Goal: Transaction & Acquisition: Purchase product/service

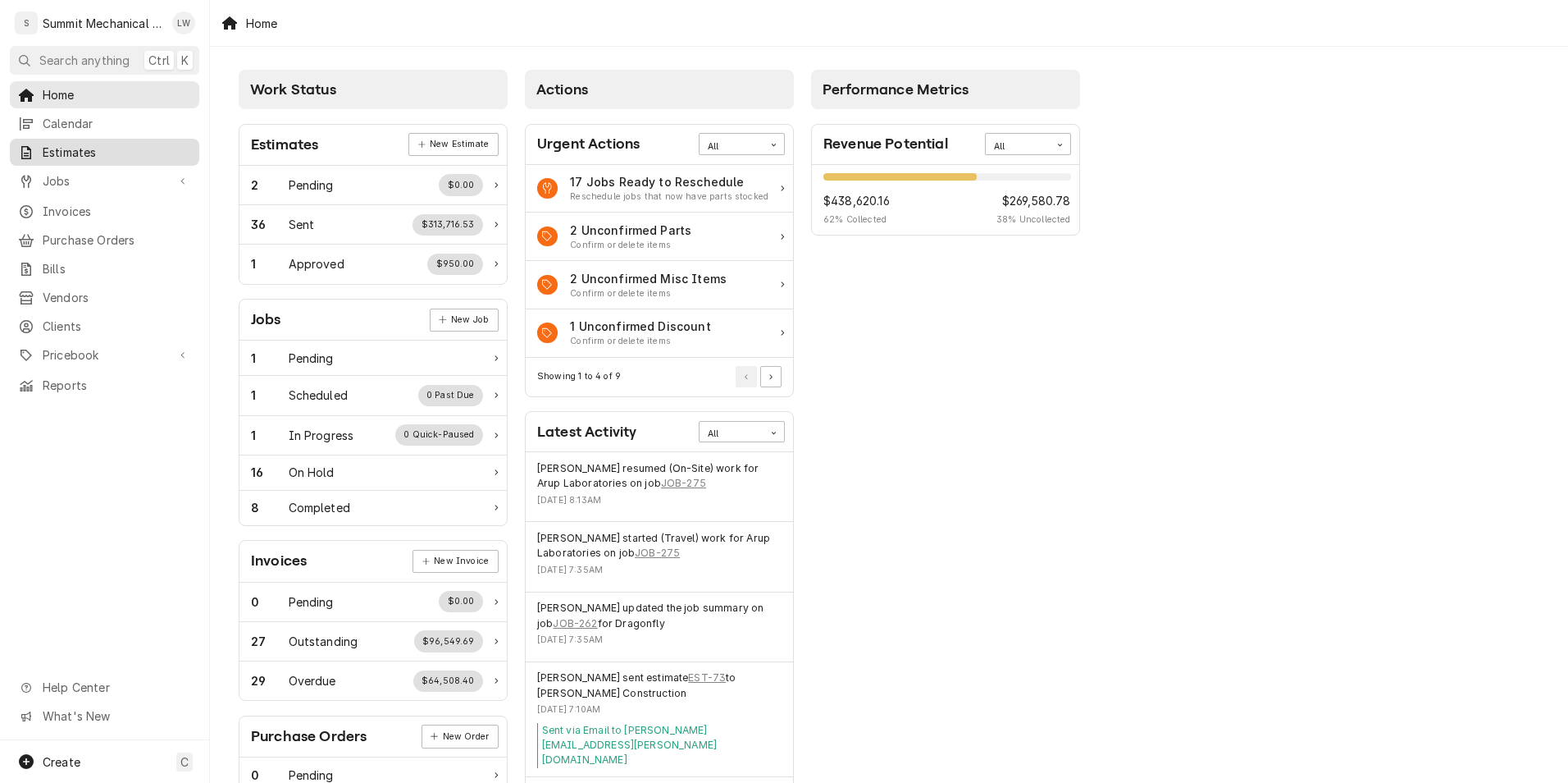
click at [60, 157] on div "Estimates" at bounding box center [104, 152] width 183 height 20
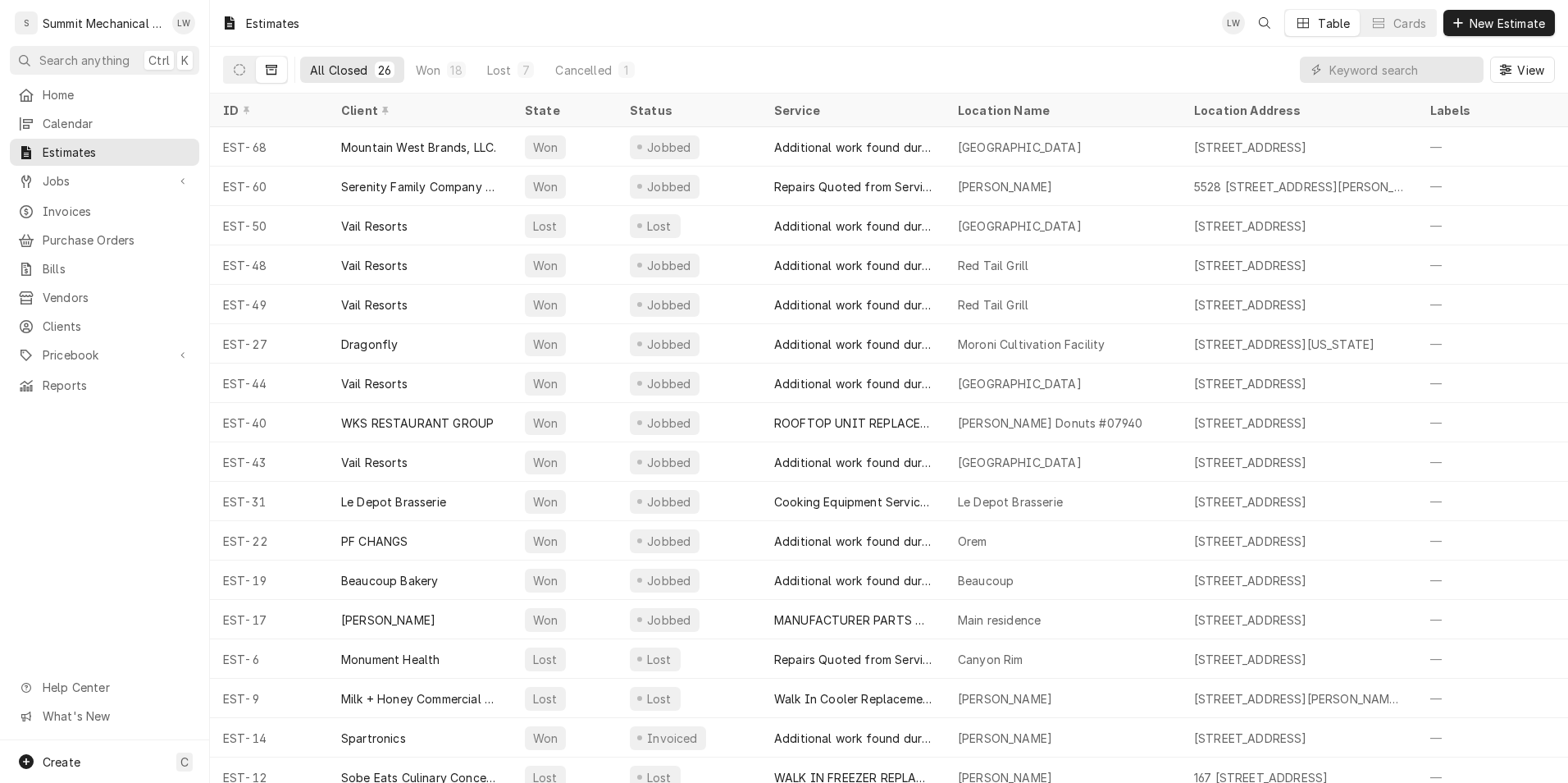
click at [1486, 9] on div "LW Table Cards New Estimate" at bounding box center [1388, 23] width 333 height 28
click at [1486, 33] on button "New Estimate" at bounding box center [1499, 23] width 111 height 26
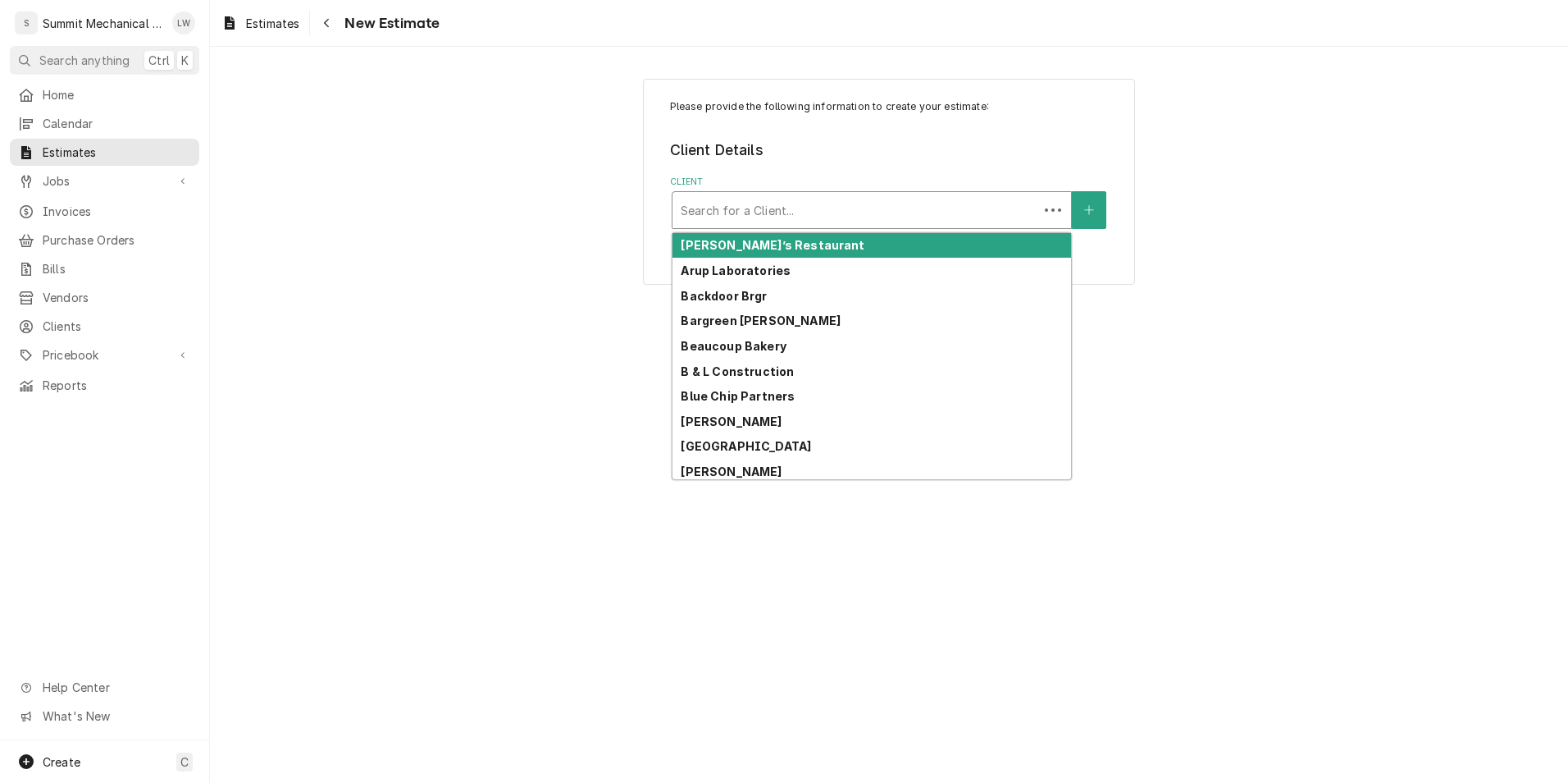
click at [810, 210] on div "Client" at bounding box center [855, 210] width 350 height 30
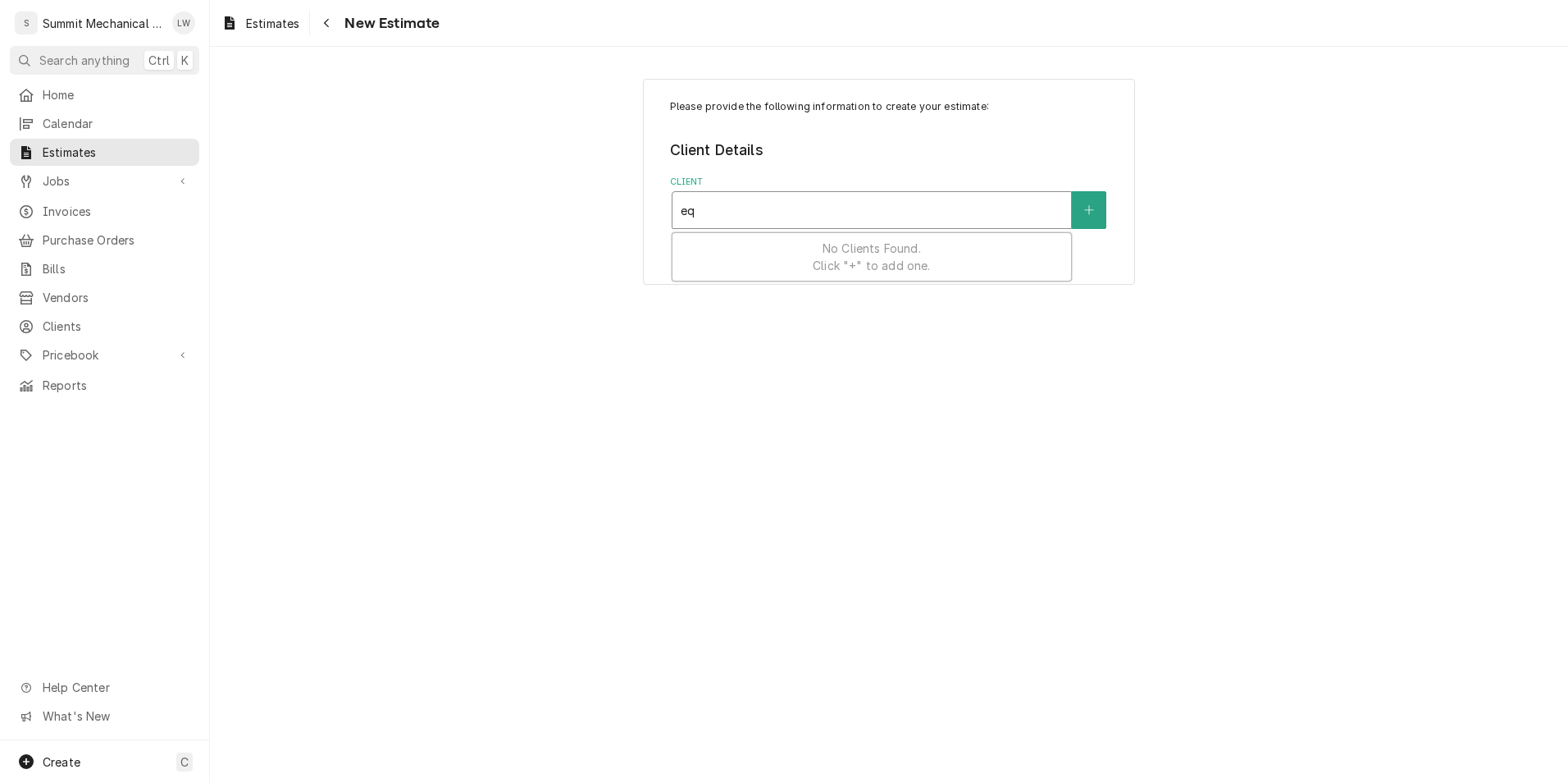
type input "e"
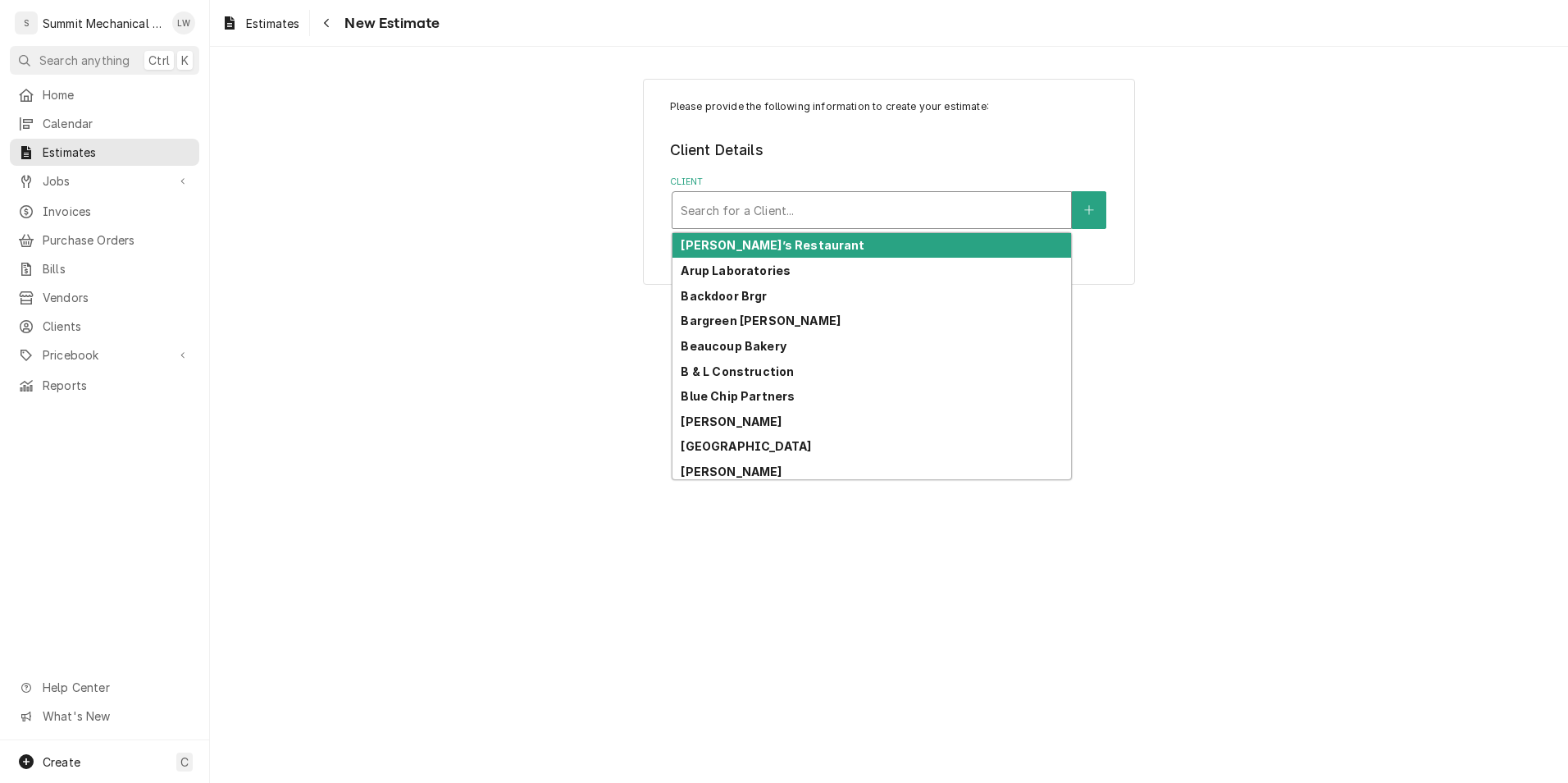
type input "u"
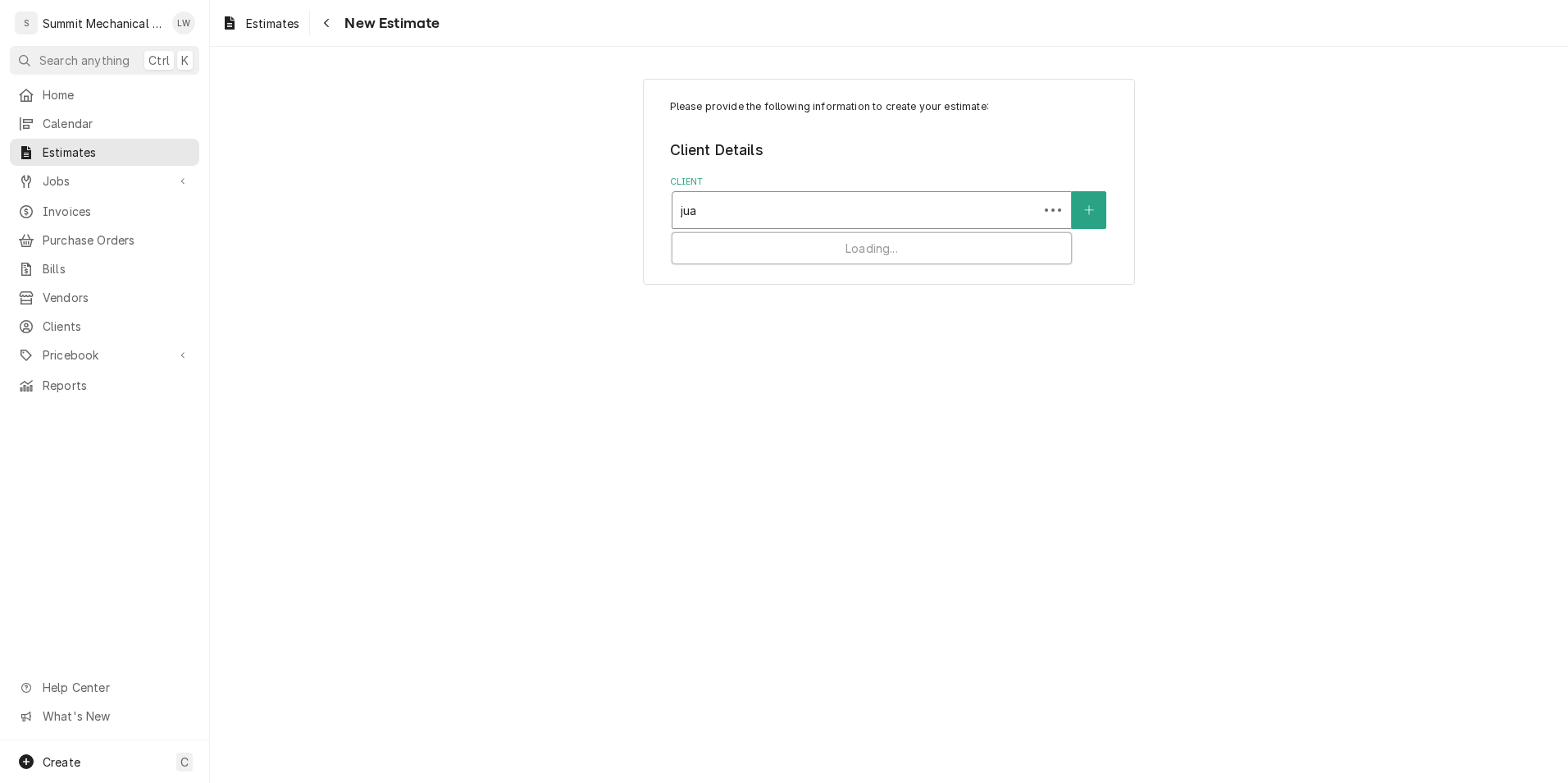
type input "juab"
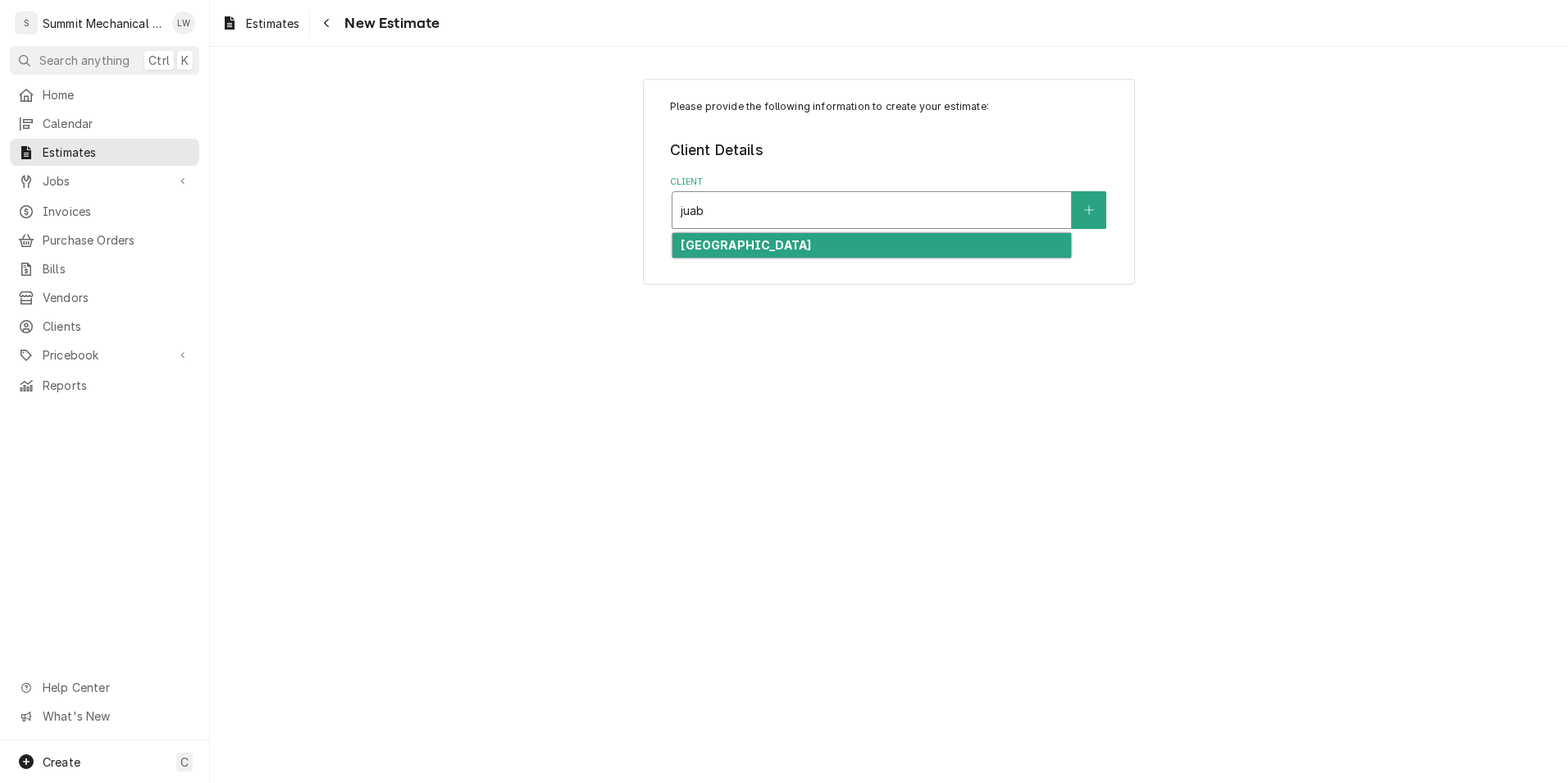
click at [763, 240] on strong "Juab School District" at bounding box center [746, 245] width 131 height 14
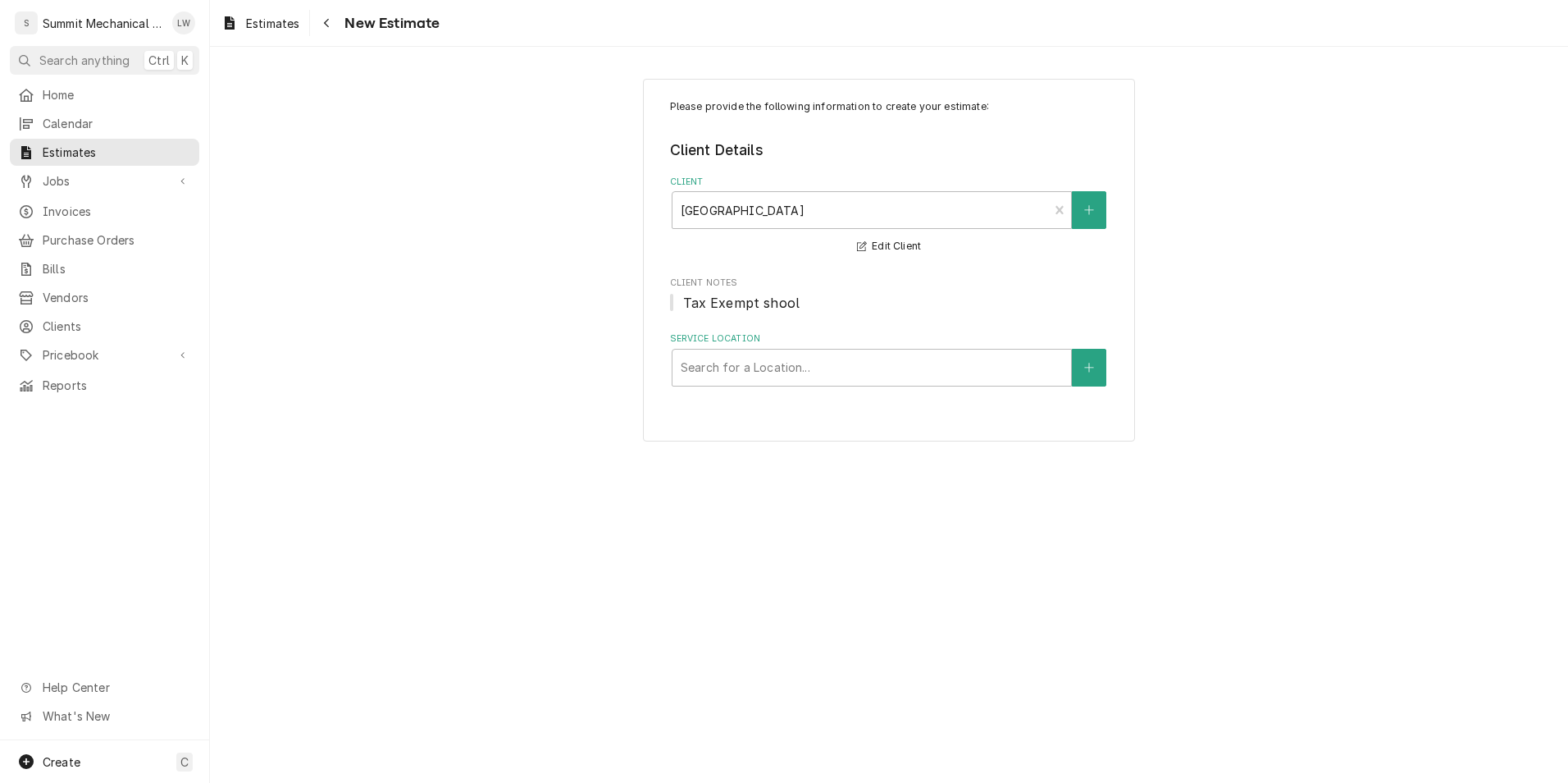
click at [516, 351] on div "Please provide the following information to create your estimate: Client Detail…" at bounding box center [889, 260] width 1358 height 392
click at [580, 315] on div "Please provide the following information to create your estimate: Client Detail…" at bounding box center [889, 260] width 1358 height 392
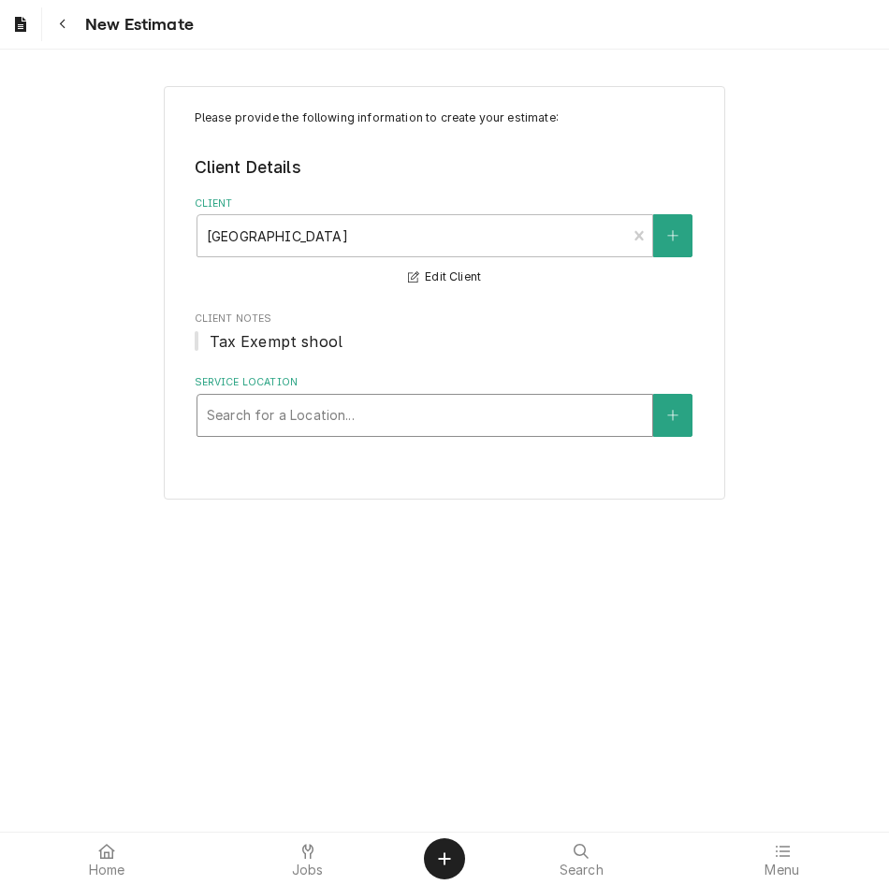
click at [382, 406] on div "Service Location" at bounding box center [425, 416] width 436 height 34
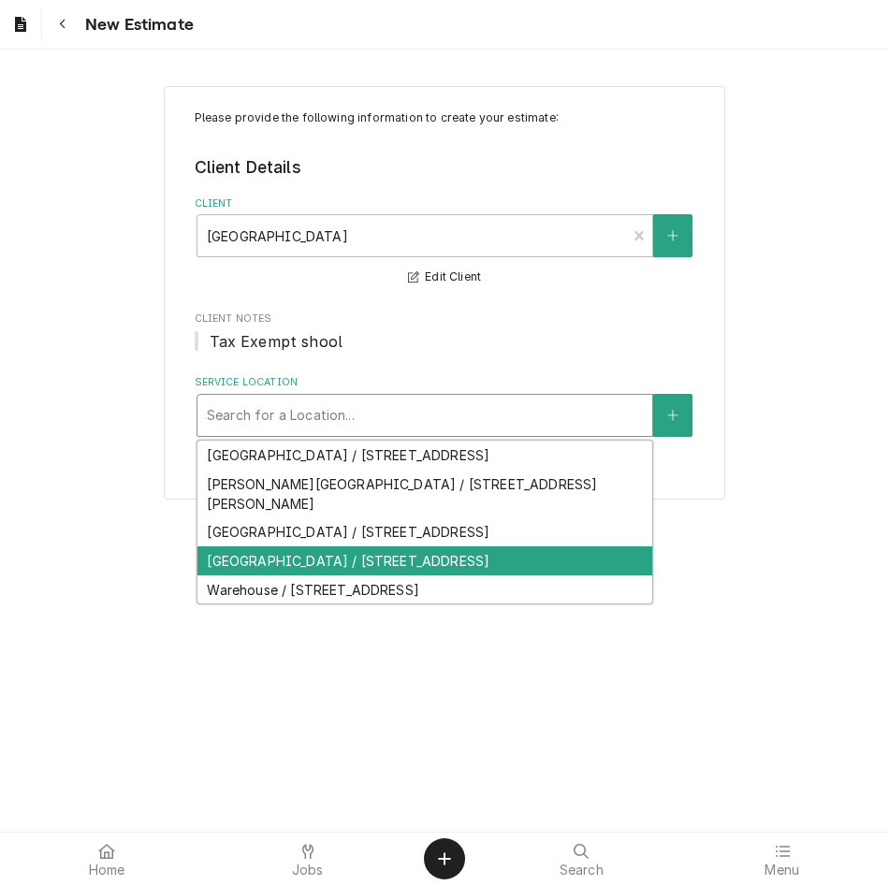
click at [294, 552] on div "Red Cliffs Elementary / 199 S Main St, Salt Lake City, UT 84111" at bounding box center [424, 560] width 455 height 29
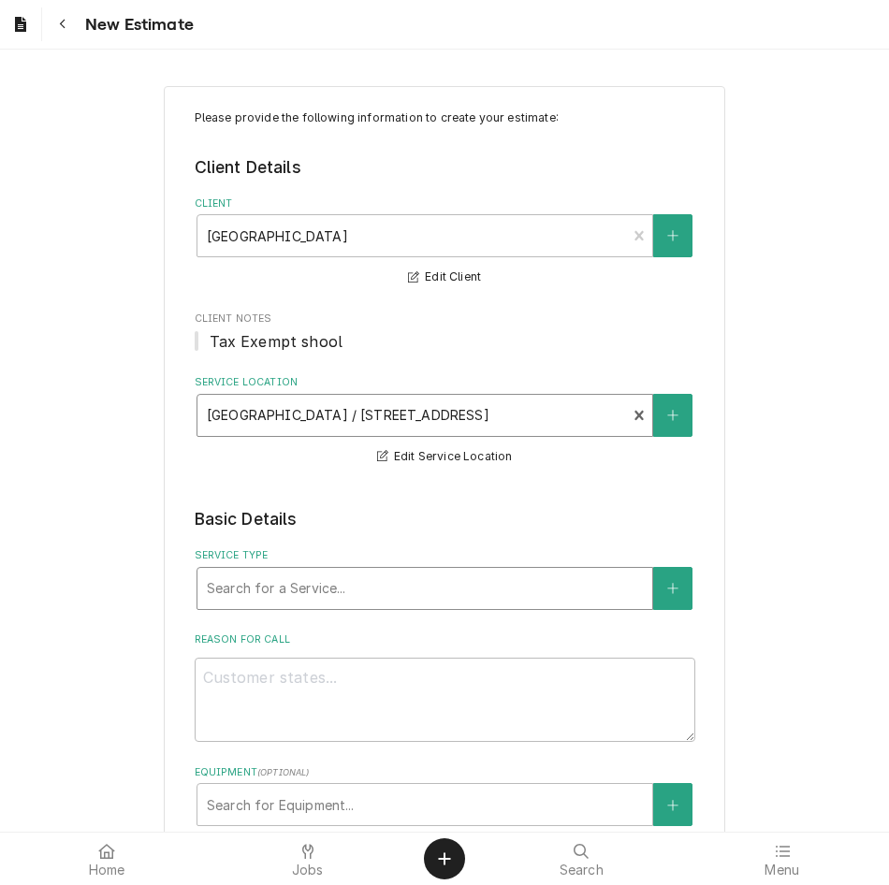
scroll to position [35, 0]
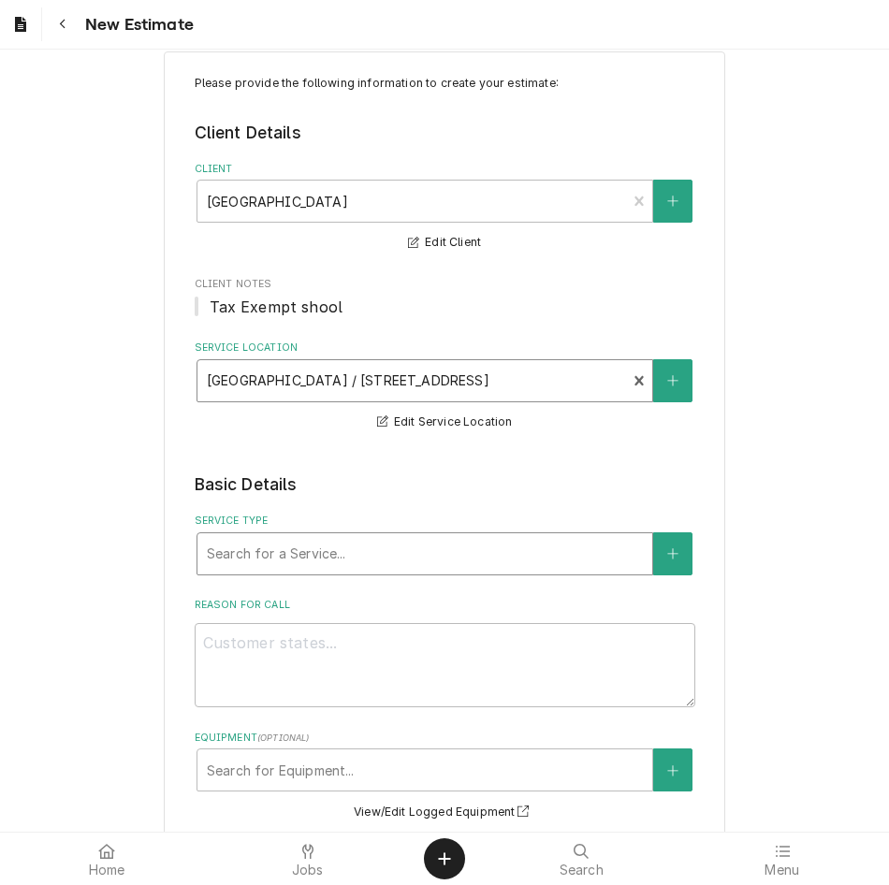
click at [338, 535] on div "Search for a Service..." at bounding box center [424, 553] width 455 height 41
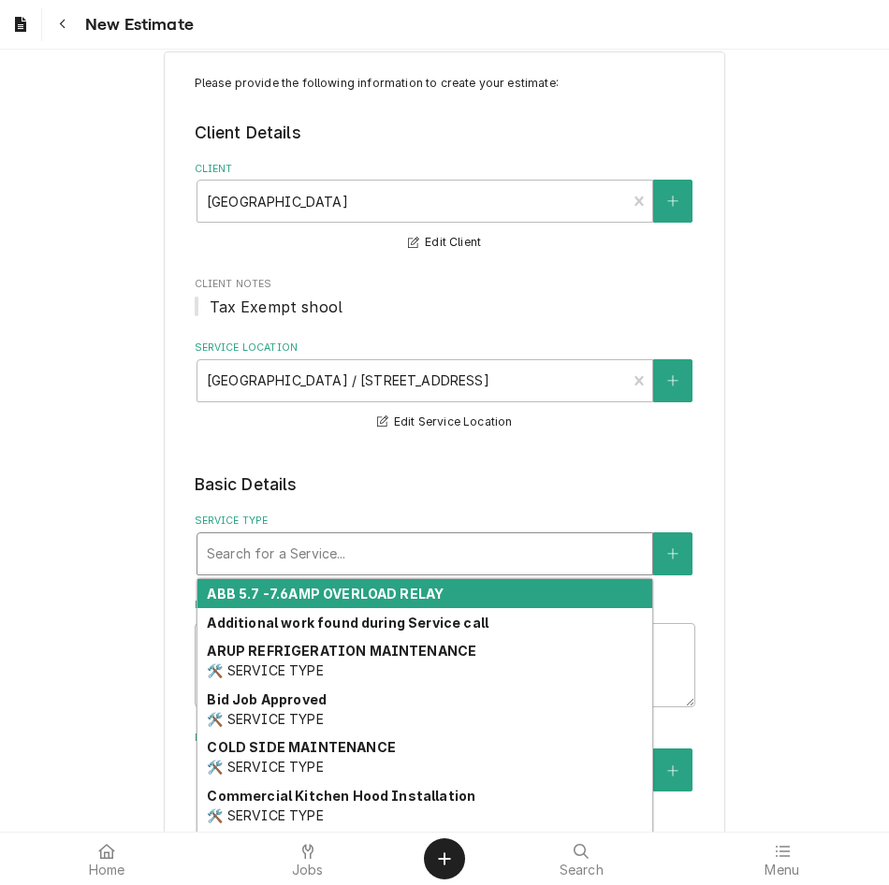
type textarea "x"
type input "e"
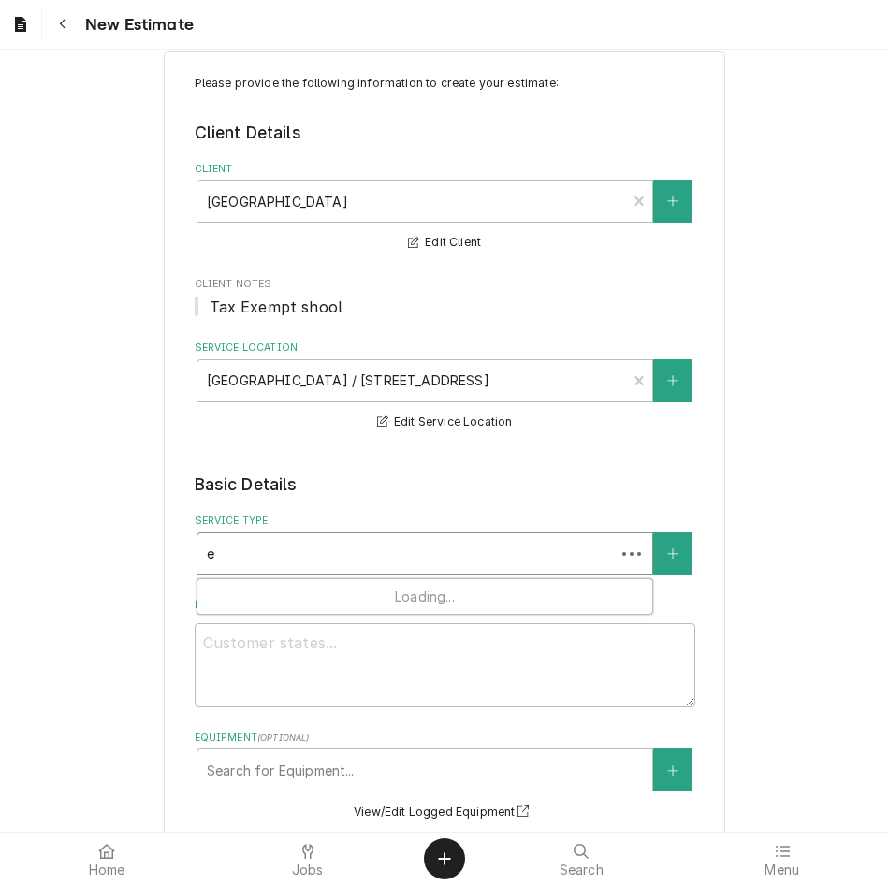
type textarea "x"
type input "eq"
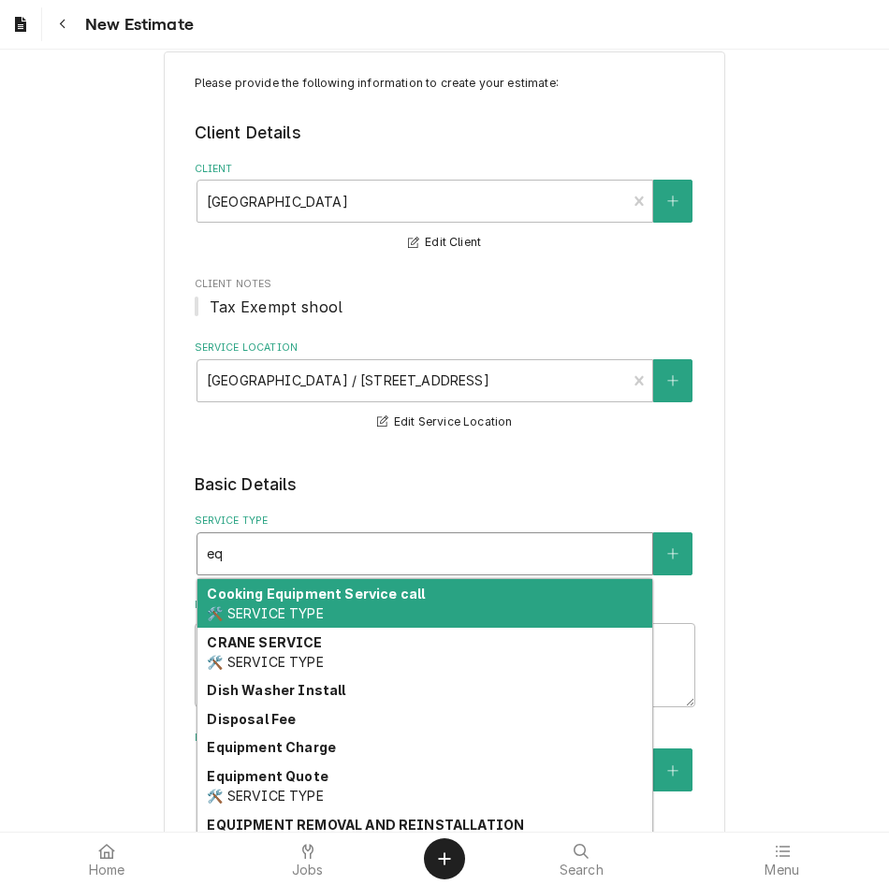
type textarea "x"
type input "equ"
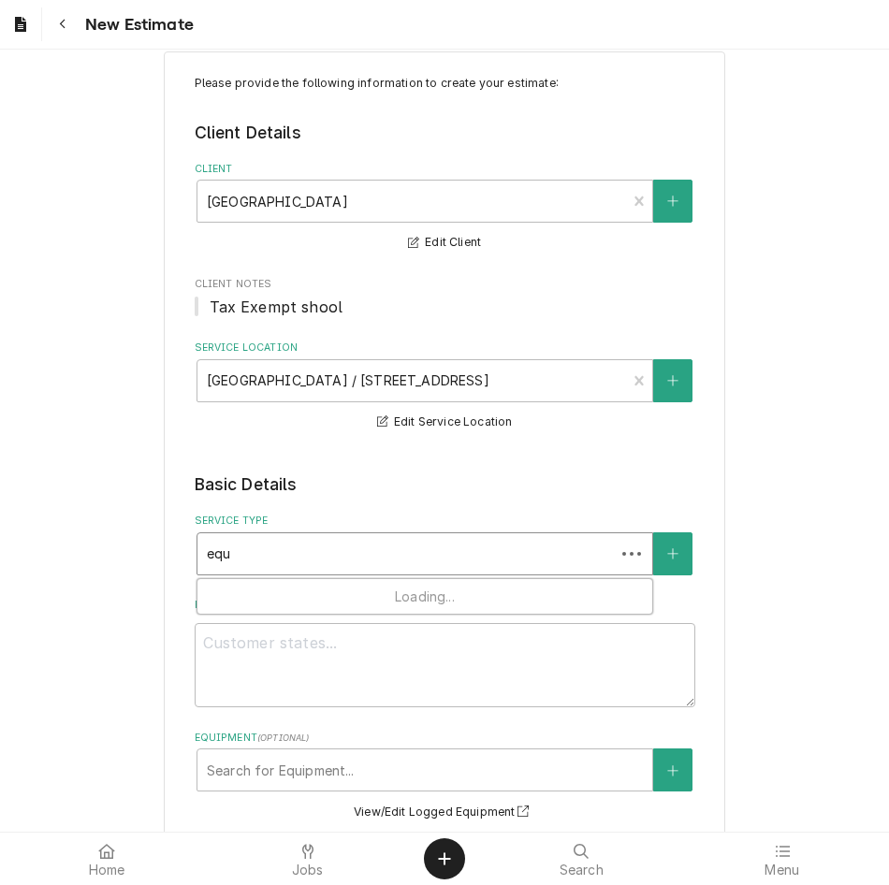
type textarea "x"
type input "equi"
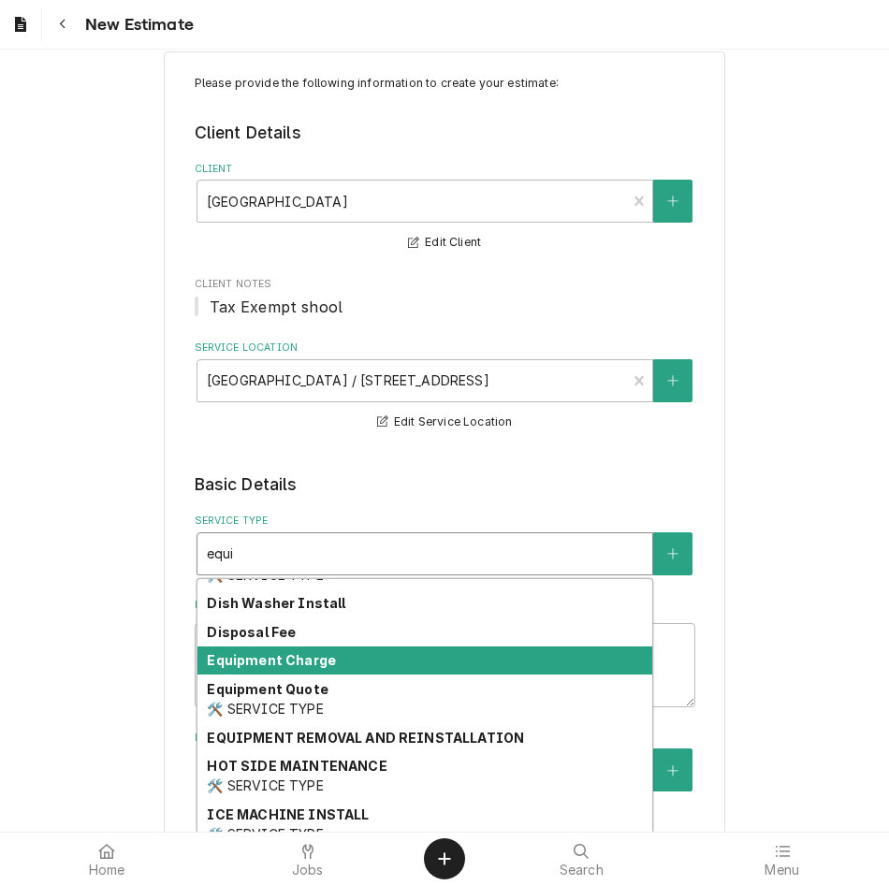
scroll to position [88, 0]
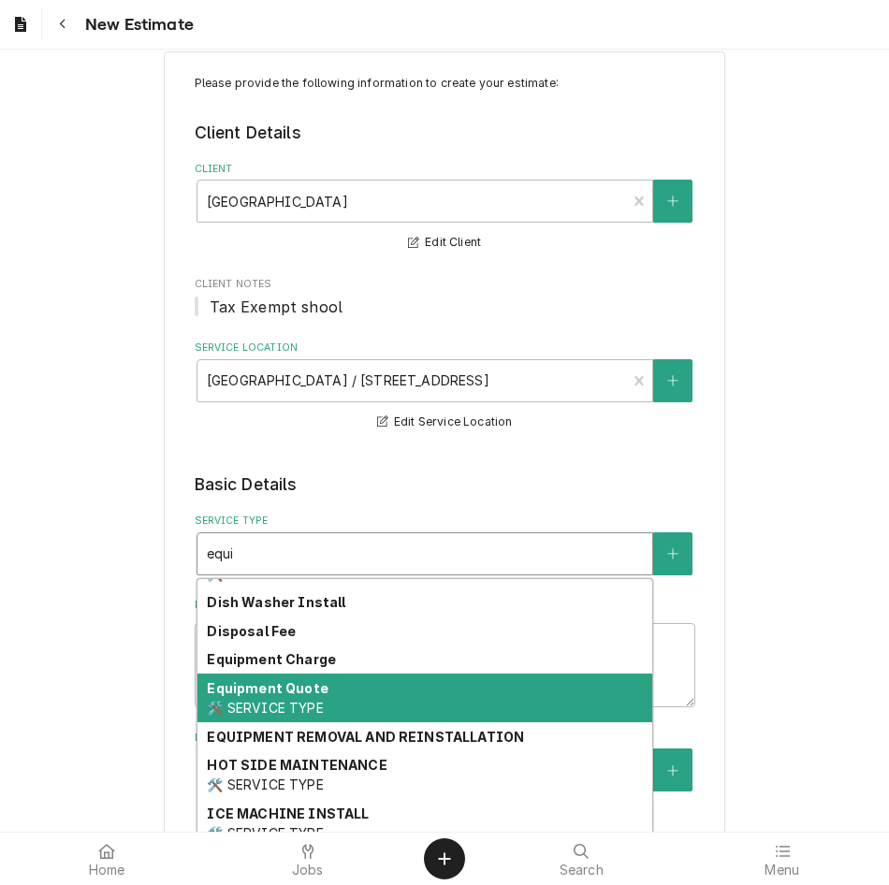
click at [334, 705] on div "Equipment Quote 🛠️ SERVICE TYPE" at bounding box center [424, 698] width 455 height 49
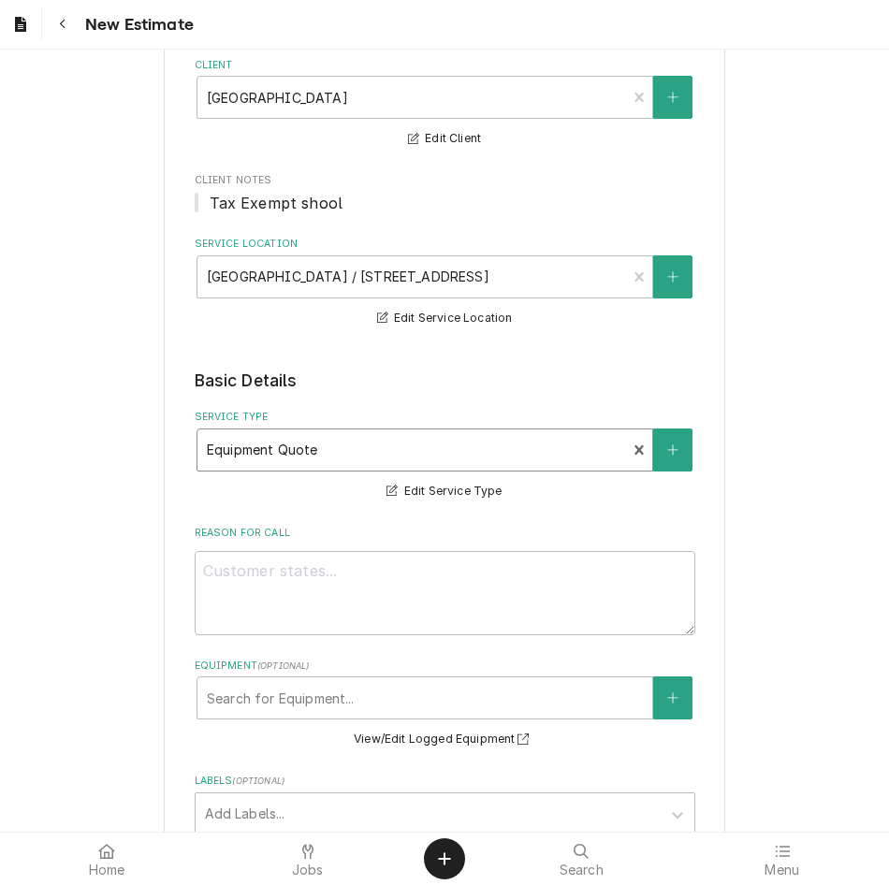
scroll to position [148, 0]
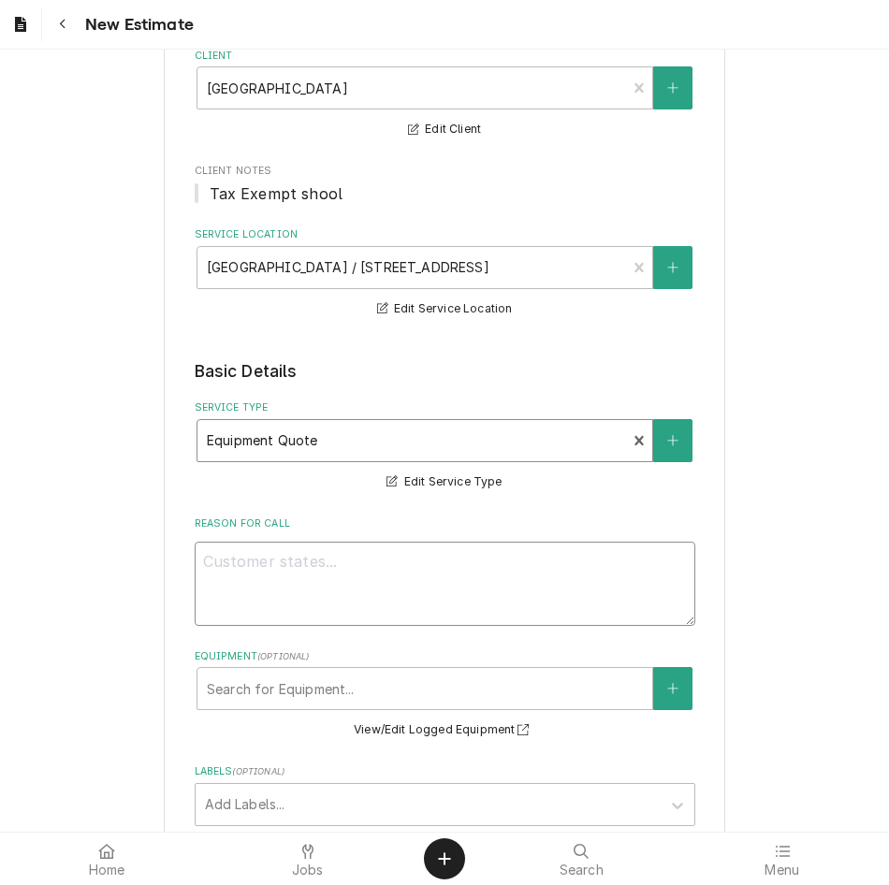
click at [420, 581] on textarea "Reason For Call" at bounding box center [445, 584] width 501 height 84
type textarea "x"
type textarea "t"
type textarea "x"
type textarea "ta"
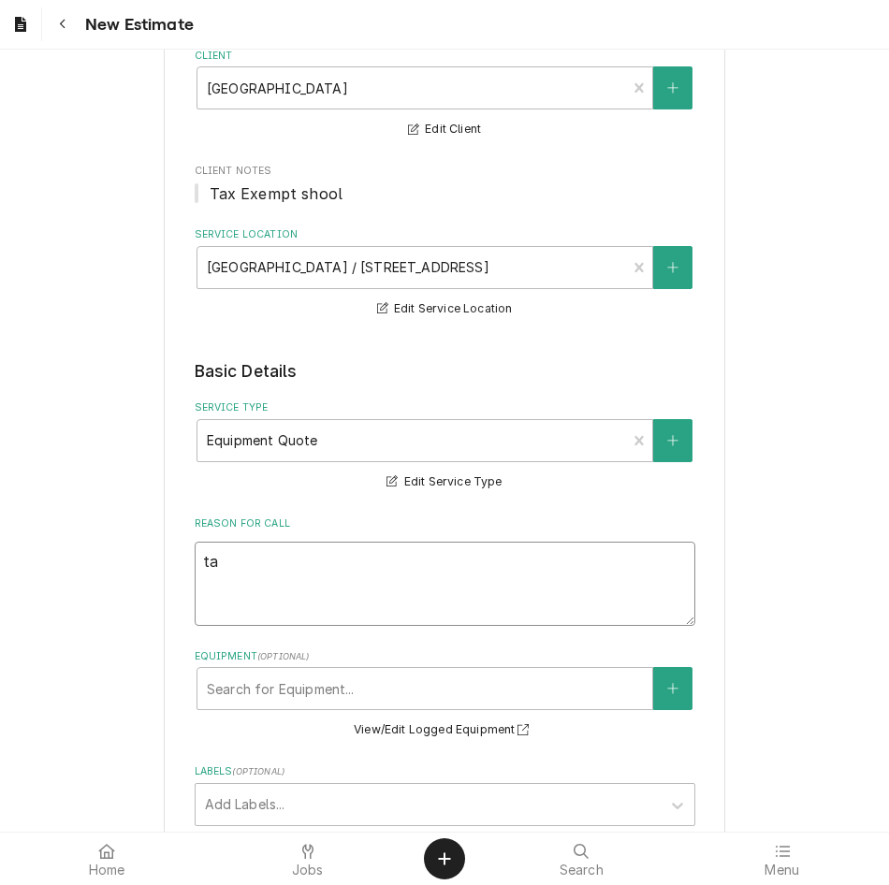
type textarea "x"
type textarea "tar"
type textarea "x"
type textarea "tara"
type textarea "x"
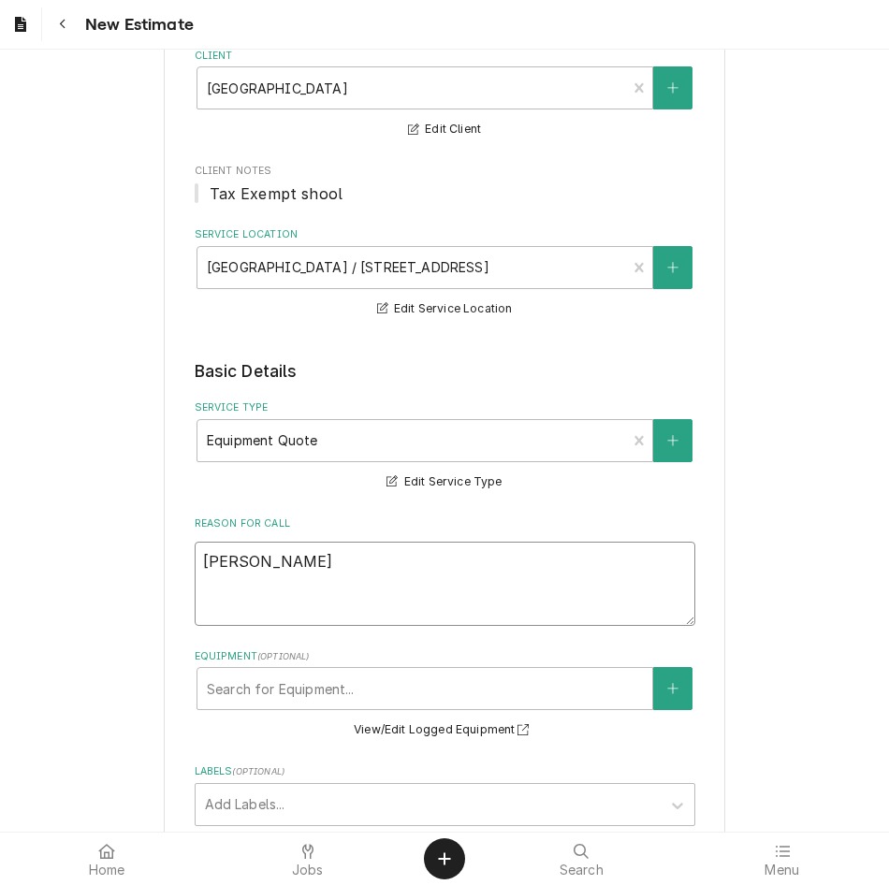
type textarea "tara"
type textarea "x"
type textarea "tara r"
type textarea "x"
type textarea "tara re"
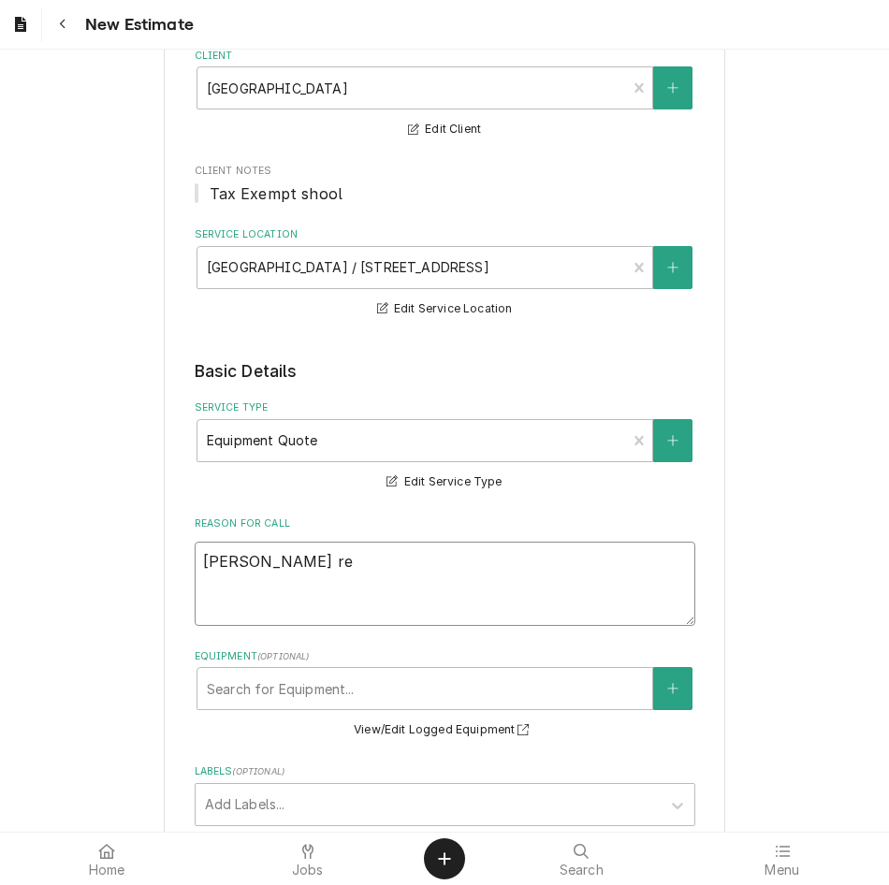
type textarea "x"
type textarea "tara req"
type textarea "x"
type textarea "tara requ"
type textarea "x"
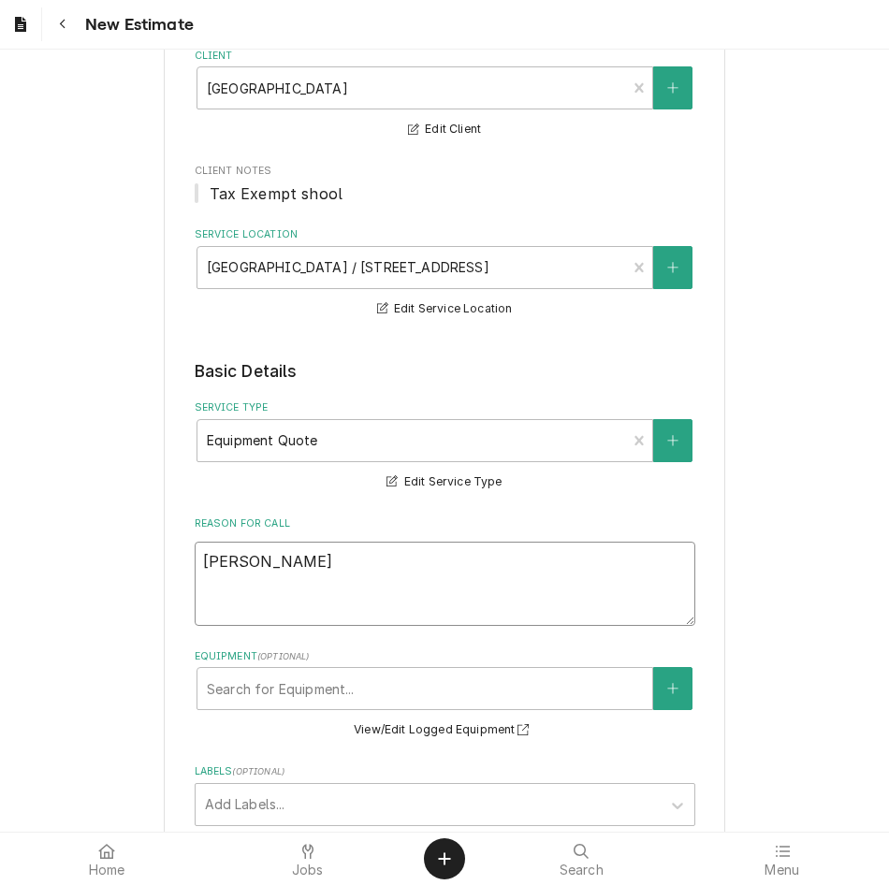
type textarea "tara reque"
type textarea "x"
type textarea "tara reques"
type textarea "x"
type textarea "tara request"
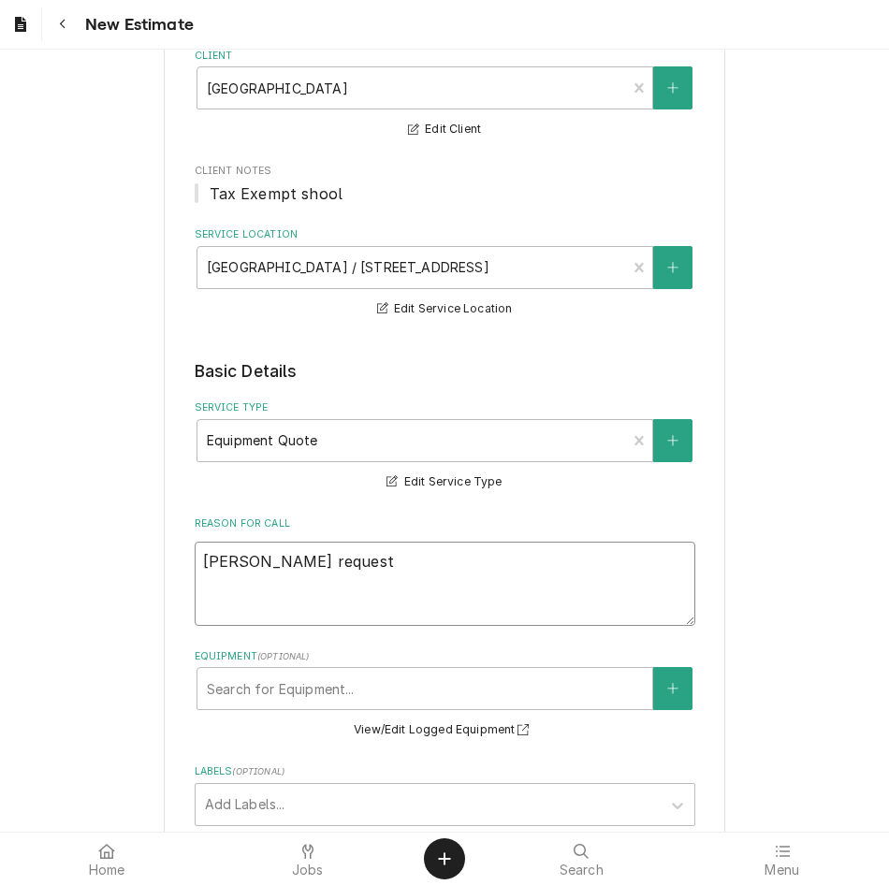
type textarea "x"
type textarea "tara requeste"
type textarea "x"
type textarea "tara requested"
type textarea "x"
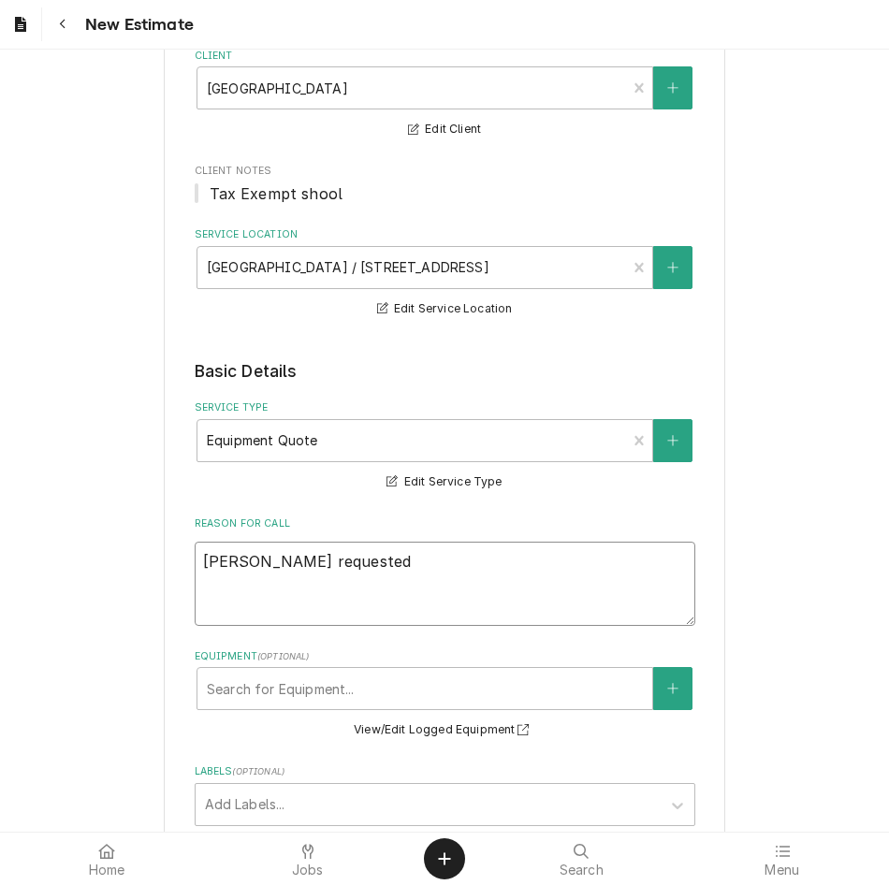
type textarea "tara requested"
type textarea "x"
type textarea "tara requested q"
type textarea "x"
type textarea "tara requested qu"
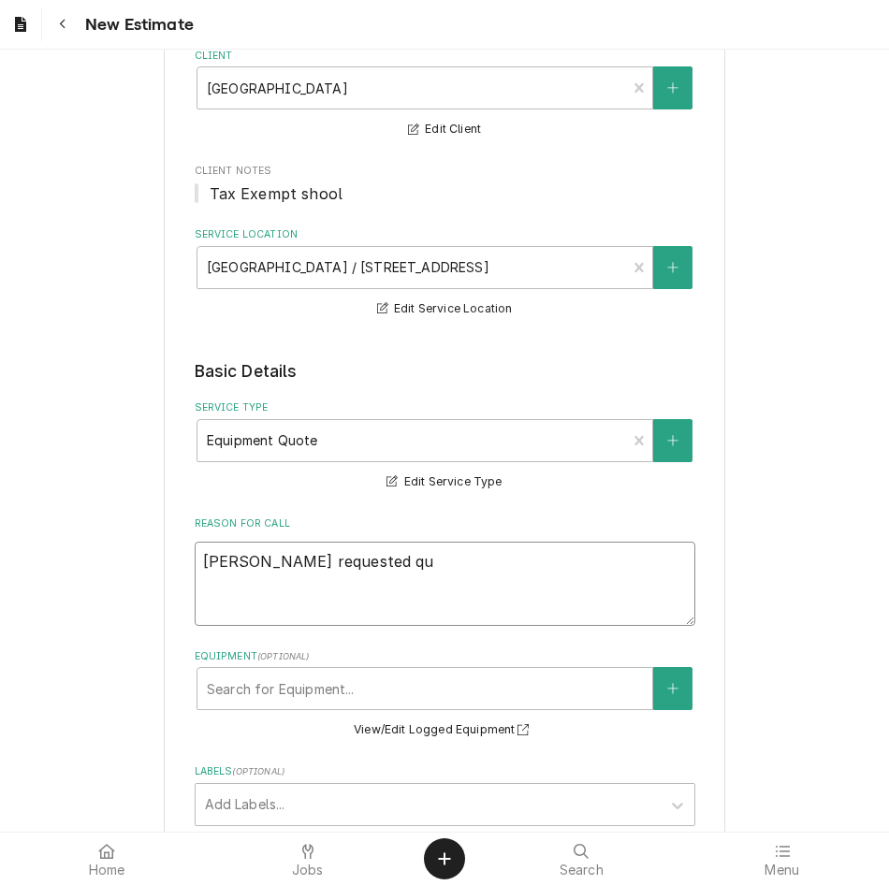
type textarea "x"
type textarea "tara requested quo"
type textarea "x"
type textarea "tara requested quot"
type textarea "x"
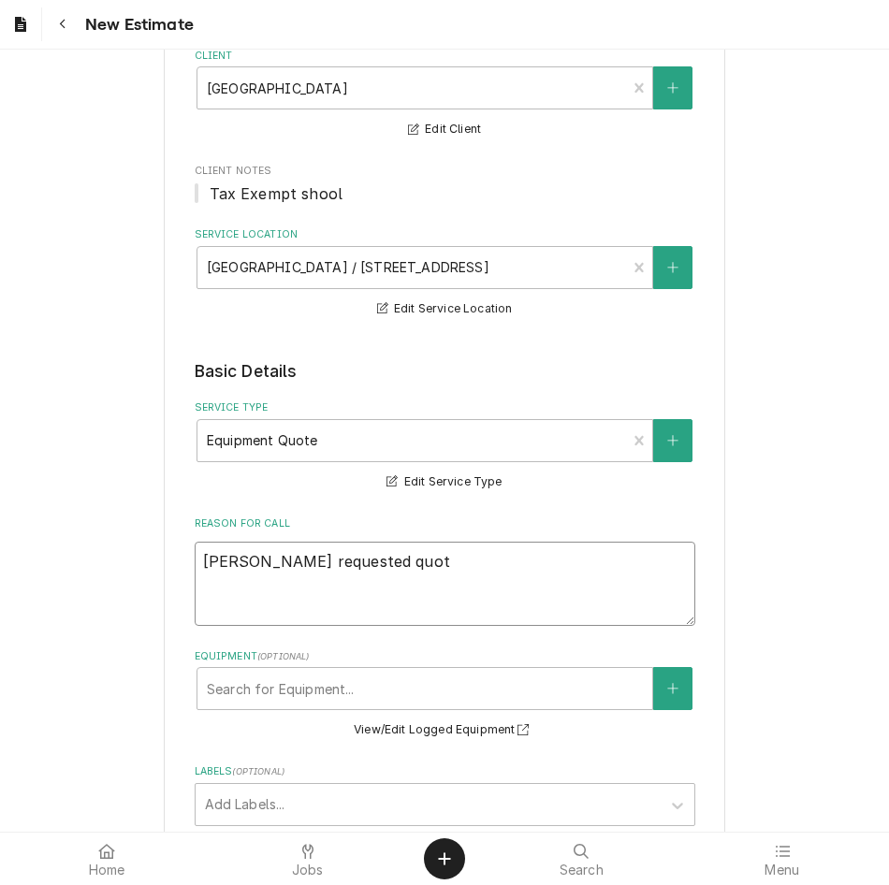
type textarea "tara requested quote"
type textarea "x"
type textarea "tara requested quote"
type textarea "x"
type textarea "tara requested quote"
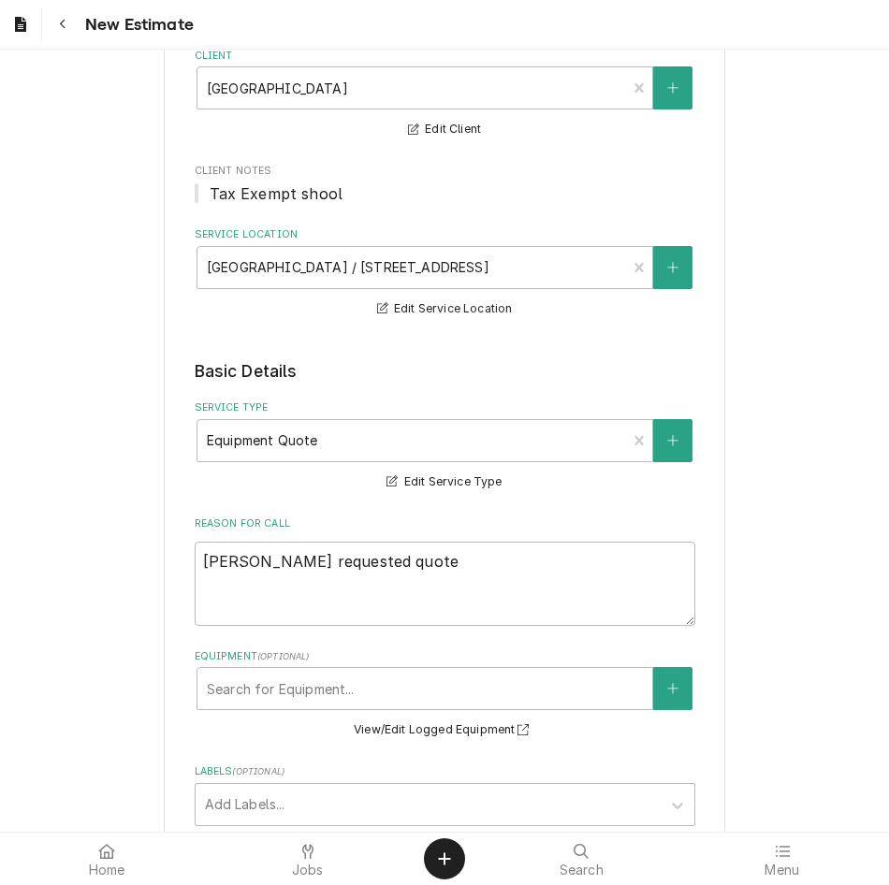
type textarea "x"
type textarea "Tara requested quote"
click at [376, 547] on textarea "Tara requested quote" at bounding box center [445, 584] width 501 height 84
type textarea "x"
type textarea "Tara requested quote f"
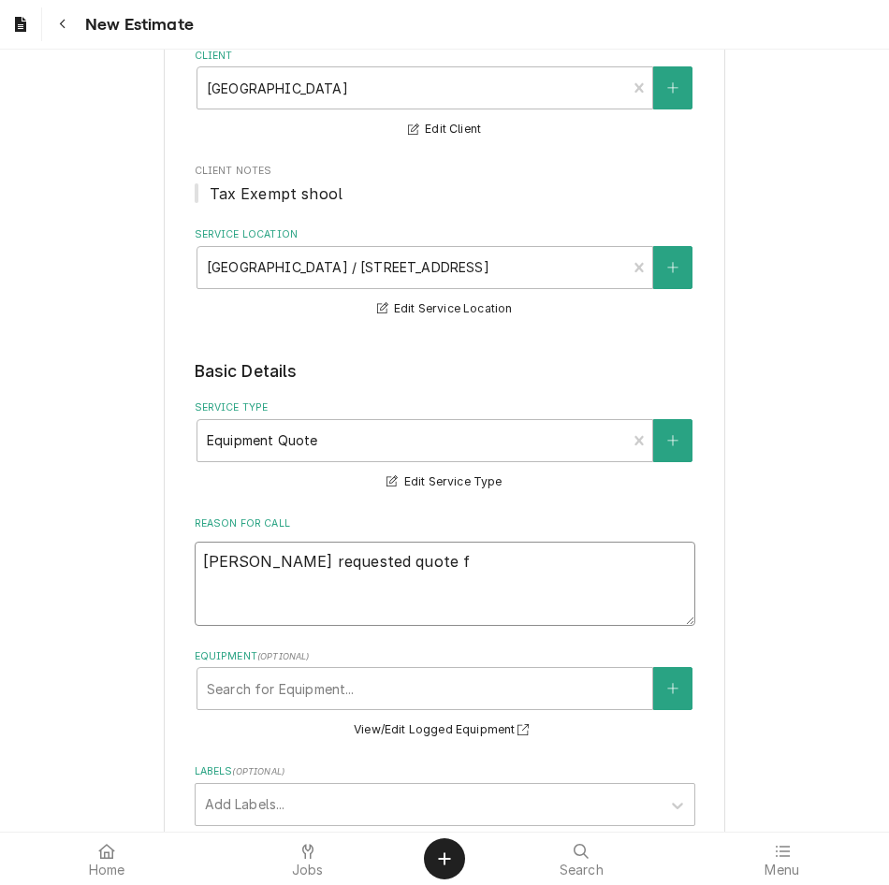
type textarea "x"
type textarea "Tara requested quote fo"
type textarea "x"
type textarea "Tara requested quote for"
type textarea "x"
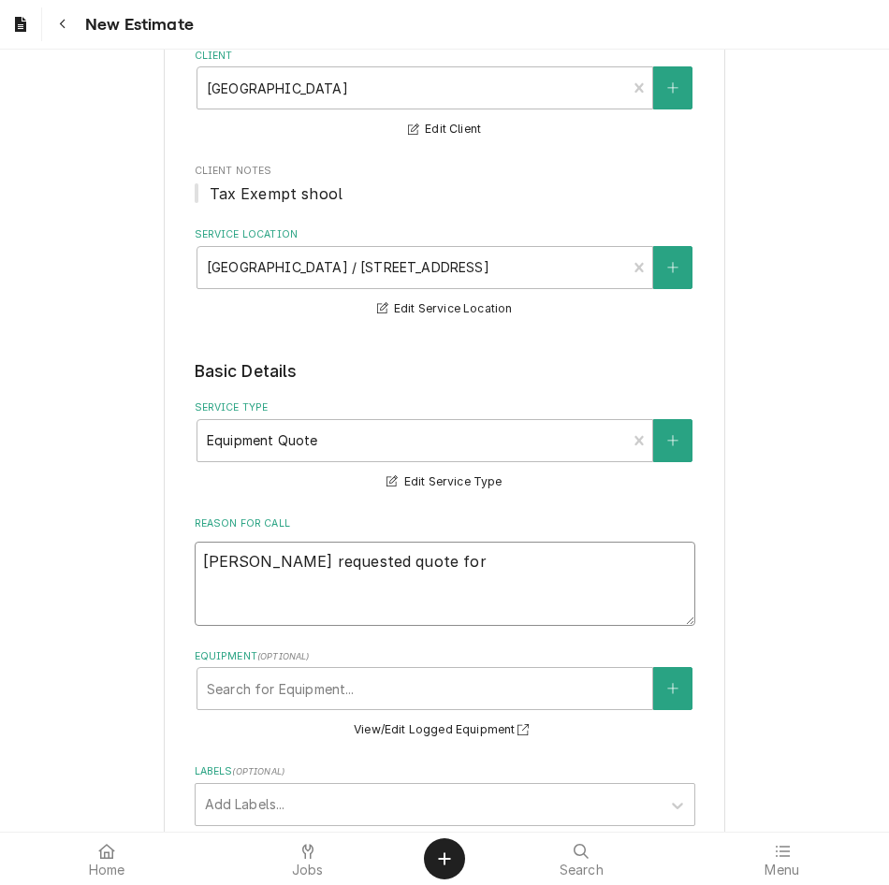
type textarea "Tara requested quote for"
type textarea "x"
type textarea "Tara requested quote for n"
type textarea "x"
type textarea "Tara requested quote for ne"
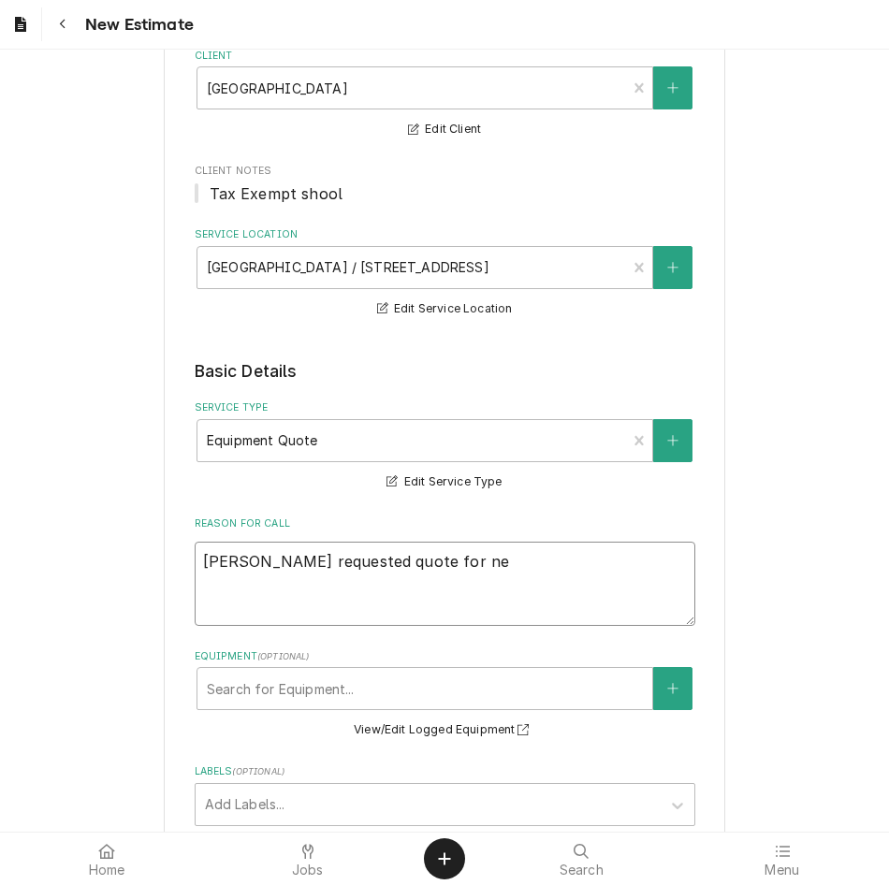
type textarea "x"
type textarea "Tara requested quote for new"
type textarea "x"
type textarea "Tara requested quote for new"
type textarea "x"
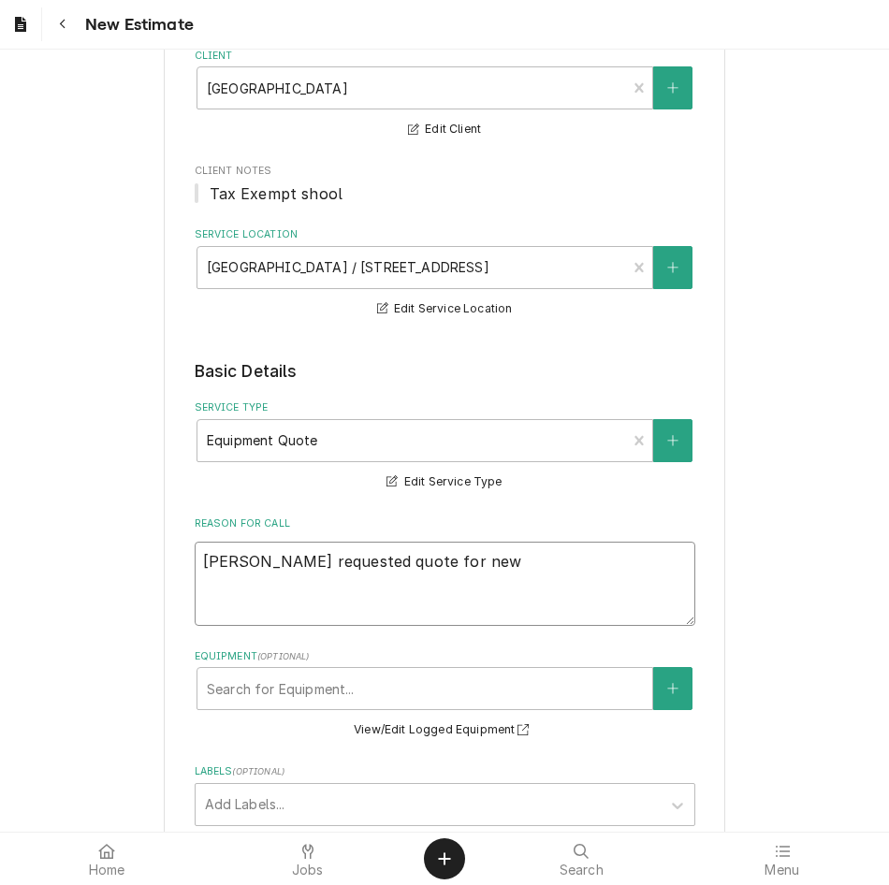
type textarea "Tara requested quote for new u"
type textarea "x"
type textarea "Tara requested quote for new un"
type textarea "x"
type textarea "Tara requested quote for new und"
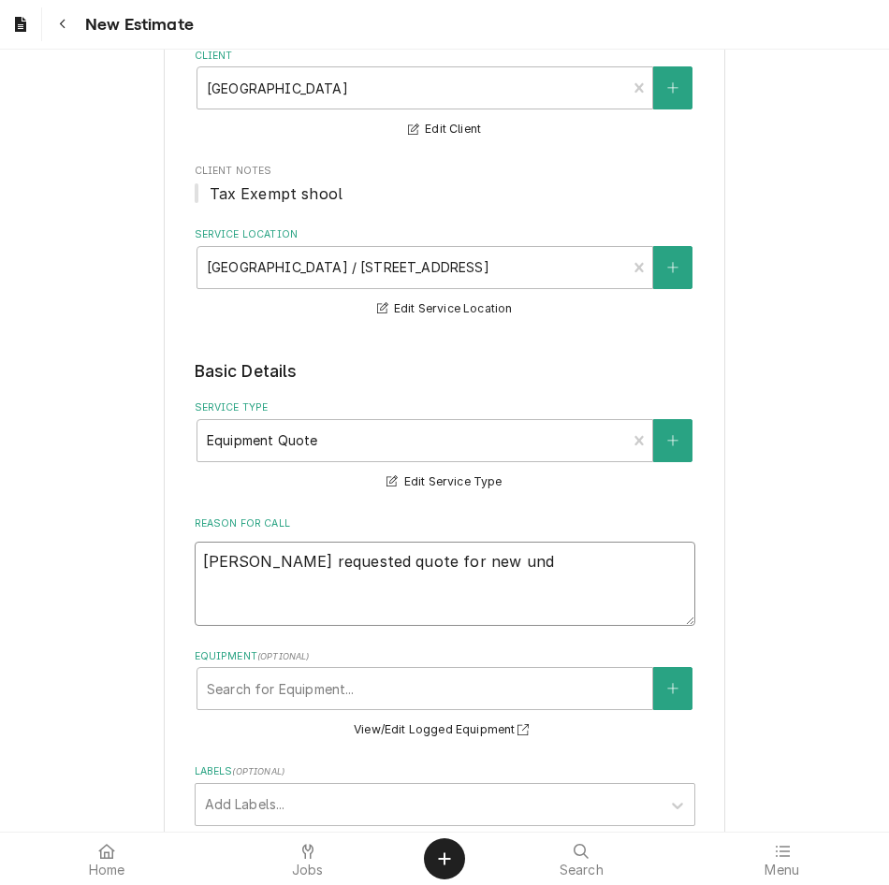
type textarea "x"
type textarea "Tara requested quote for new unde"
type textarea "x"
type textarea "Tara requested quote for new under"
type textarea "x"
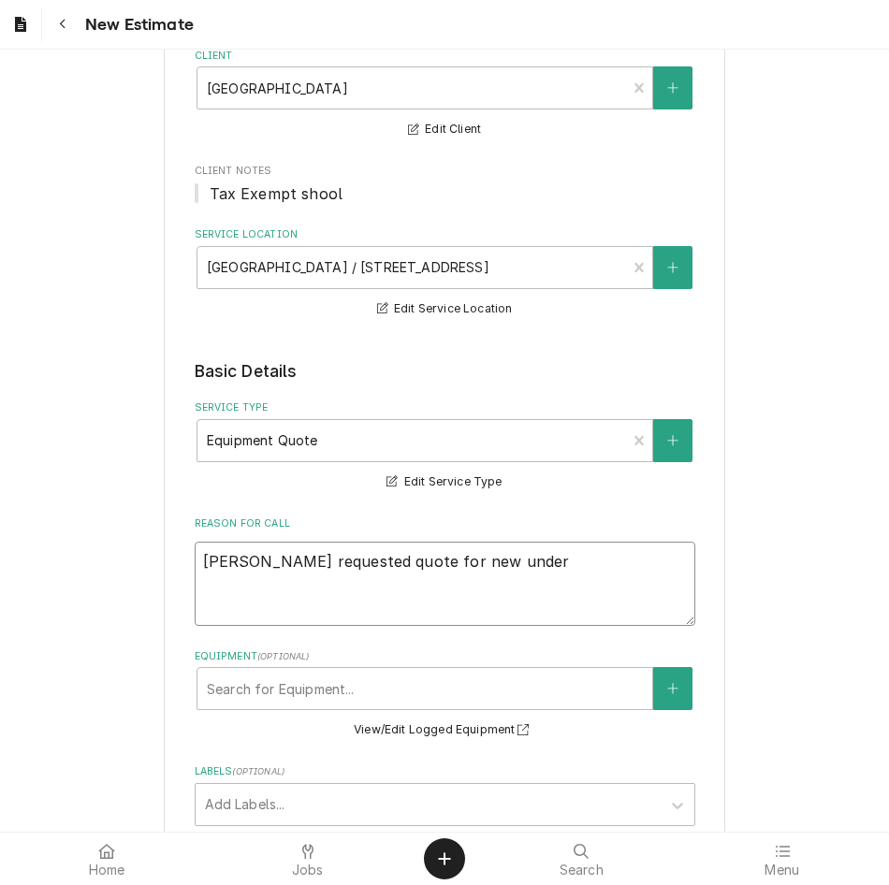
type textarea "Tara requested quote for new under"
type textarea "x"
type textarea "Tara requested quote for new under c"
type textarea "x"
type textarea "Tara requested quote for new under co"
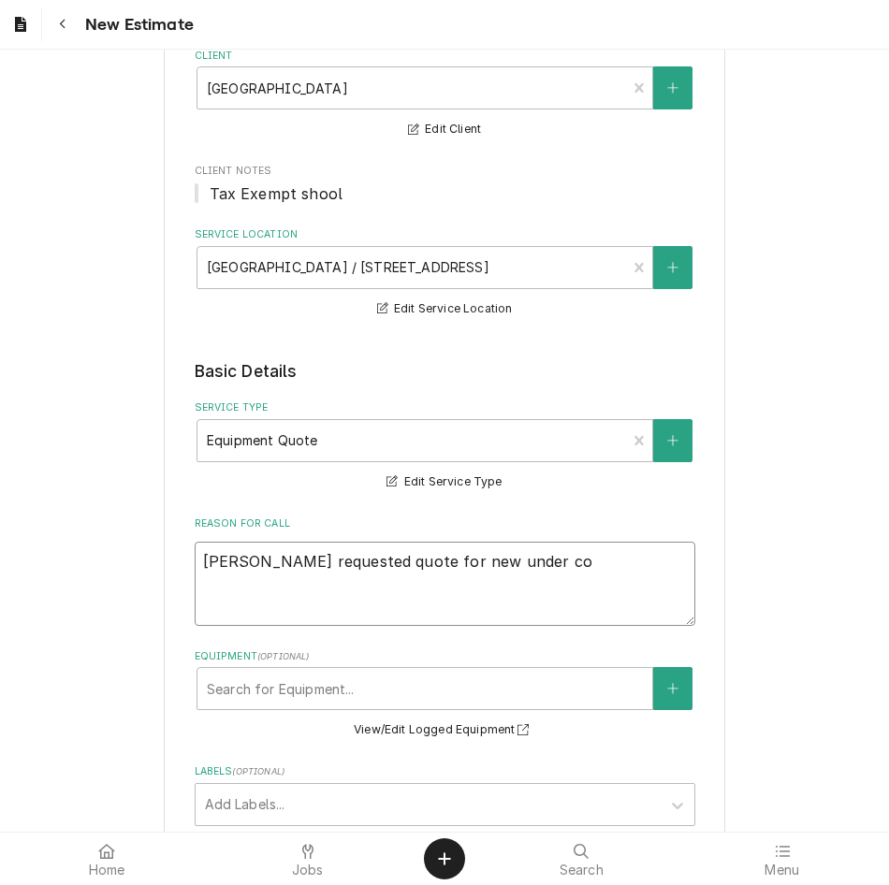
type textarea "x"
type textarea "Tara requested quote for new under cou"
type textarea "x"
type textarea "Tara requested quote for new under coun"
type textarea "x"
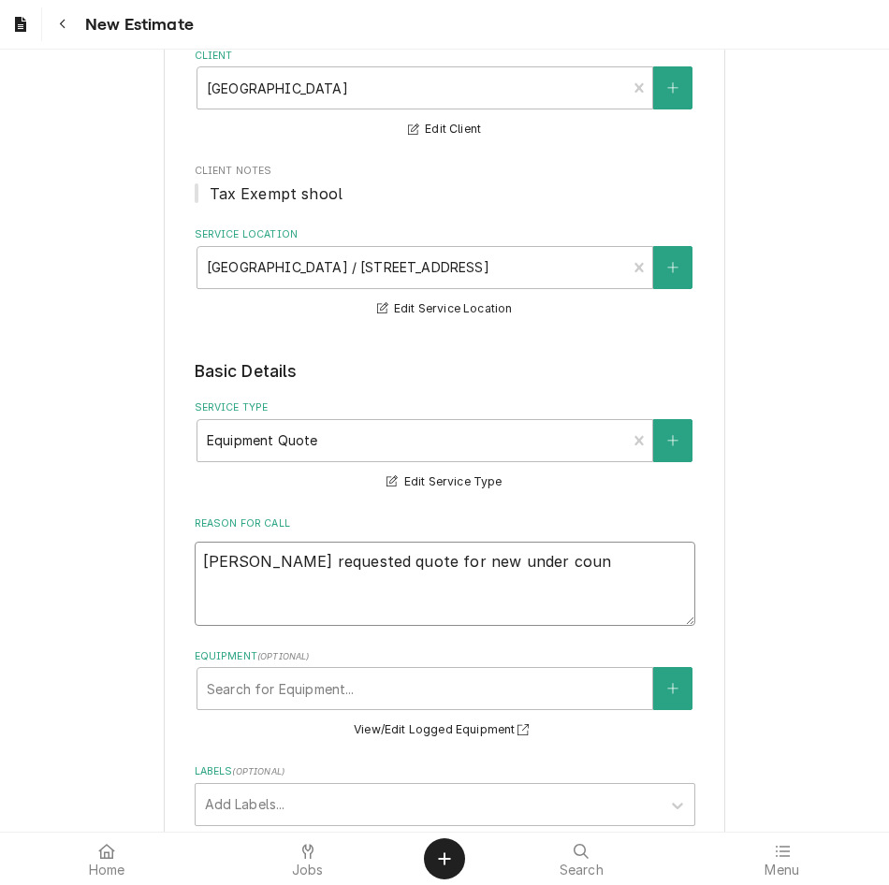
type textarea "Tara requested quote for new under count"
type textarea "x"
type textarea "Tara requested quote for new under counte"
type textarea "x"
type textarea "Tara requested quote for new under counter"
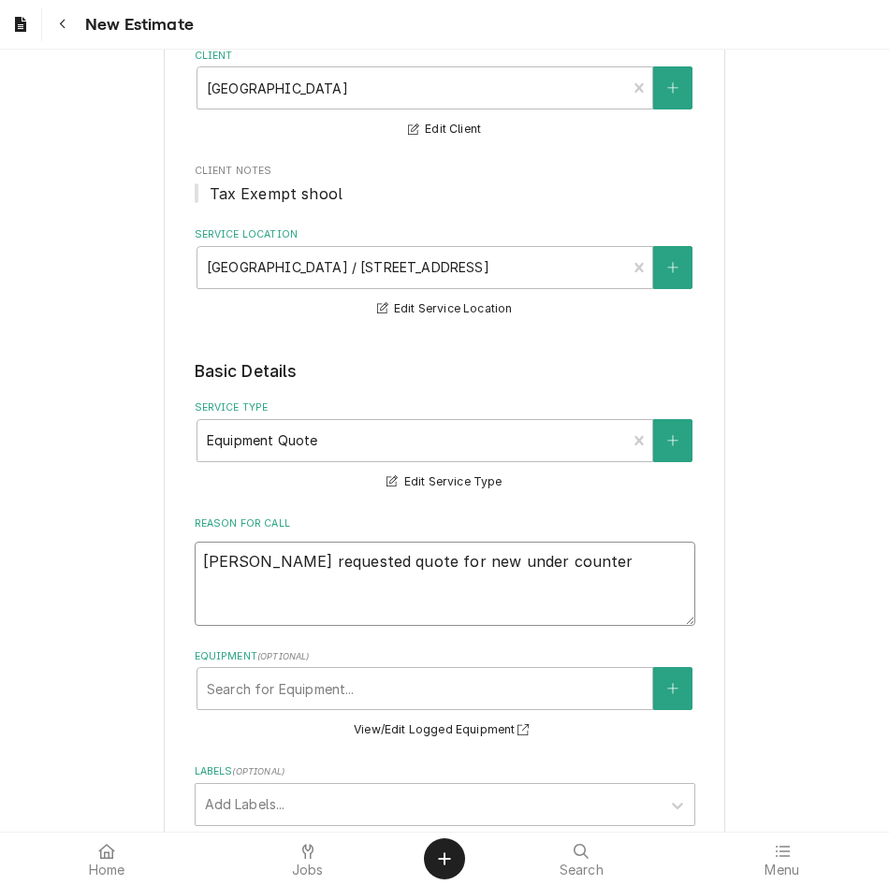
type textarea "x"
type textarea "Tara requested quote for new under counter"
type textarea "x"
type textarea "Tara requested quote for new under counter f"
type textarea "x"
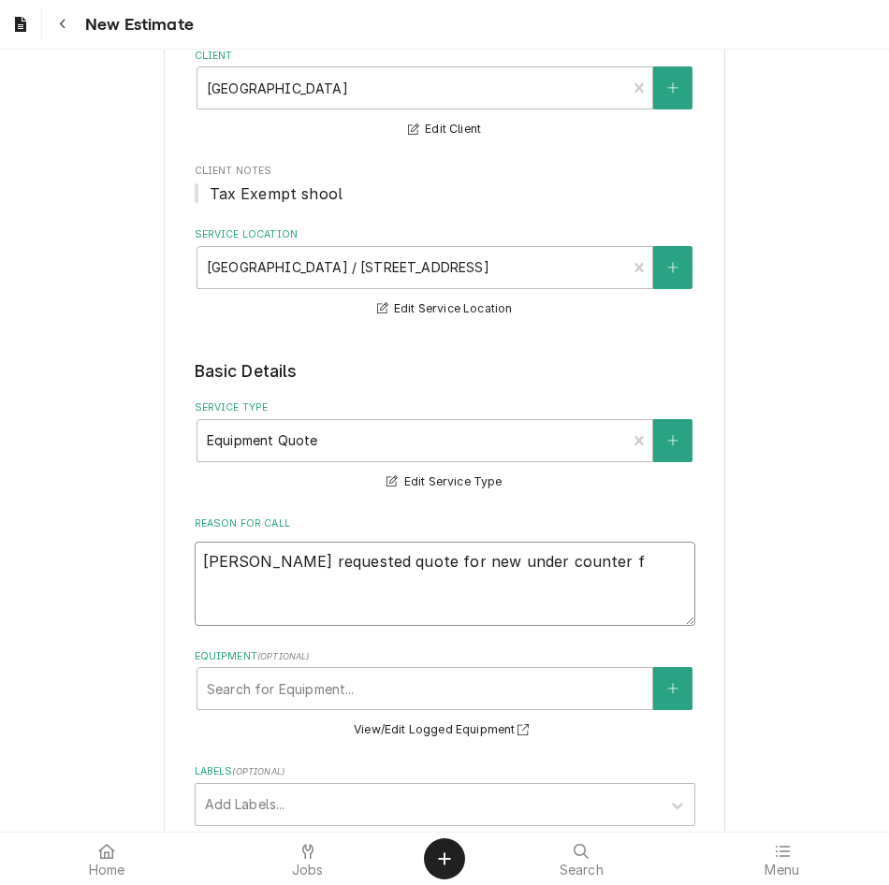
type textarea "Tara requested quote for new under counter fr"
type textarea "x"
type textarea "Tara requested quote for new under counter fri"
type textarea "x"
type textarea "Tara requested quote for new under counter frid"
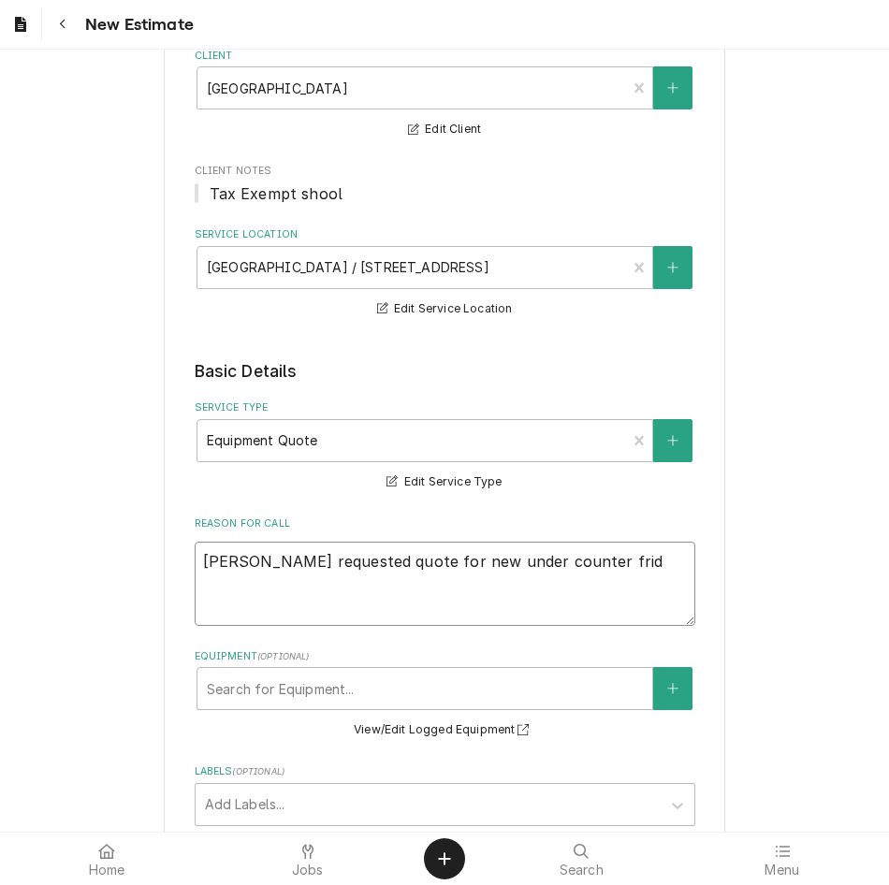
type textarea "x"
type textarea "Tara requested quote for new under counter fridg"
type textarea "x"
type textarea "Tara requested quote for new under counter fridge"
type textarea "x"
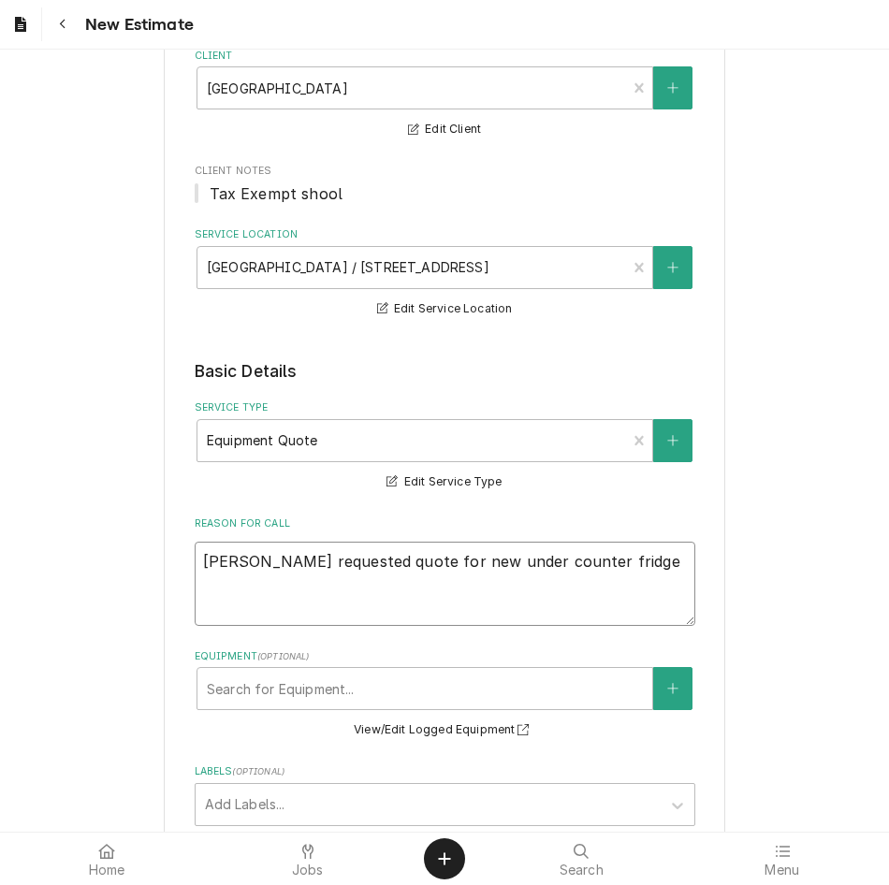
type textarea "Tara requested quote for new under counter fridge"
type textarea "x"
type textarea "Tara requested quote for new under counter fridge"
type textarea "x"
type textarea "Tara requested quote for new under counter fridge"
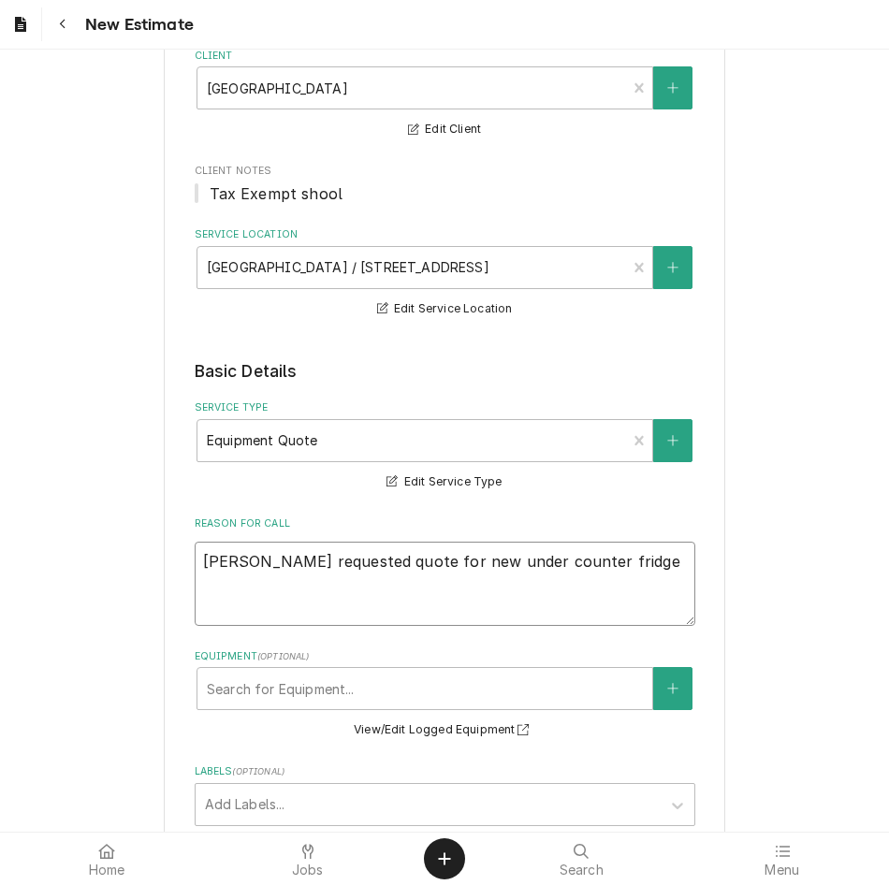
type textarea "x"
type textarea "Tara requested quote for new under counter fridge"
type textarea "x"
type textarea "Tara requested quote for new under counter fridgen"
type textarea "x"
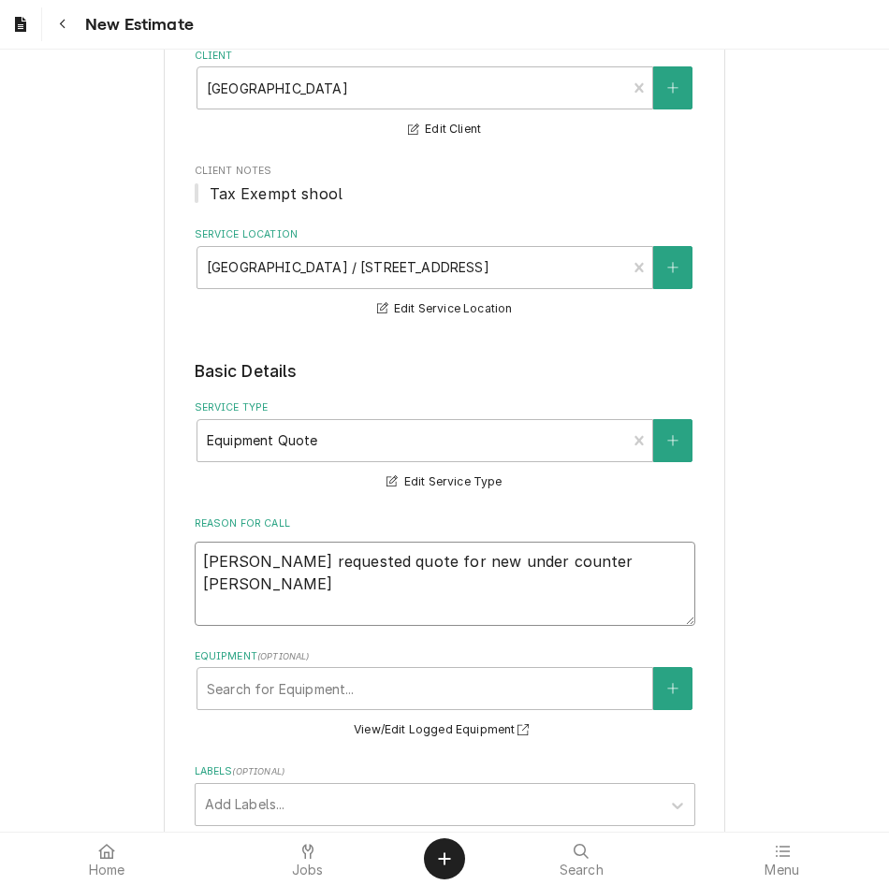
type textarea "Tara requested quote for new under counter fridge"
type textarea "x"
type textarea "Tara requested quote for new under counter fridg"
type textarea "x"
type textarea "Tara requested quote for new under counter frid"
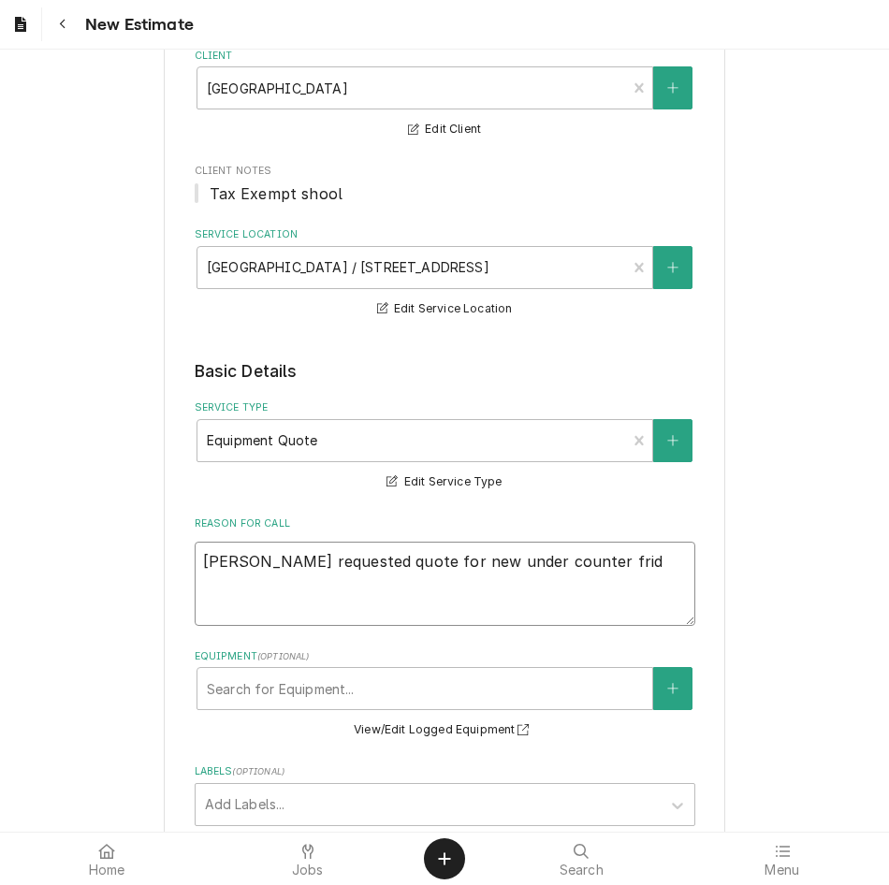
type textarea "x"
type textarea "Tara requested quote for new under counter fri"
type textarea "x"
type textarea "Tara requested quote for new under counter fr"
type textarea "x"
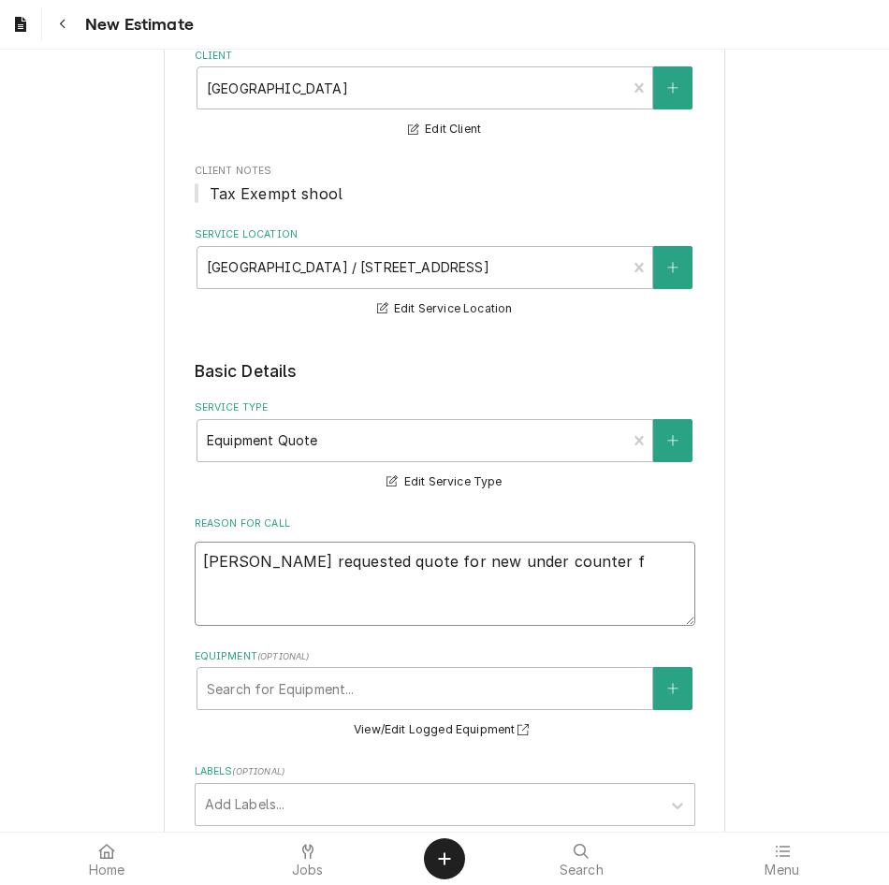
type textarea "Tara requested quote for new under counter"
type textarea "x"
type textarea "Tara requested quote for new under counter"
type textarea "x"
type textarea "Tara requested quote for new under counter"
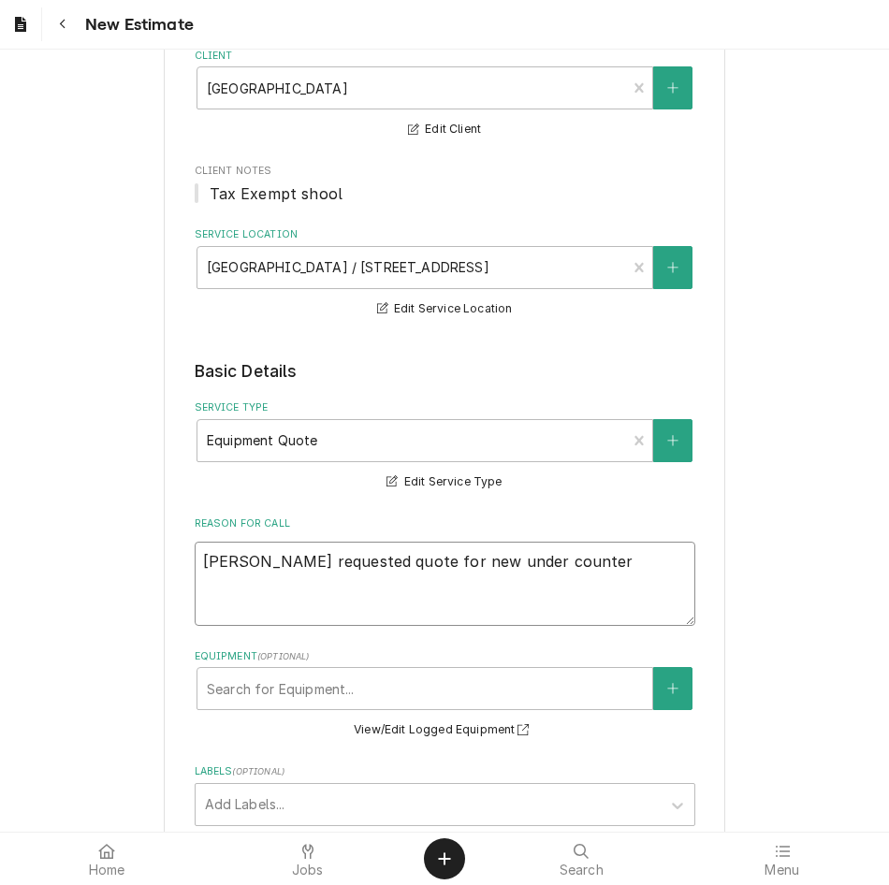
type textarea "x"
type textarea "Tara requested quote for new under counter r"
type textarea "x"
type textarea "Tara requested quote for new under counter re"
type textarea "x"
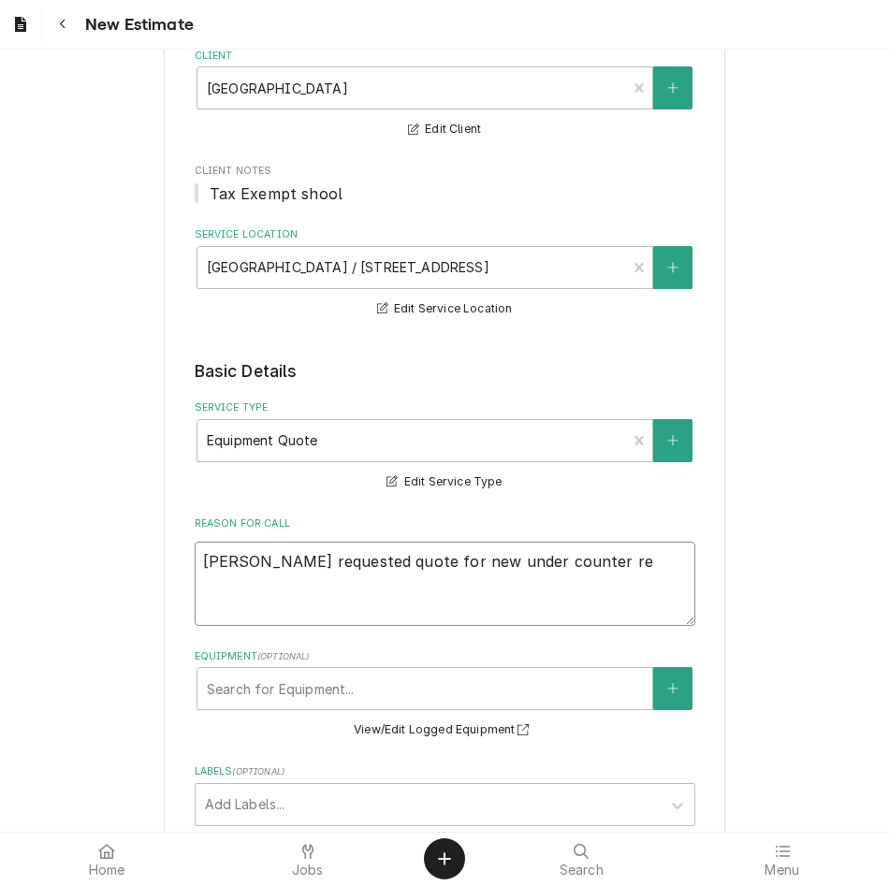
type textarea "Tara requested quote for new under counter rea"
type textarea "x"
type textarea "Tara requested quote for new under counter reac"
type textarea "x"
type textarea "Tara requested quote for new under counter reach"
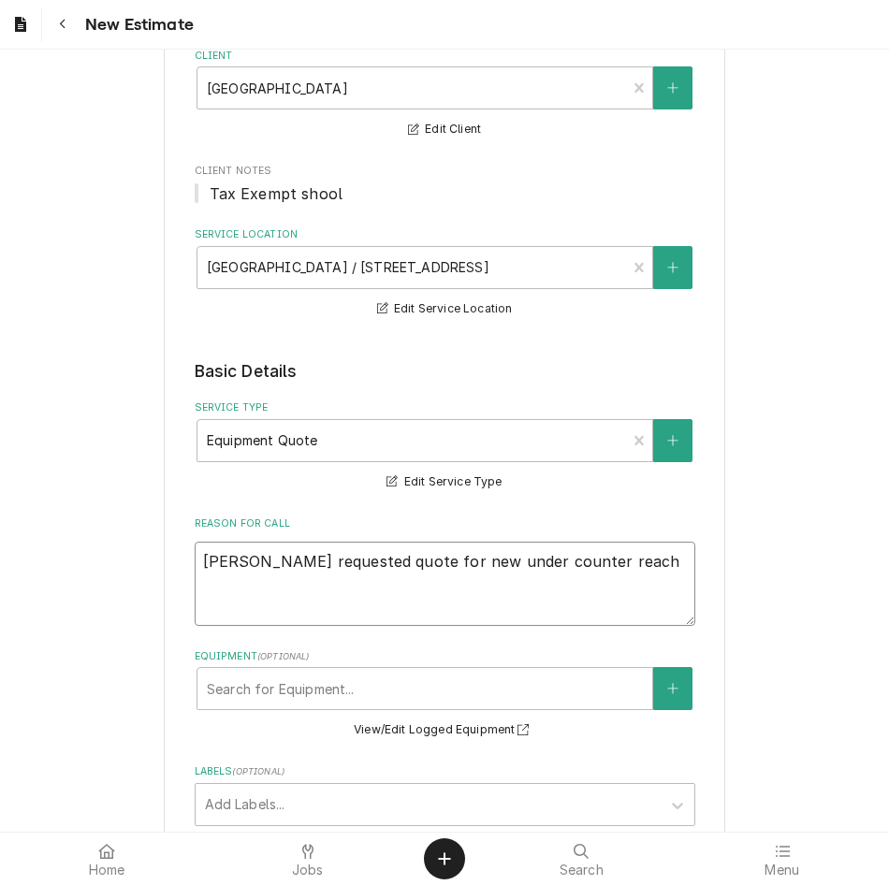
type textarea "x"
type textarea "Tara requested quote for new under counter reach"
type textarea "x"
type textarea "Tara requested quote for new under counter reach i"
type textarea "x"
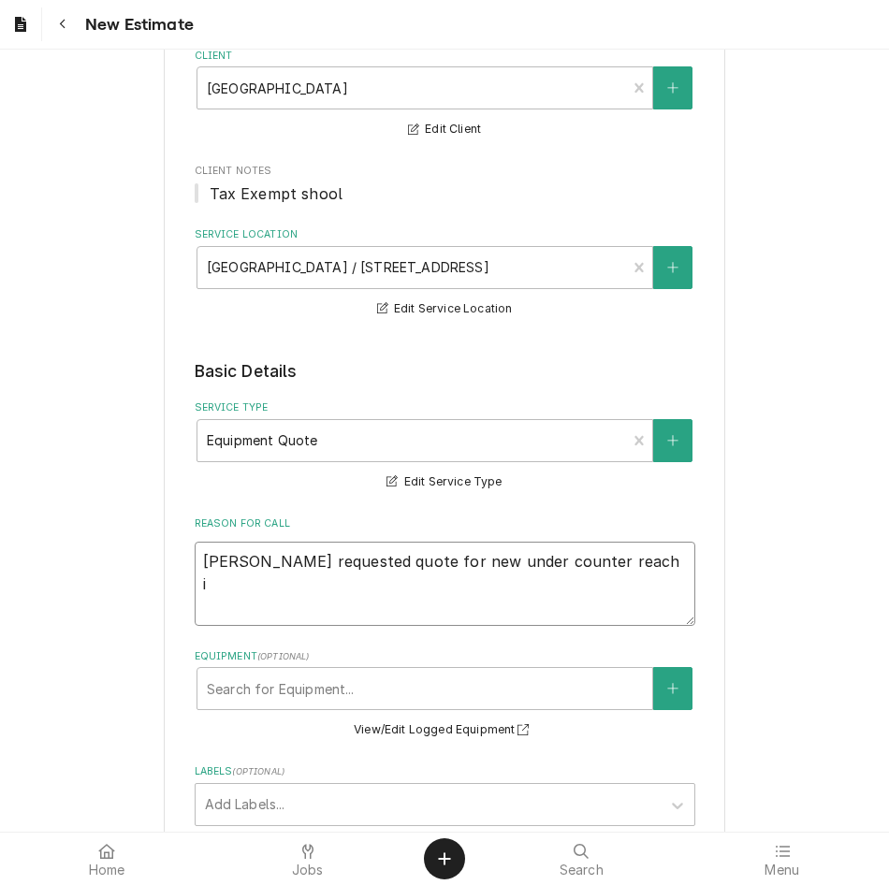
type textarea "Tara requested quote for new under counter reach in"
type textarea "x"
type textarea "Tara requested quote for new under counter reach in"
type textarea "x"
type textarea "Tara requested quote for new under counter reach in v"
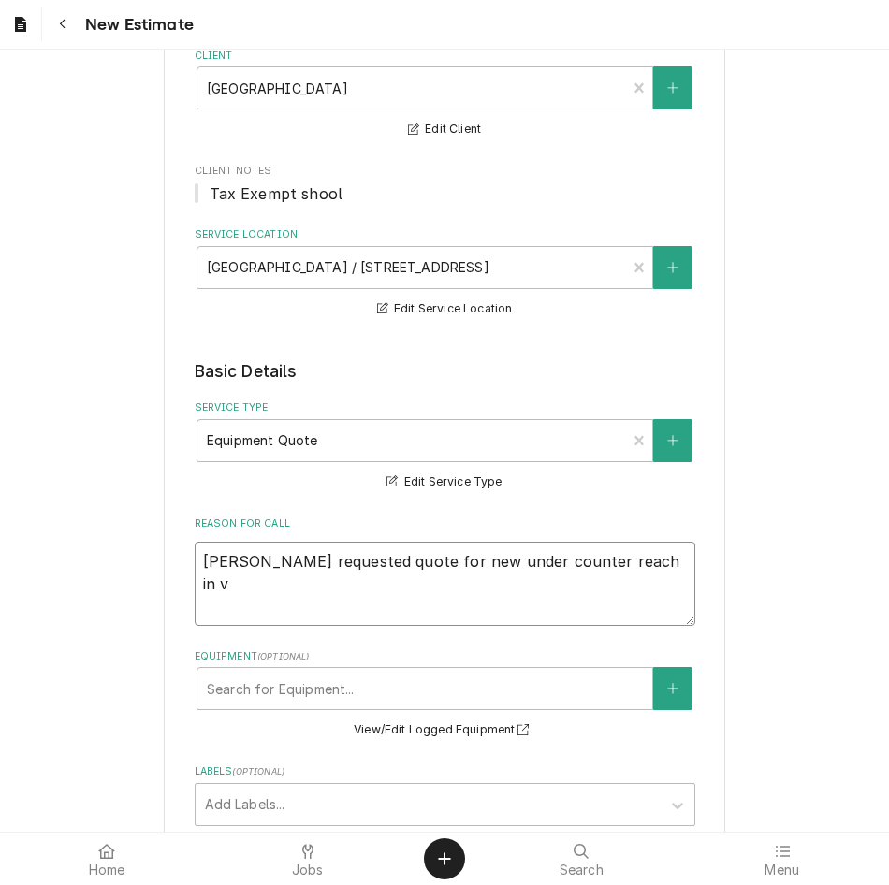
type textarea "x"
type textarea "Tara requested quote for new under counter reach in"
type textarea "x"
type textarea "Tara requested quote for new under counter reach in c"
type textarea "x"
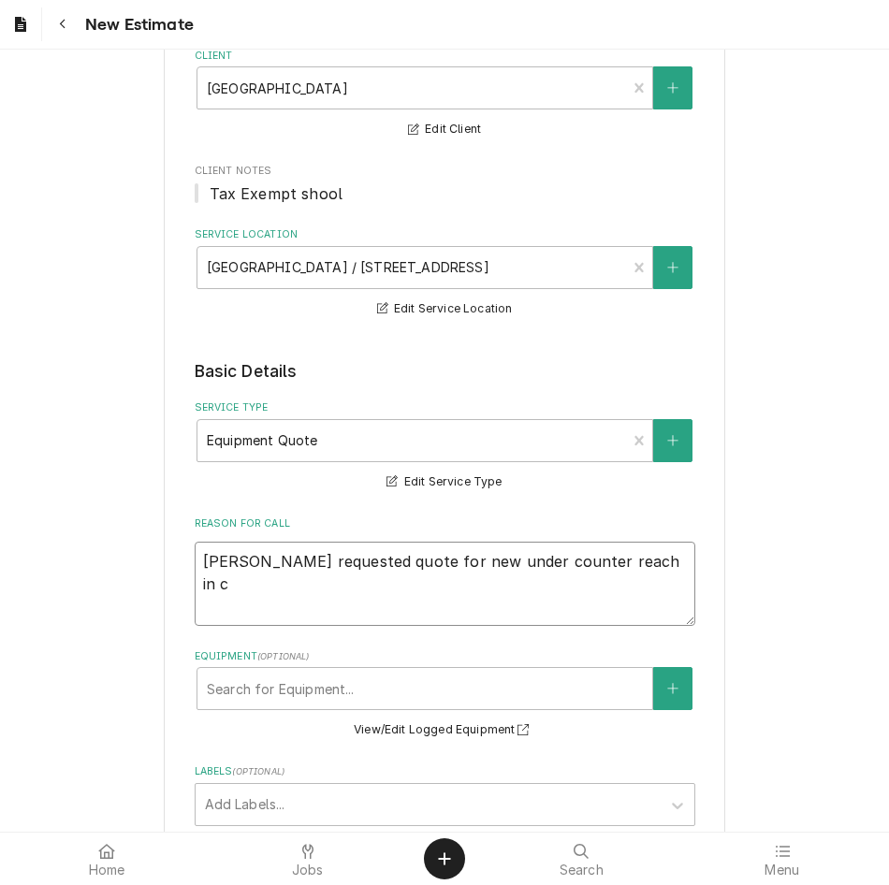
type textarea "Tara requested quote for new under counter reach in ci"
type textarea "x"
type textarea "Tara requested quote for new under counter reach in cio"
type textarea "x"
type textarea "Tara requested quote for new under counter reach in cioo"
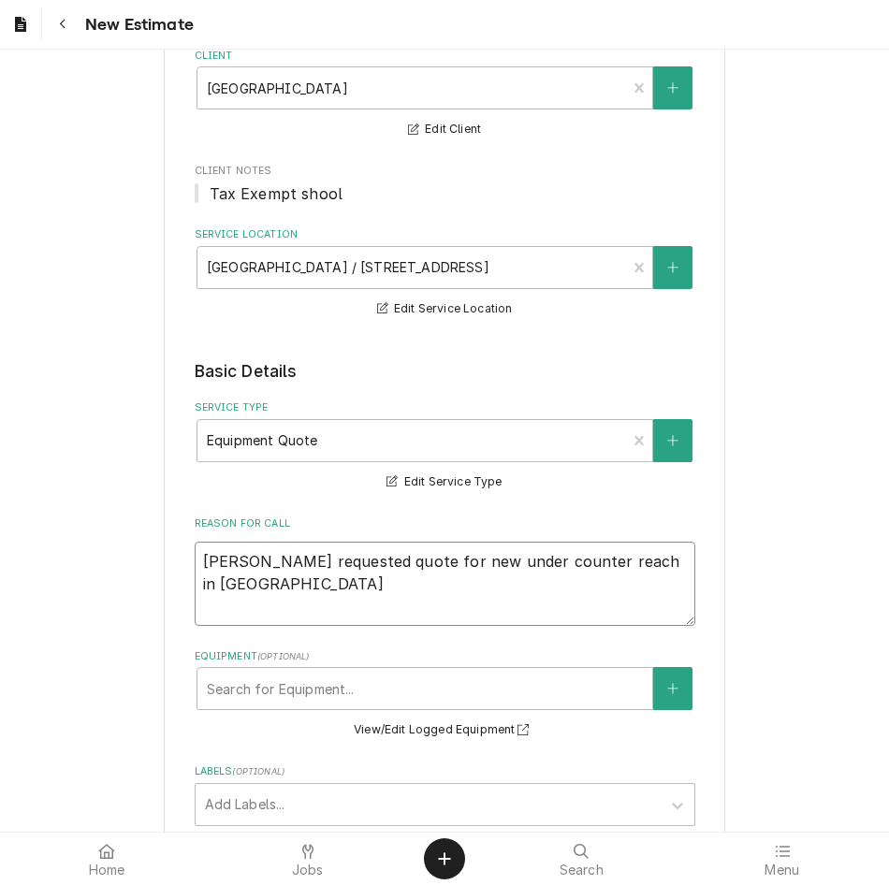
type textarea "x"
type textarea "Tara requested quote for new under counter reach in cio"
type textarea "x"
type textarea "Tara requested quote for new under counter reach in ci"
type textarea "x"
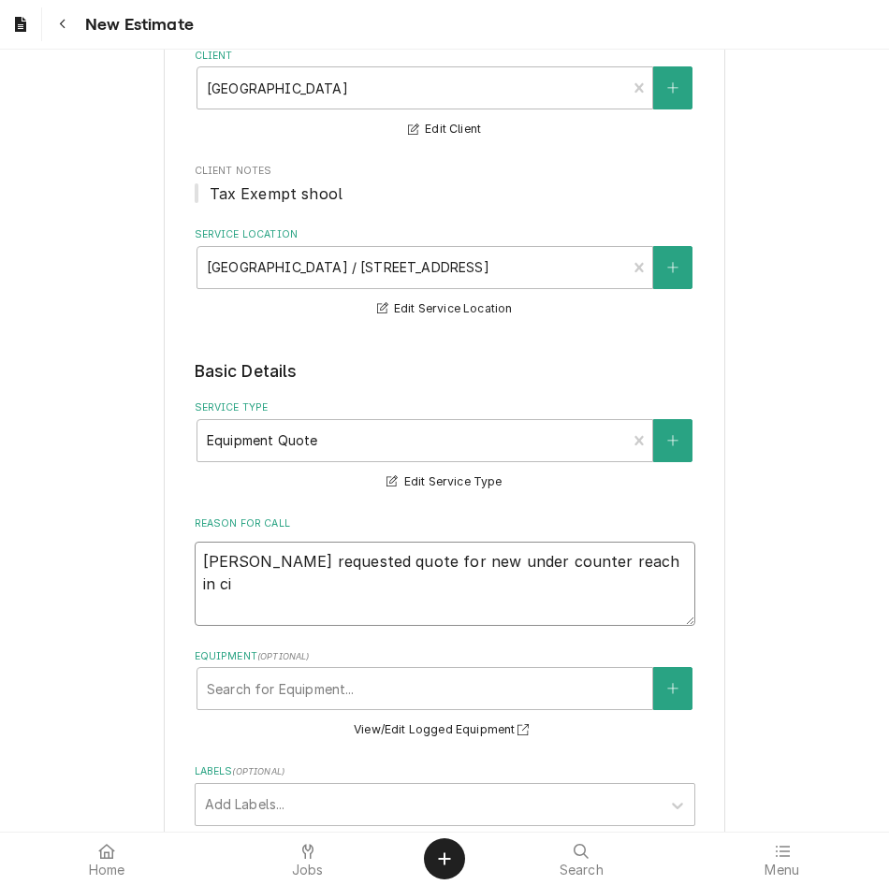
type textarea "Tara requested quote for new under counter reach in c"
type textarea "x"
type textarea "Tara requested quote for new under counter reach in co"
type textarea "x"
type textarea "Tara requested quote for new under counter reach in coo"
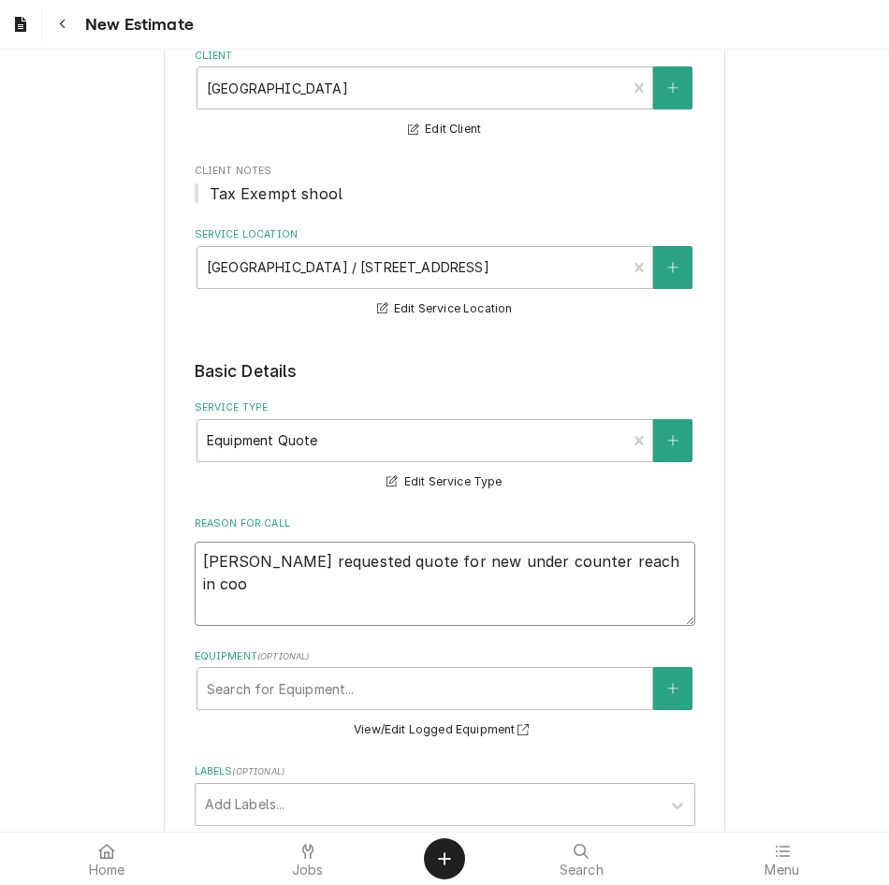
type textarea "x"
type textarea "Tara requested quote for new under counter reach in cool"
type textarea "x"
type textarea "Tara requested quote for new under counter reach in coole"
type textarea "x"
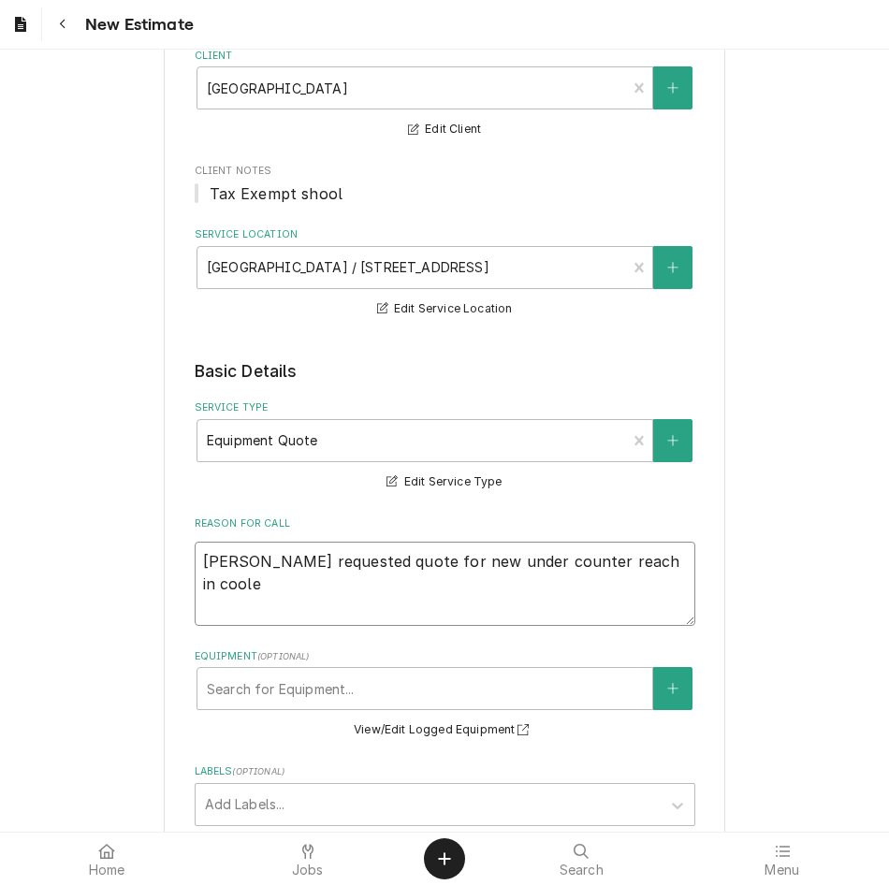
type textarea "Tara requested quote for new under counter reach in cooler"
type textarea "x"
type textarea "Tara requested quote for new under counter reach in cooler"
click at [384, 679] on div "Equipment" at bounding box center [425, 689] width 436 height 34
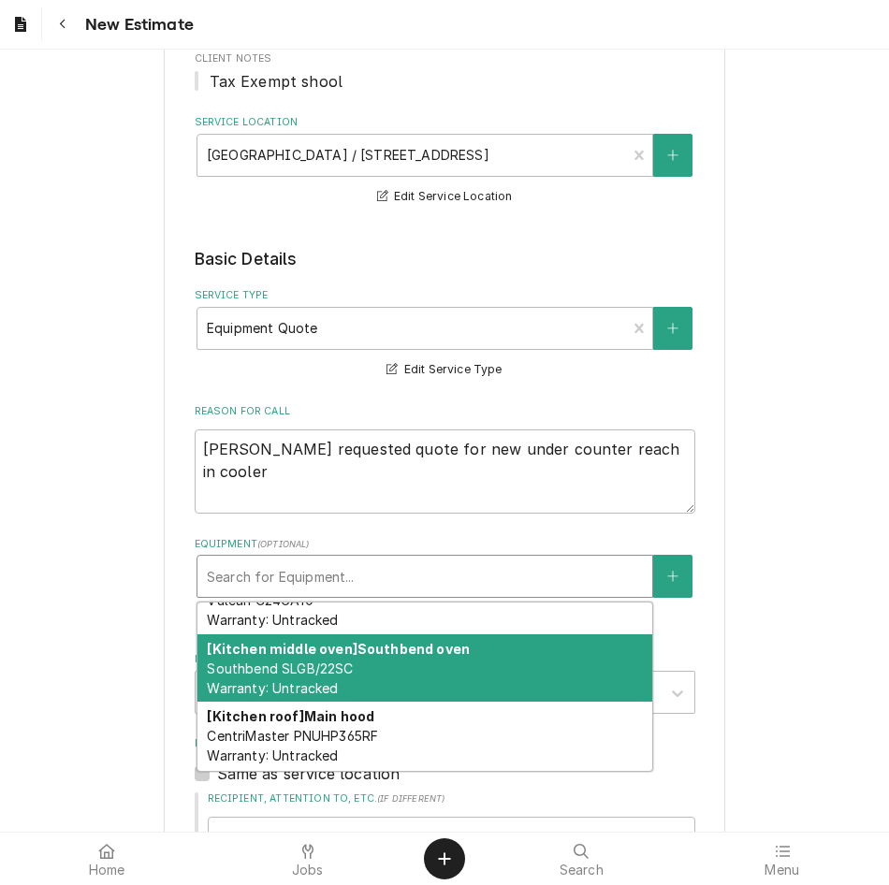
scroll to position [0, 0]
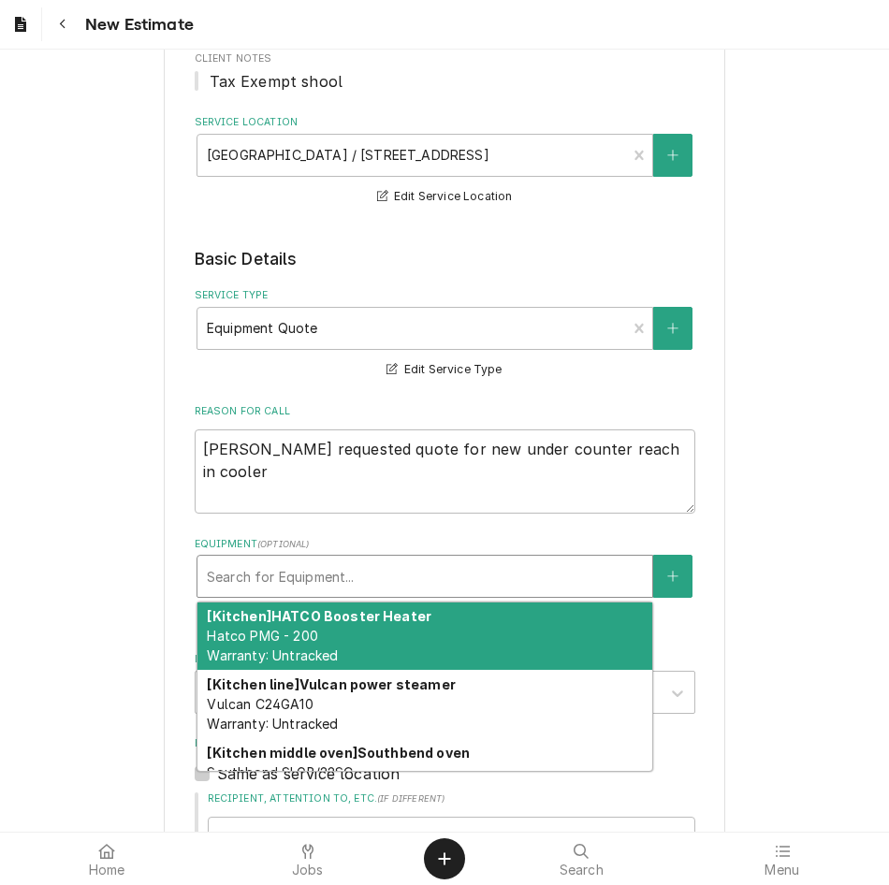
click at [791, 516] on div "Please provide the following information to create your estimate: Client Detail…" at bounding box center [444, 721] width 889 height 1824
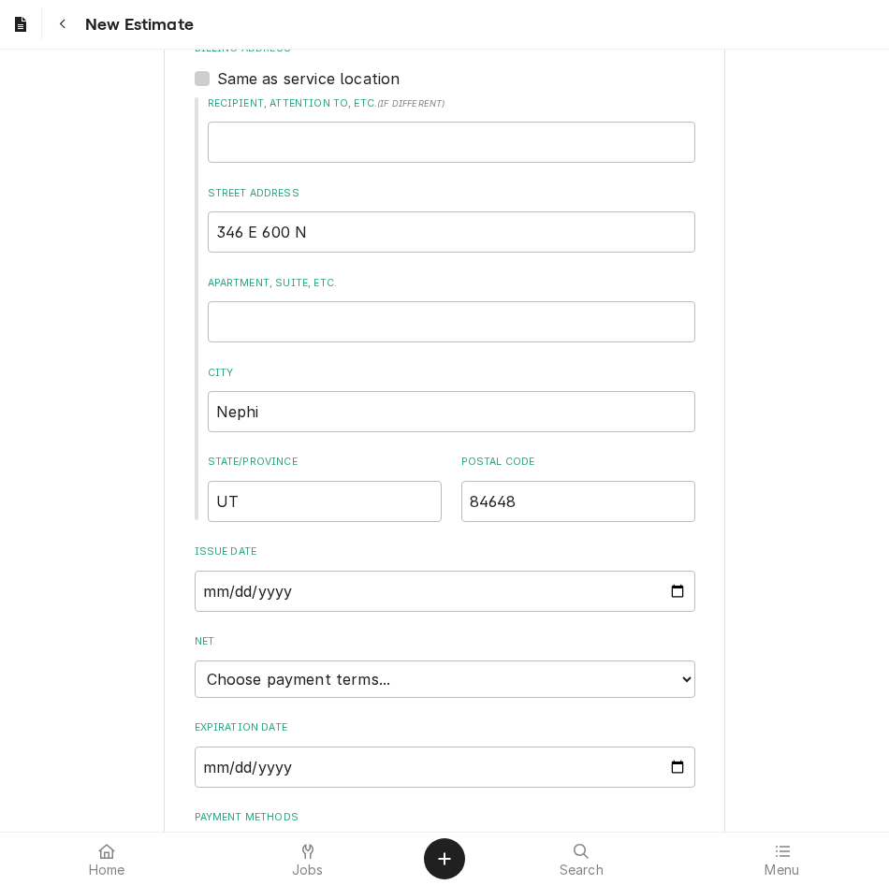
scroll to position [1062, 0]
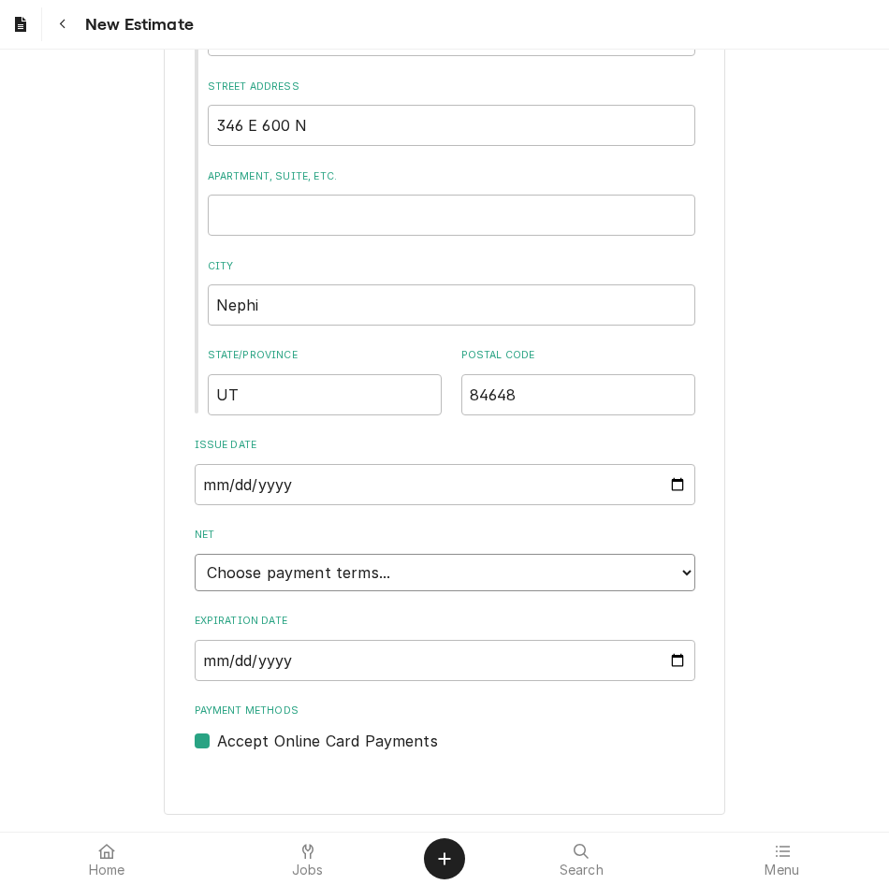
click at [430, 570] on select "Choose payment terms... Same Day Net 7 Net 14 Net 21 Net 30 Net 45 Net 60 Net 90" at bounding box center [445, 572] width 501 height 37
type textarea "x"
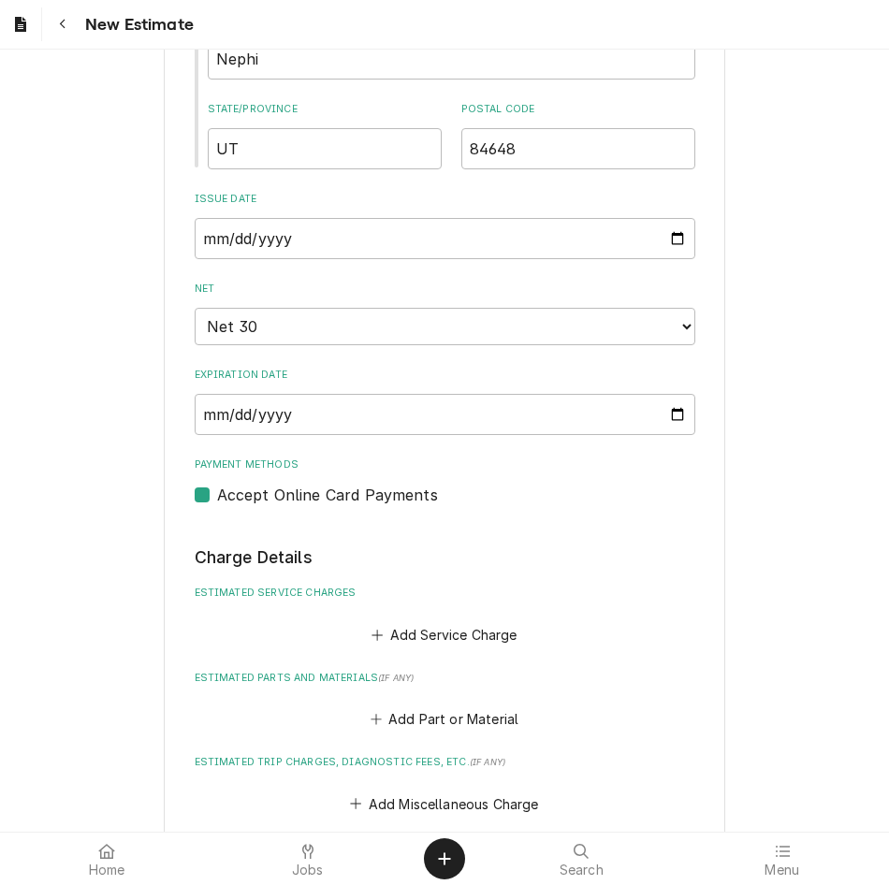
scroll to position [1473, 0]
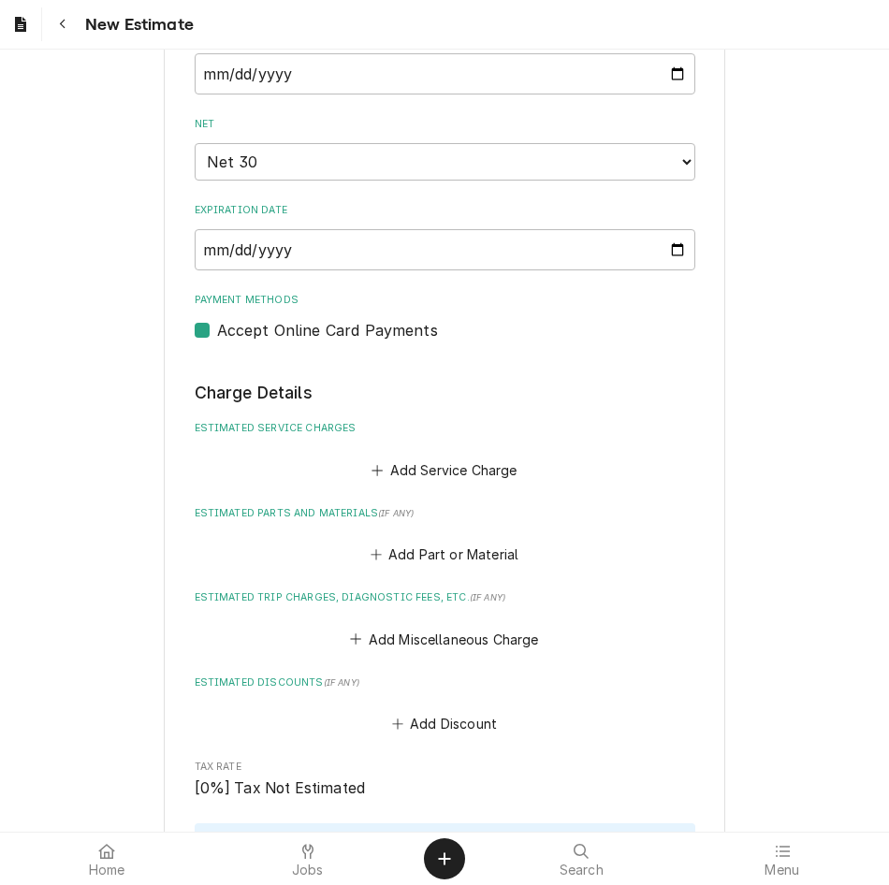
click at [217, 331] on label "Accept Online Card Payments" at bounding box center [327, 330] width 221 height 22
click at [217, 331] on input "Payment Methods" at bounding box center [467, 339] width 501 height 41
checkbox input "false"
type textarea "x"
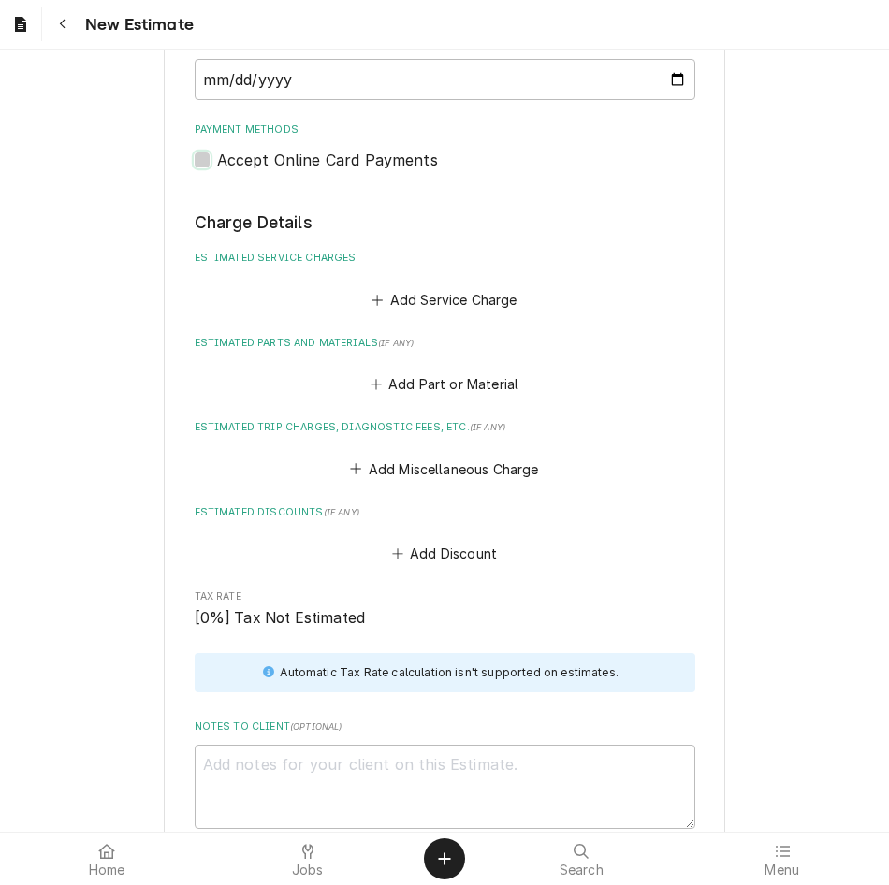
scroll to position [1644, 0]
click at [447, 308] on button "Add Service Charge" at bounding box center [445, 298] width 152 height 26
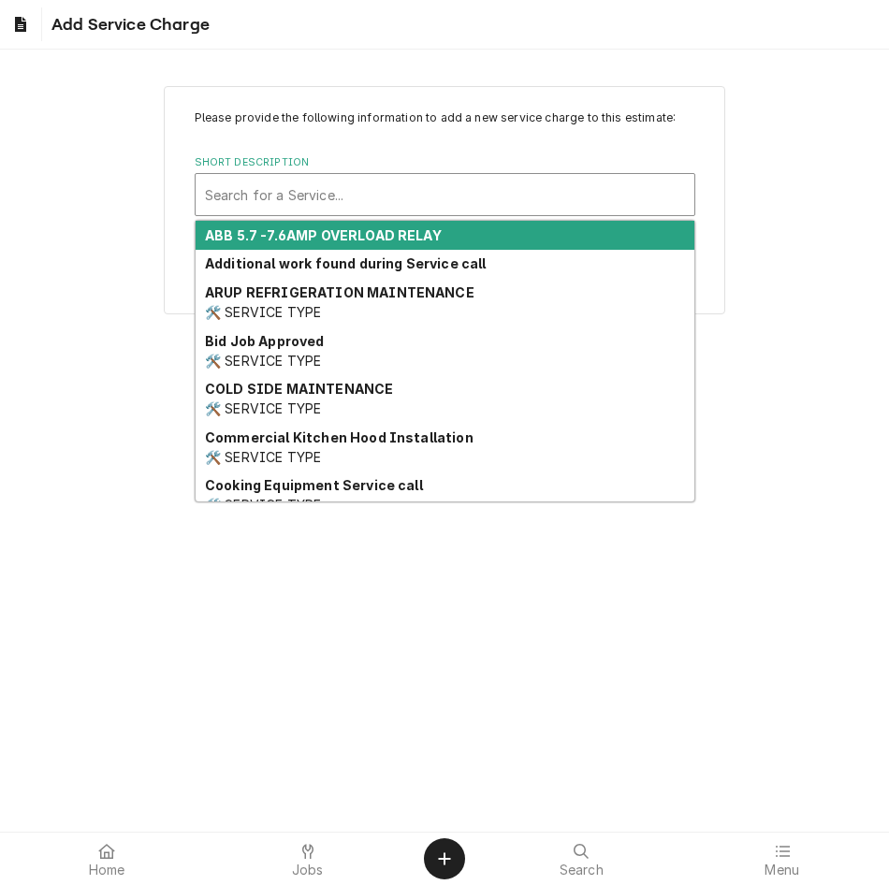
click at [429, 193] on div "Short Description" at bounding box center [445, 195] width 480 height 34
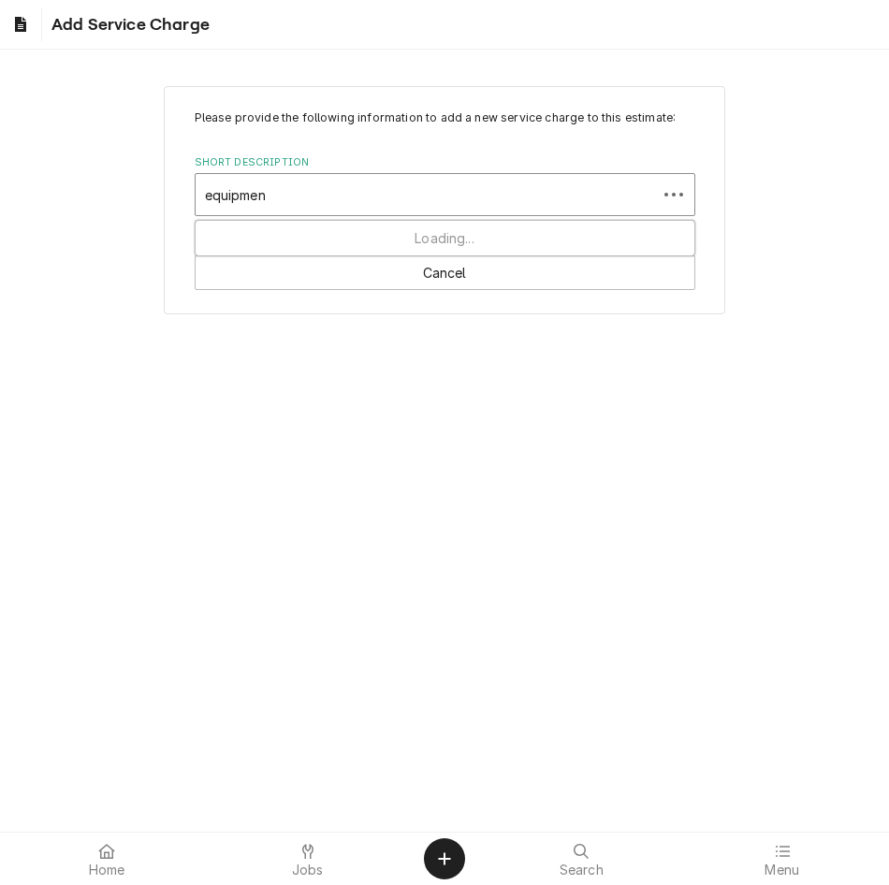
type input "equipment"
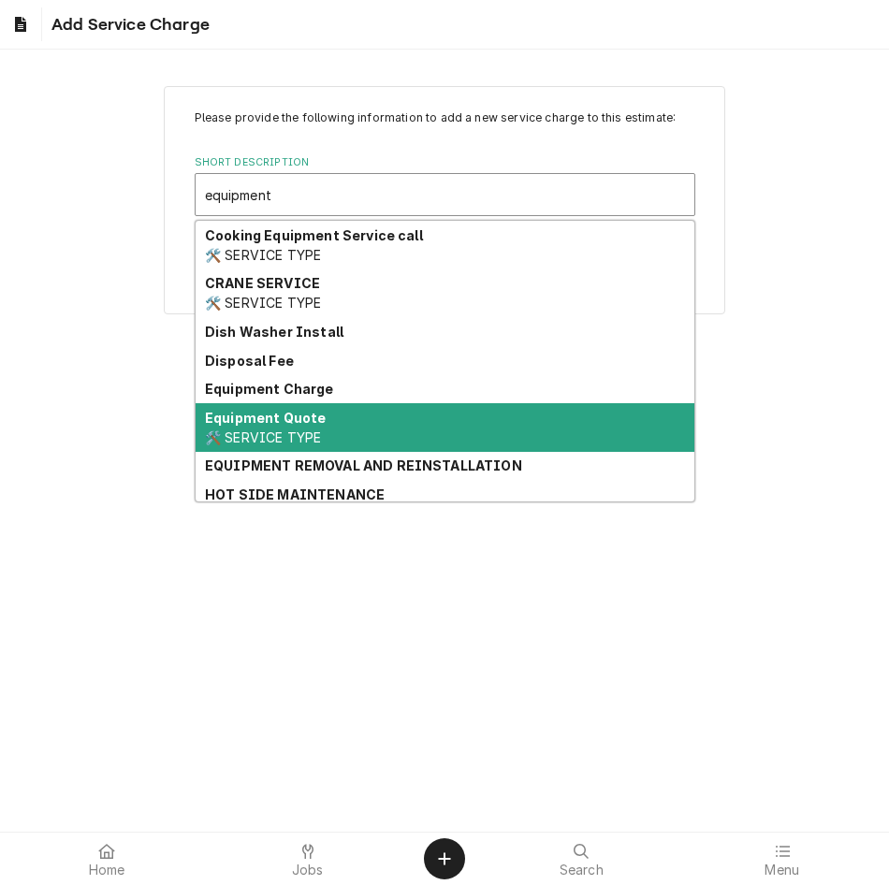
click at [339, 405] on div "Equipment Quote 🛠️ SERVICE TYPE" at bounding box center [445, 427] width 499 height 49
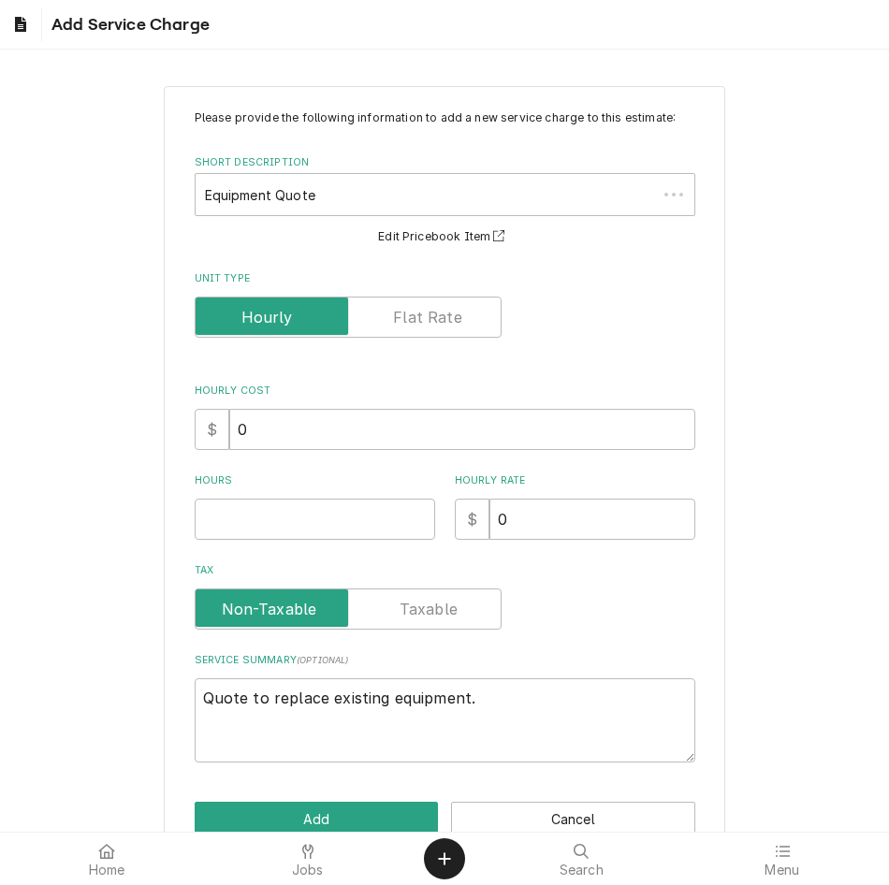
scroll to position [45, 0]
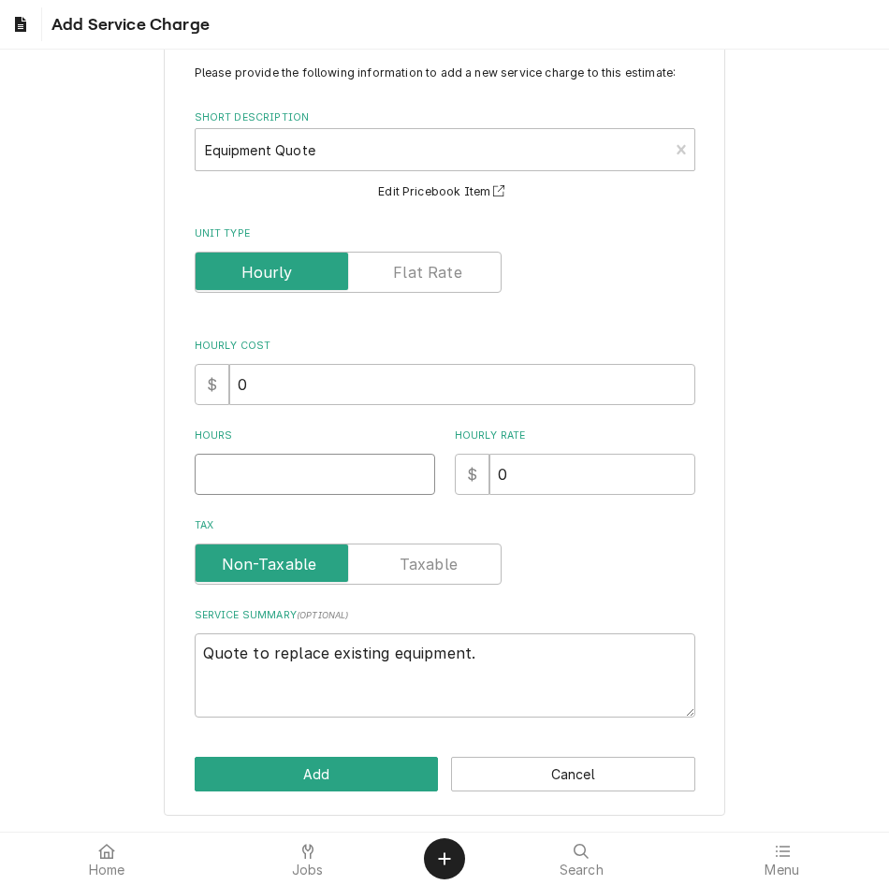
click at [341, 477] on input "Hours" at bounding box center [315, 474] width 240 height 41
type textarea "x"
type input "2"
type textarea "x"
type input "2"
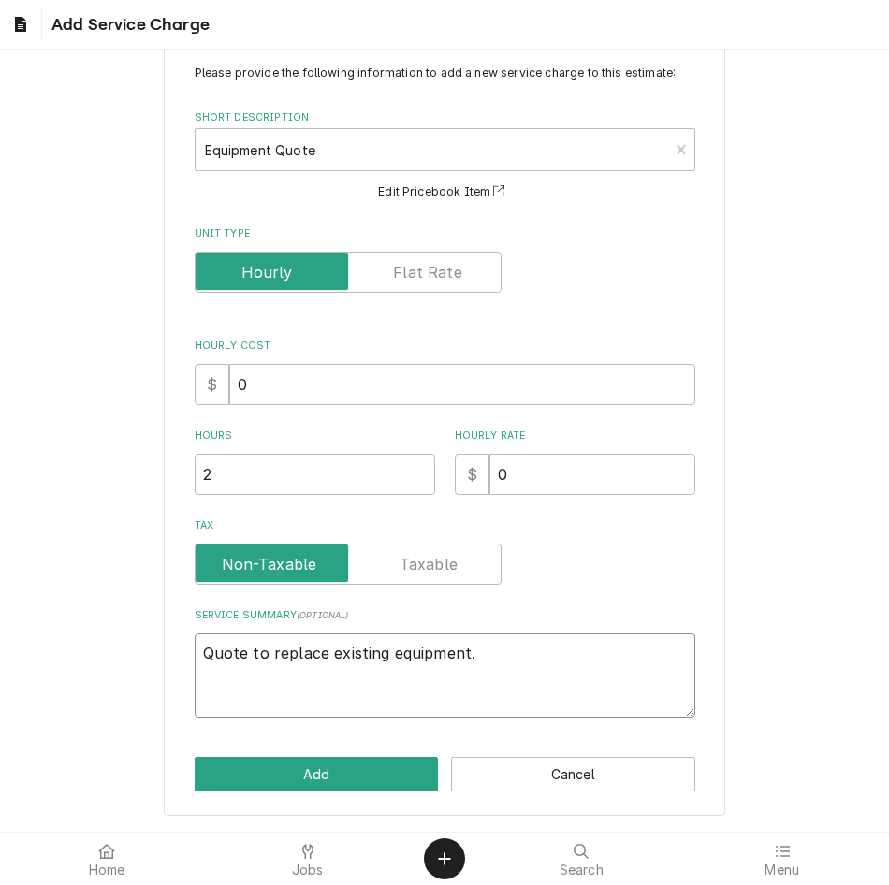
click at [472, 647] on textarea "Quote to replace existing equipment." at bounding box center [445, 675] width 501 height 84
type textarea "x"
type textarea "Quote to replace existing equipment"
click at [283, 777] on button "Add" at bounding box center [317, 774] width 244 height 35
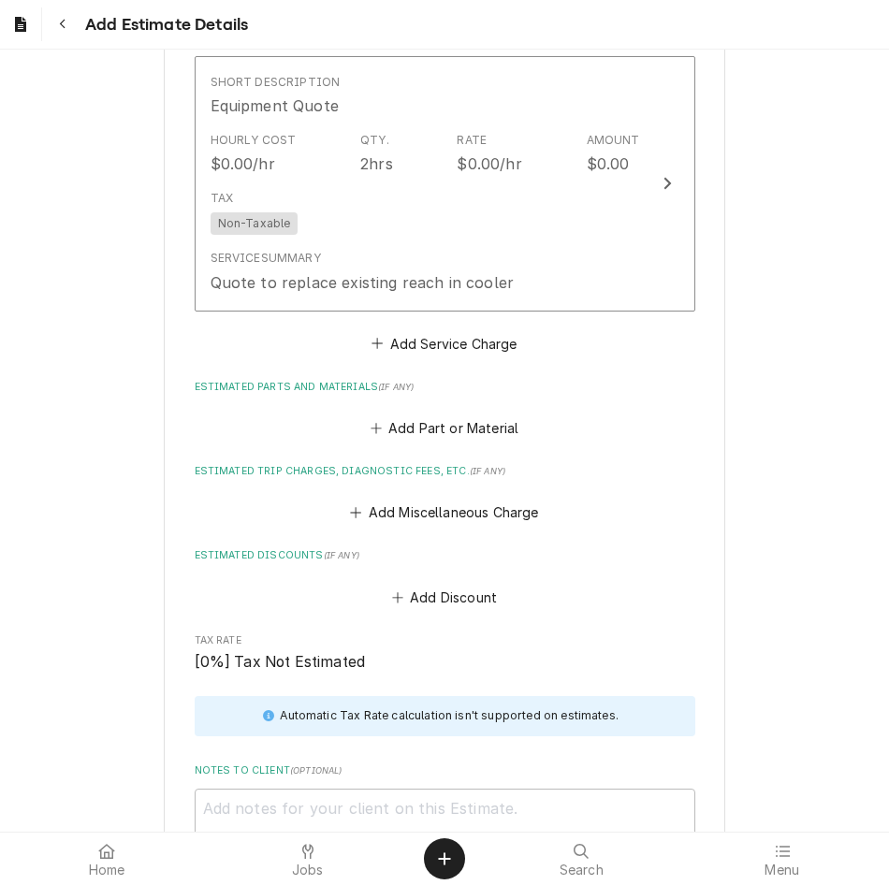
scroll to position [1865, 0]
click at [443, 433] on button "Add Part or Material" at bounding box center [444, 427] width 154 height 26
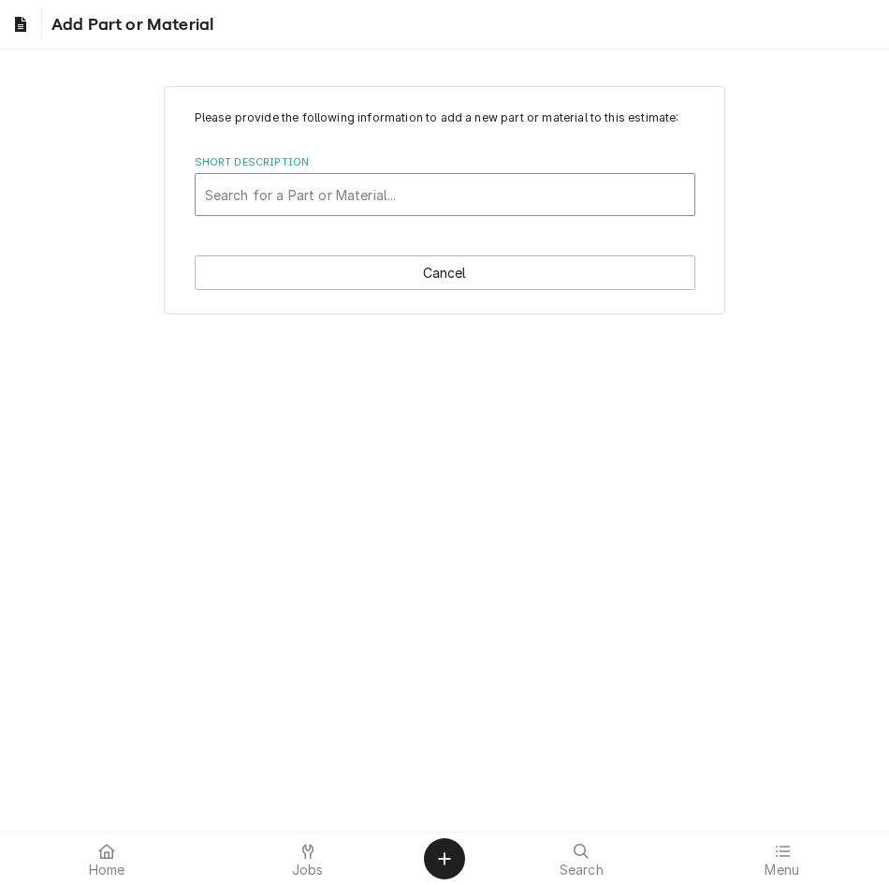
click at [578, 202] on div "Short Description" at bounding box center [445, 195] width 480 height 34
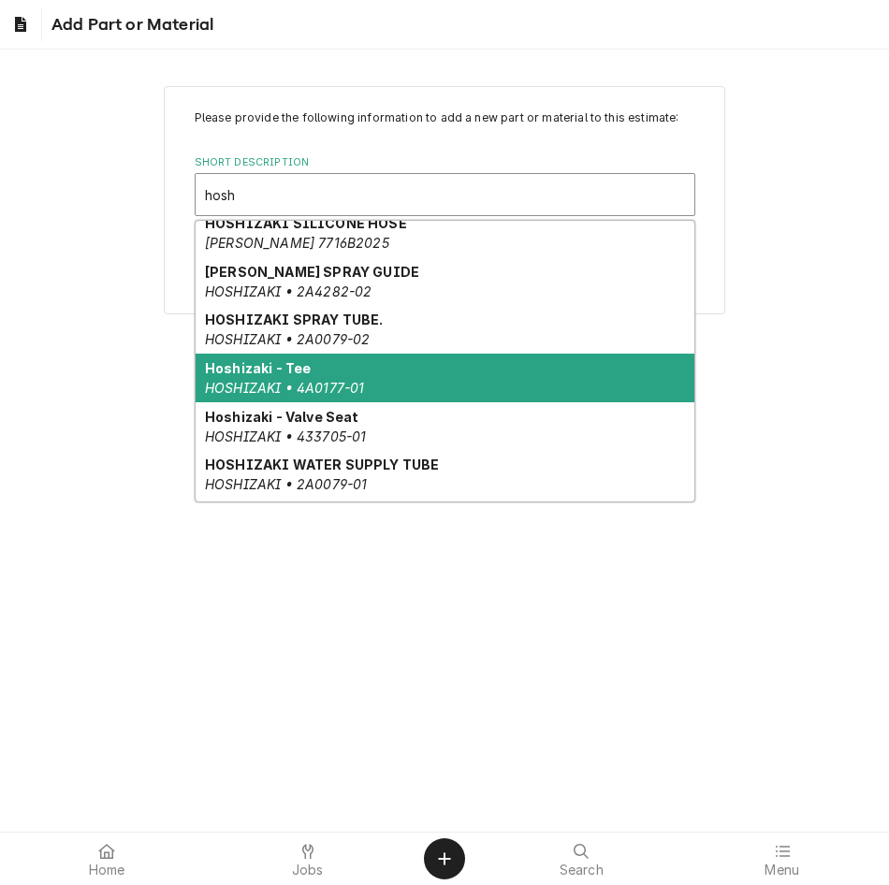
scroll to position [1149, 0]
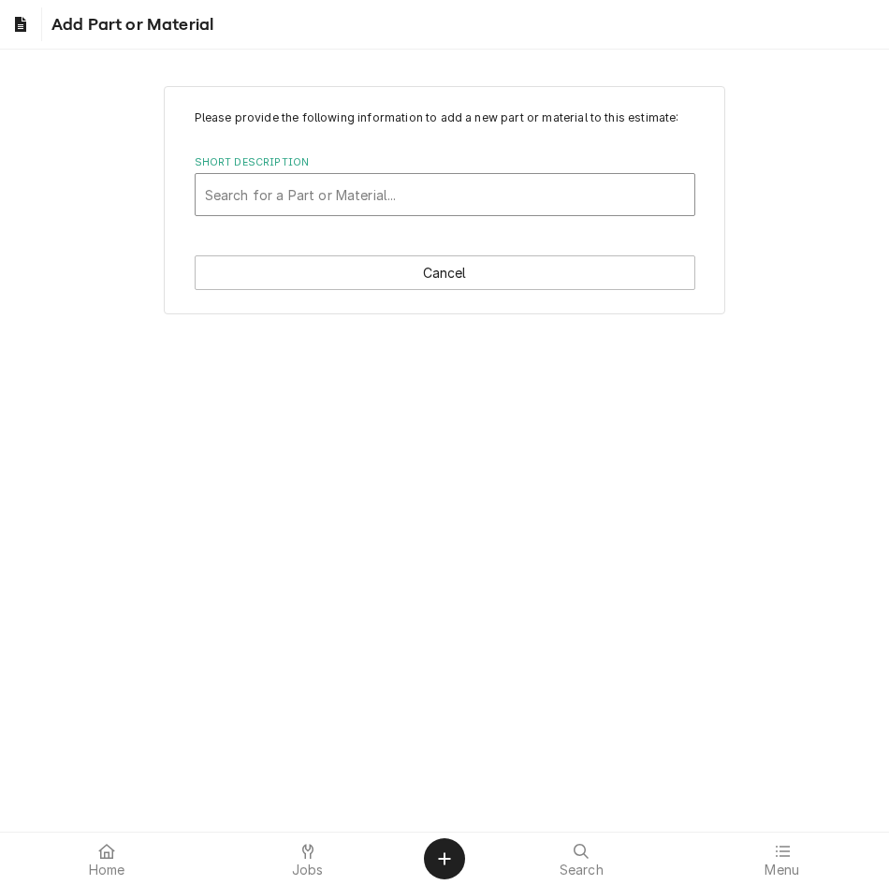
click at [559, 184] on div "Short Description" at bounding box center [445, 195] width 480 height 34
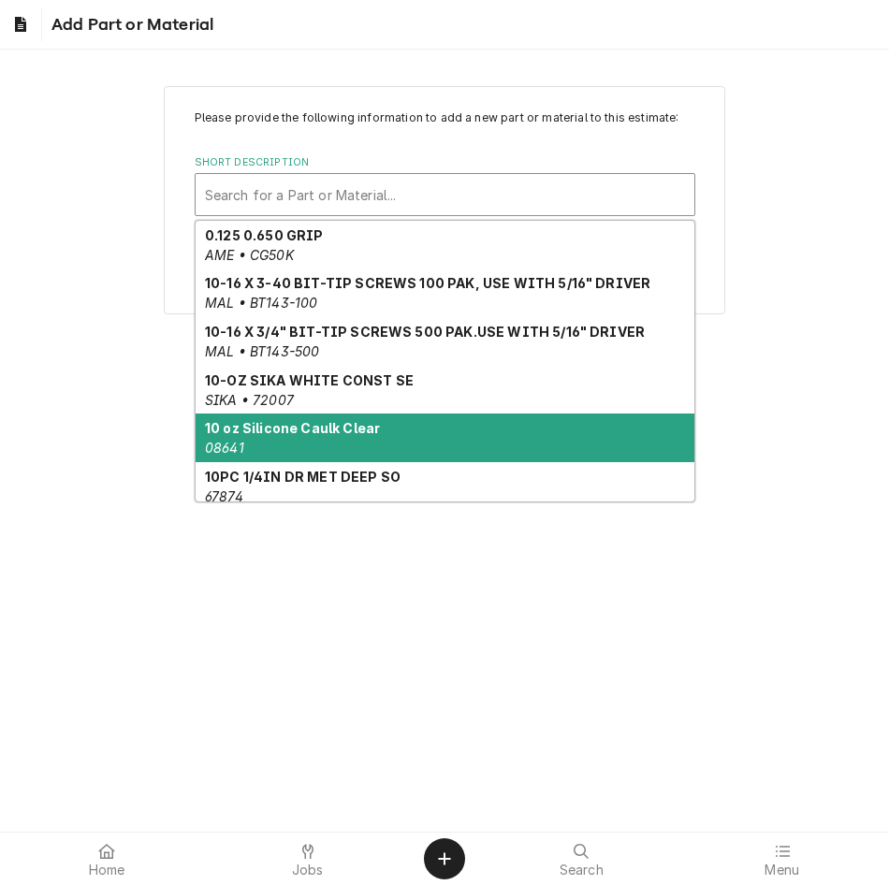
scroll to position [202, 0]
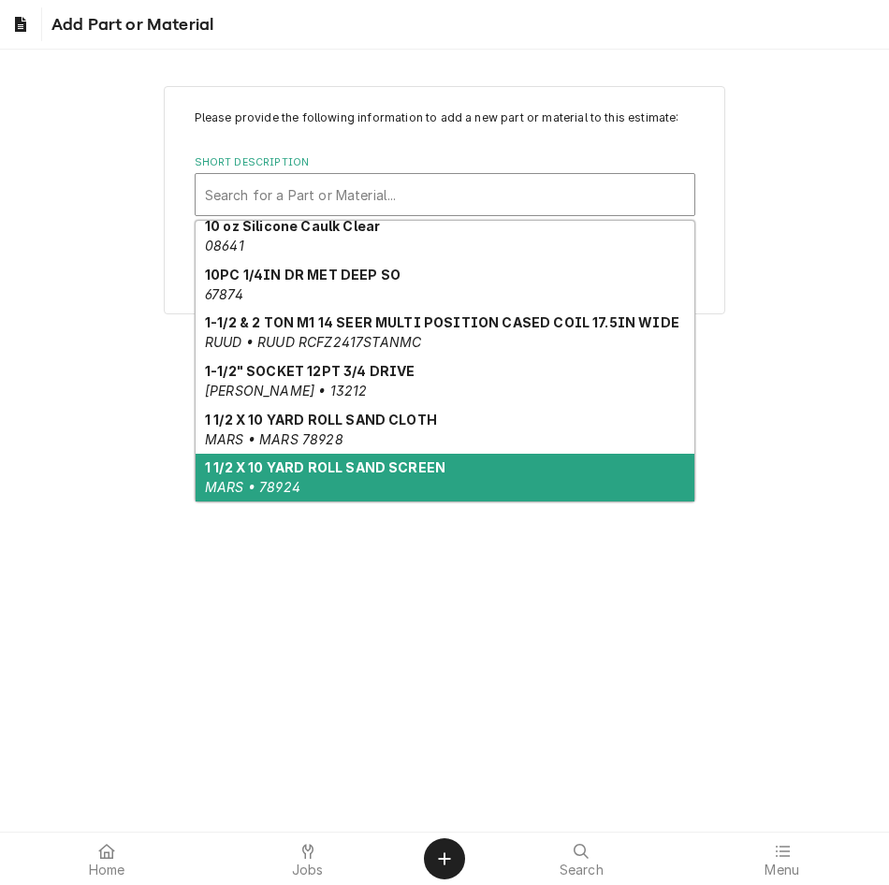
click at [540, 662] on div "Please provide the following information to add a new part or material to this …" at bounding box center [444, 441] width 889 height 782
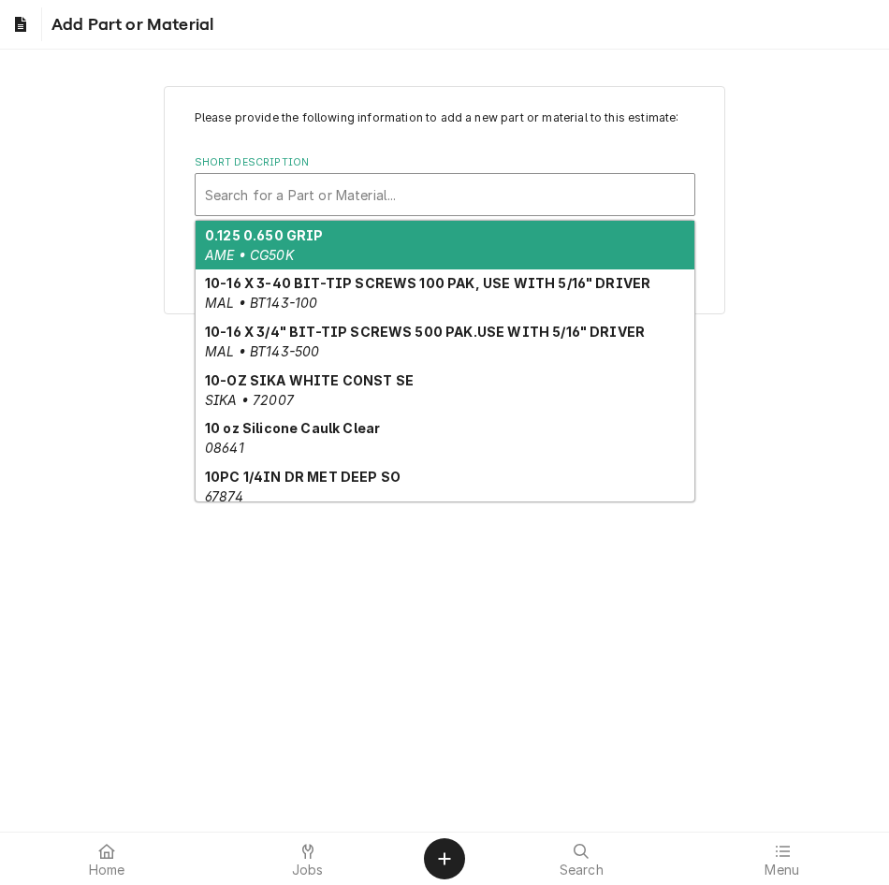
click at [367, 200] on div "Short Description" at bounding box center [445, 195] width 480 height 34
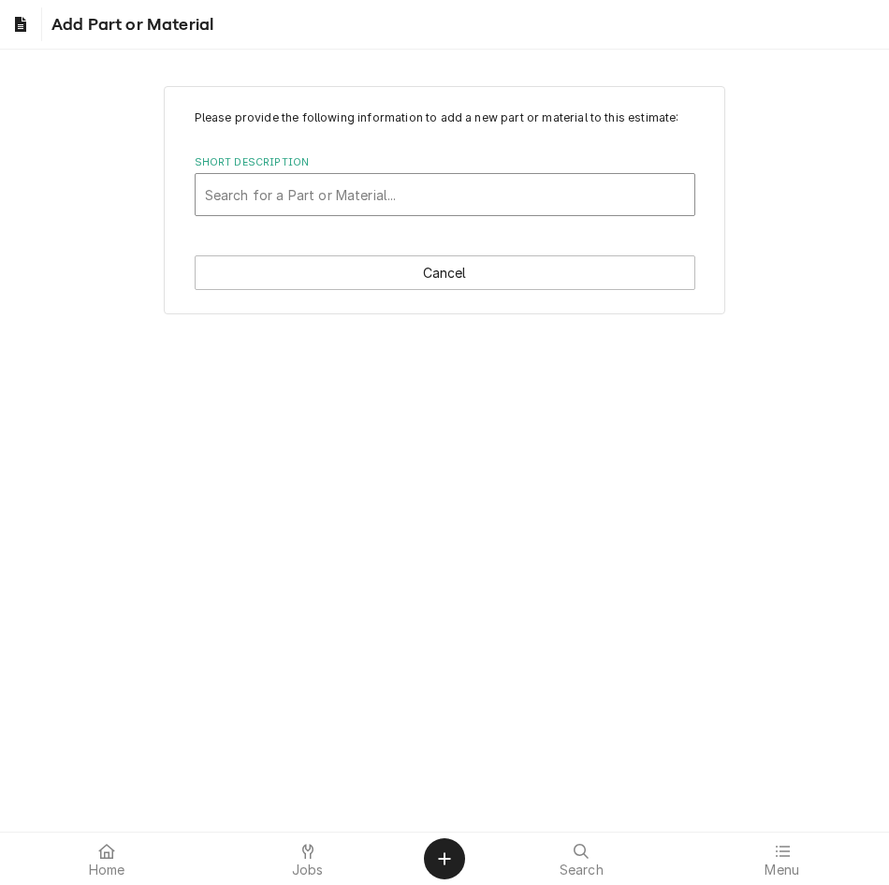
drag, startPoint x: 409, startPoint y: 254, endPoint x: 397, endPoint y: 190, distance: 64.8
click at [397, 190] on div "Short Description" at bounding box center [445, 195] width 480 height 34
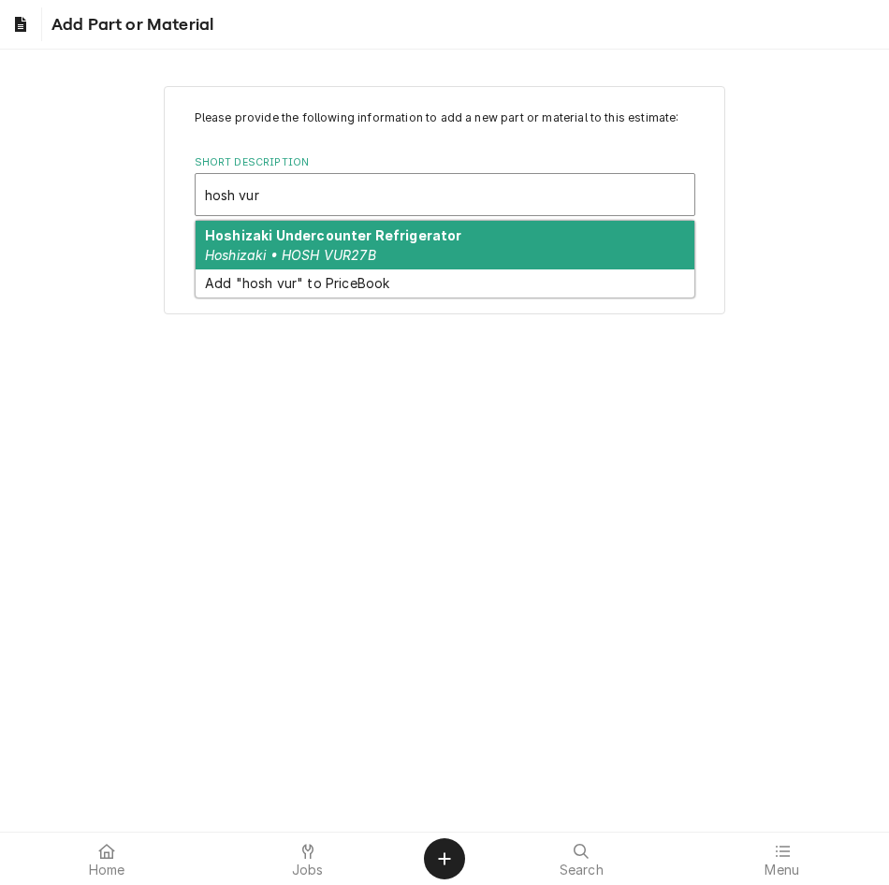
click at [382, 238] on strong "Hoshizaki Undercounter Refrigerator" at bounding box center [333, 235] width 257 height 16
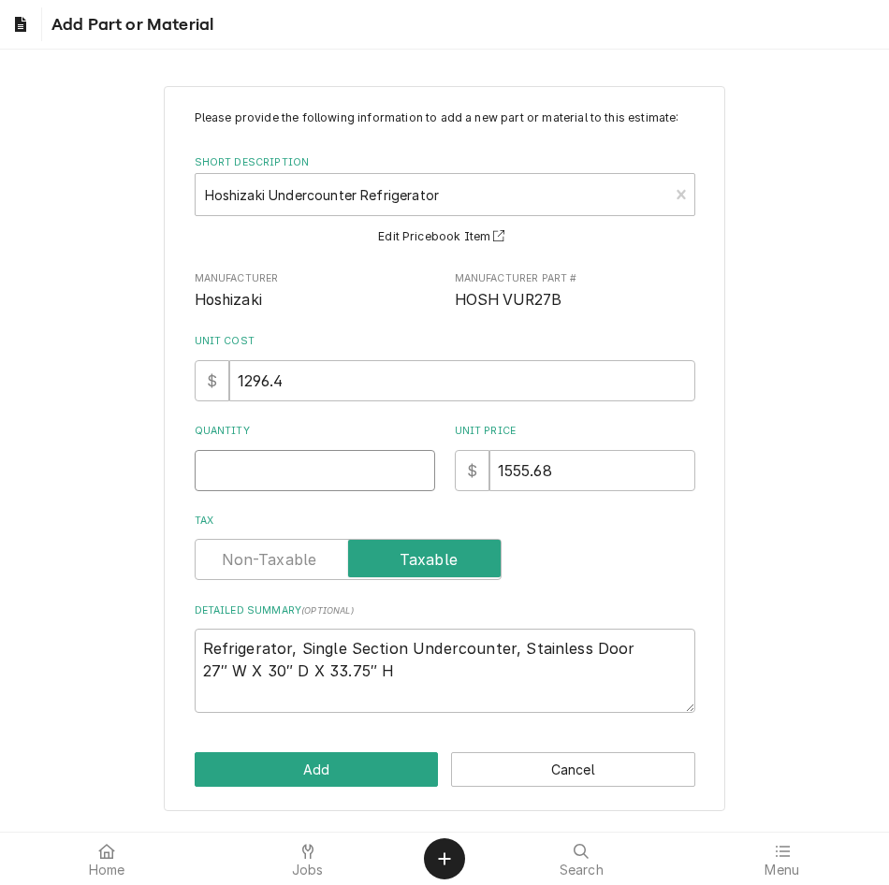
click at [328, 467] on input "Quantity" at bounding box center [315, 470] width 240 height 41
click at [332, 759] on button "Add" at bounding box center [317, 769] width 244 height 35
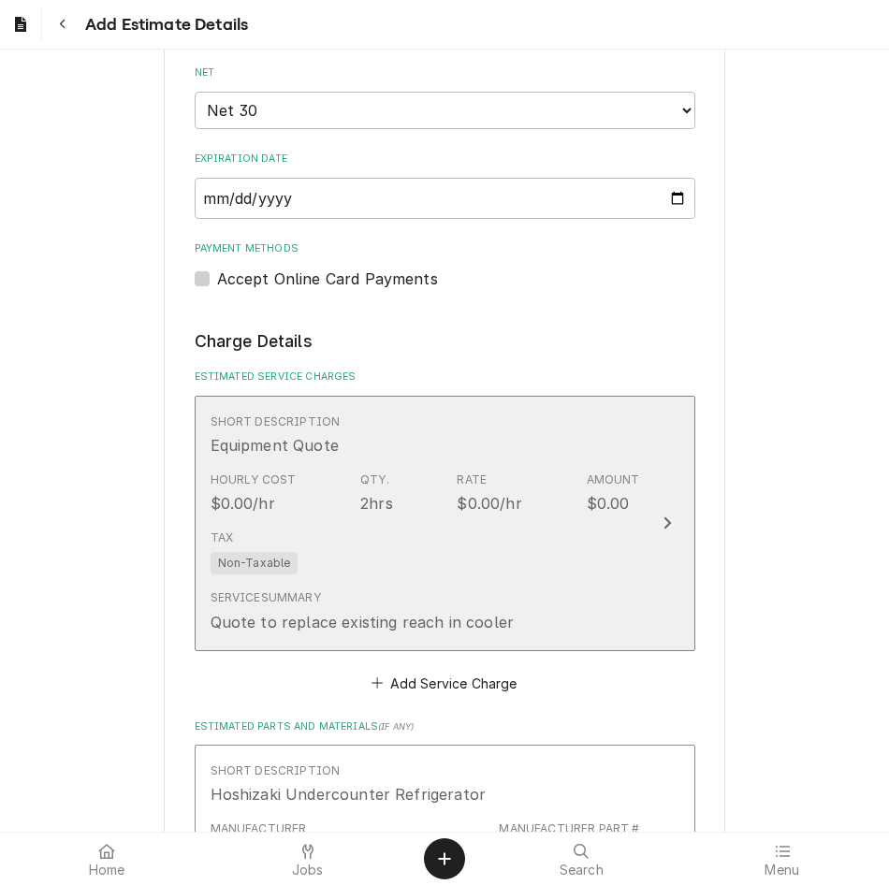
click at [571, 468] on div "Hourly Cost $0.00/hr Qty. 2hrs Rate $0.00/hr Amount $0.00" at bounding box center [425, 493] width 429 height 58
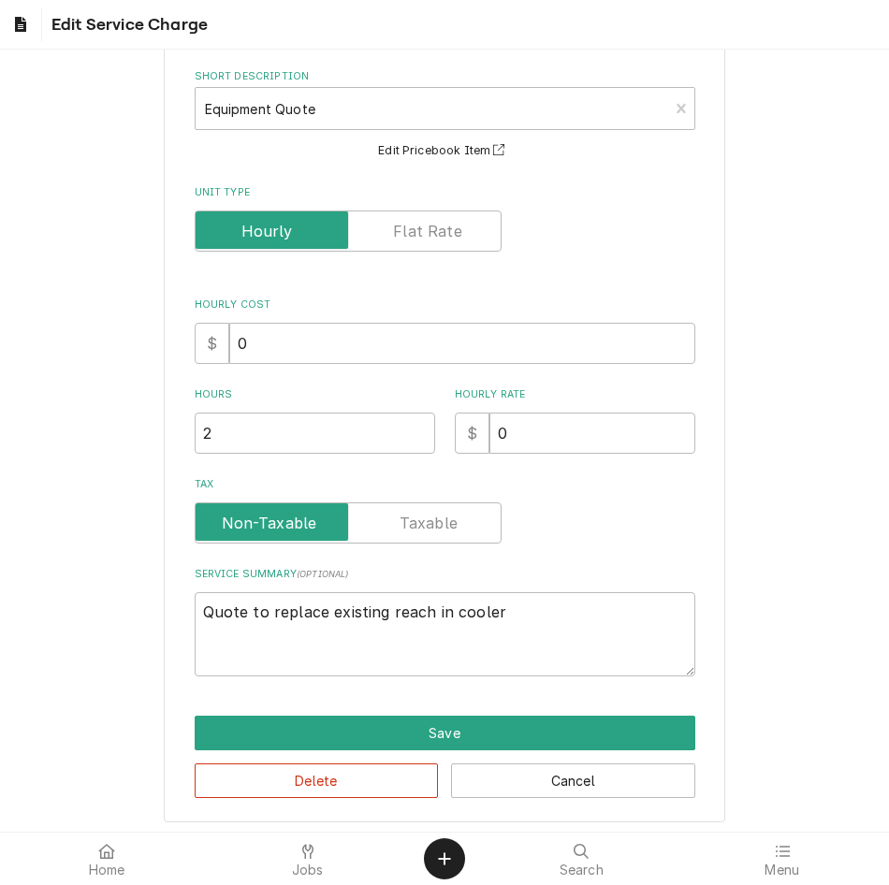
scroll to position [93, 0]
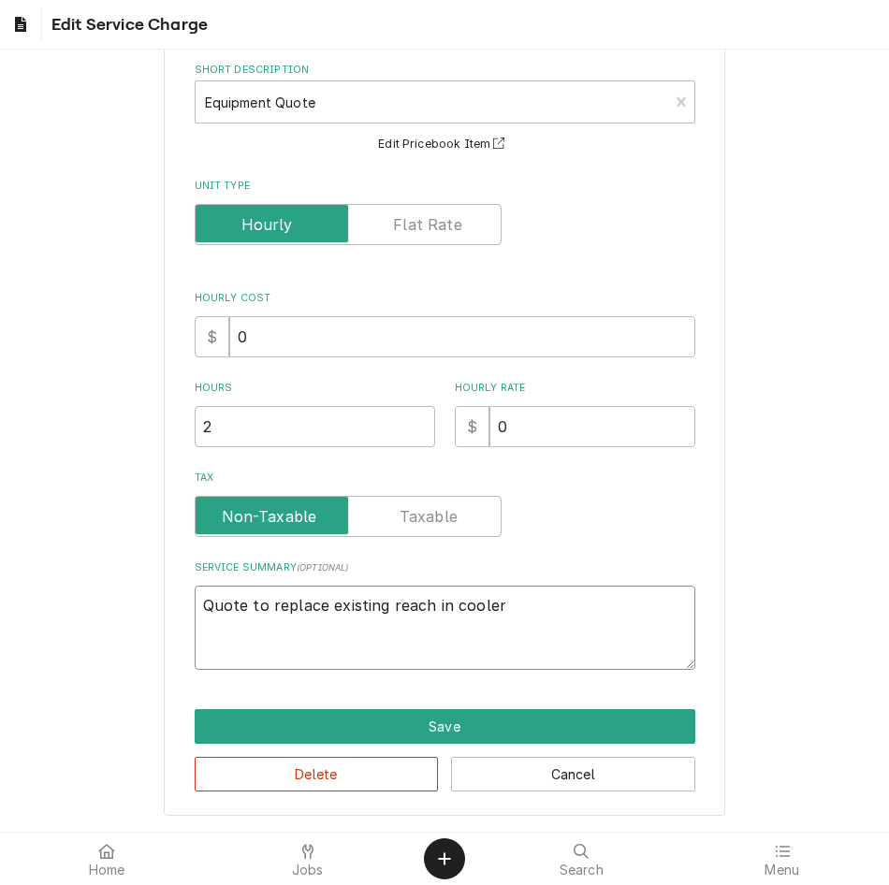
click at [571, 623] on textarea "Quote to replace existing reach in cooler" at bounding box center [445, 628] width 501 height 84
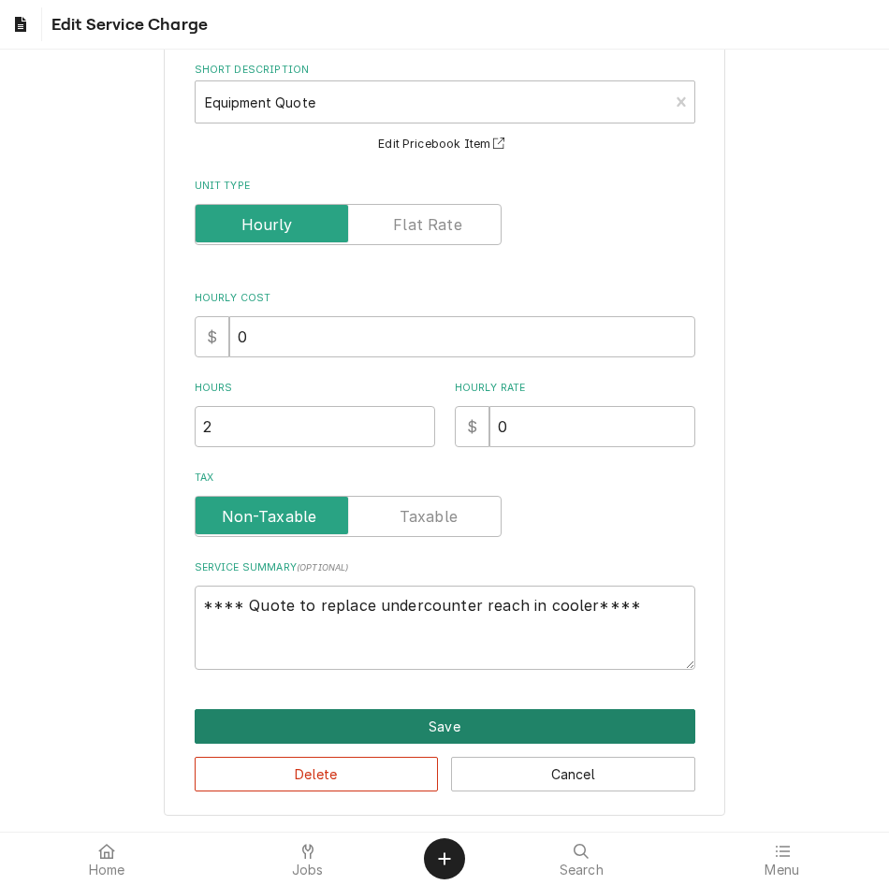
click at [463, 723] on button "Save" at bounding box center [445, 726] width 501 height 35
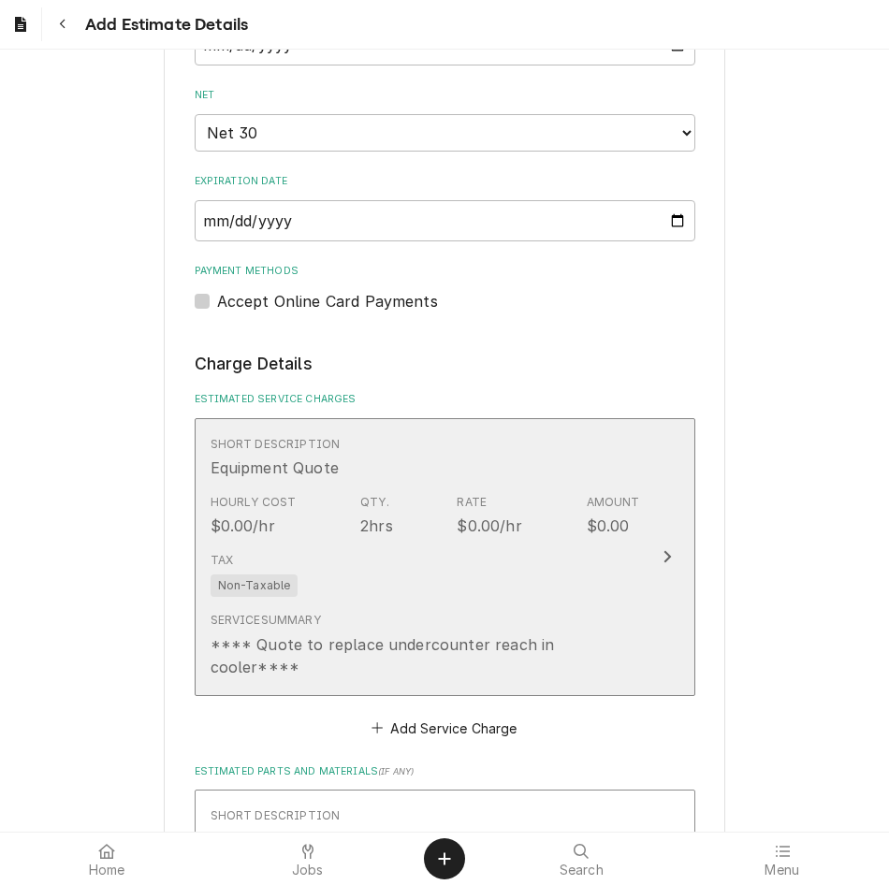
click at [576, 617] on div "Service Summary **** Quote to replace undercounter reach in cooler****" at bounding box center [425, 644] width 429 height 65
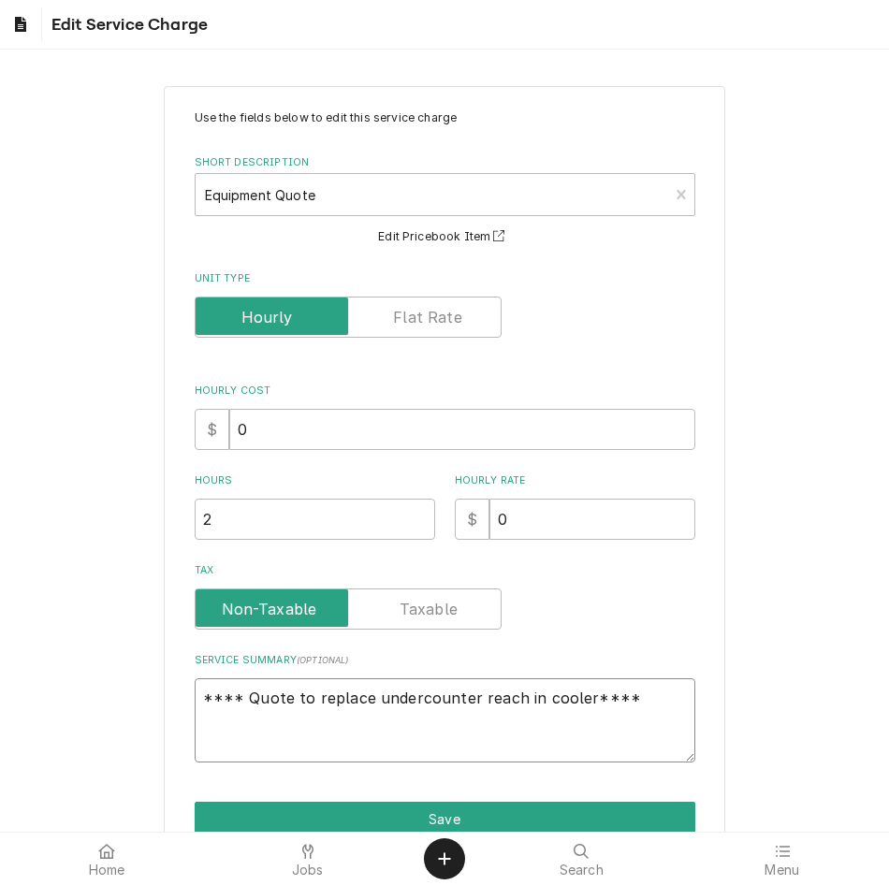
click at [651, 696] on textarea "**** Quote to replace undercounter reach in cooler****" at bounding box center [445, 720] width 501 height 84
click at [261, 766] on div "Use the fields below to edit this service charge Short Description Equipment Qu…" at bounding box center [444, 497] width 561 height 822
click at [275, 753] on textarea "**** Quote to replace undercounter reach in cooler**** •" at bounding box center [445, 720] width 501 height 84
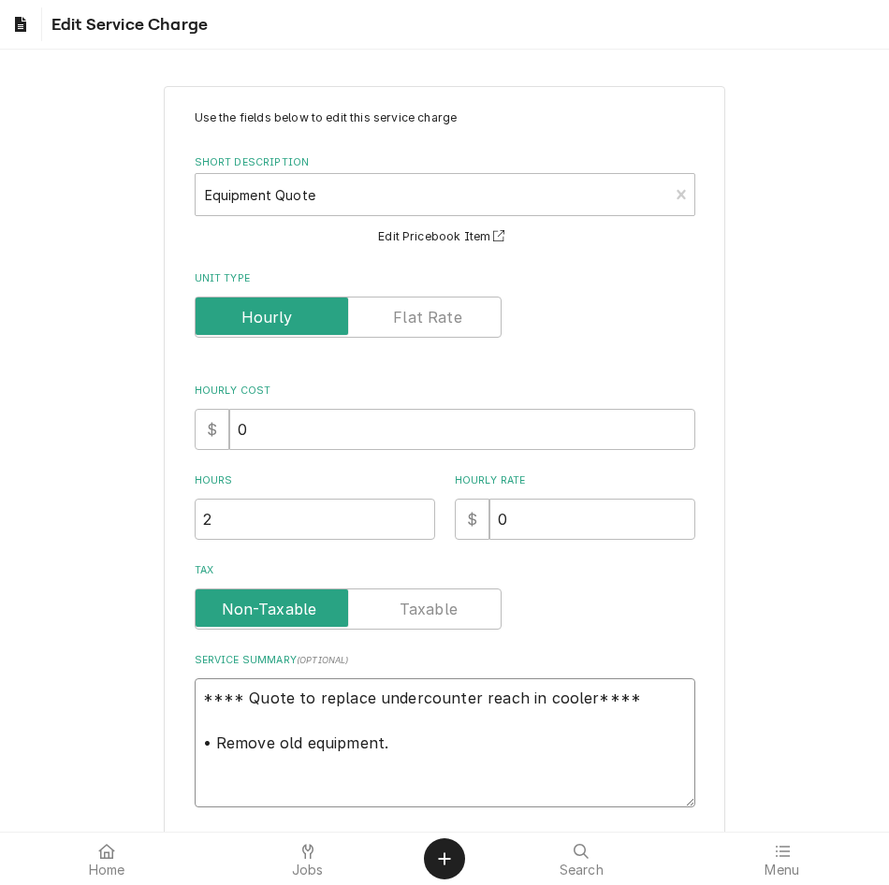
paste textarea "HOSH VUR27B"
click at [203, 749] on textarea "**** Quote to replace undercounter reach in cooler**** • Remove old equipment." at bounding box center [445, 742] width 501 height 129
click at [228, 740] on textarea "**** Quote to replace undercounter reach in cooler**** • Remove old equipment." at bounding box center [445, 742] width 501 height 129
drag, startPoint x: 204, startPoint y: 742, endPoint x: 155, endPoint y: 742, distance: 48.7
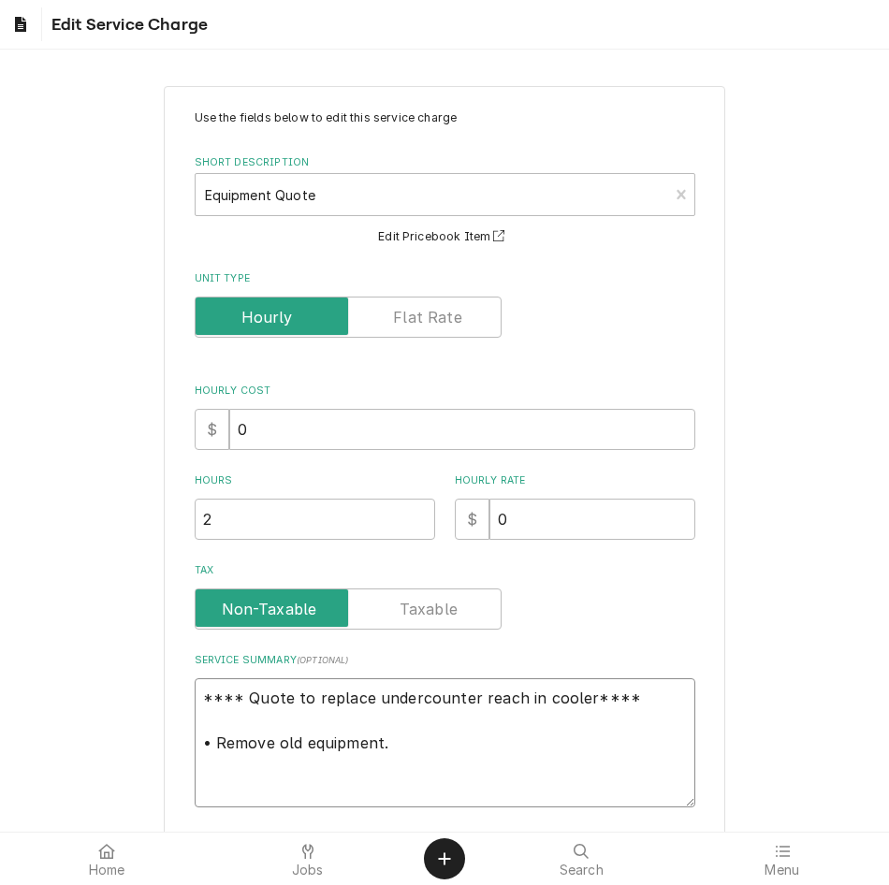
click at [155, 742] on div "Use the fields below to edit this service charge Short Description Equipment Qu…" at bounding box center [444, 519] width 889 height 900
click at [211, 781] on textarea "**** Quote to replace undercounter reach in cooler**** • Remove old equipment." at bounding box center [445, 742] width 501 height 129
paste textarea "•"
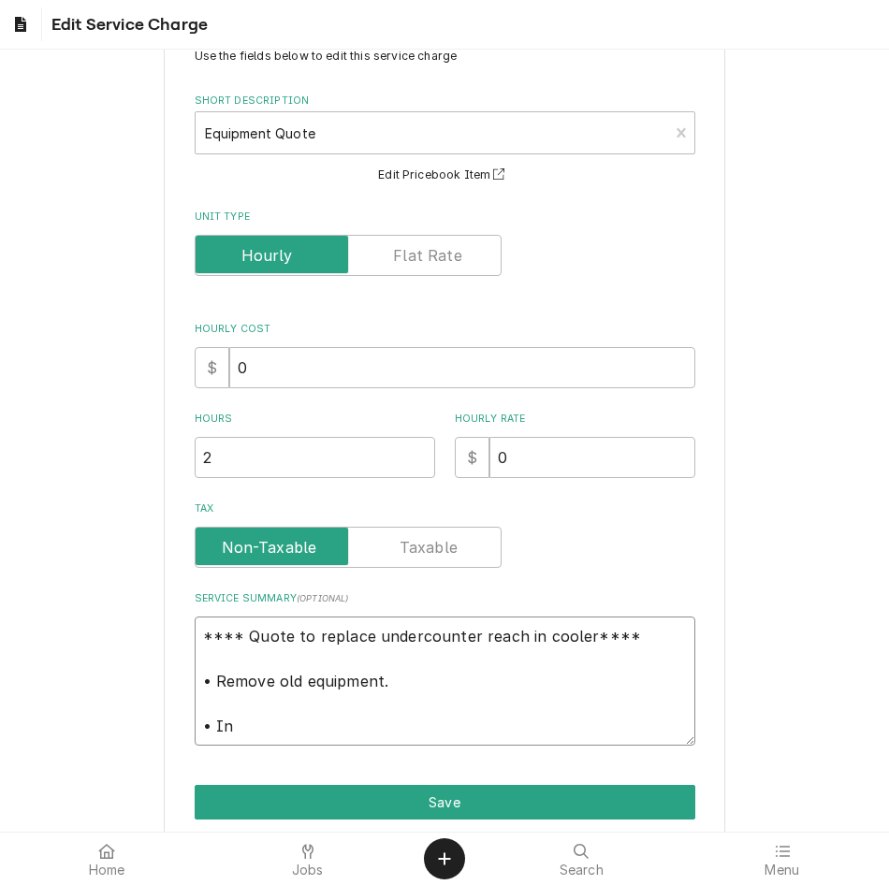
scroll to position [63, 0]
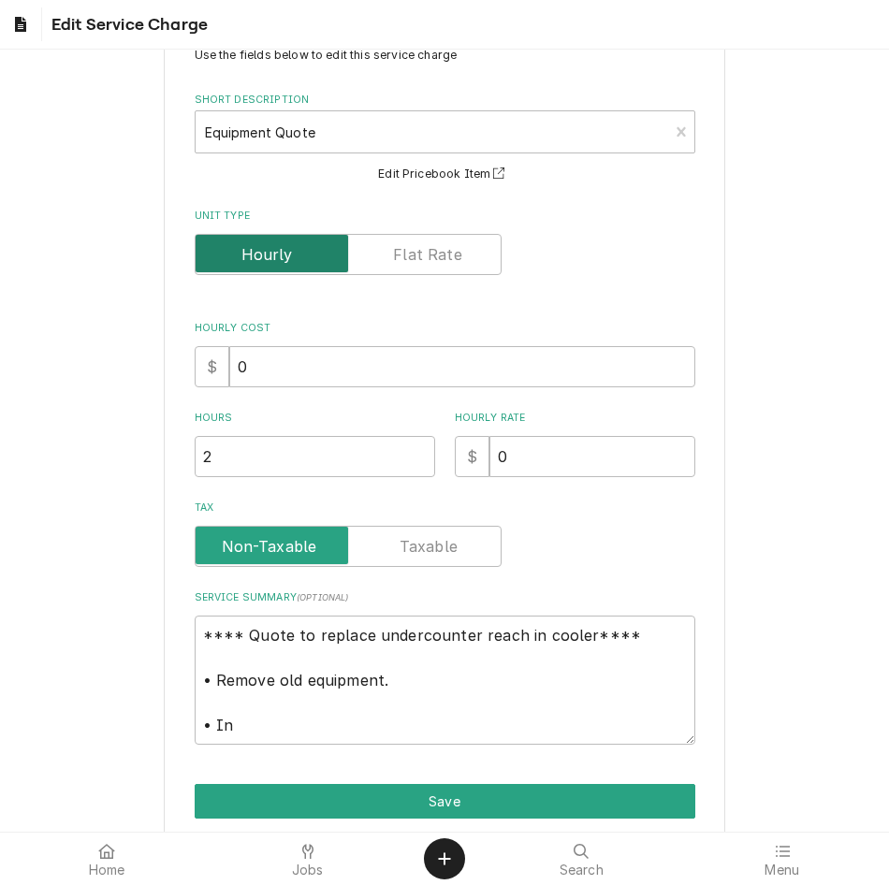
click at [452, 270] on input "Unit Type" at bounding box center [348, 254] width 290 height 41
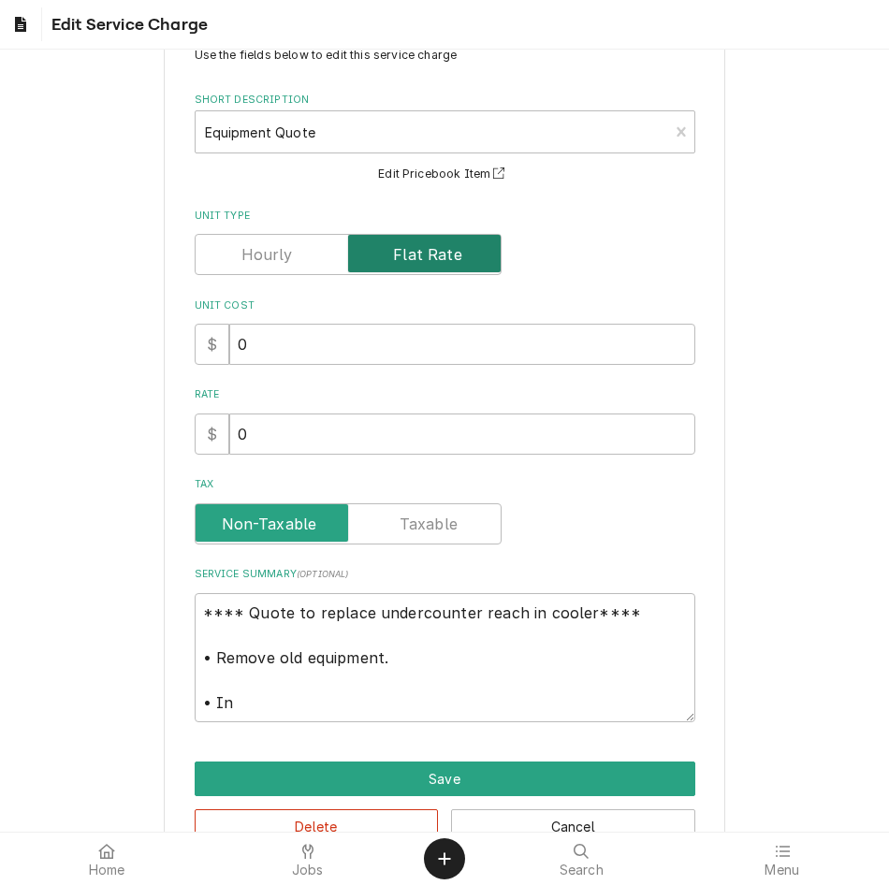
scroll to position [115, 0]
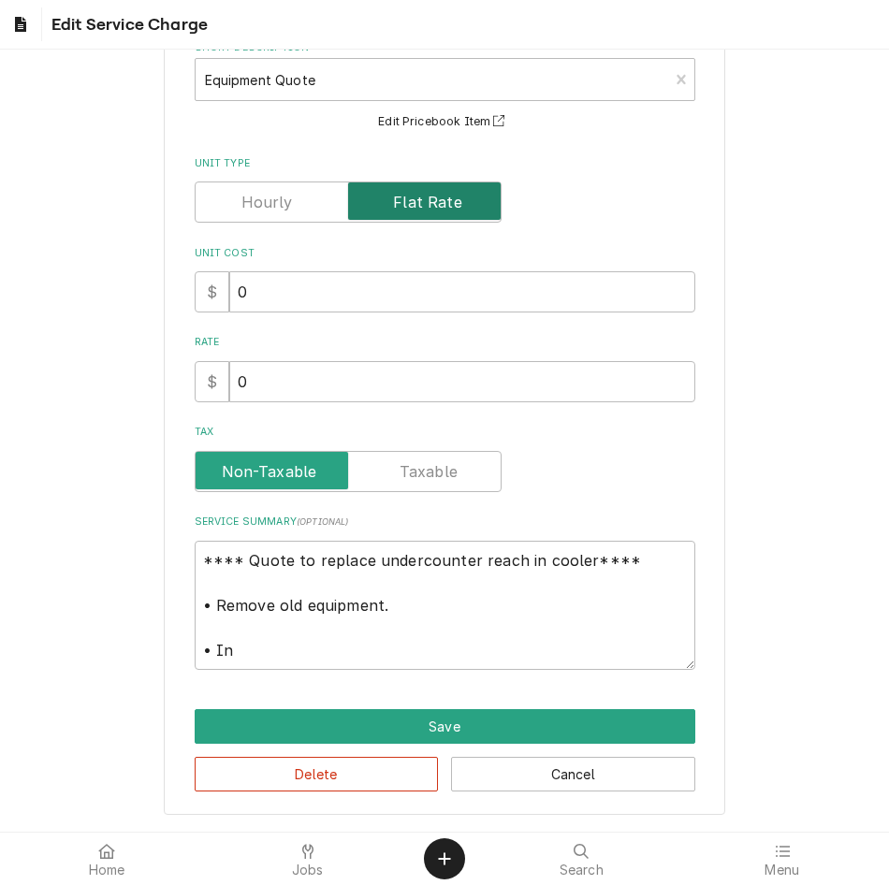
click at [268, 186] on input "Unit Type" at bounding box center [348, 202] width 290 height 41
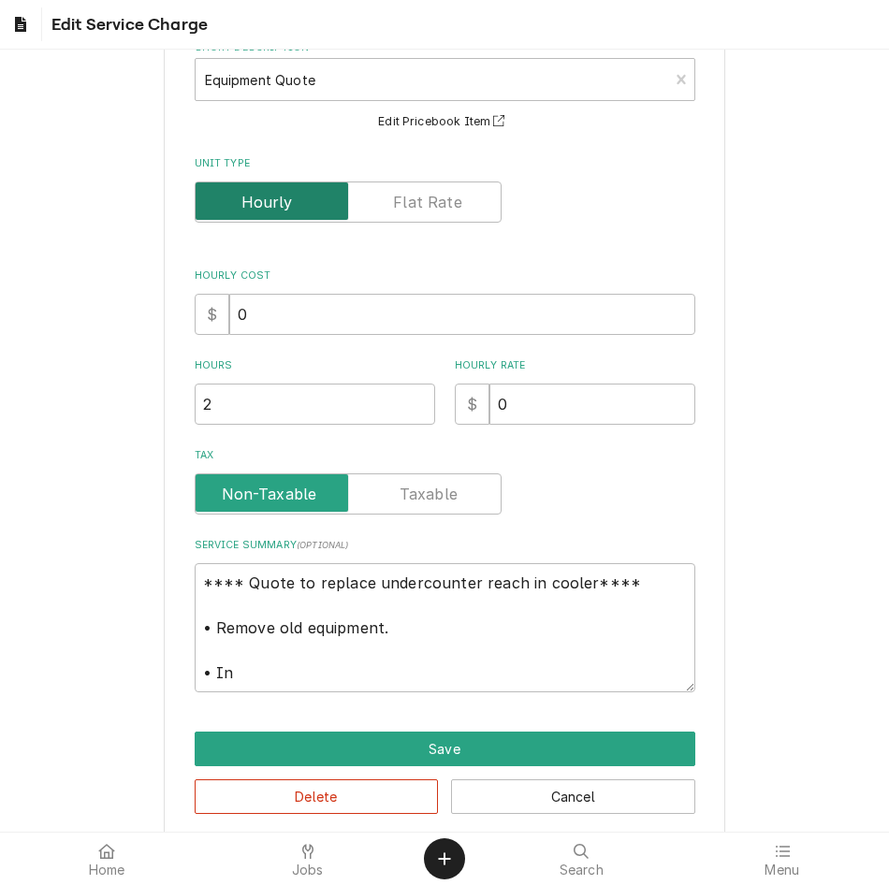
scroll to position [138, 0]
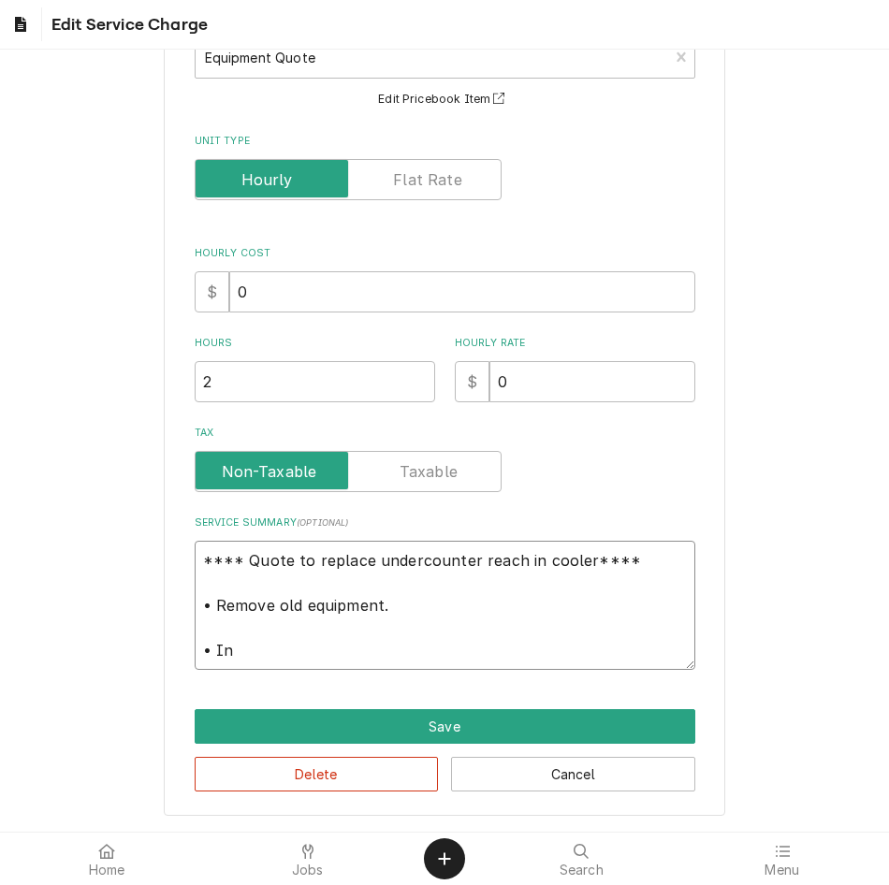
click at [345, 670] on textarea "**** Quote to replace undercounter reach in cooler**** • Remove old equipment. …" at bounding box center [445, 605] width 501 height 129
click at [428, 622] on textarea "**** Quote to replace undercounter reach in cooler**** • Remove old equipment. …" at bounding box center [445, 605] width 501 height 129
click at [429, 618] on textarea "**** Quote to replace undercounter reach in cooler**** • Remove old equipment. …" at bounding box center [445, 605] width 501 height 129
click at [404, 604] on textarea "**** Quote to replace undercounter reach in cooler**** • Remove old equipment. …" at bounding box center [445, 605] width 501 height 129
click at [352, 643] on textarea "**** Quote to replace undercounter reach in cooler**** • Remove old equipment a…" at bounding box center [445, 605] width 501 height 129
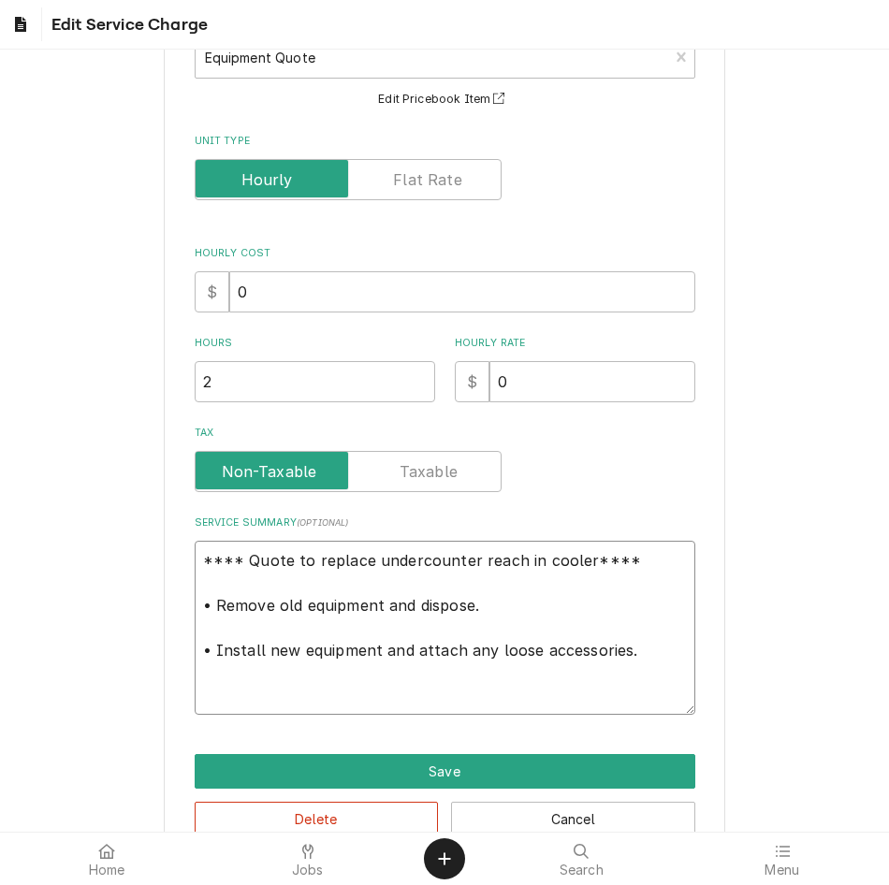
paste textarea "•"
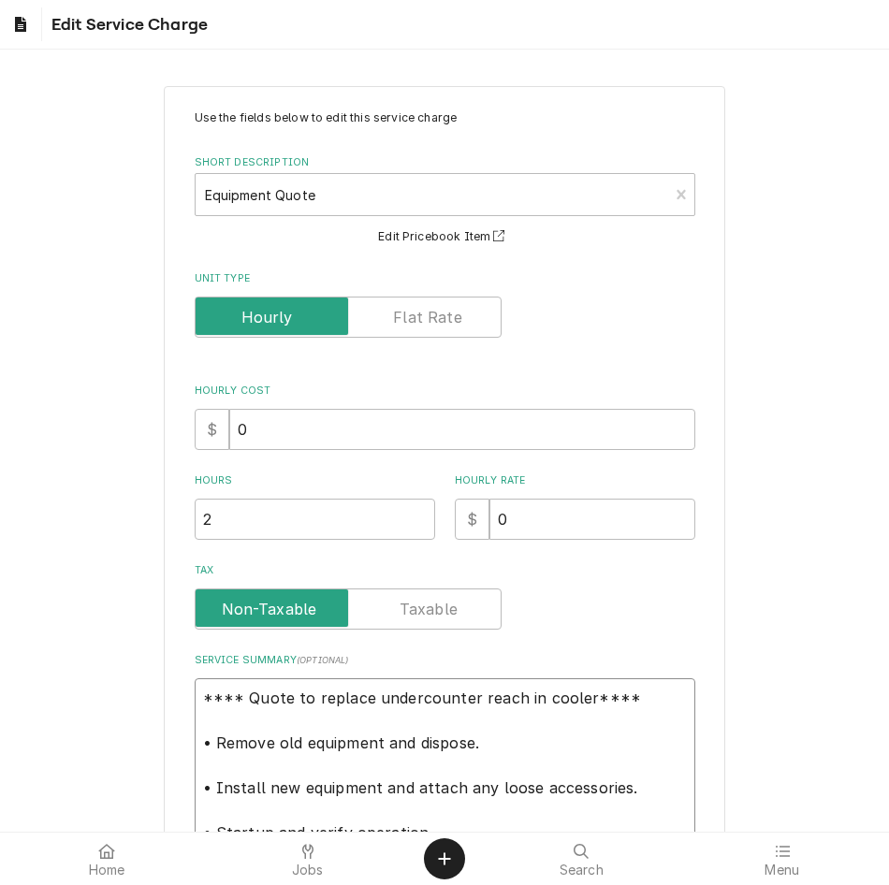
scroll to position [182, 0]
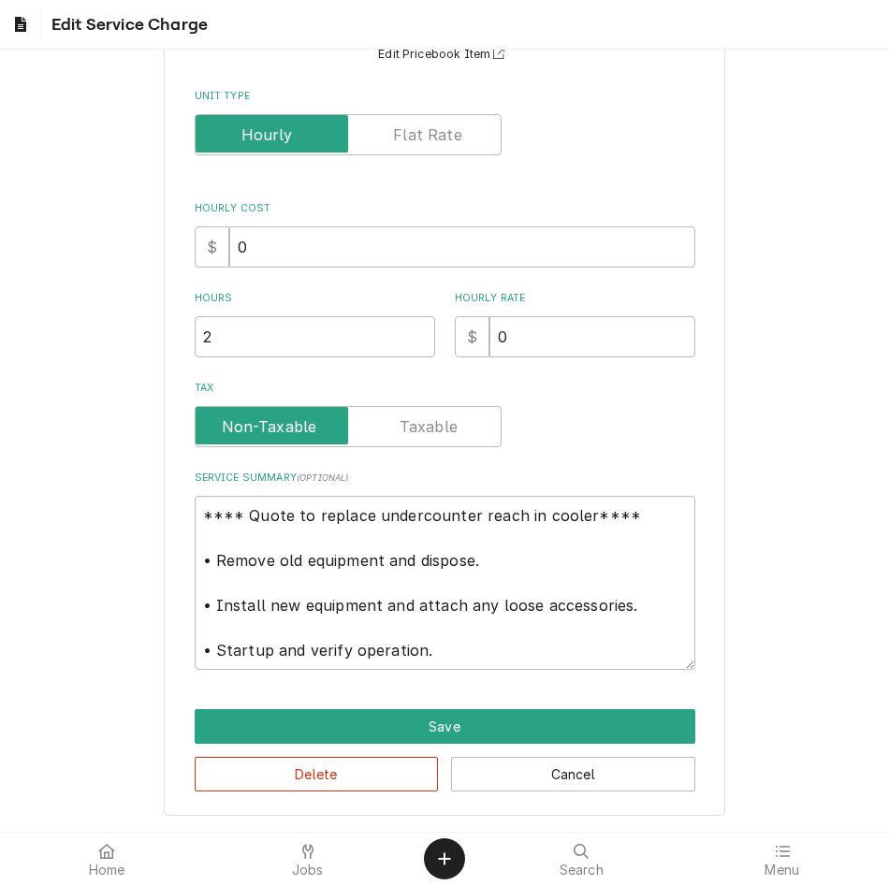
click at [444, 748] on div "Delete Cancel" at bounding box center [445, 768] width 501 height 48
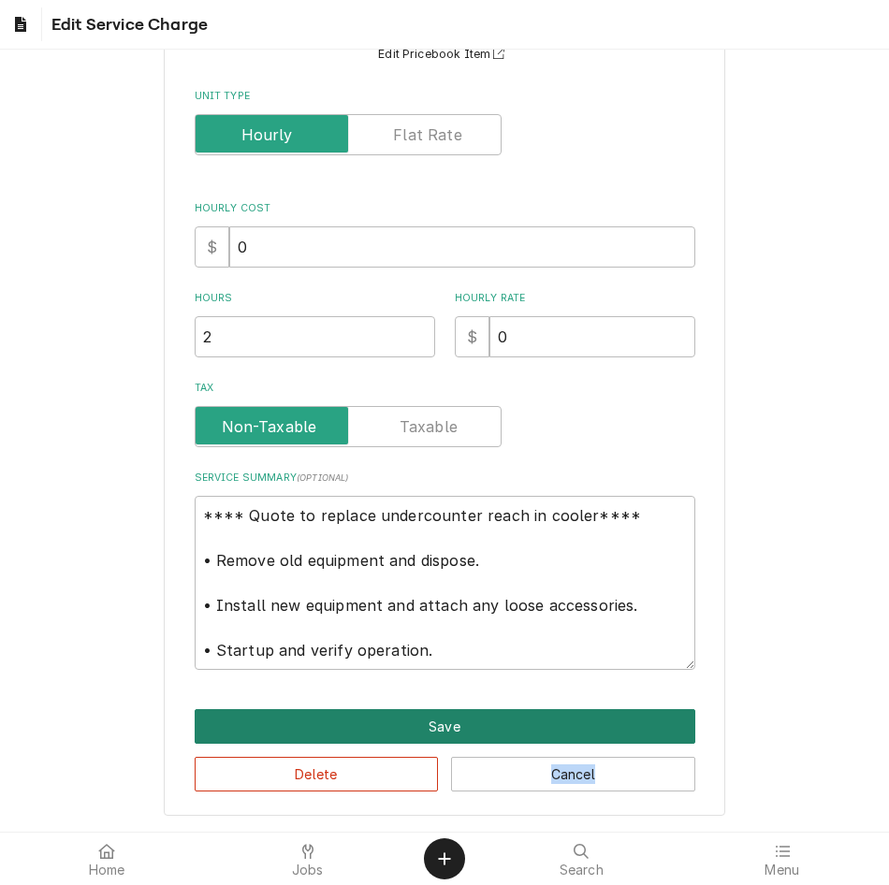
click at [447, 740] on button "Save" at bounding box center [445, 726] width 501 height 35
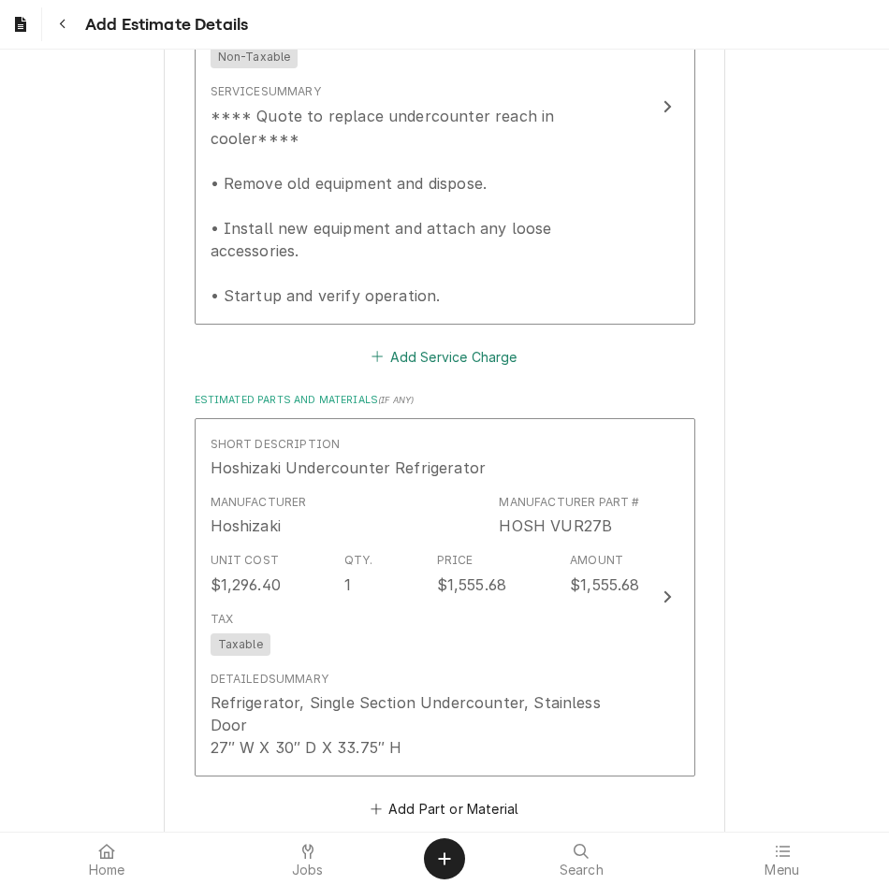
scroll to position [2032, 0]
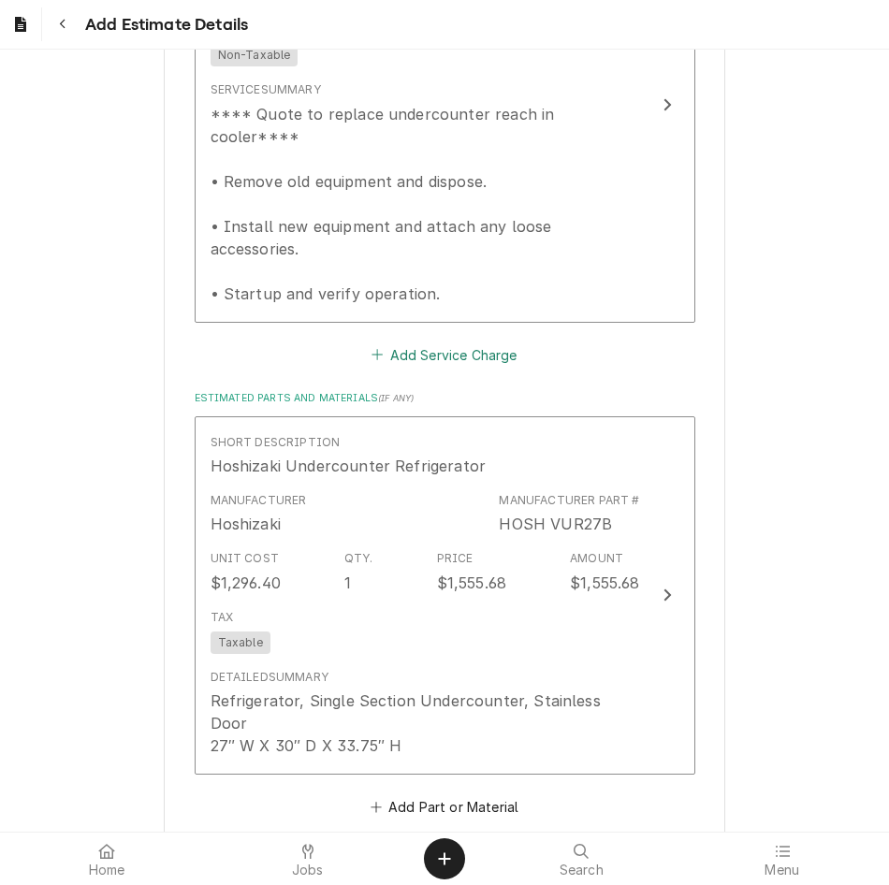
click at [461, 341] on button "Add Service Charge" at bounding box center [445, 354] width 152 height 26
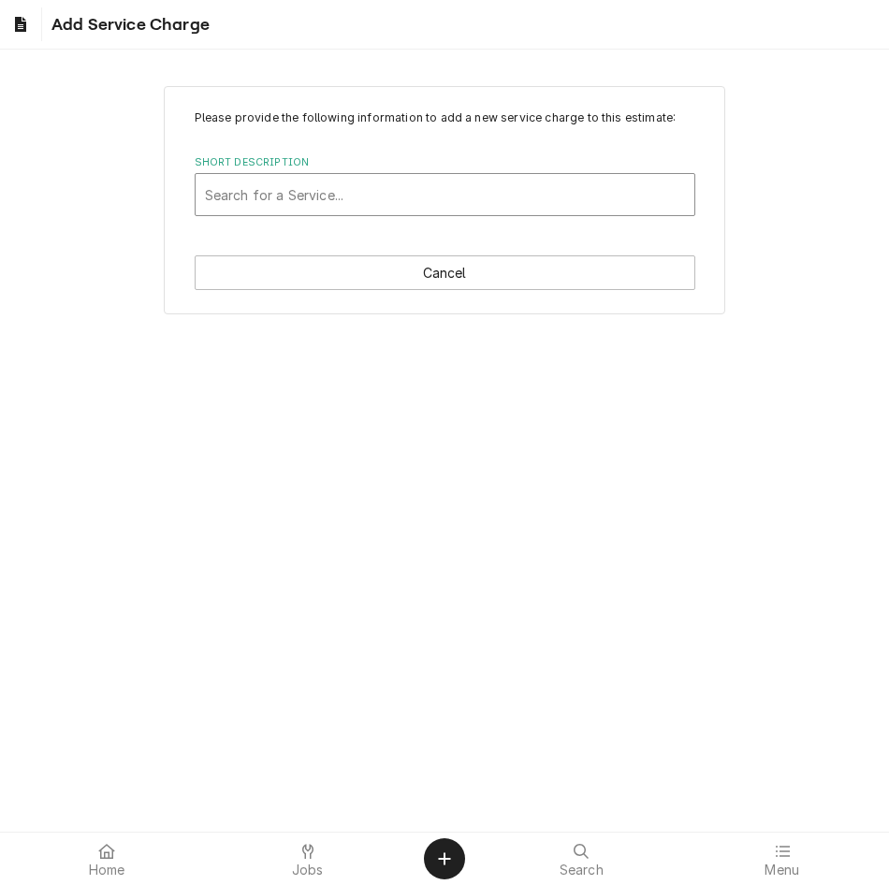
click at [492, 192] on div "Short Description" at bounding box center [445, 195] width 480 height 34
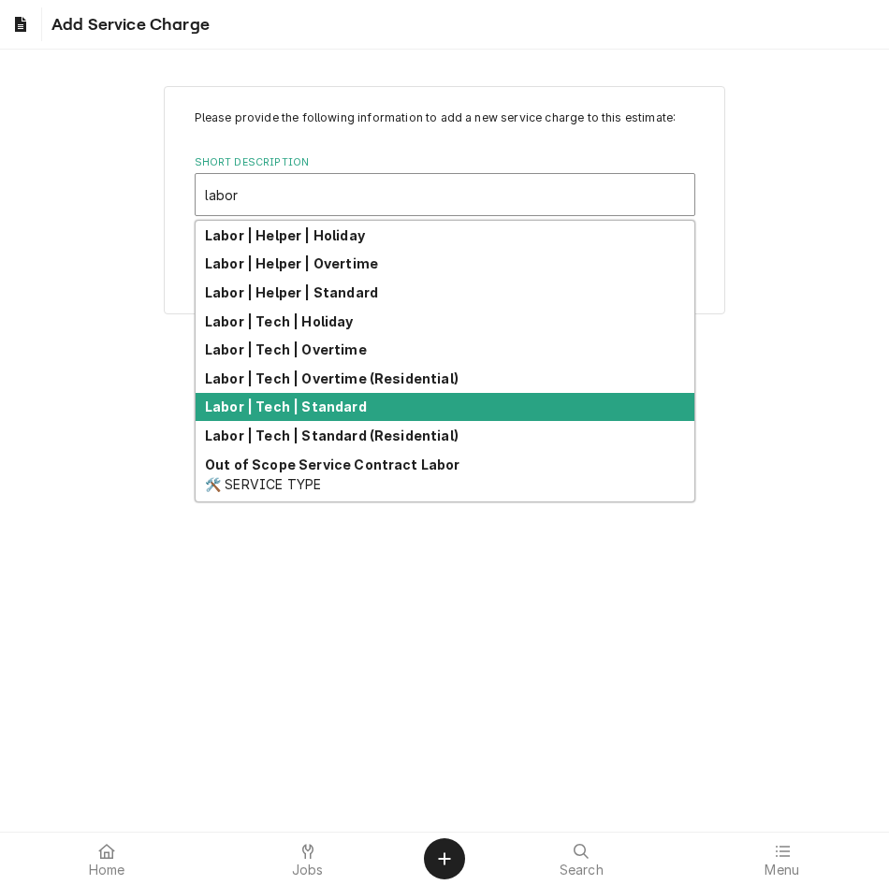
click at [295, 399] on strong "Labor | Tech | Standard" at bounding box center [286, 407] width 162 height 16
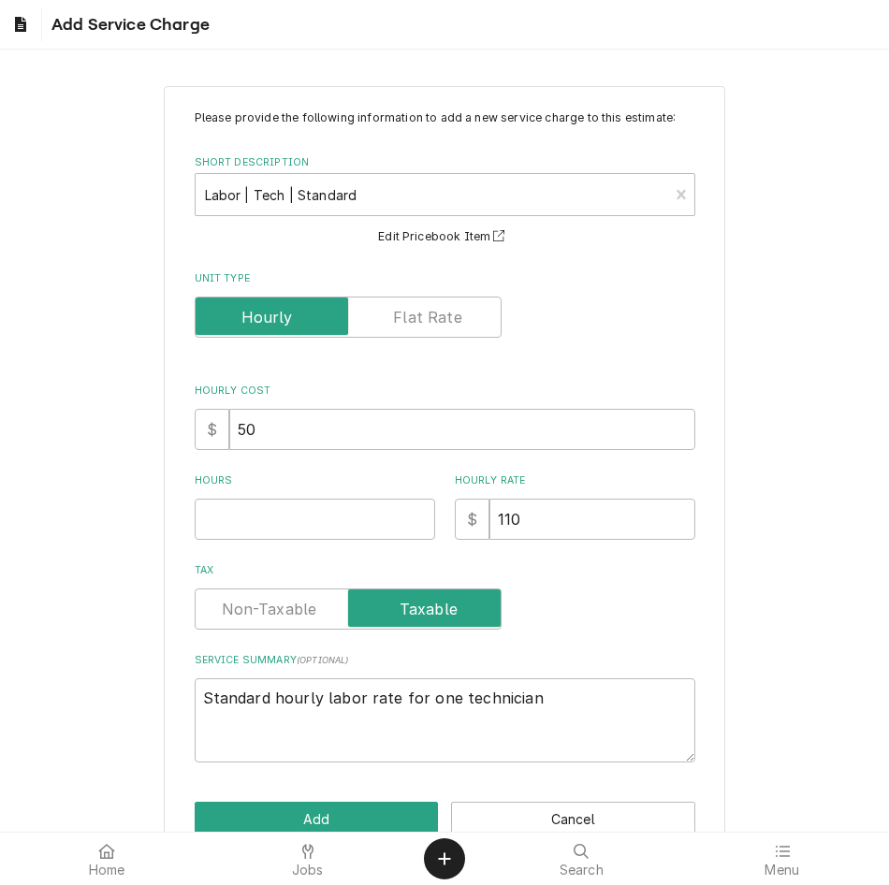
click at [237, 493] on div "Hours" at bounding box center [315, 506] width 240 height 66
click at [236, 507] on input "Hours" at bounding box center [315, 519] width 240 height 41
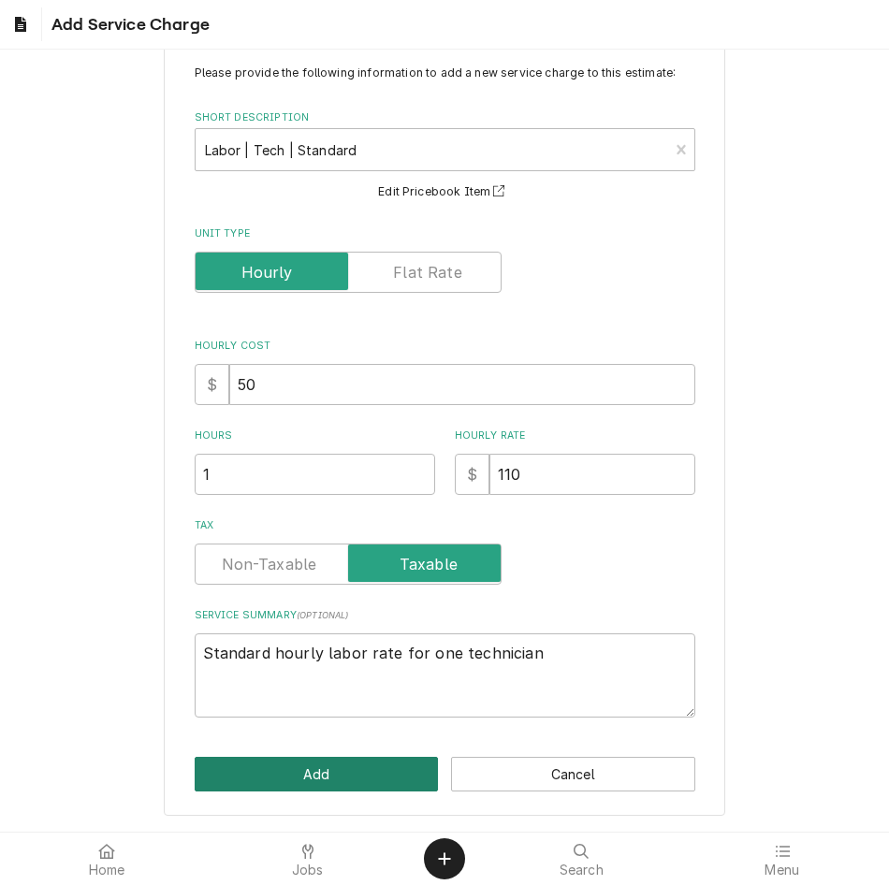
click at [241, 758] on button "Add" at bounding box center [317, 774] width 244 height 35
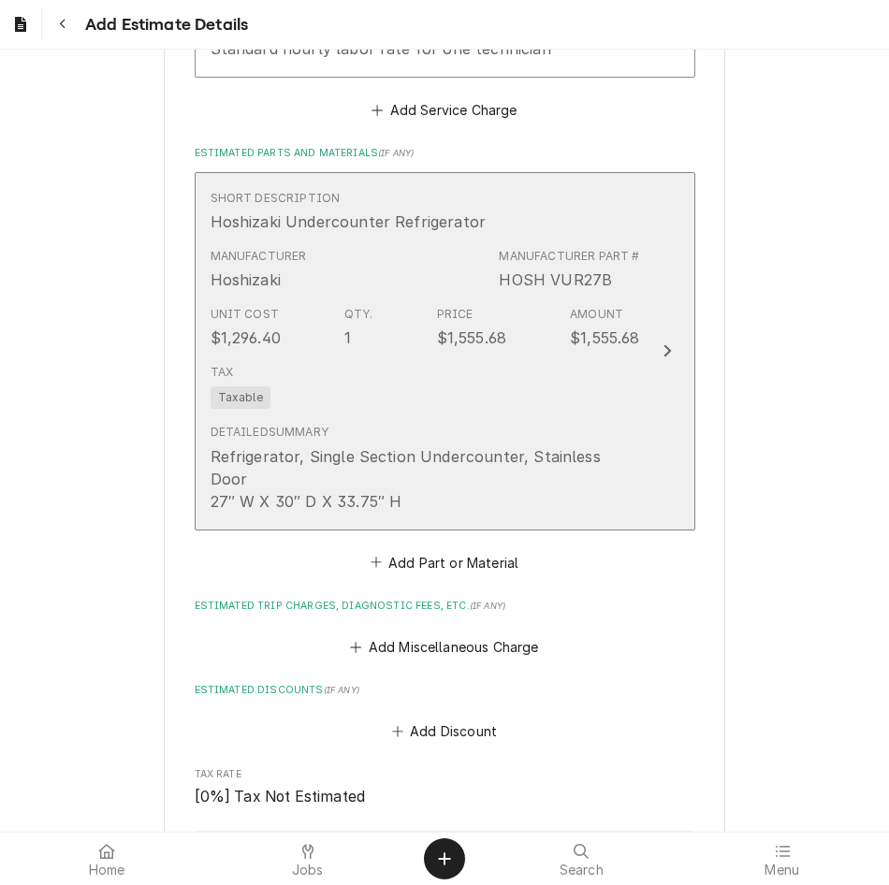
scroll to position [2540, 0]
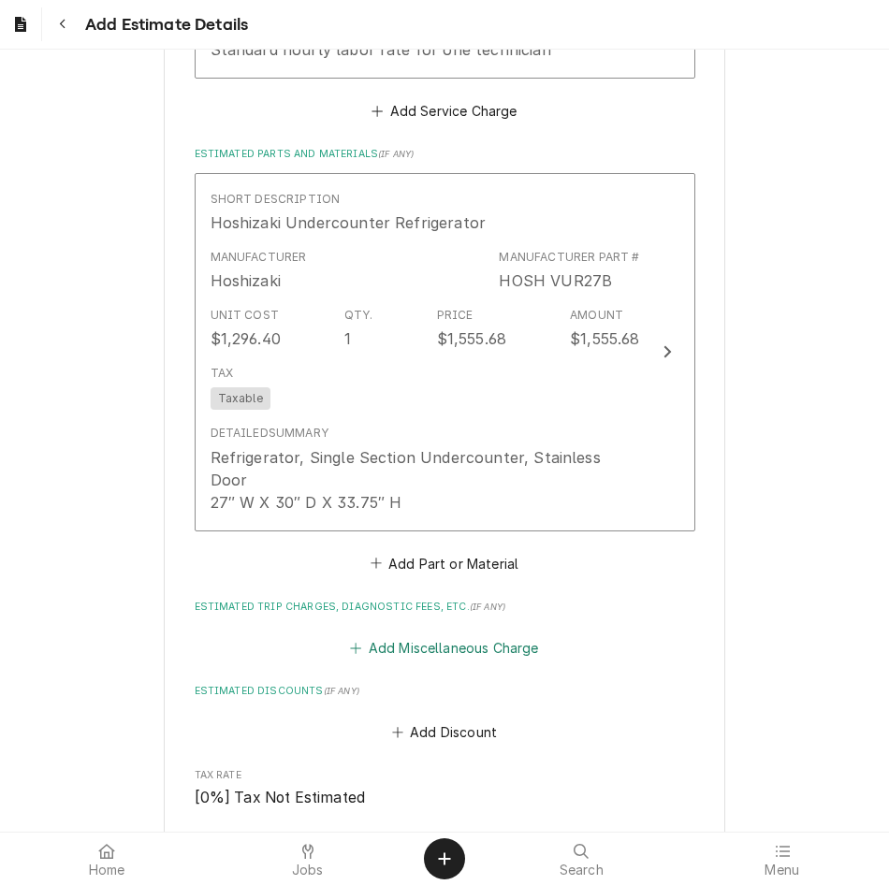
click at [458, 635] on button "Add Miscellaneous Charge" at bounding box center [444, 648] width 195 height 26
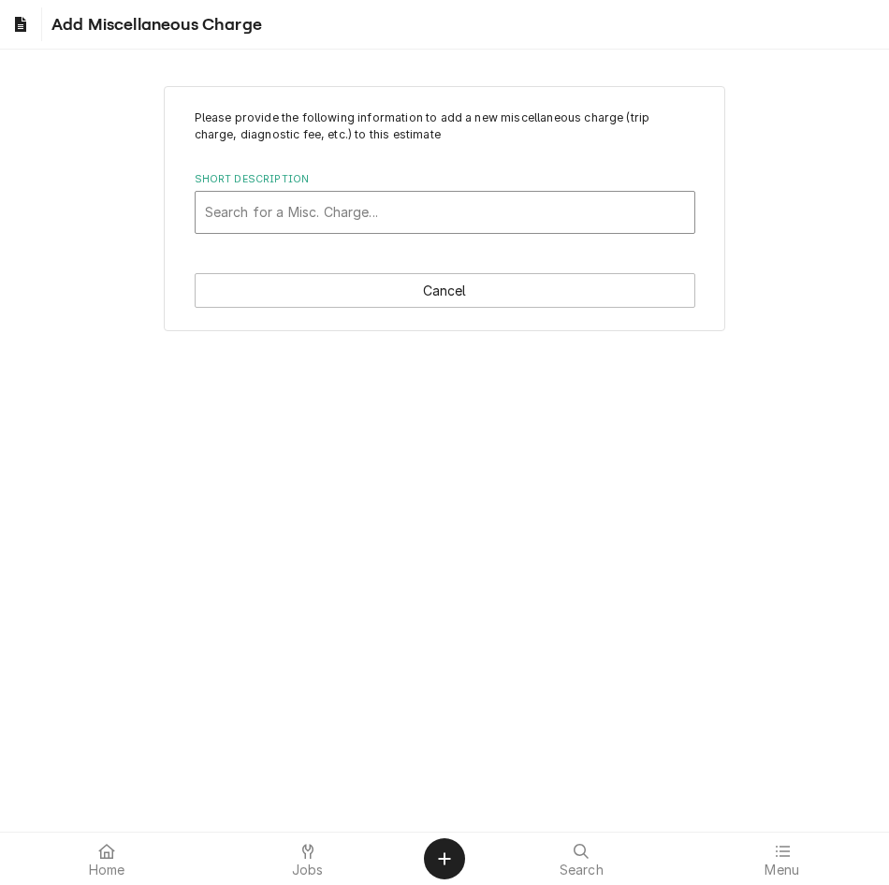
click at [491, 223] on div "Short Description" at bounding box center [445, 213] width 480 height 34
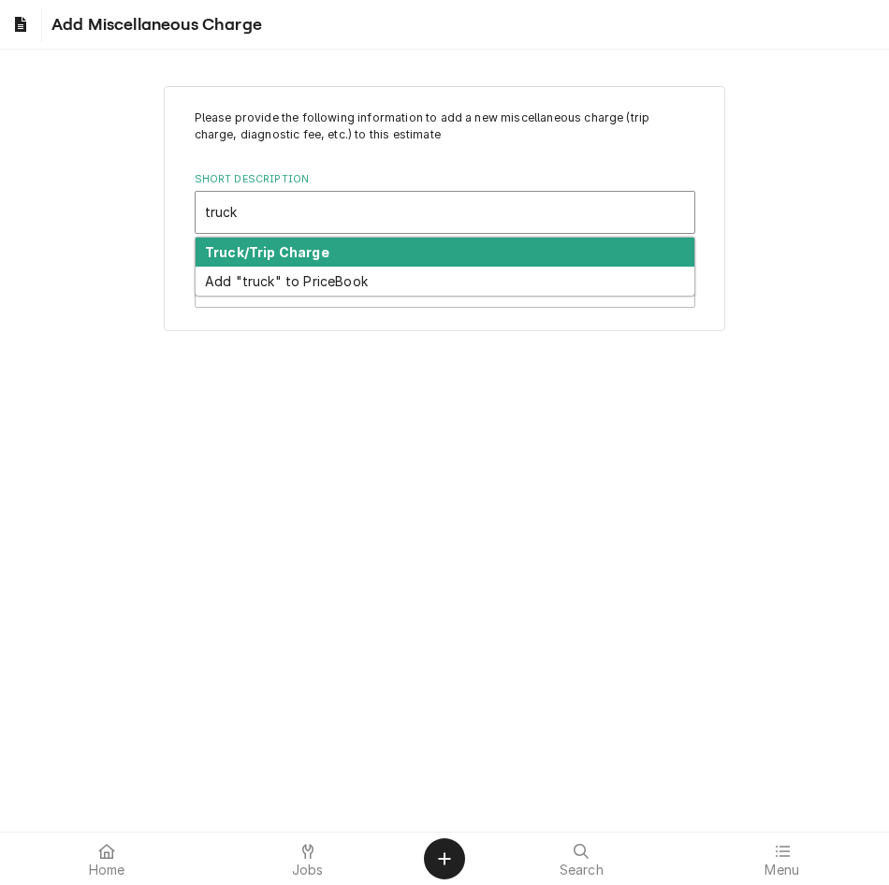
click at [333, 250] on div "Truck/Trip Charge" at bounding box center [445, 252] width 499 height 29
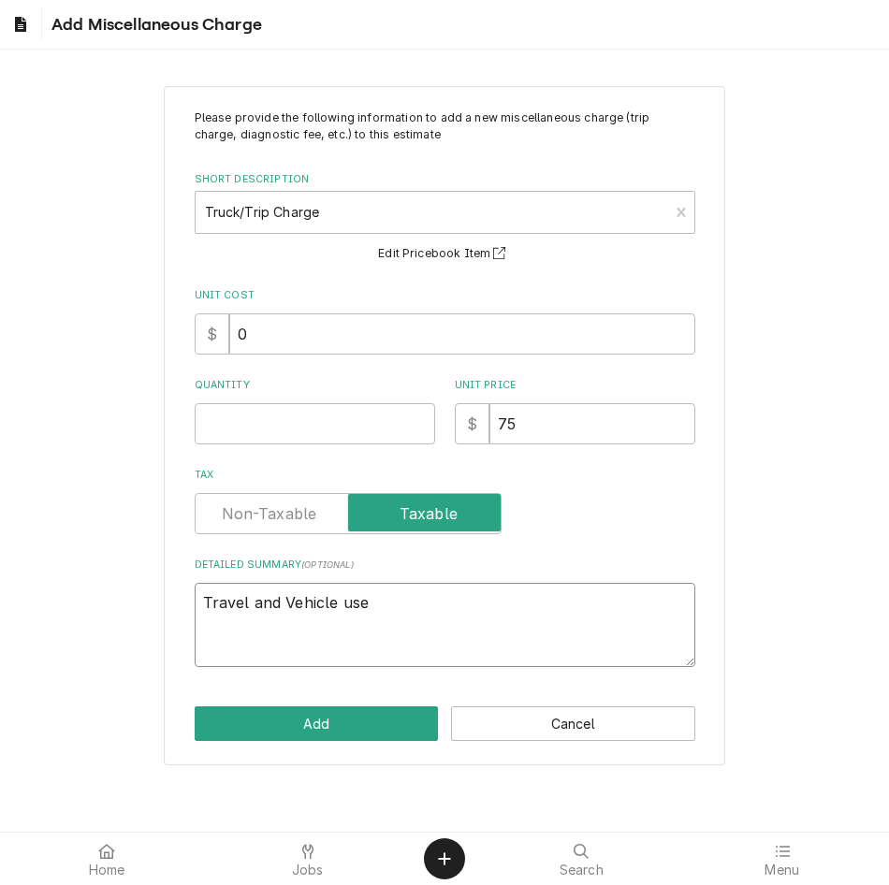
click at [417, 628] on textarea "Travel and Vehicle use" at bounding box center [445, 625] width 501 height 84
click at [340, 426] on input "Quantity" at bounding box center [315, 423] width 240 height 41
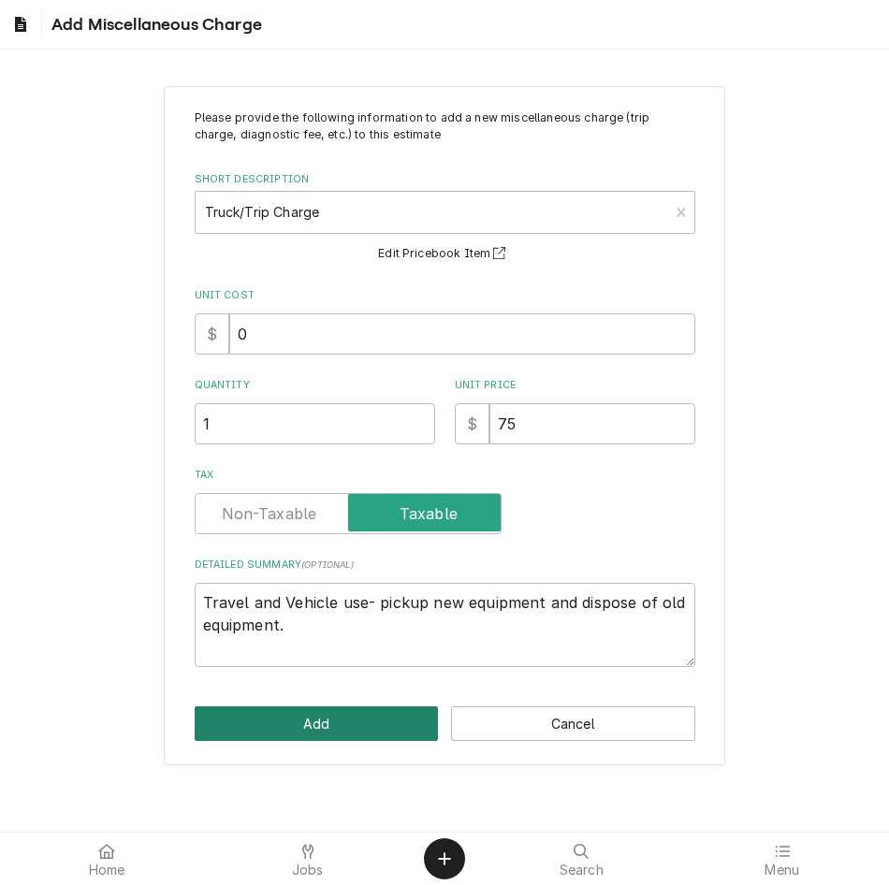
click at [342, 734] on button "Add" at bounding box center [317, 723] width 244 height 35
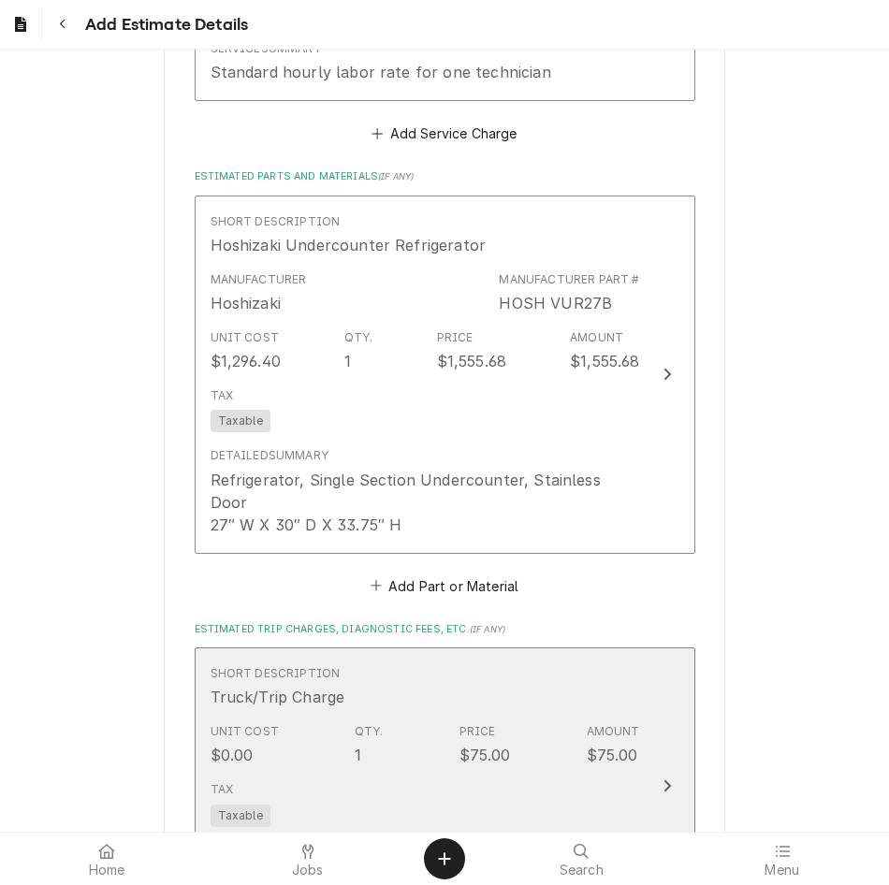
scroll to position [2518, 0]
click at [373, 774] on div "Tax Taxable" at bounding box center [425, 804] width 429 height 60
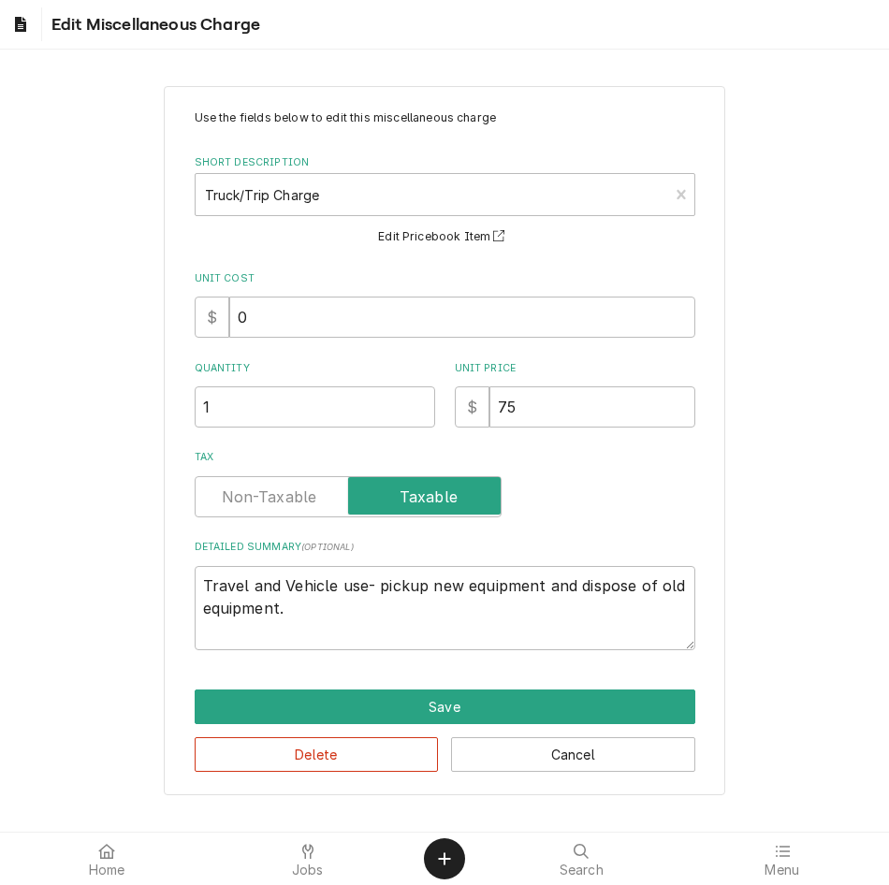
click at [235, 497] on label "Tax" at bounding box center [348, 496] width 307 height 41
click at [235, 497] on input "Tax" at bounding box center [348, 496] width 290 height 41
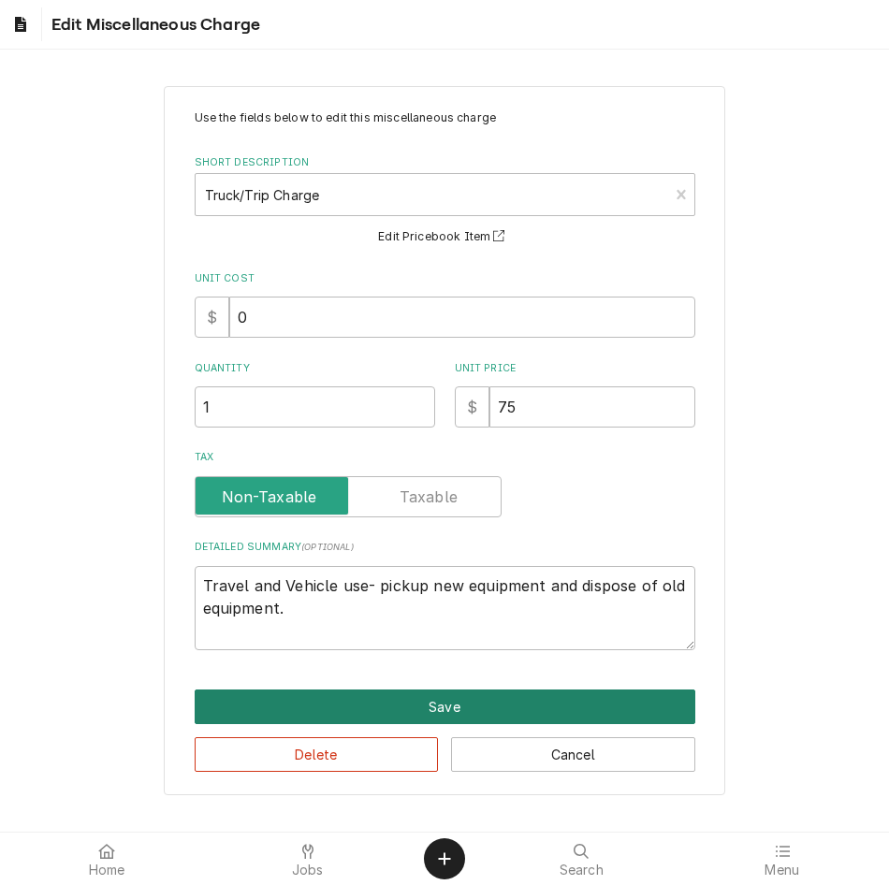
click at [269, 707] on button "Save" at bounding box center [445, 707] width 501 height 35
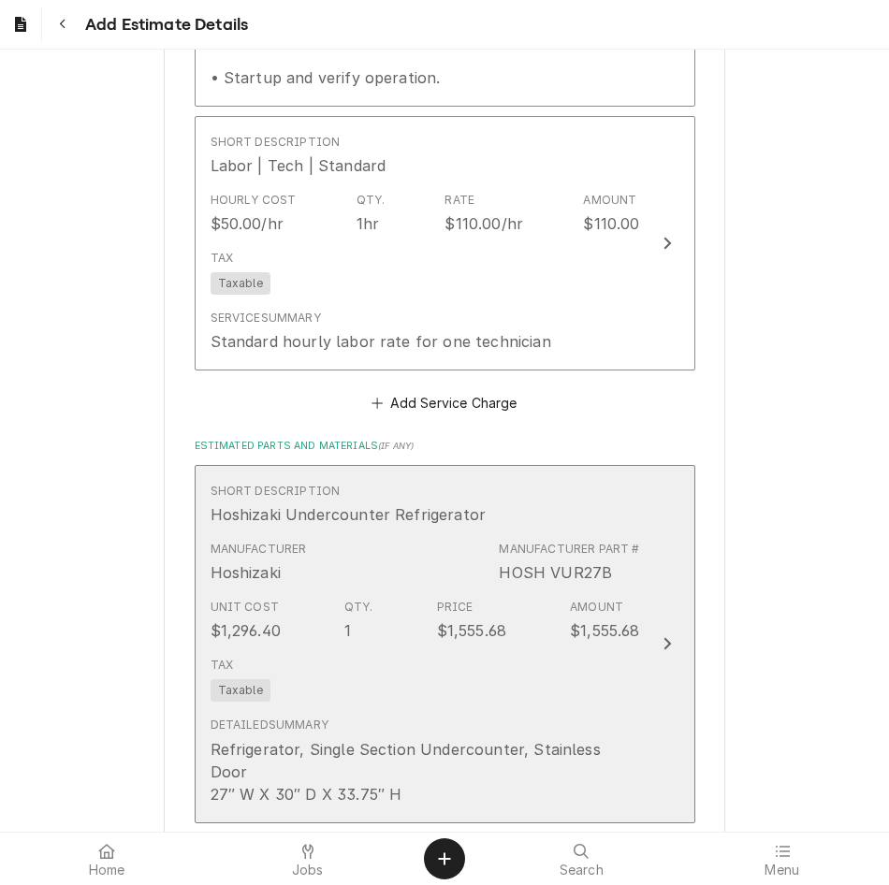
scroll to position [2240, 0]
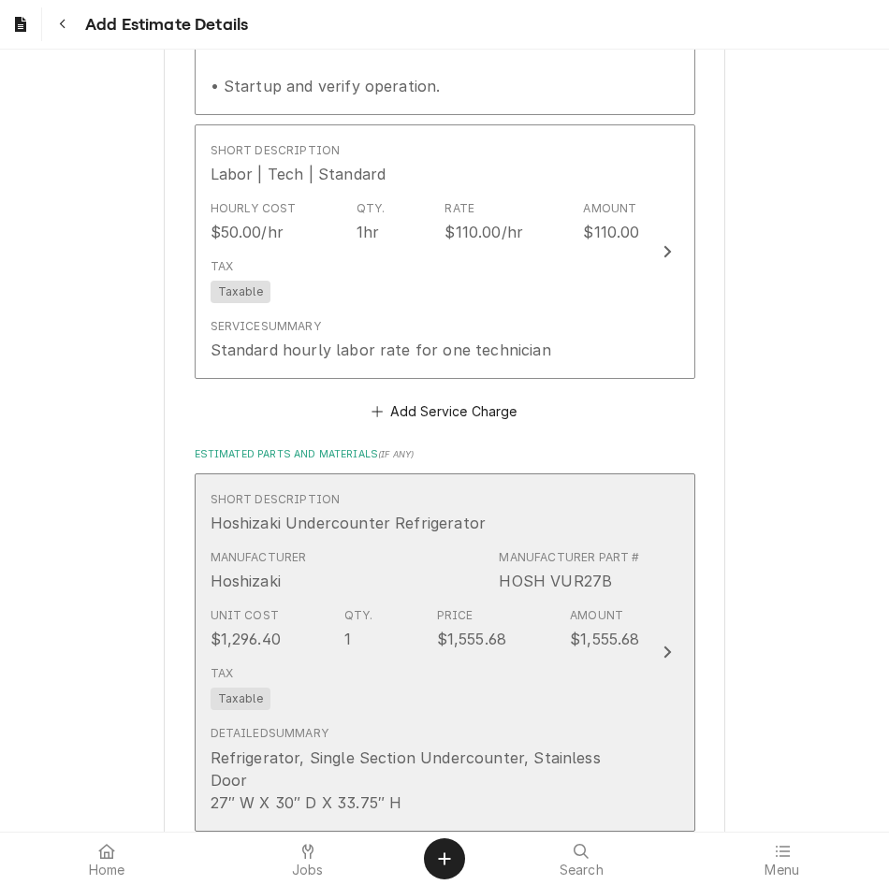
click at [317, 658] on div "Tax Taxable" at bounding box center [425, 688] width 429 height 60
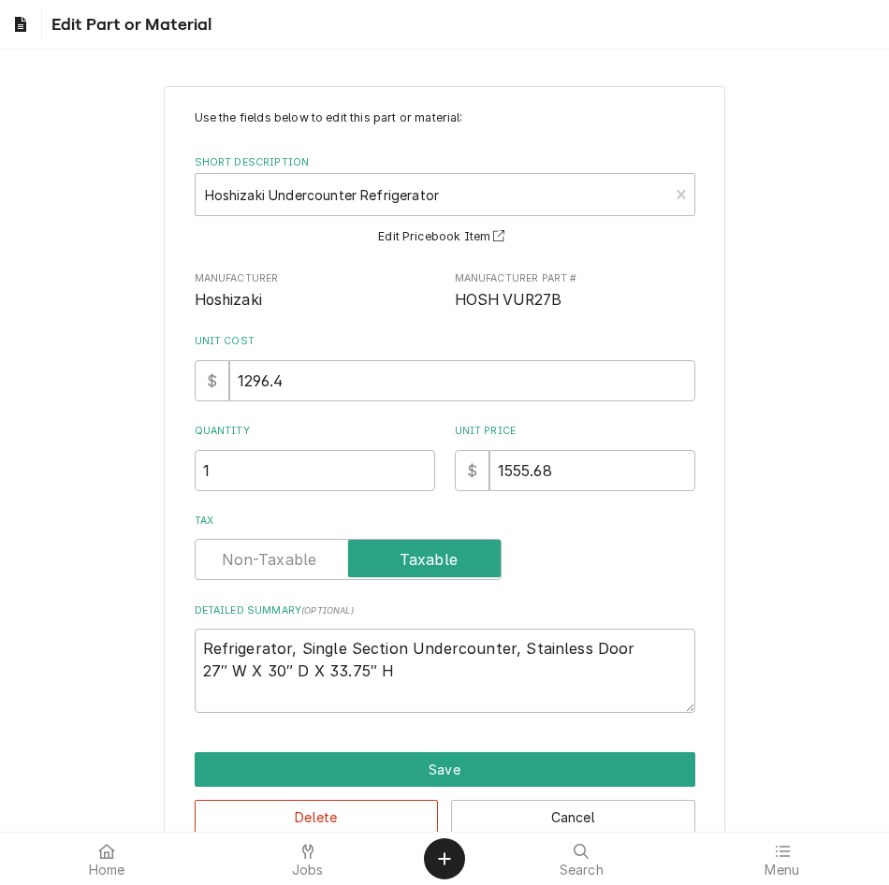
click at [239, 524] on label "Tax" at bounding box center [445, 521] width 501 height 15
click at [248, 573] on input "Tax" at bounding box center [348, 559] width 290 height 41
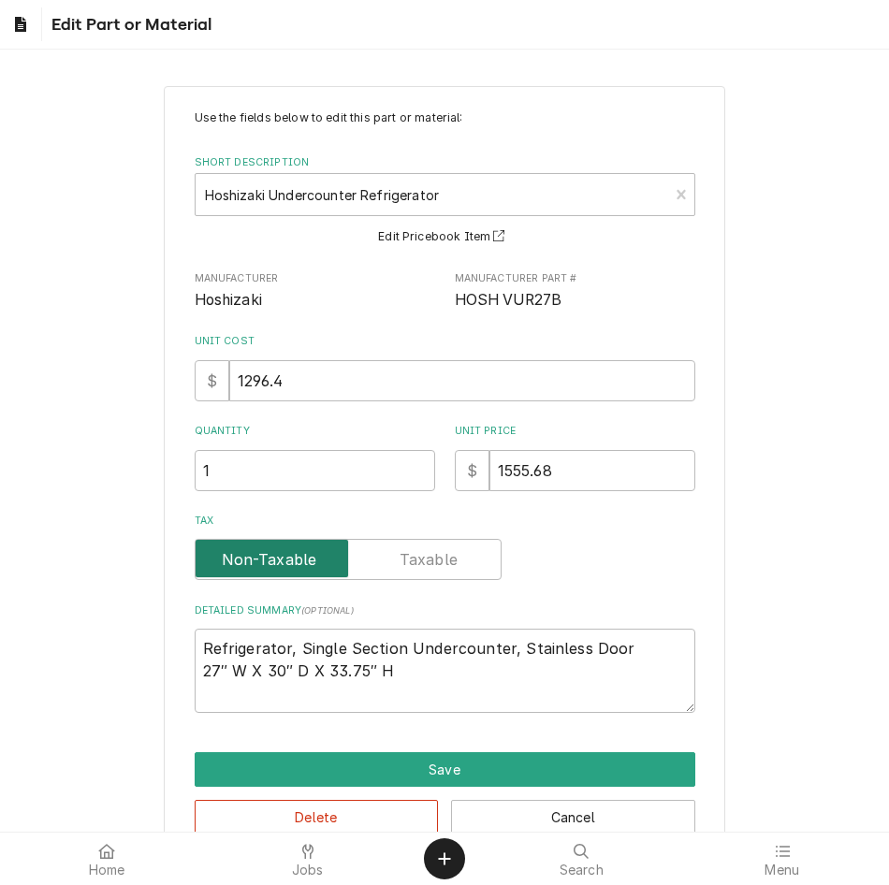
scroll to position [43, 0]
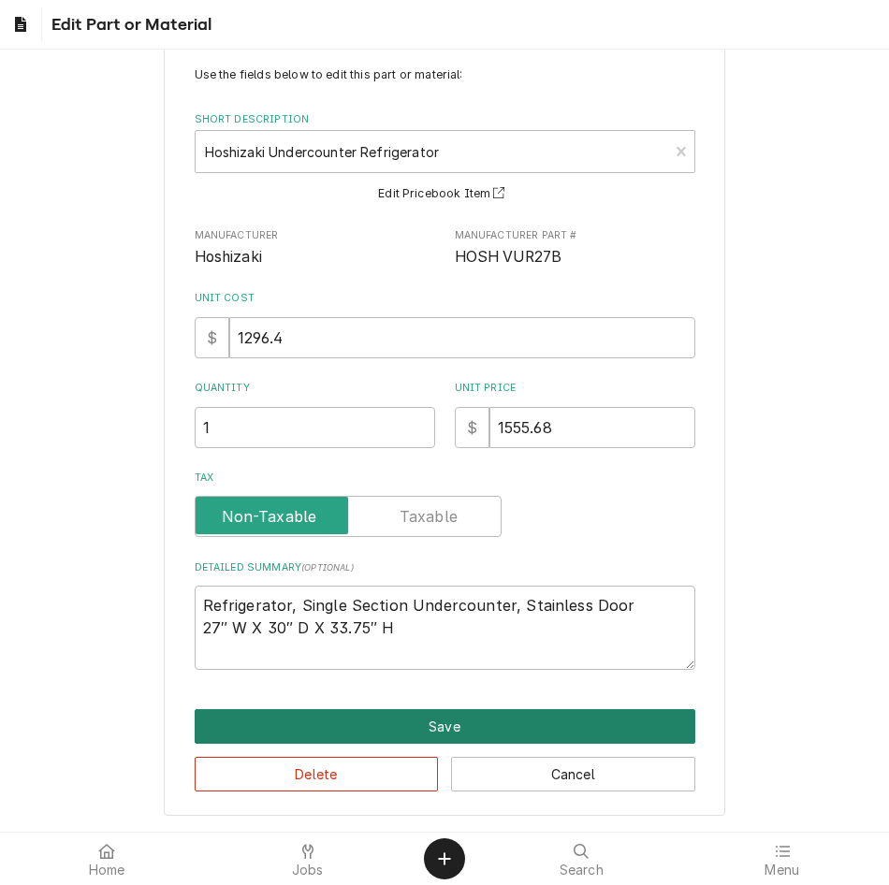
click at [389, 731] on button "Save" at bounding box center [445, 726] width 501 height 35
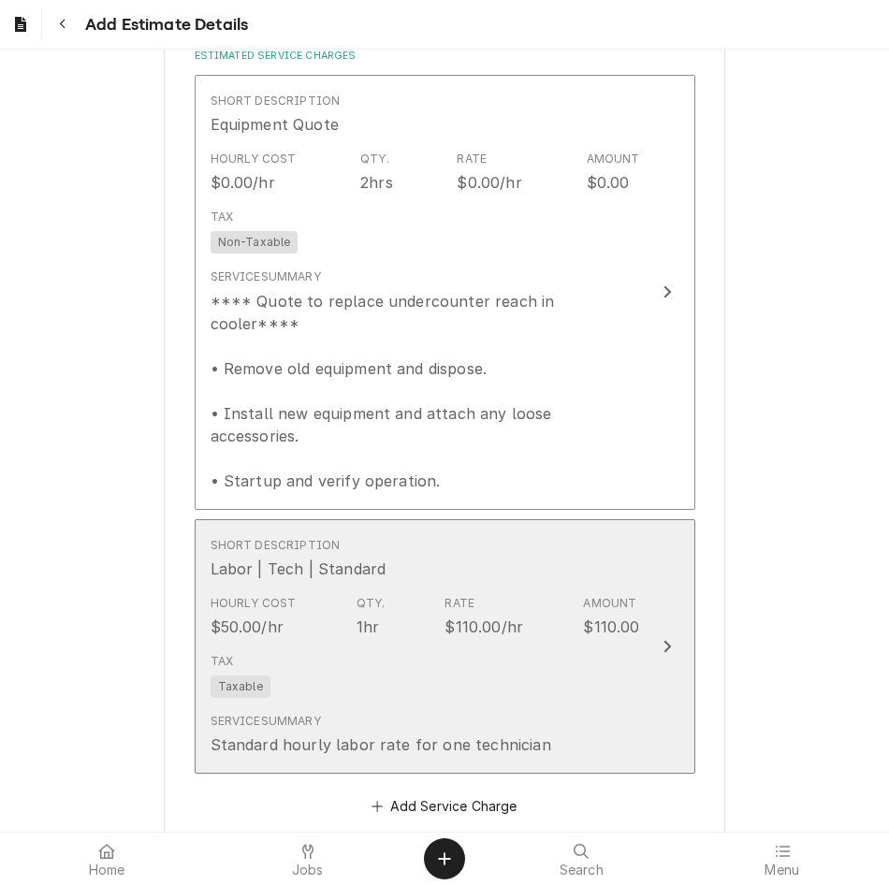
click at [404, 646] on div "Tax Taxable" at bounding box center [425, 676] width 429 height 60
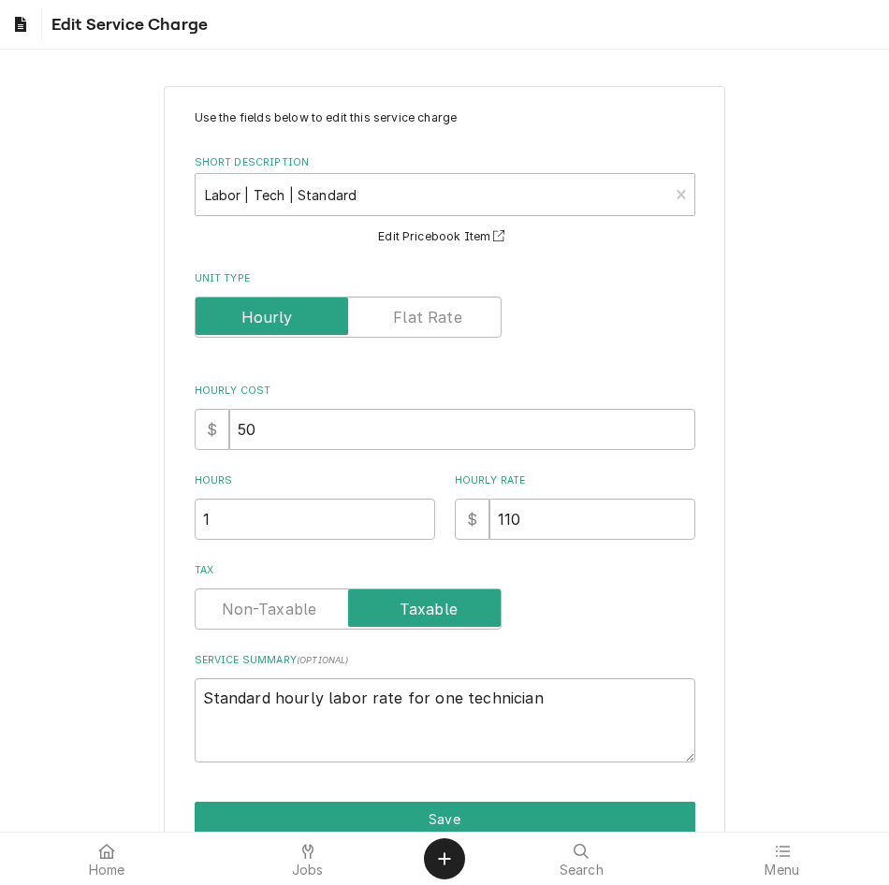
click at [243, 607] on label "Tax" at bounding box center [348, 608] width 307 height 41
click at [243, 607] on input "Tax" at bounding box center [348, 608] width 290 height 41
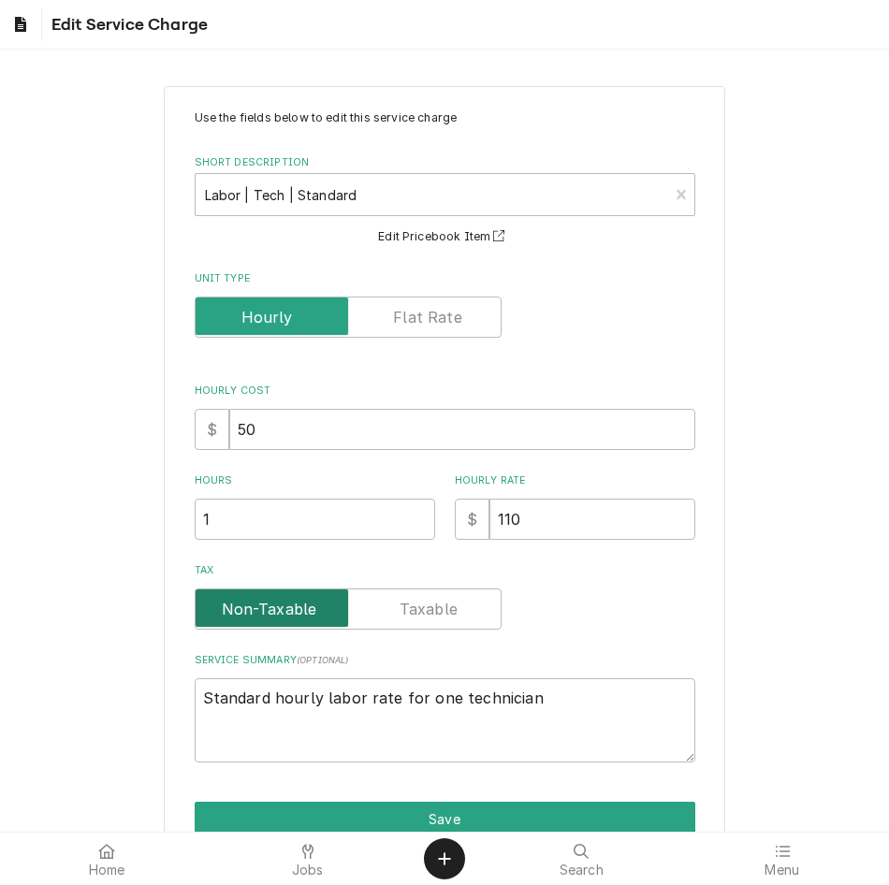
scroll to position [93, 0]
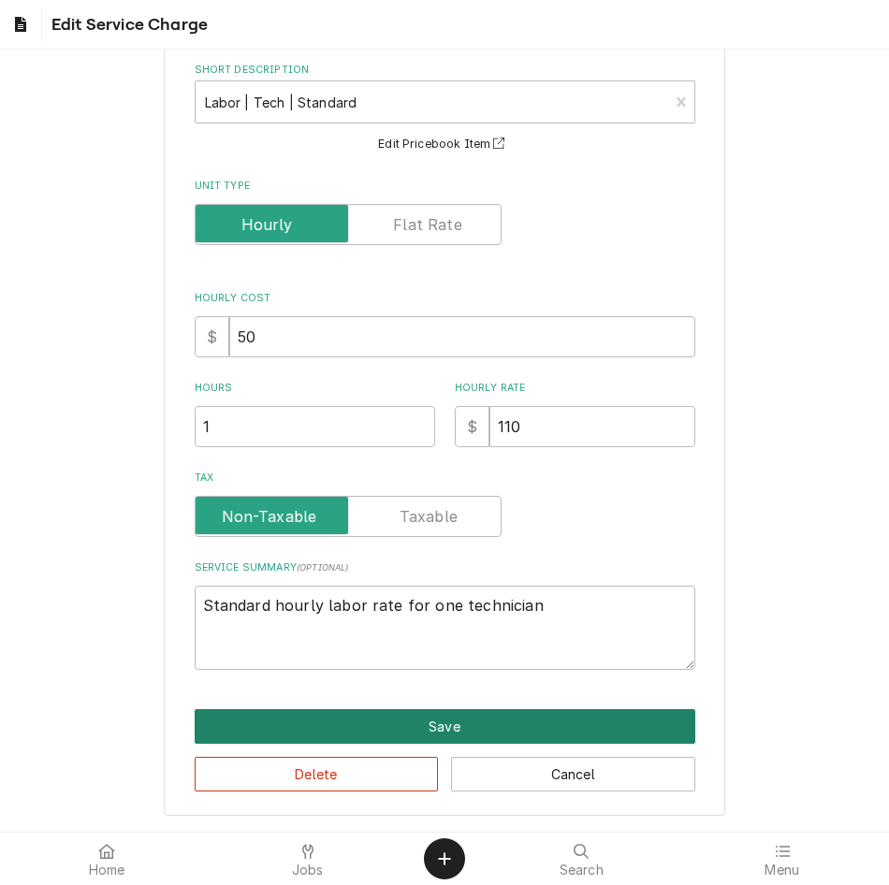
click at [381, 724] on button "Save" at bounding box center [445, 726] width 501 height 35
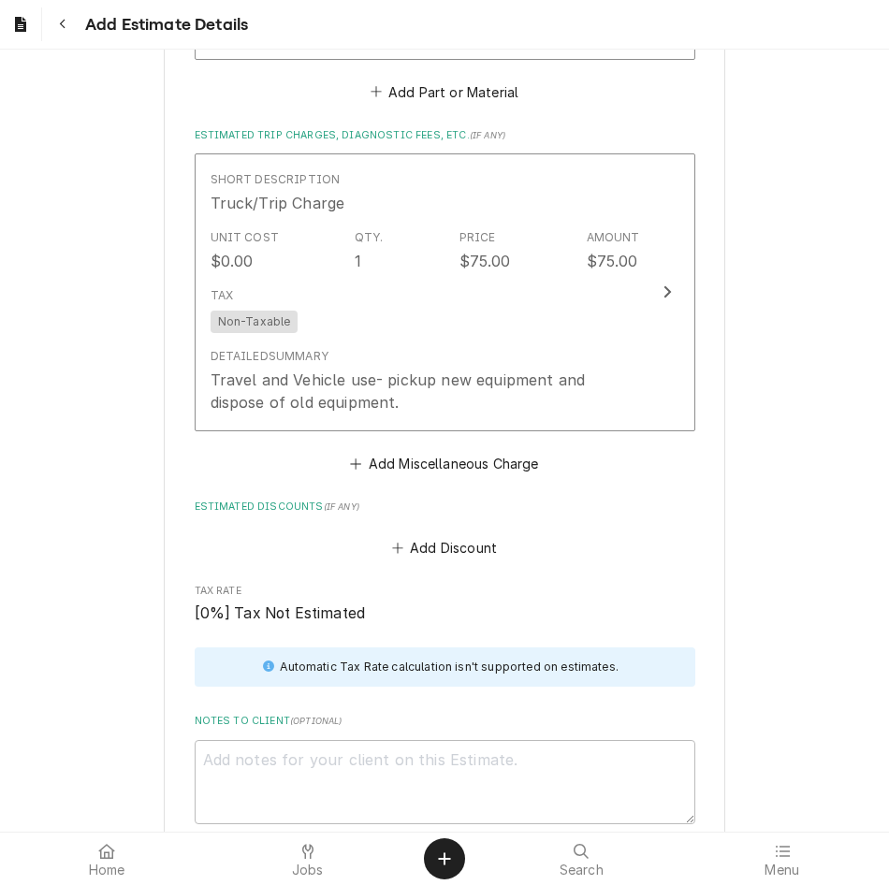
scroll to position [3477, 0]
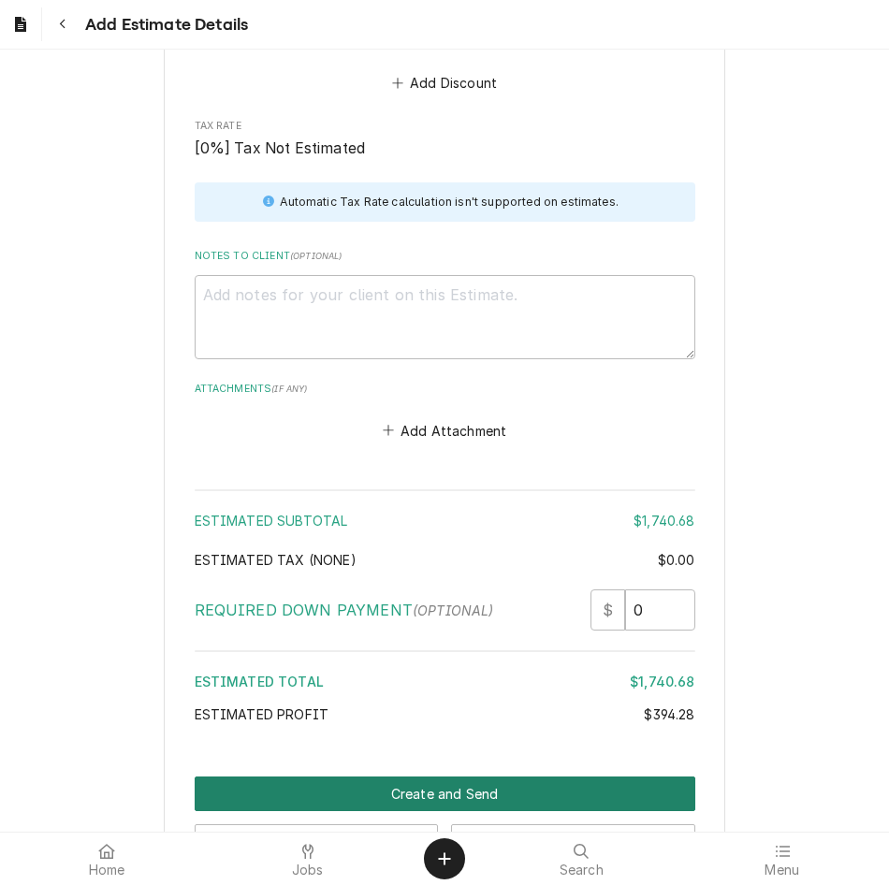
click at [429, 777] on button "Create and Send" at bounding box center [445, 794] width 501 height 35
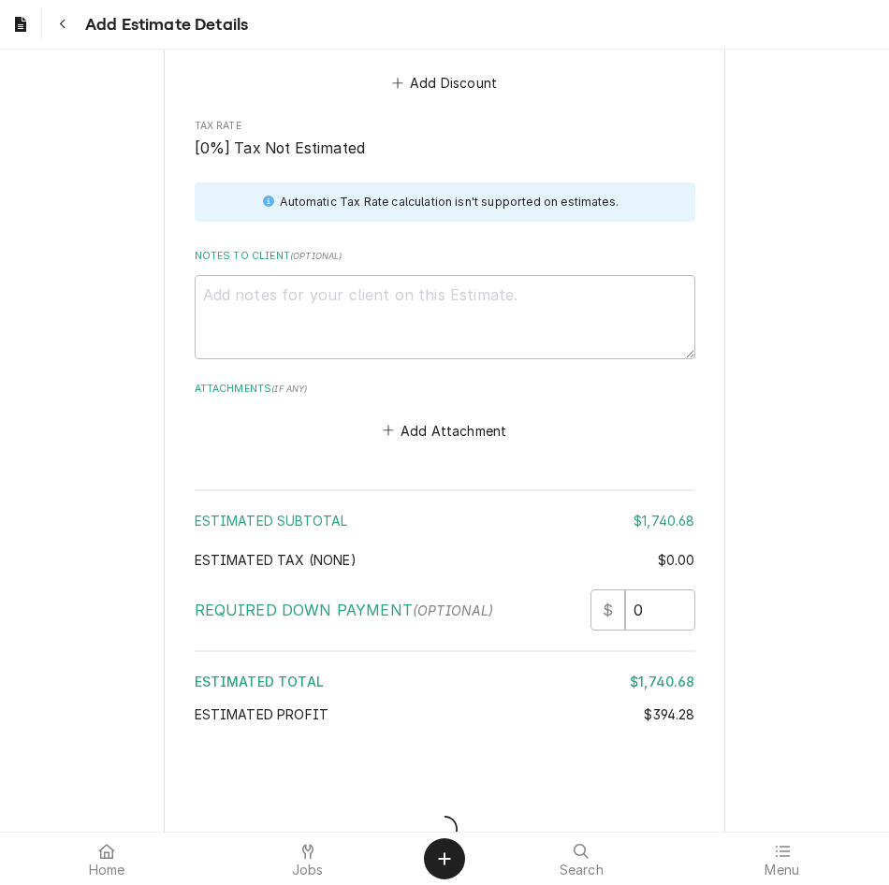
scroll to position [3466, 0]
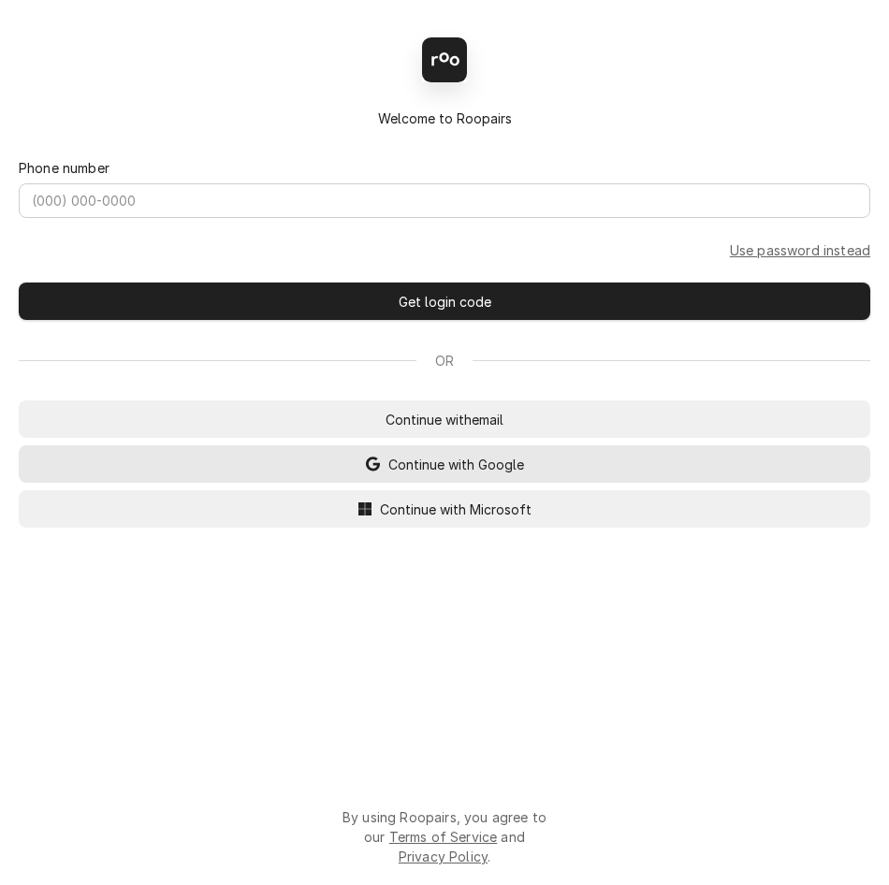
click at [406, 470] on span "Continue with Google" at bounding box center [456, 465] width 143 height 20
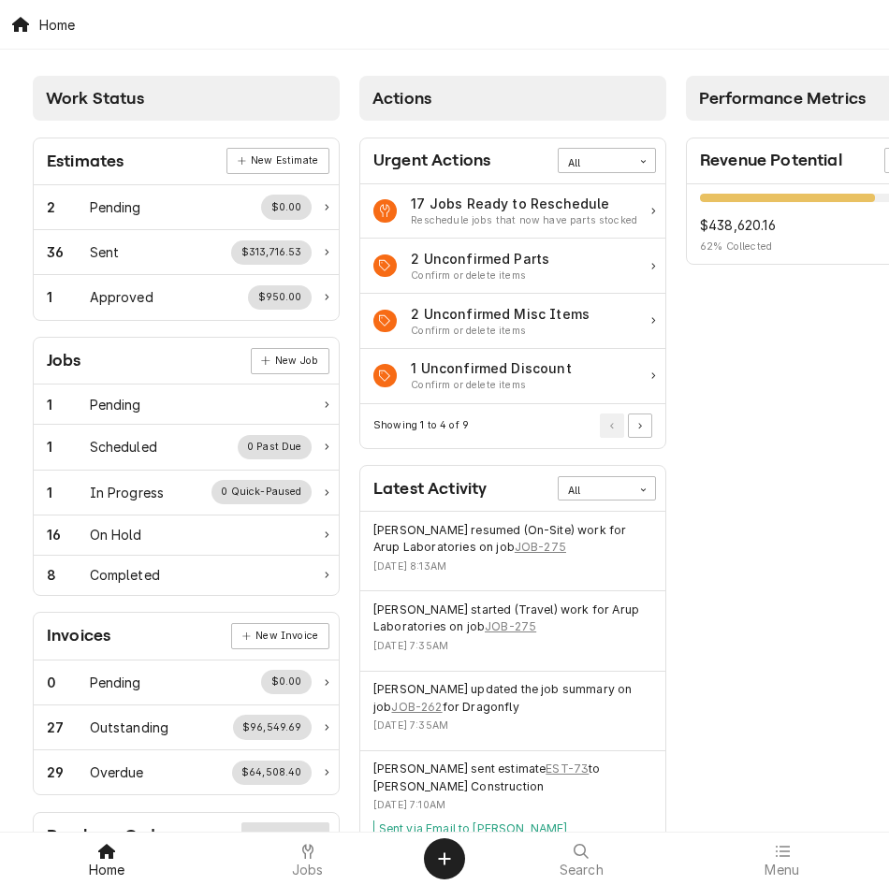
scroll to position [0, 128]
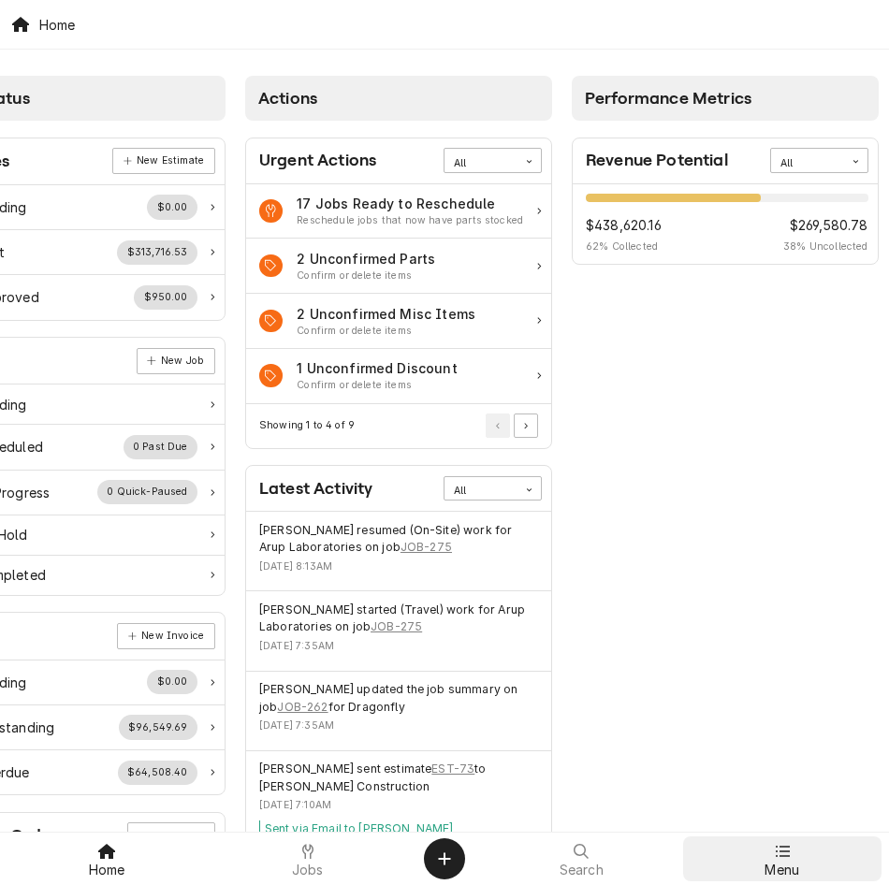
click at [798, 849] on div "Menu" at bounding box center [783, 858] width 192 height 37
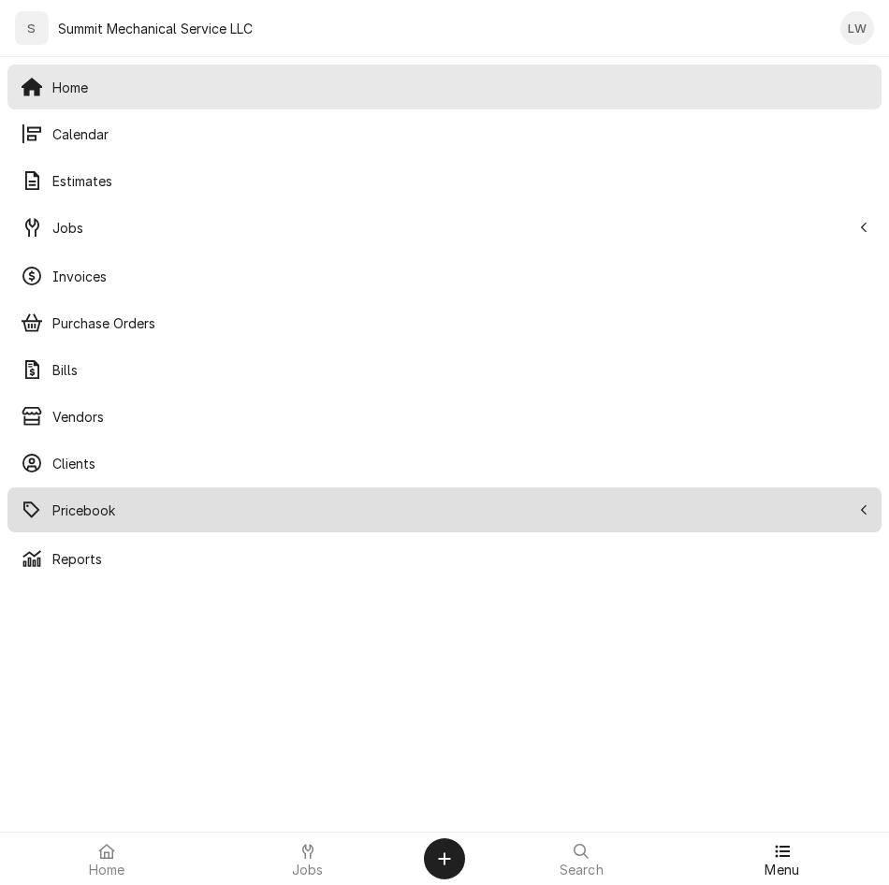
click at [59, 518] on span "Pricebook" at bounding box center [451, 511] width 798 height 20
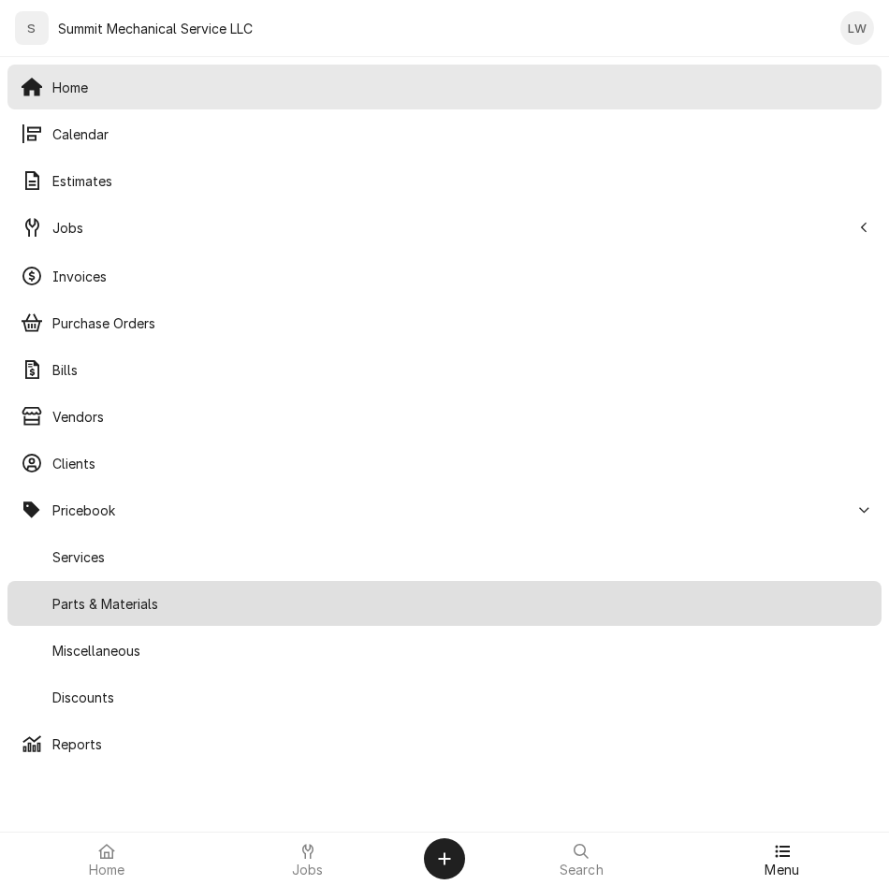
click at [152, 589] on div "Parts & Materials" at bounding box center [444, 603] width 866 height 37
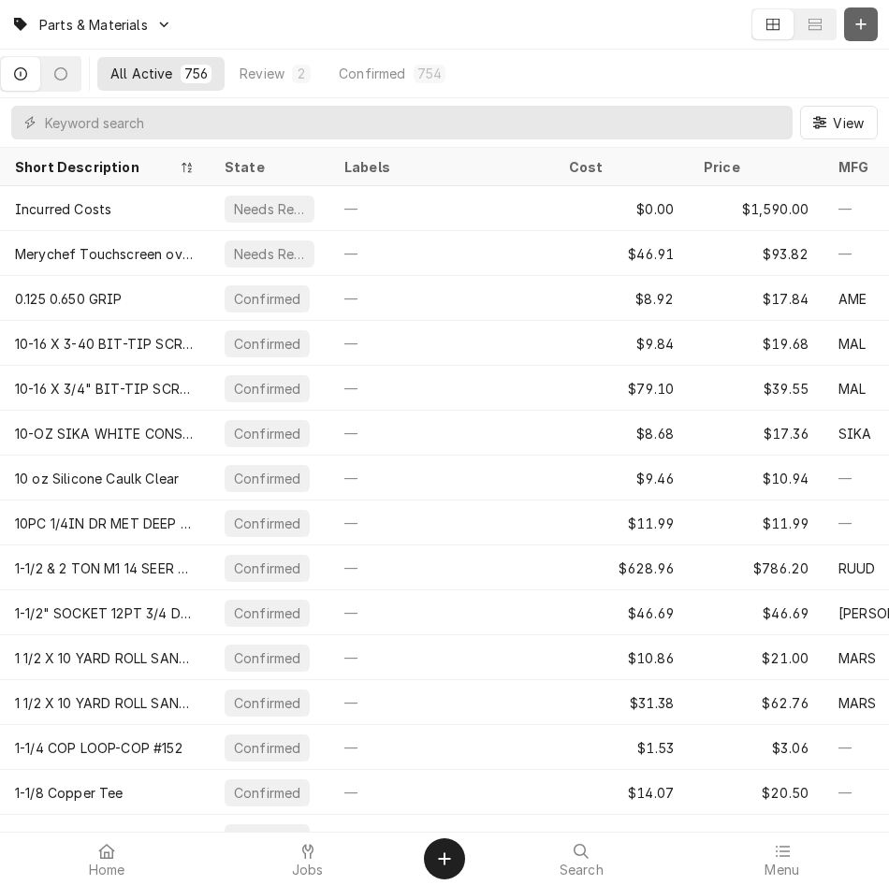
click at [855, 27] on icon "Dynamic Content Wrapper" at bounding box center [860, 24] width 11 height 13
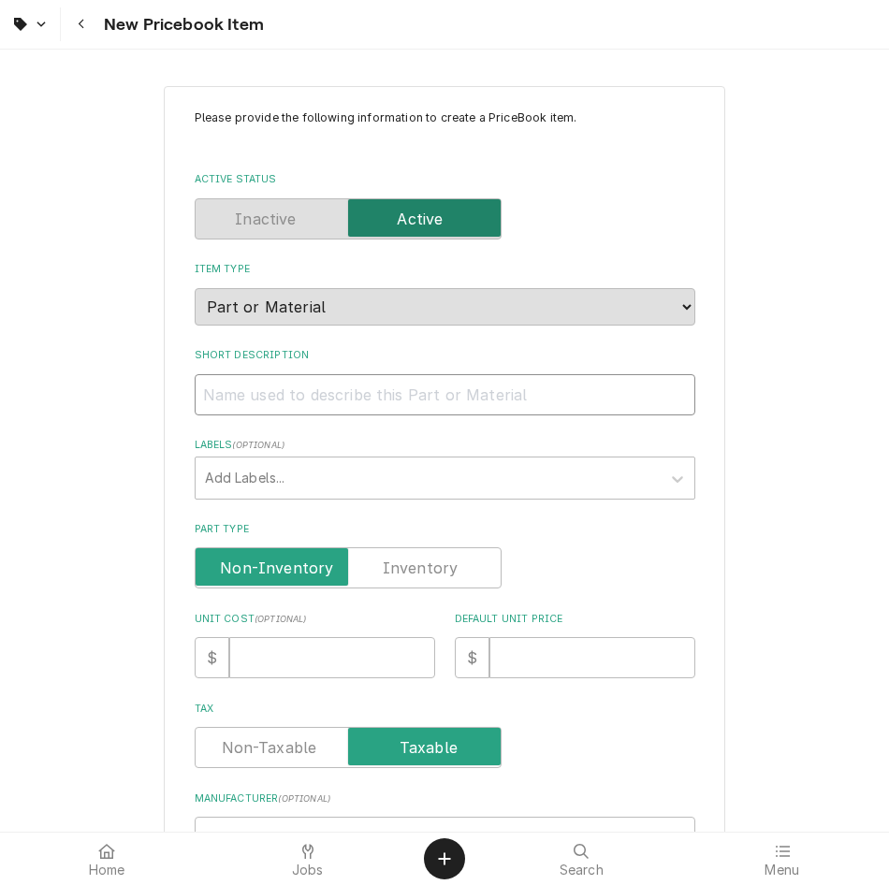
click at [329, 376] on input "Short Description" at bounding box center [445, 394] width 501 height 41
click at [465, 396] on input "Short Description" at bounding box center [445, 394] width 501 height 41
type textarea "x"
type input "H"
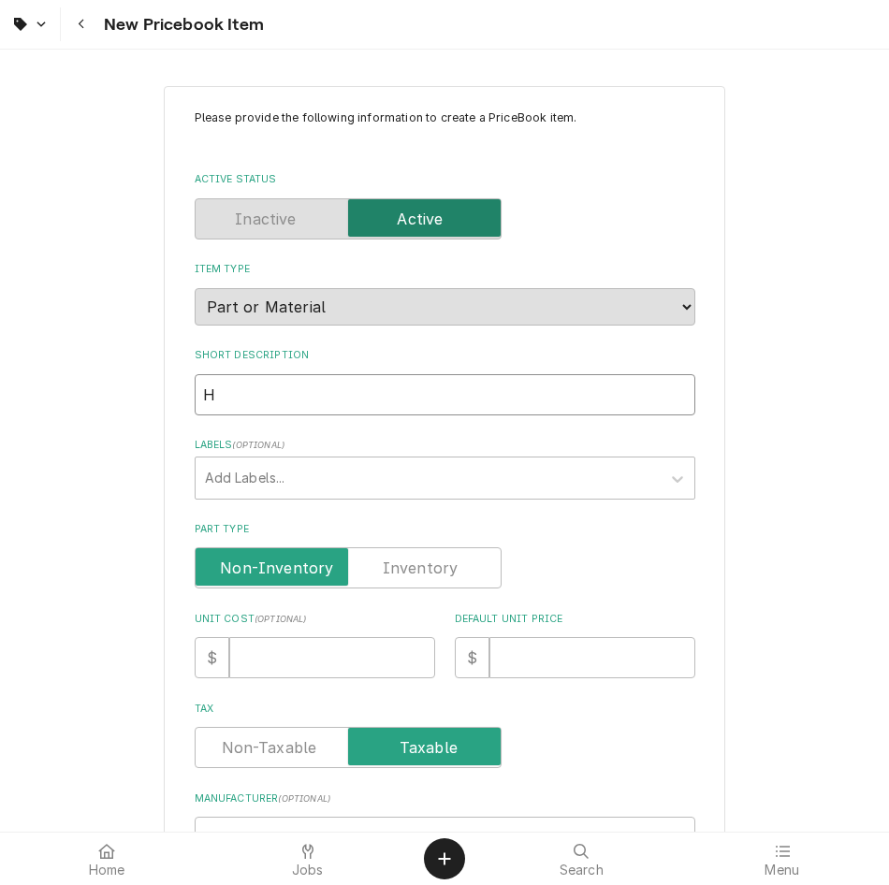
type textarea "x"
type input "Ho"
type textarea "x"
type input "Hos"
type textarea "x"
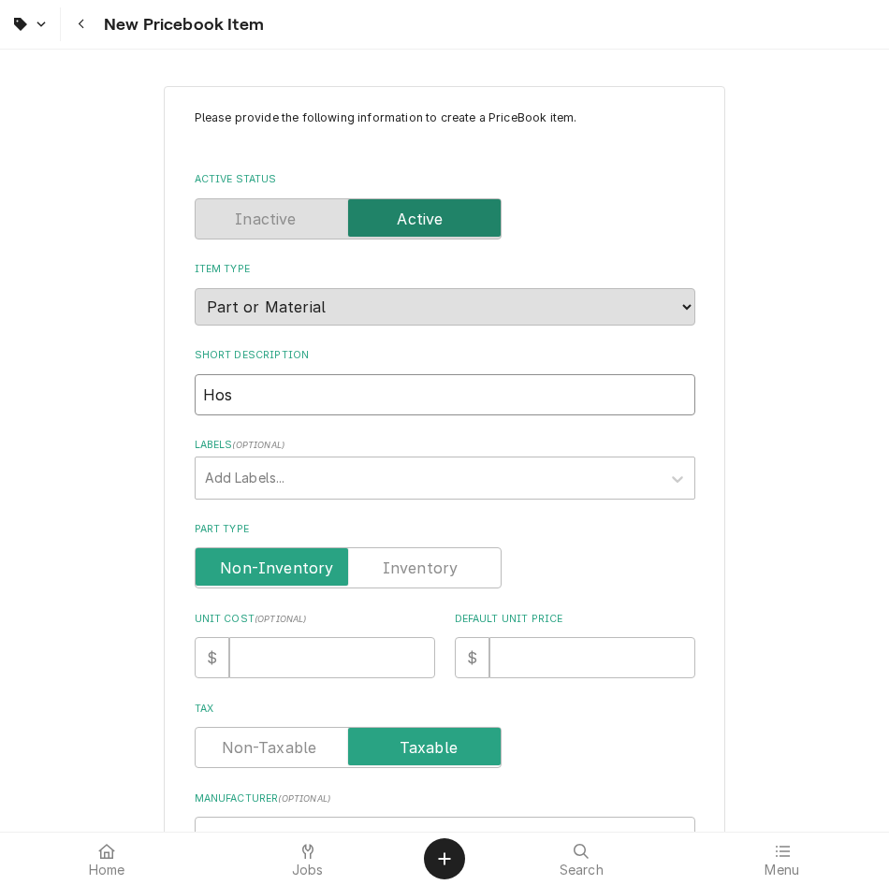
type input "Hosh"
type textarea "x"
type input "Hoshi"
type textarea "x"
type input "Hoshiz"
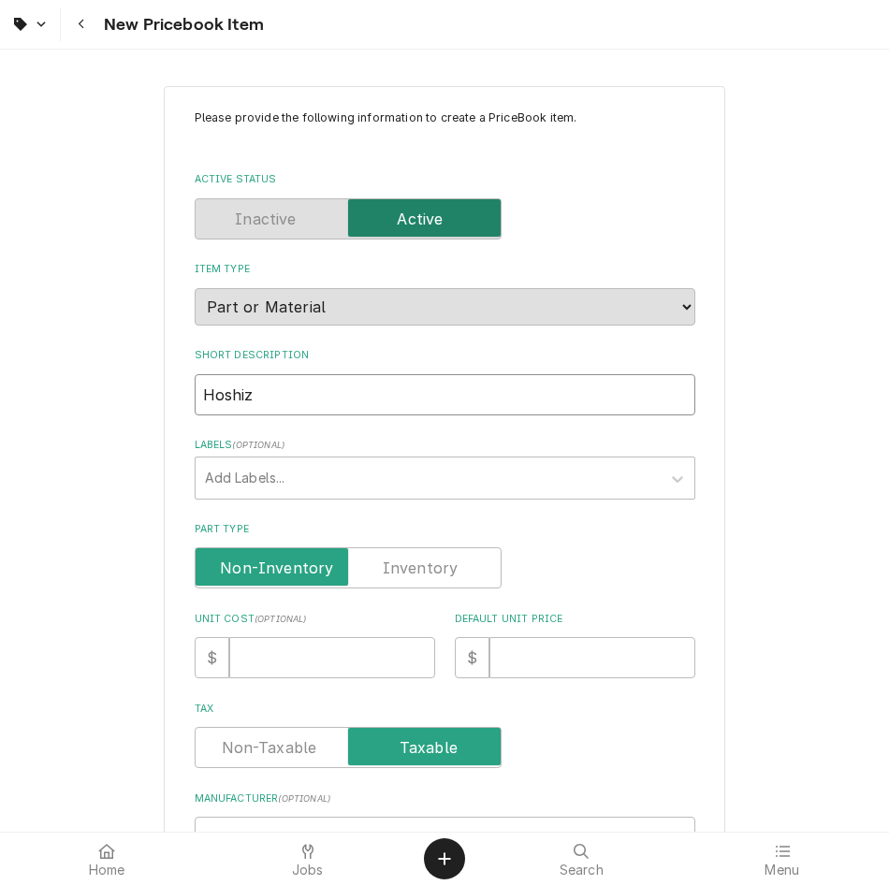
type textarea "x"
type input "Hoshiza"
type textarea "x"
type input "Hoshizak"
type textarea "x"
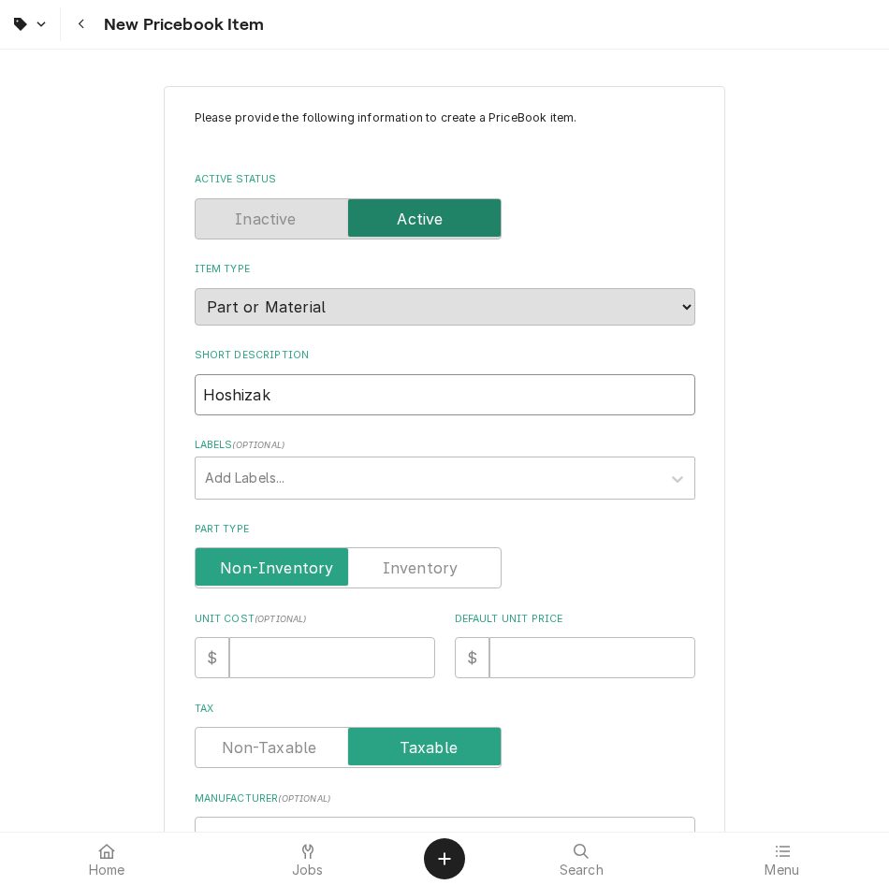
type input "Hoshizaki"
type textarea "x"
type input "Hoshizaki"
type textarea "x"
type input "Hoshizaki U"
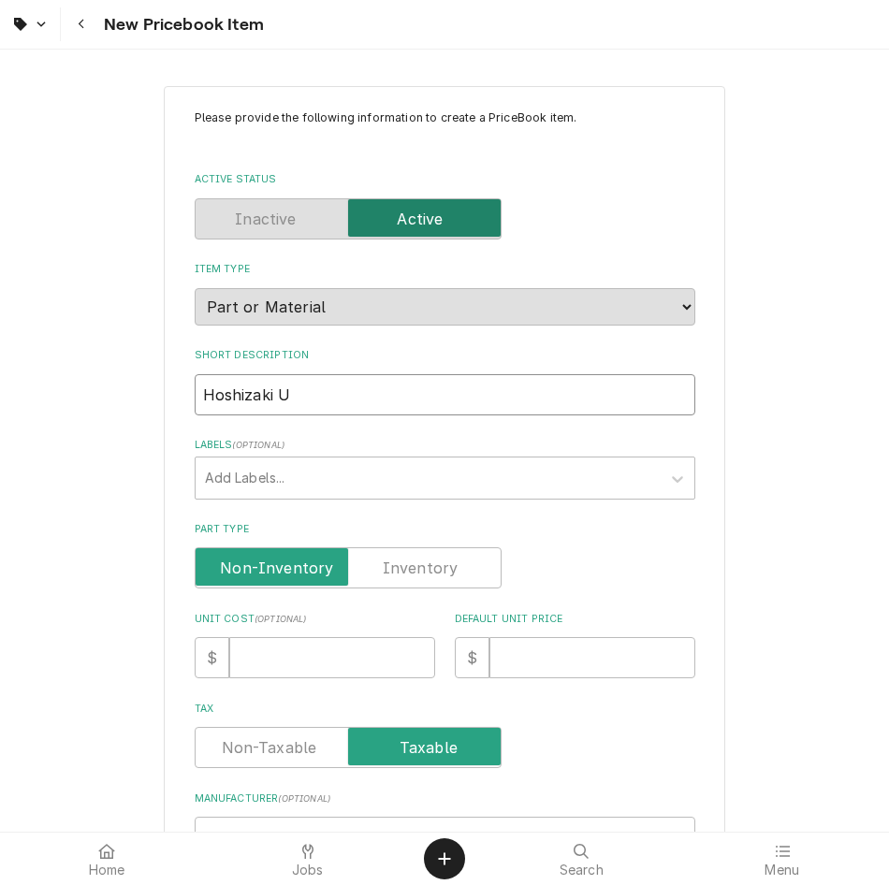
type textarea "x"
type input "Hoshizaki Un"
type textarea "x"
type input "Hoshizaki Unc"
type textarea "x"
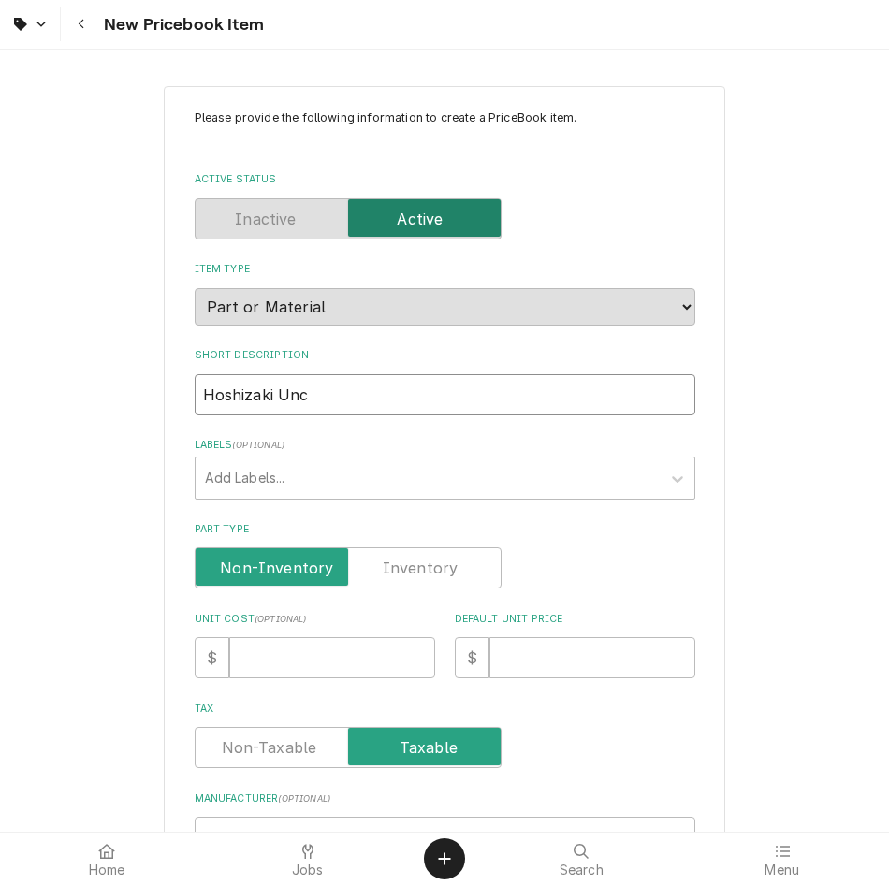
type input "Hoshizaki Uncd"
type textarea "x"
type input "Hoshizaki Uncde"
type textarea "x"
type input "Hoshizaki Uncder"
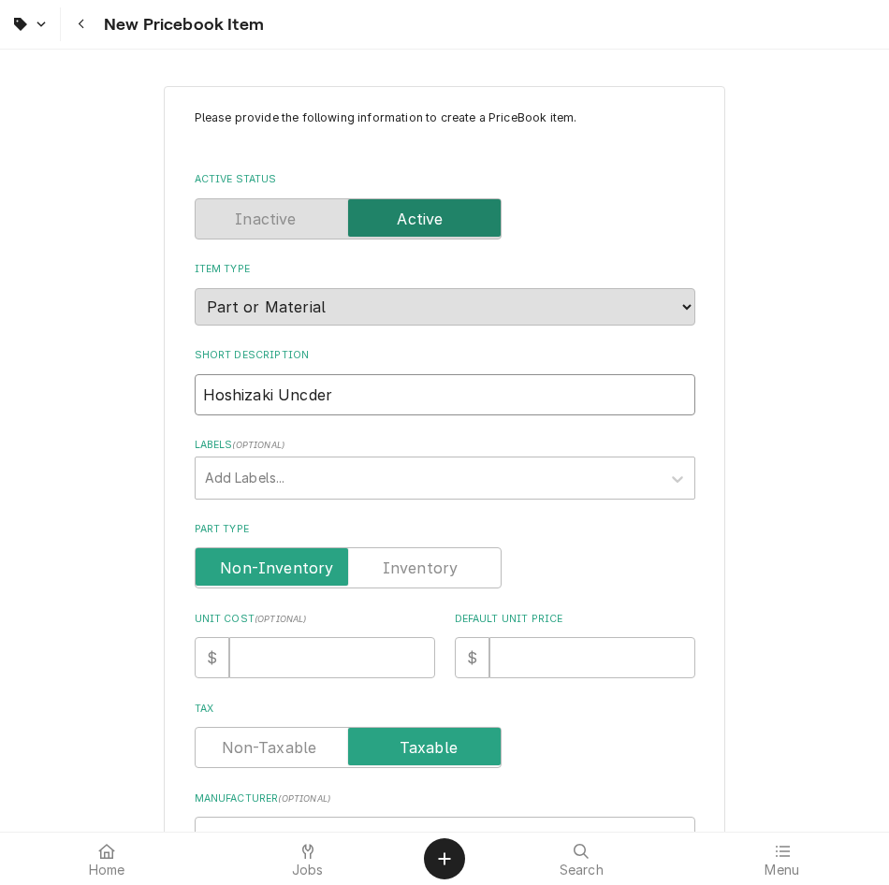
type textarea "x"
type input "Hoshizaki Uncdero"
type textarea "x"
type input "Hoshizaki Uncderou"
type textarea "x"
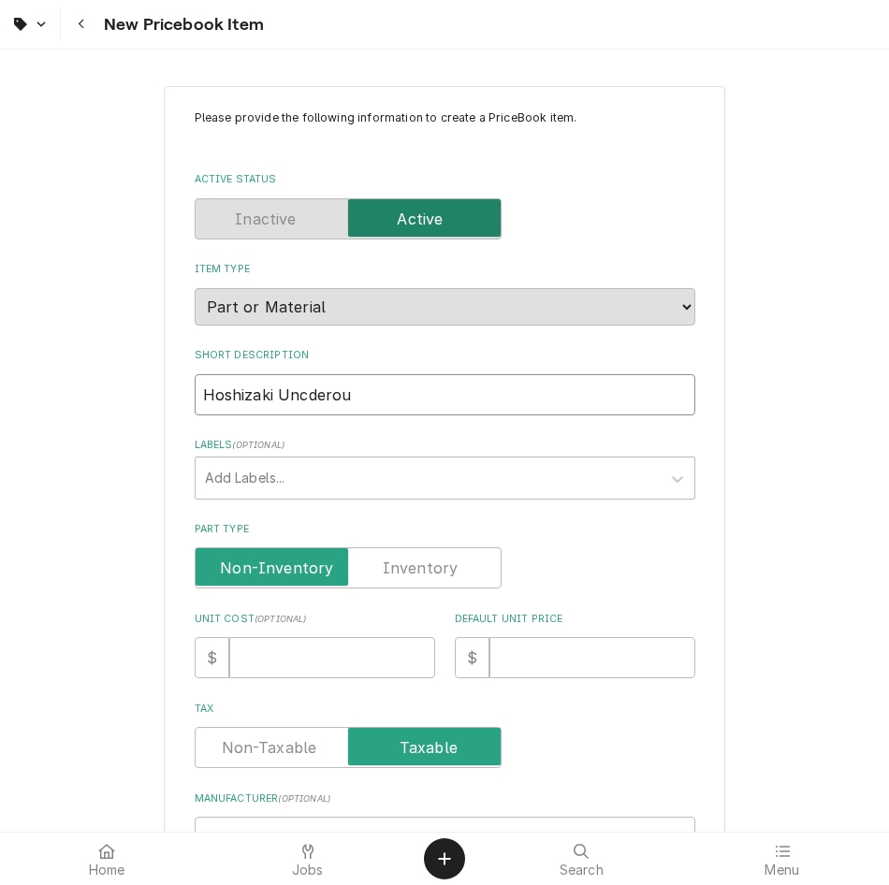
type input "Hoshizaki Uncdero"
type textarea "x"
type input "Hoshizaki Uncder"
type textarea "x"
type input "Hoshizaki Uncderc"
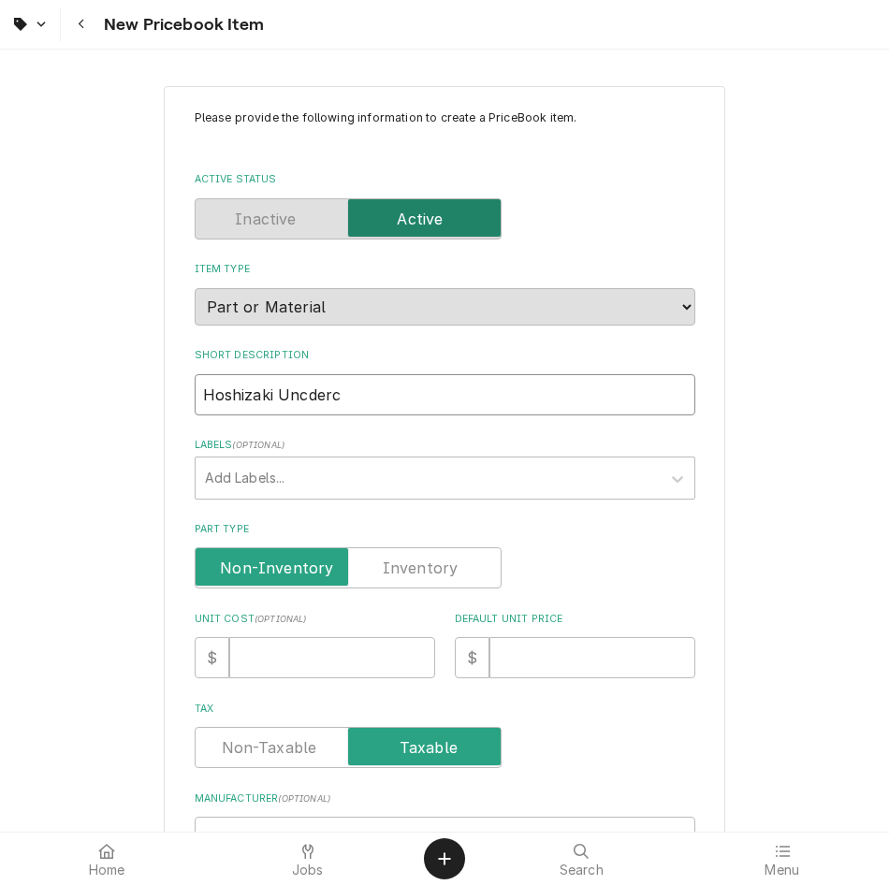
type textarea "x"
type input "Hoshizaki Uncderco"
type textarea "x"
type input "Hoshizaki Uncdercou"
type textarea "x"
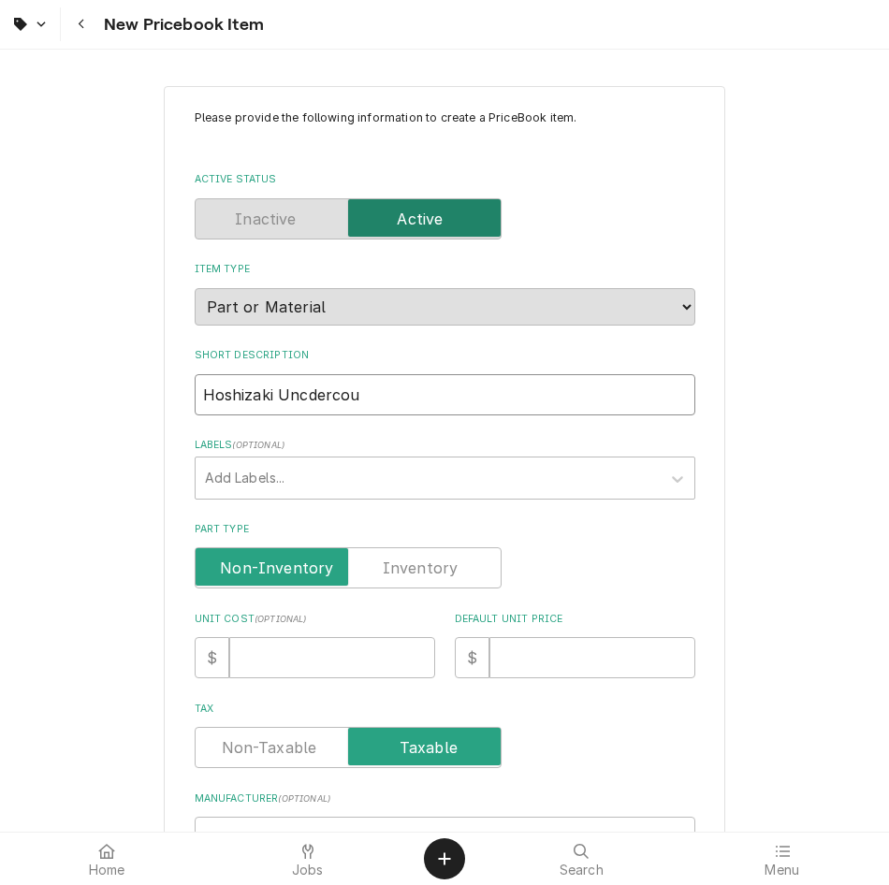
type input "Hoshizaki Uncdercoun"
type textarea "x"
type input "Hoshizaki Uncdercount"
type textarea "x"
type input "Hoshizaki Uncdercounte"
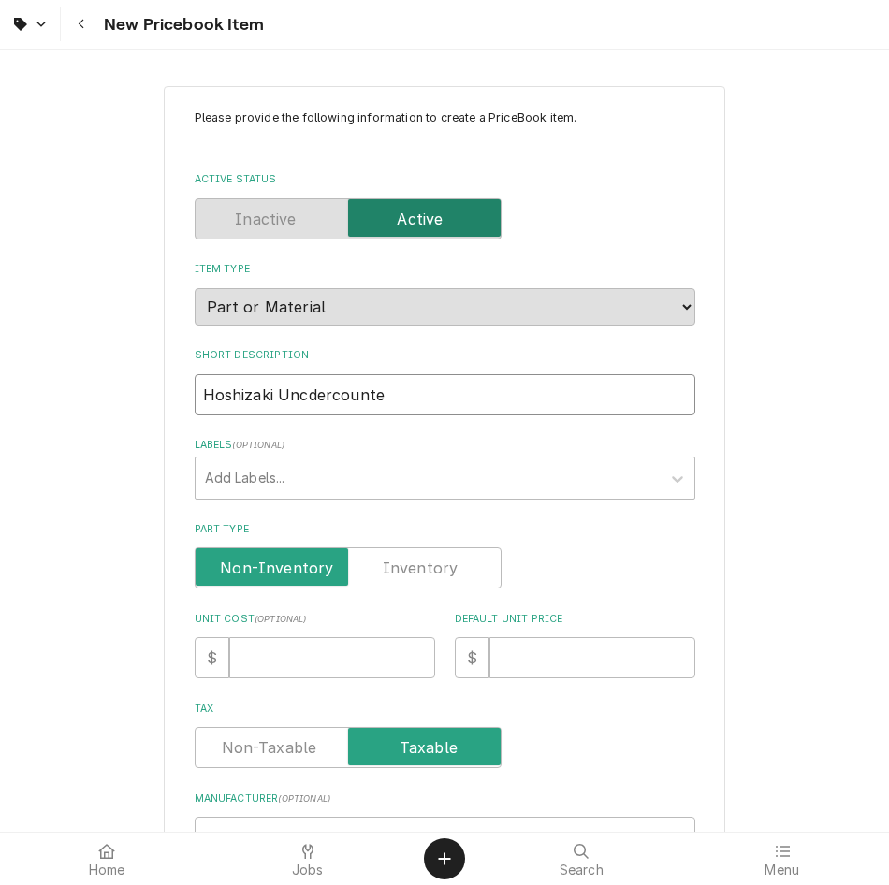
type textarea "x"
type input "Hoshizaki Uncdercounter"
type textarea "x"
type input "Hoshizaki Uncdercounter"
type textarea "x"
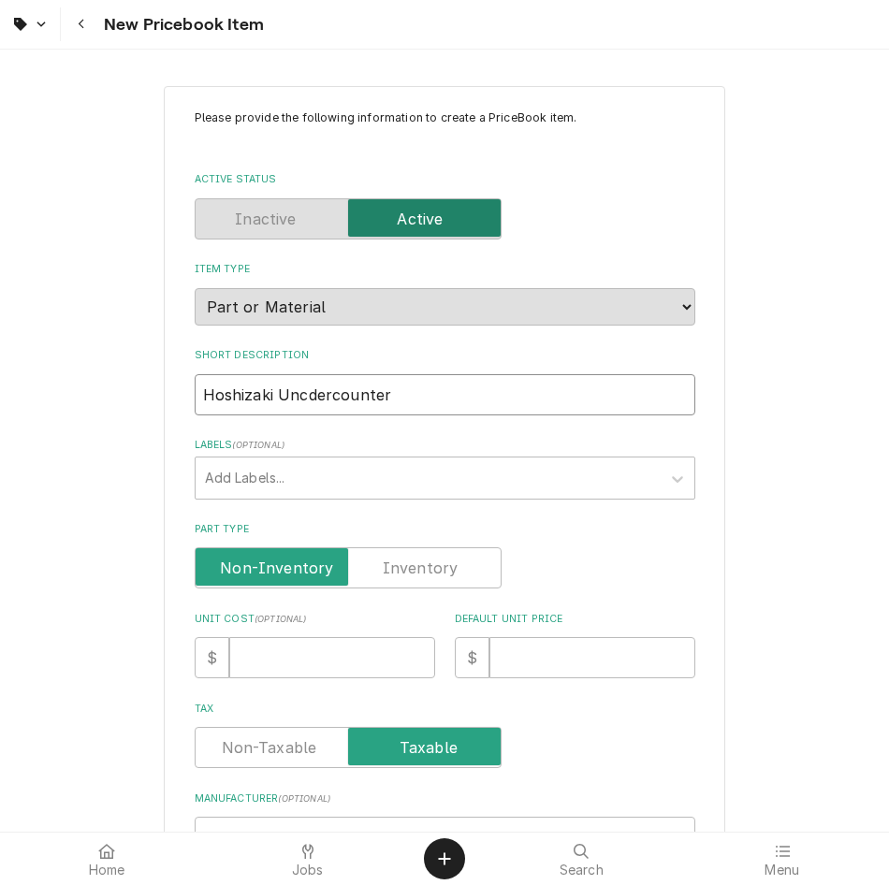
type input "Hoshizaki Uncdercounter R"
type textarea "x"
type input "Hoshizaki Uncdercounter Re"
type textarea "x"
type input "Hoshizaki Uncdercounter Ref"
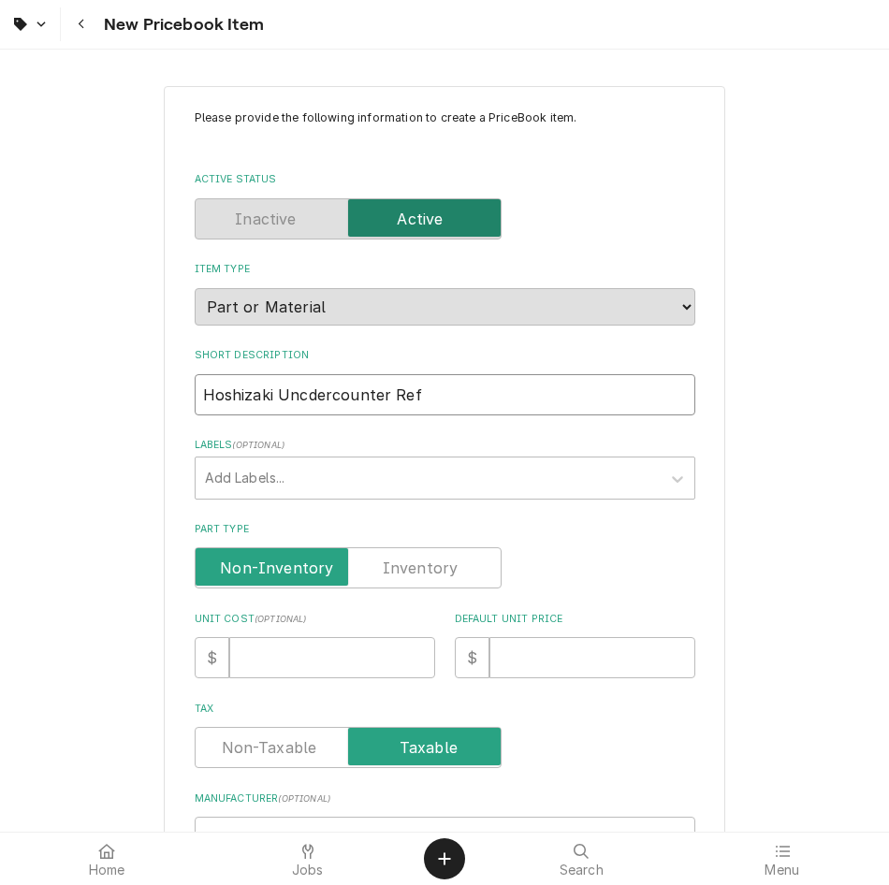
type textarea "x"
type input "Hoshizaki Uncdercounter Re"
type textarea "x"
type input "Hoshizaki Uncdercounter R"
type textarea "x"
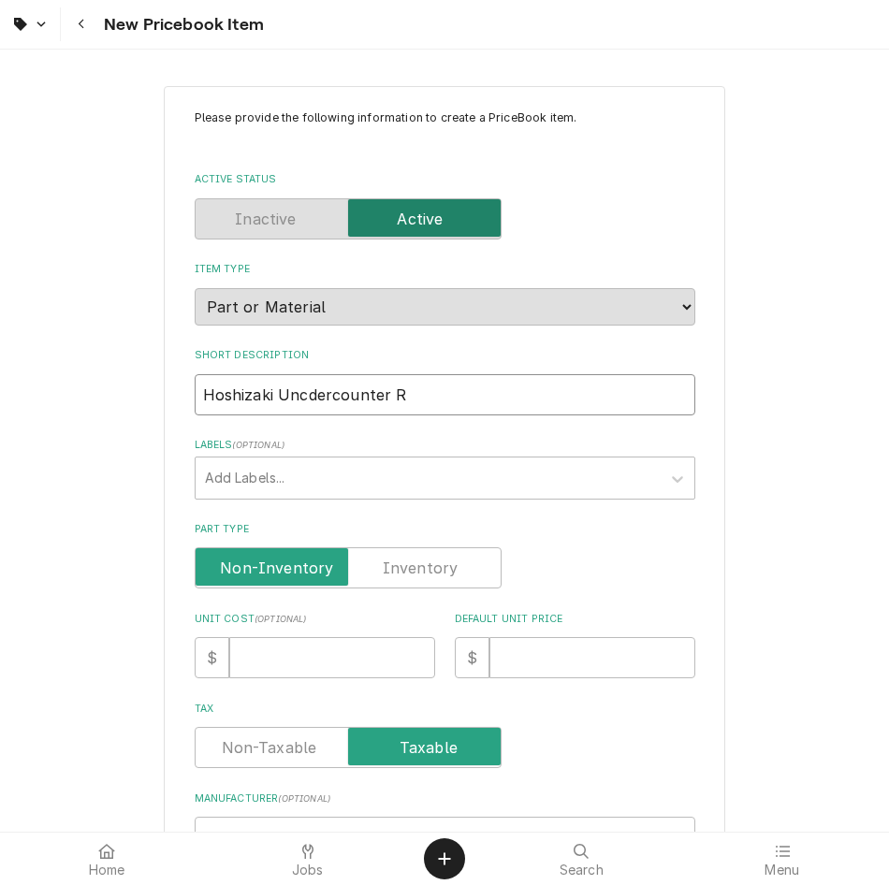
type input "Hoshizaki Uncdercounter"
type textarea "x"
type input "Hoshizaki Uncdercounter"
type textarea "x"
type input "Hoshizaki Uncdercounte"
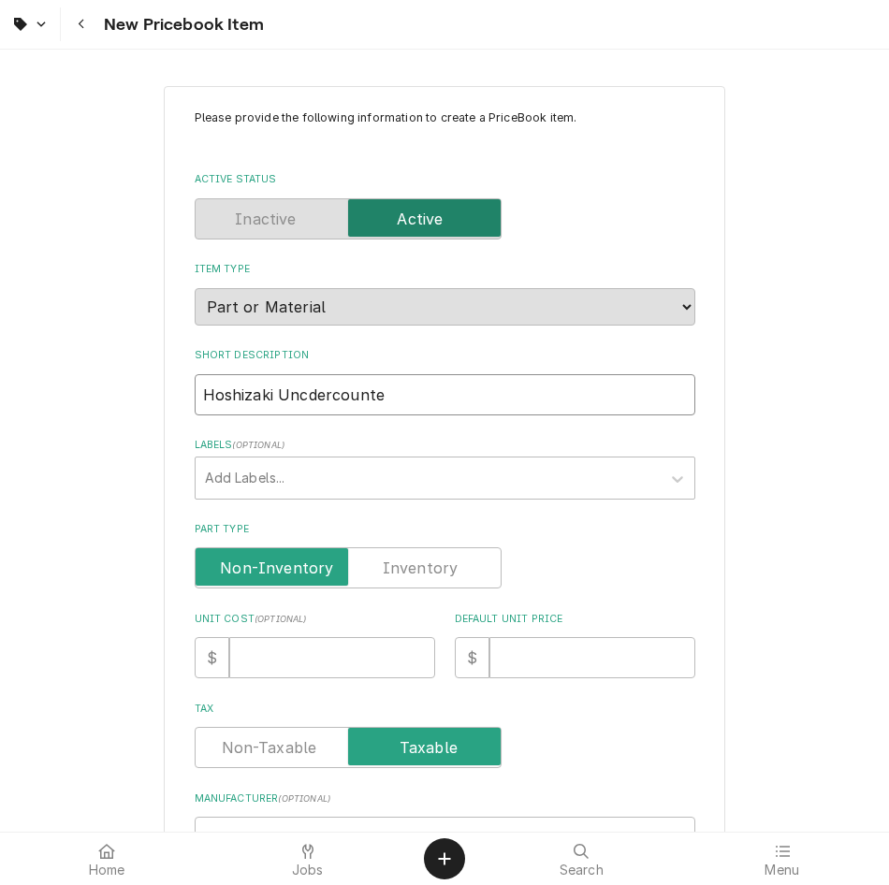
type textarea "x"
type input "Hoshizaki Uncdercount"
type textarea "x"
type input "Hoshizaki Uncdercoun"
type textarea "x"
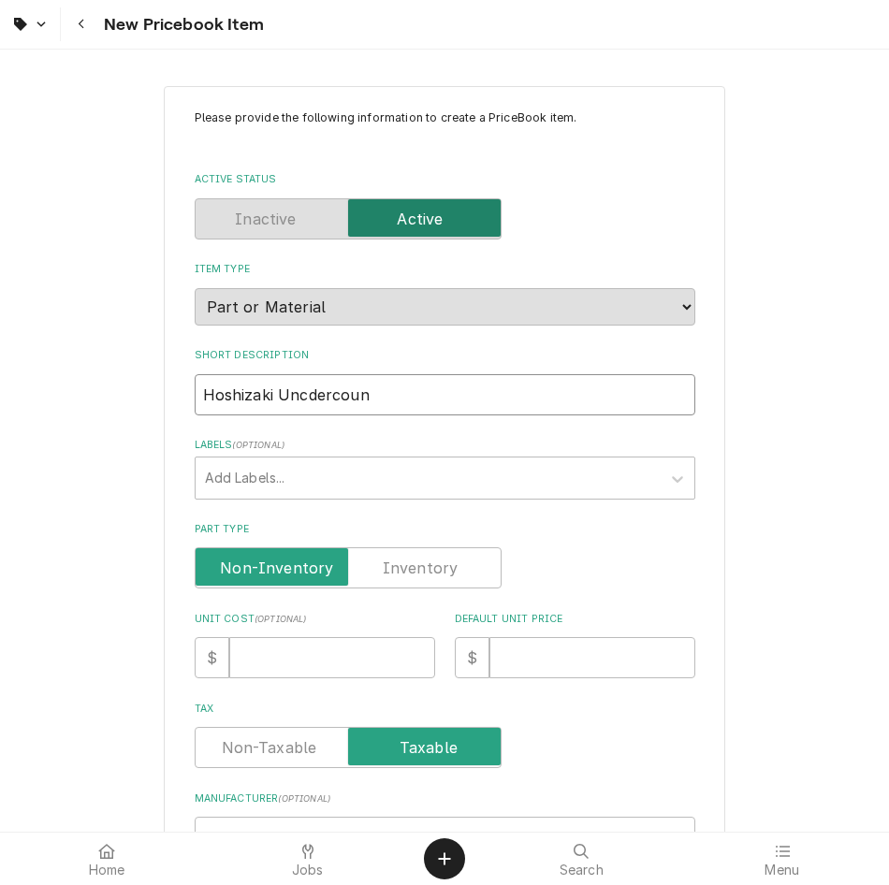
type input "Hoshizaki Uncdercou"
type textarea "x"
type input "Hoshizaki Uncderco"
type textarea "x"
type input "Hoshizaki Uncderc"
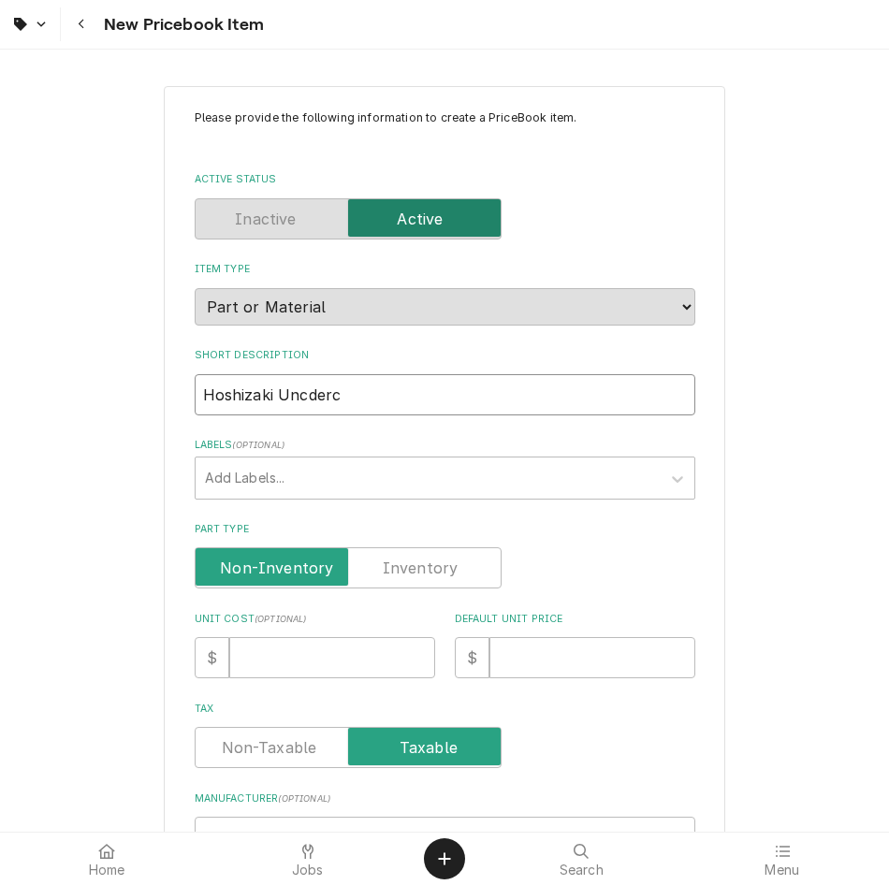
type textarea "x"
type input "Hoshizaki Uncder"
type textarea "x"
type input "Hoshizaki Uncde"
type textarea "x"
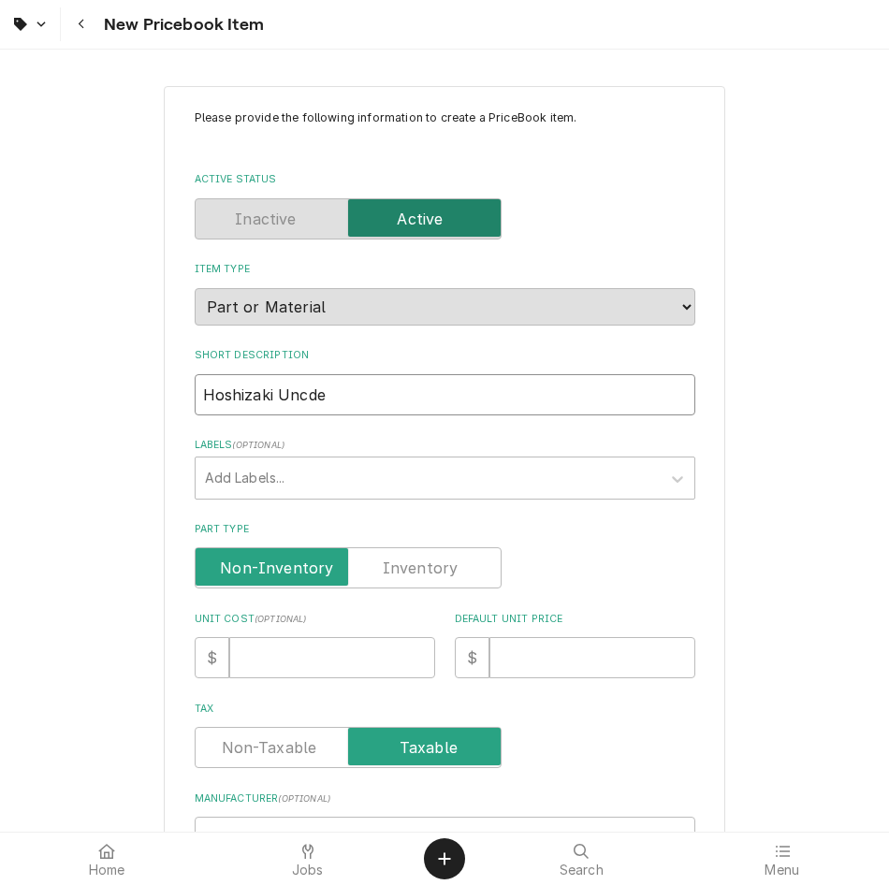
type input "Hoshizaki Uncd"
type textarea "x"
type input "Hoshizaki Un"
type textarea "x"
type input "Hoshizaki U"
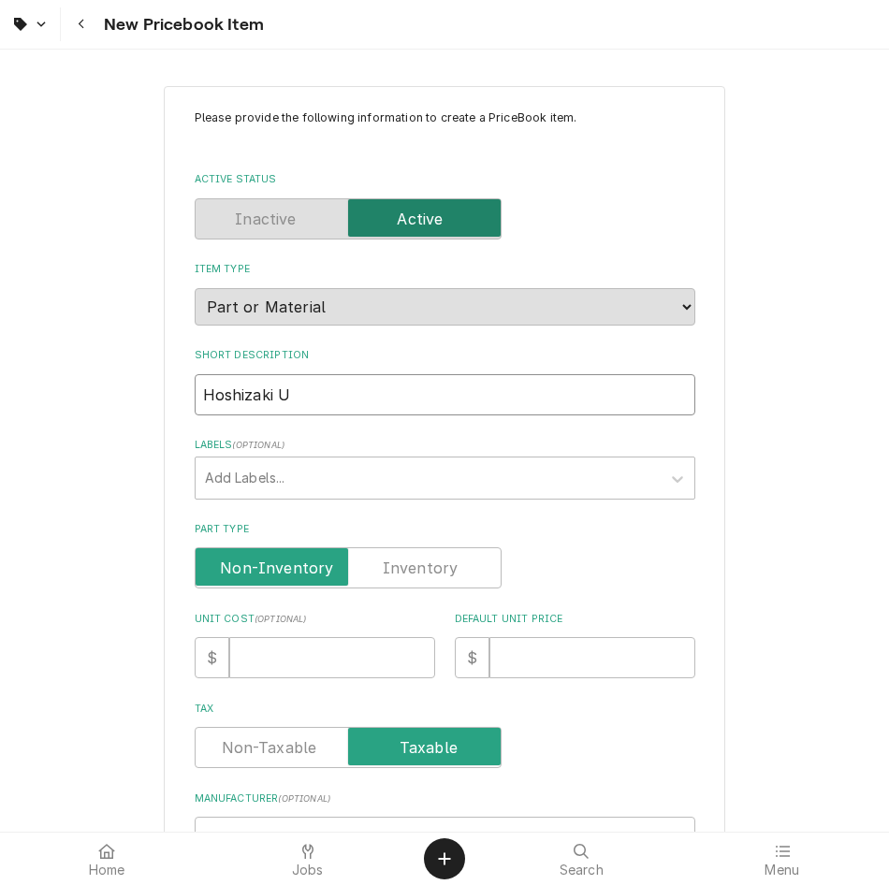
type textarea "x"
type input "Hoshizaki Un"
type textarea "x"
type input "Hoshizaki Und"
type textarea "x"
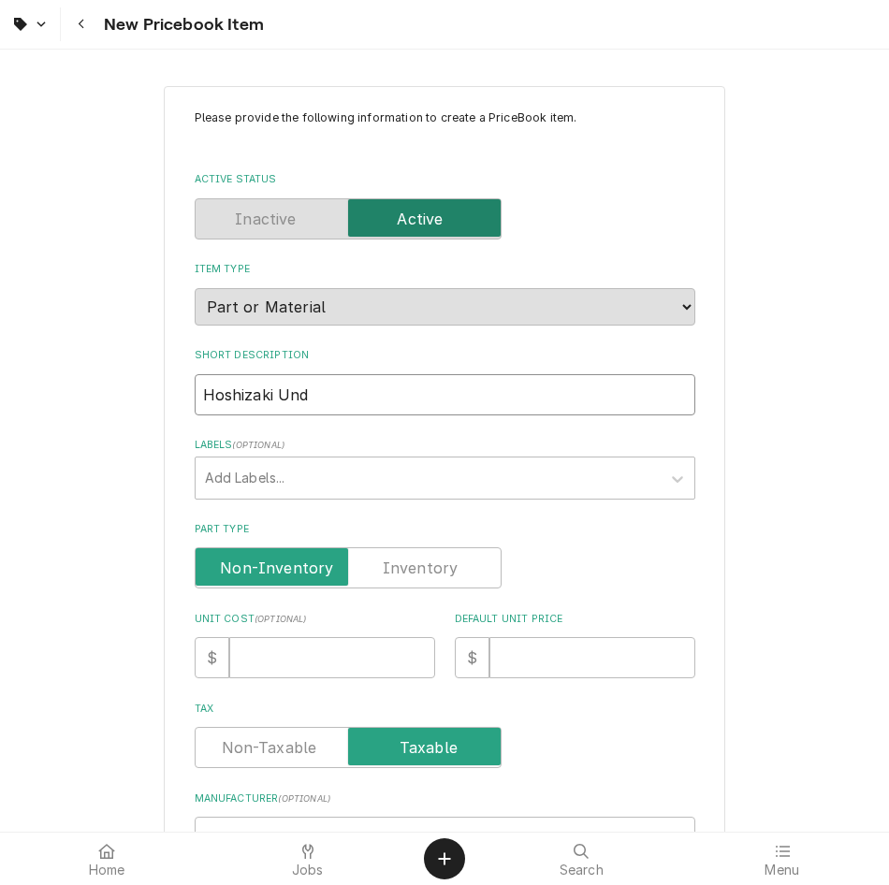
type input "Hoshizaki Unde"
type textarea "x"
type input "Hoshizaki Under"
type textarea "x"
type input "Hoshizaki Underc"
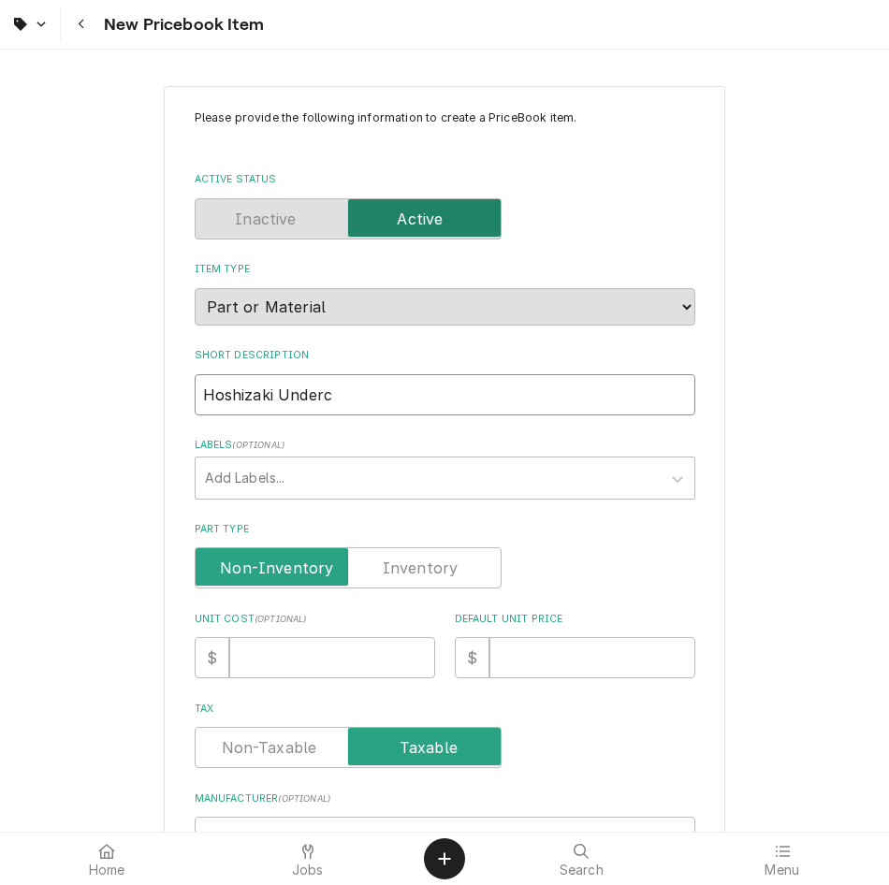
type textarea "x"
type input "Hoshizaki Underco"
type textarea "x"
type input "Hoshizaki Undercou"
type textarea "x"
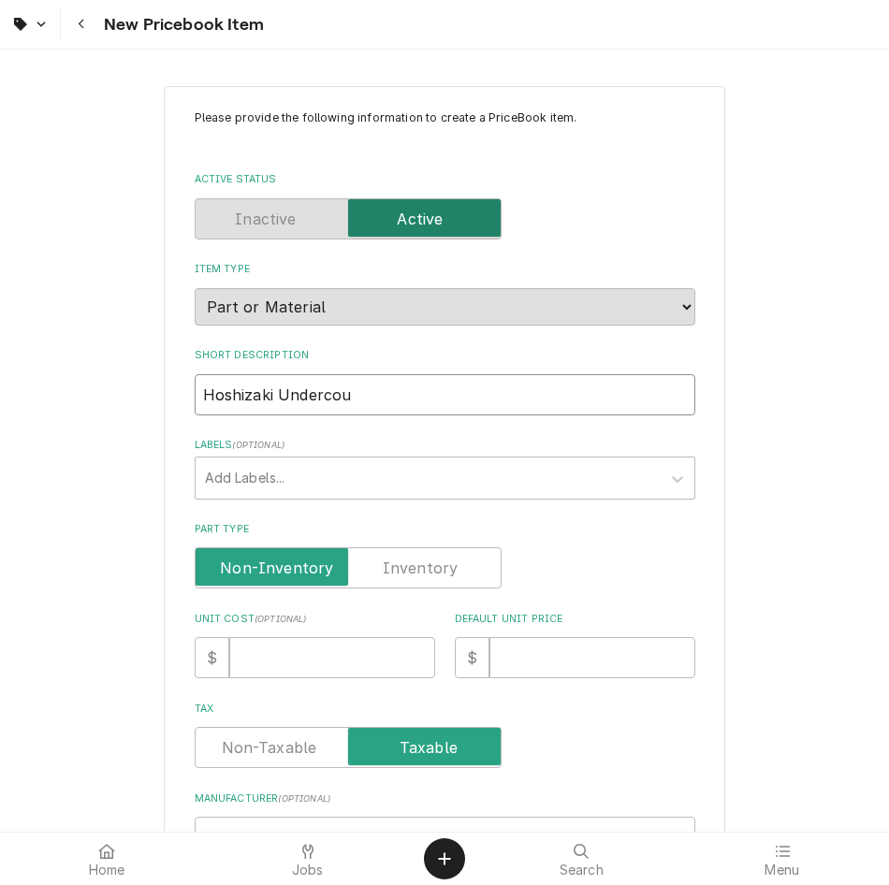
type input "Hoshizaki Undercoun"
type textarea "x"
type input "Hoshizaki Undercount"
type textarea "x"
type input "Hoshizaki Undercounte"
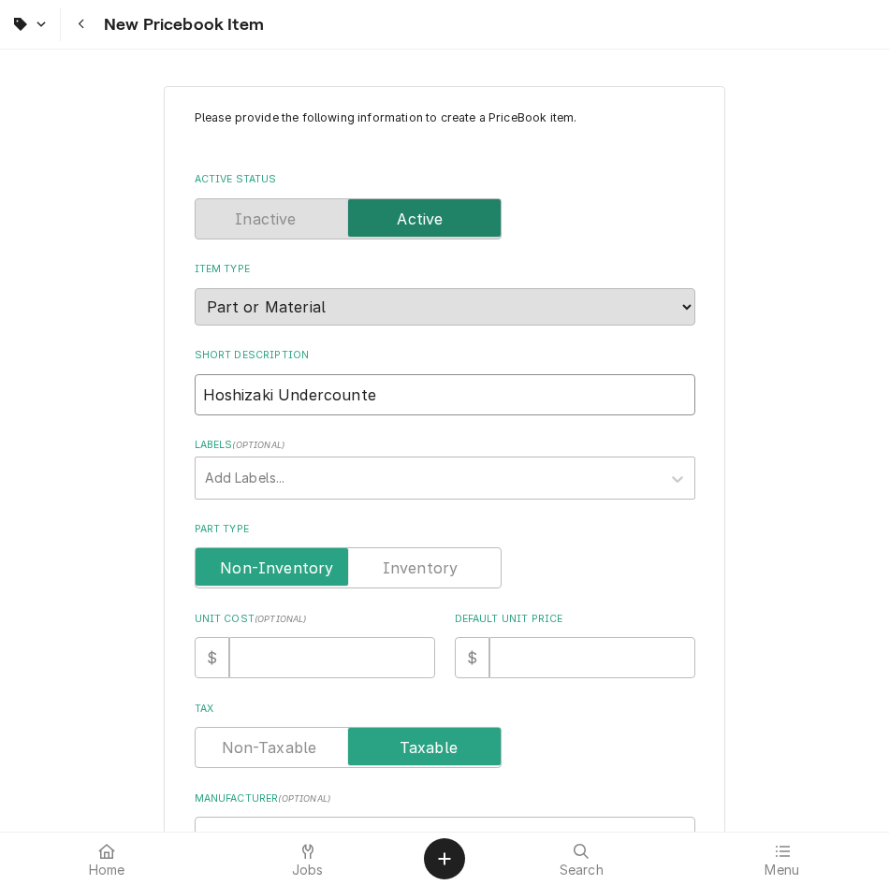
type textarea "x"
type input "Hoshizaki Undercounter"
type textarea "x"
type input "Hoshizaki Undercounter"
type textarea "x"
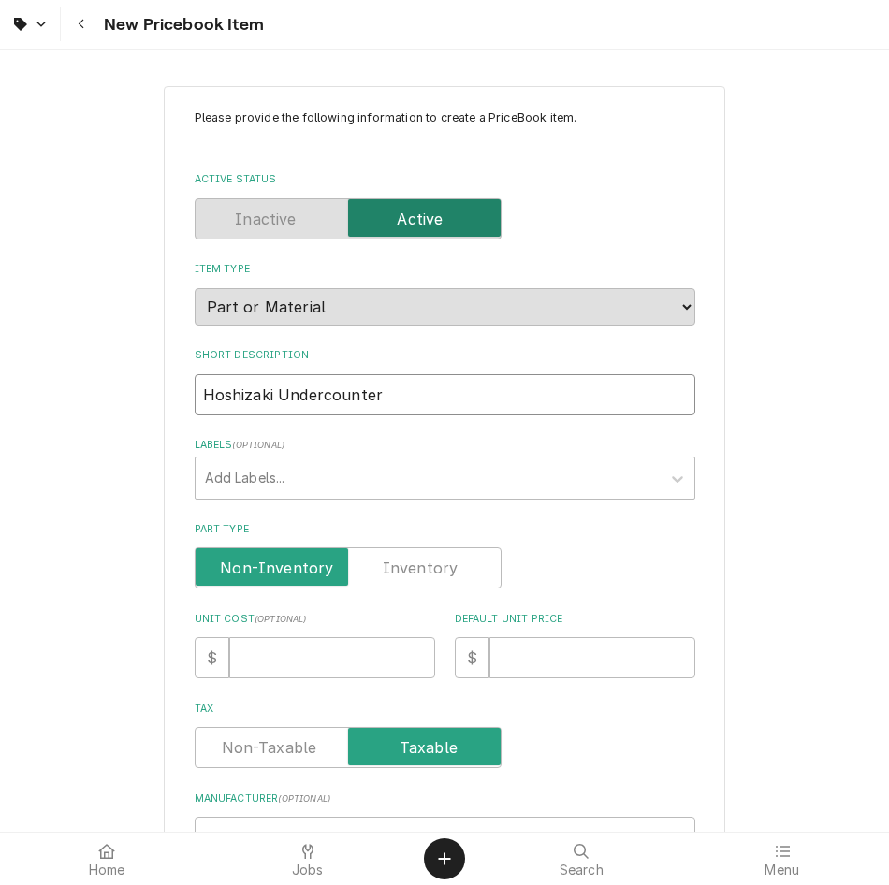
type input "Hoshizaki Undercounter R"
type textarea "x"
type input "Hoshizaki Undercounter Re"
type textarea "x"
type input "Hoshizaki Undercounter Ref"
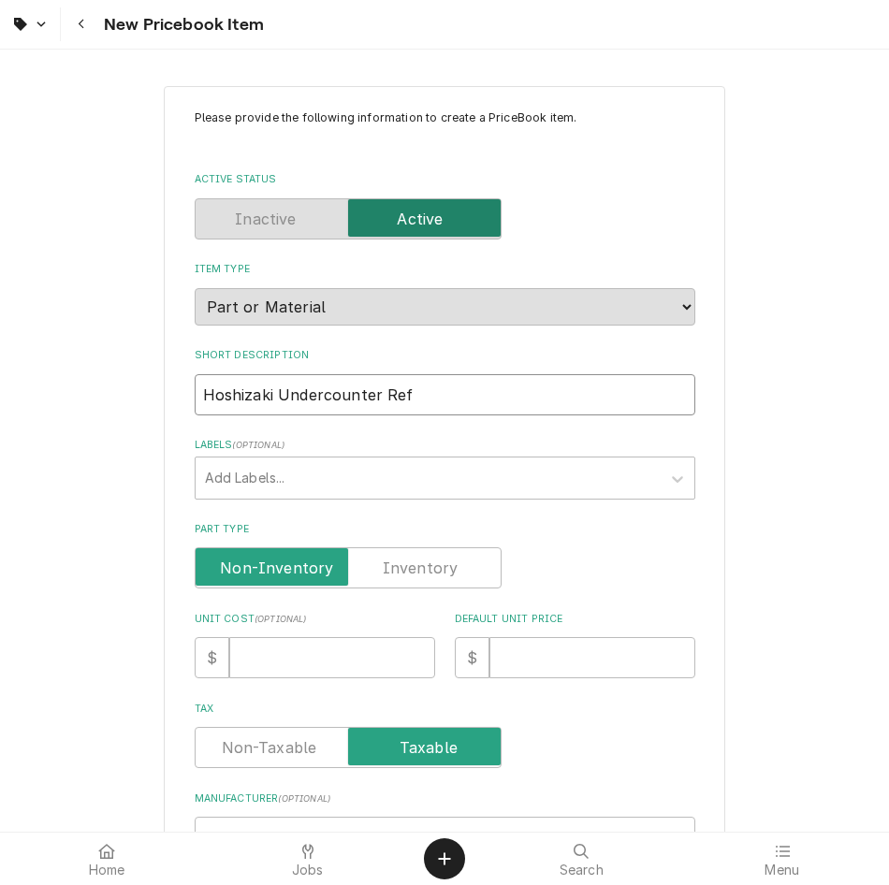
type textarea "x"
type input "Hoshizaki Undercounter Refr"
type textarea "x"
type input "Hoshizaki Undercounter Refri"
type textarea "x"
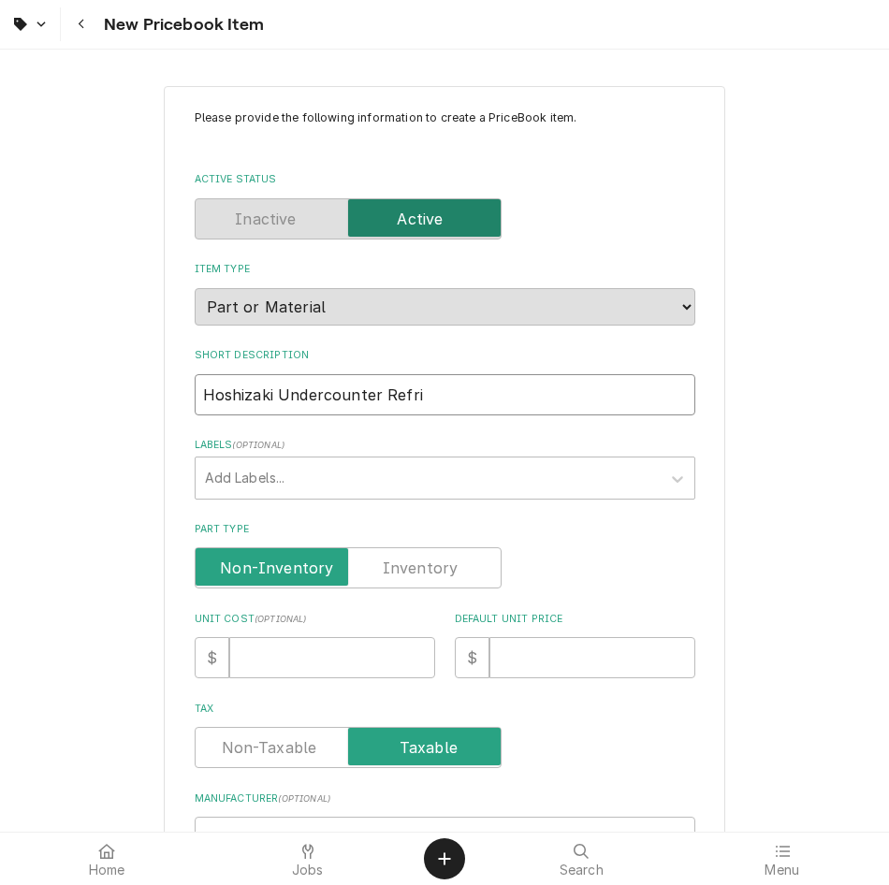
type input "Hoshizaki Undercounter Refrig"
type textarea "x"
type input "Hoshizaki Undercounter Refrige"
type textarea "x"
type input "Hoshizaki Undercounter Refriger"
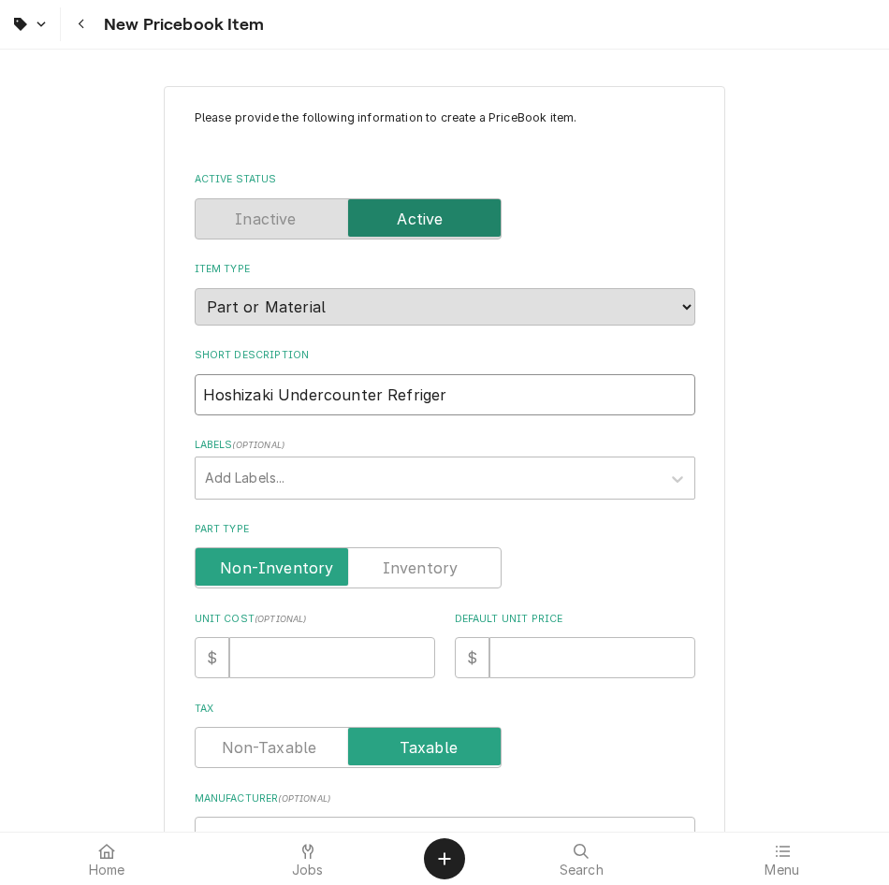
type textarea "x"
type input "Hoshizaki Undercounter Refrigera"
type textarea "x"
type input "Hoshizaki Undercounter Refrigerat"
type textarea "x"
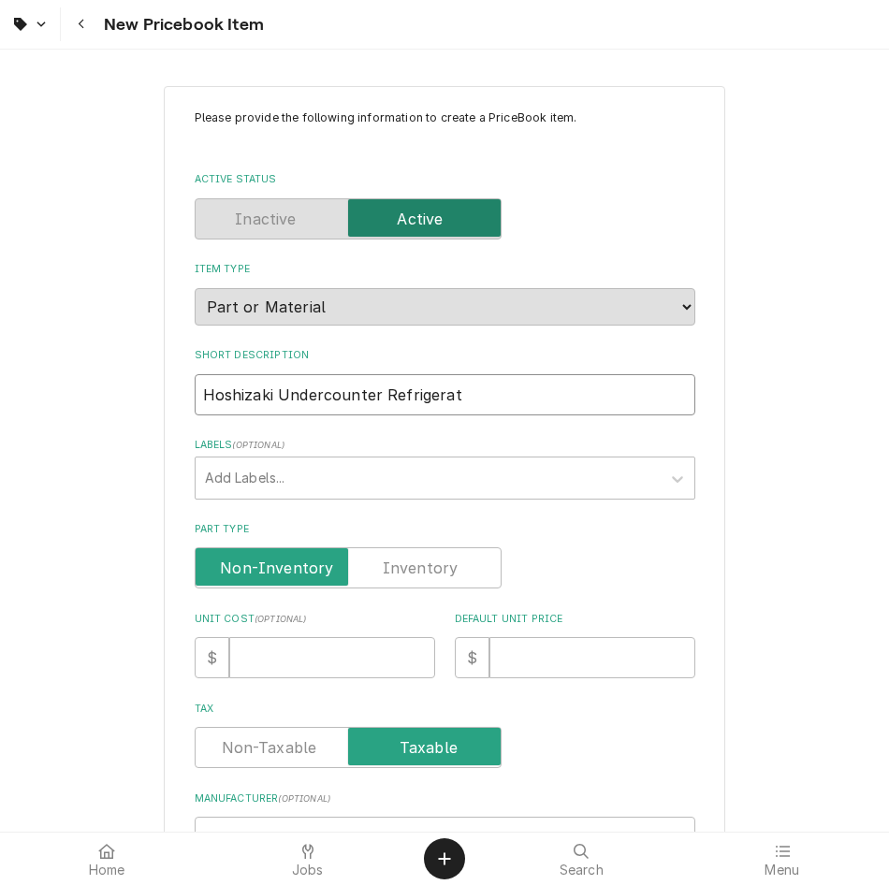
type input "Hoshizaki Undercounter Refrigerato"
type textarea "x"
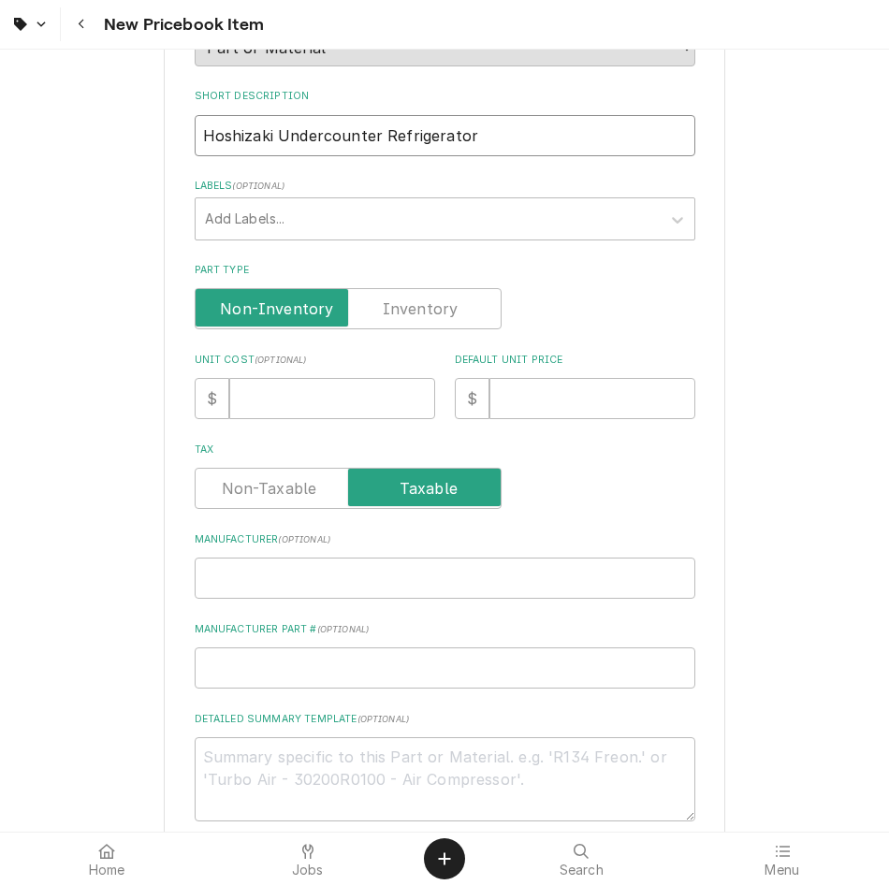
scroll to position [262, 0]
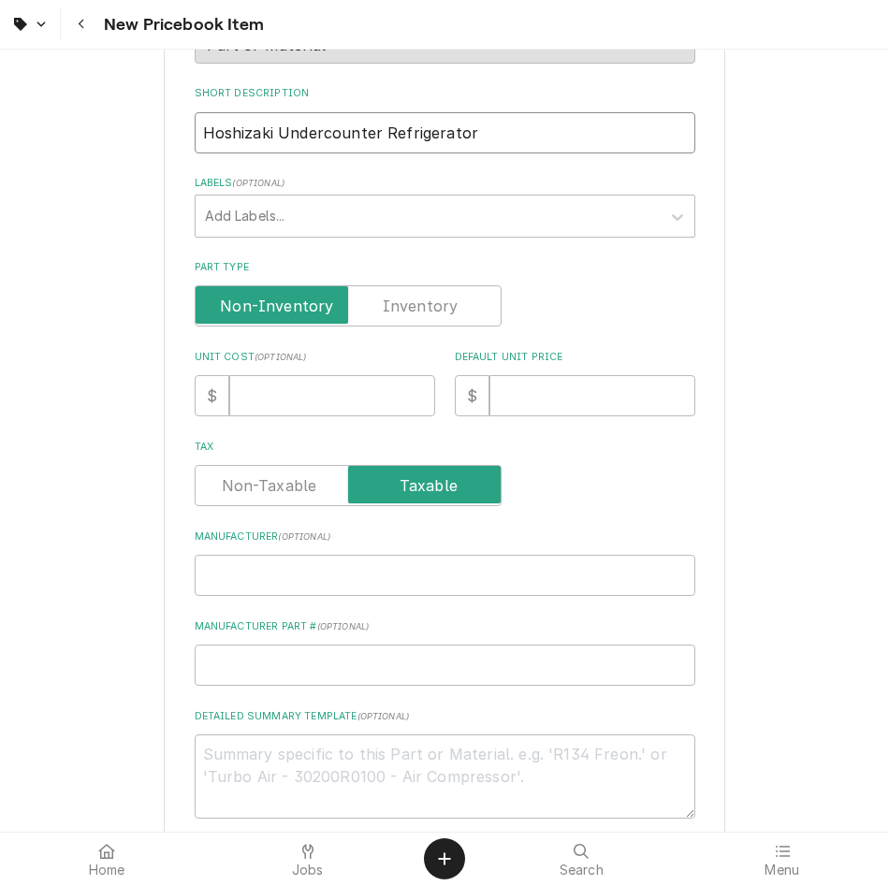
type input "Hoshizaki Undercounter Refrigerator"
click at [361, 382] on input "Unit Cost ( optional )" at bounding box center [332, 395] width 206 height 41
click at [537, 369] on div "Default Unit Price $" at bounding box center [575, 383] width 240 height 66
click at [540, 382] on input "Default Unit Price" at bounding box center [592, 395] width 206 height 41
type textarea "x"
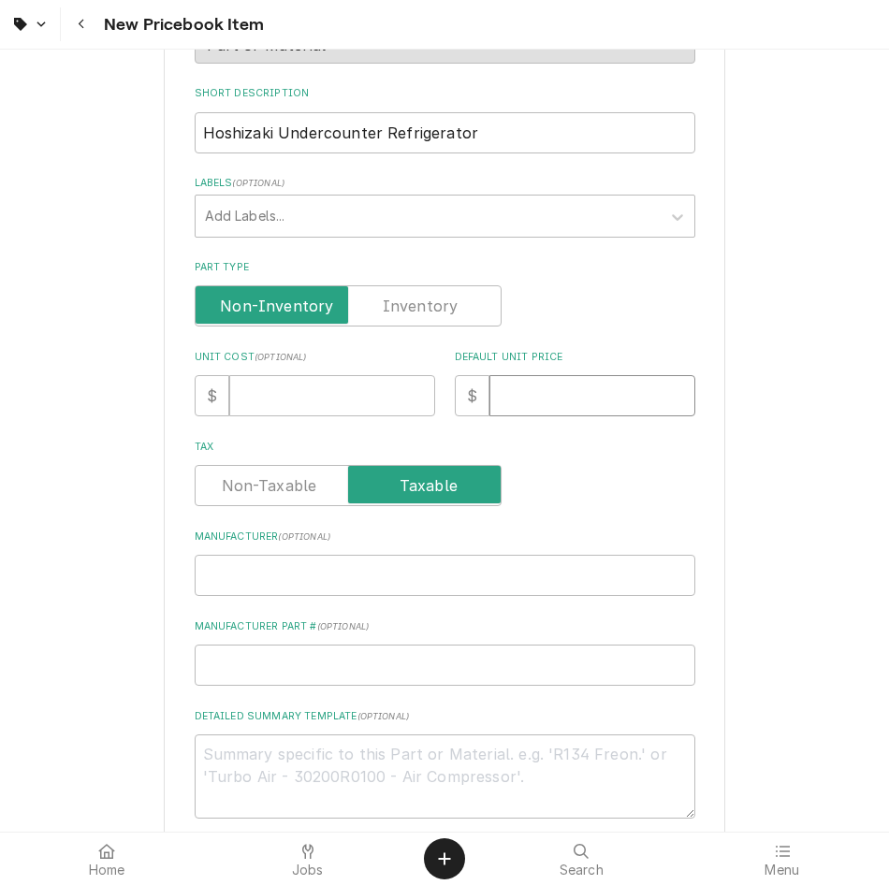
type input "1"
type textarea "x"
type input "12"
type textarea "x"
type input "129"
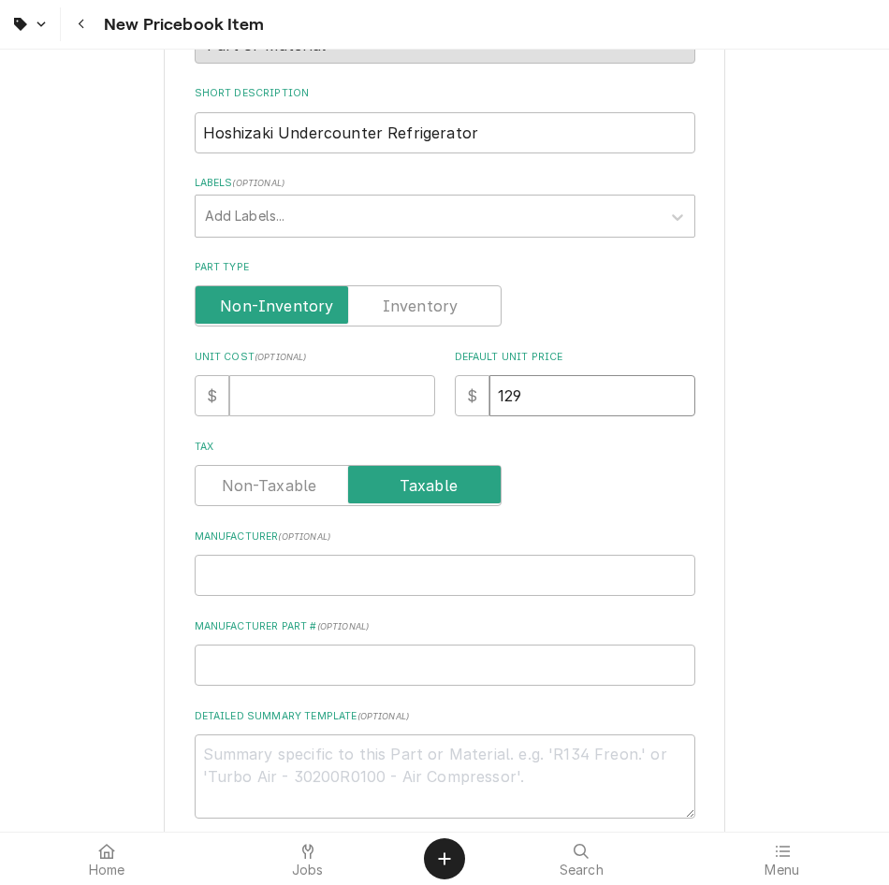
type textarea "x"
type input "1296"
type textarea "x"
type input "1296.4"
type textarea "x"
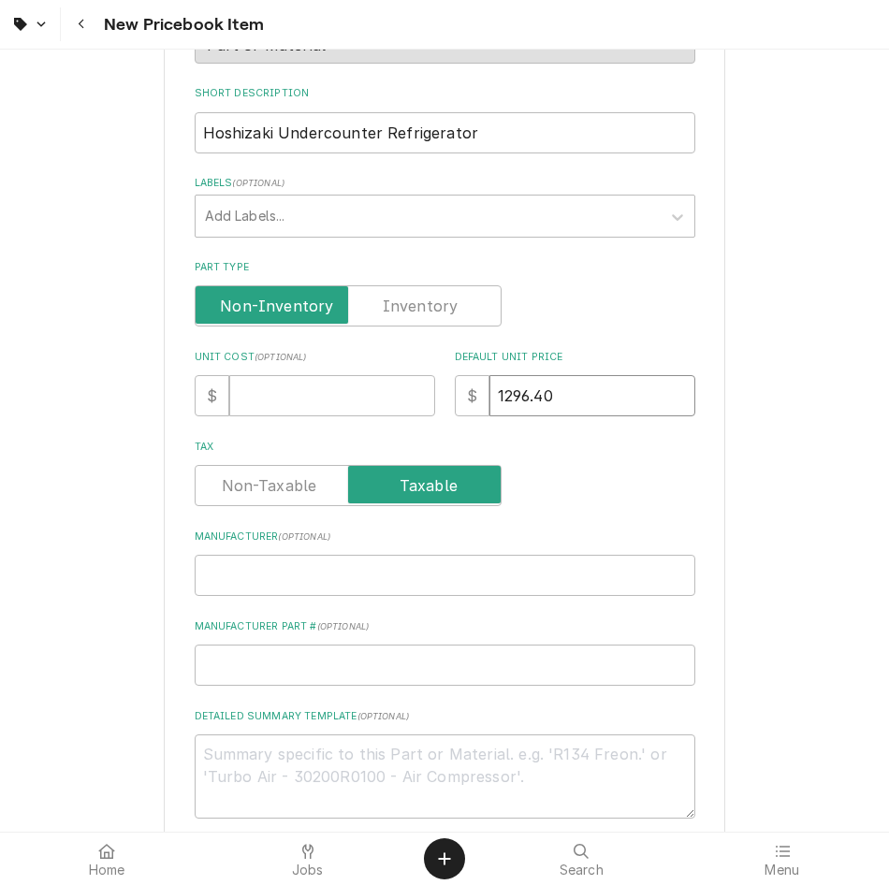
type input "1296.40"
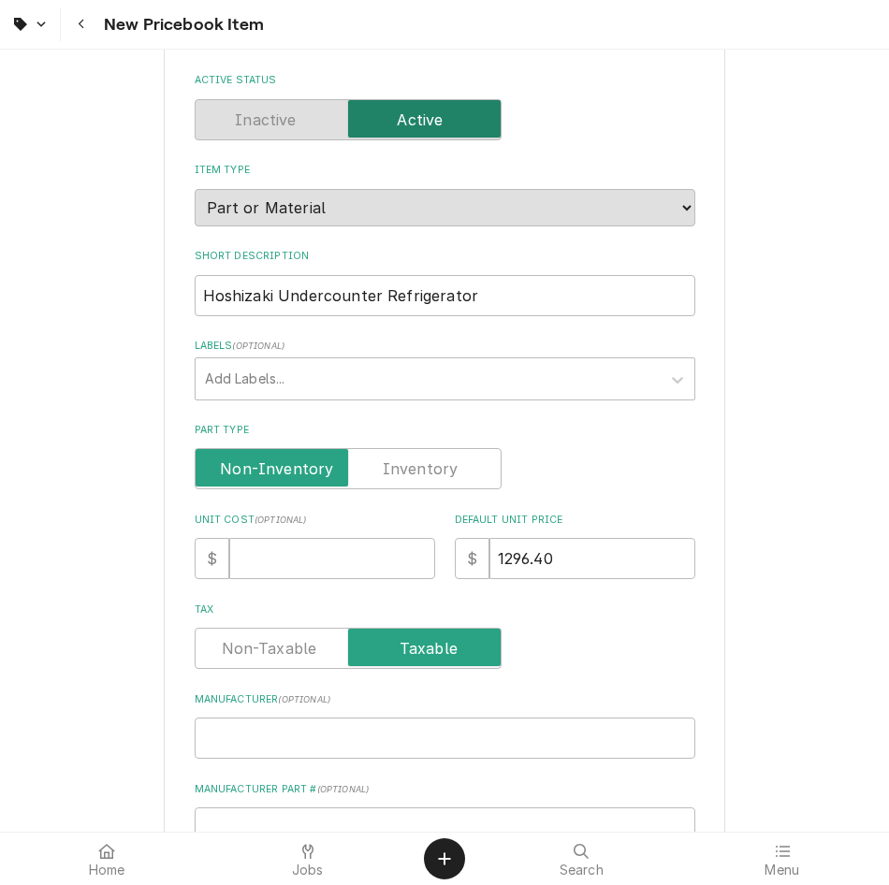
scroll to position [98, 0]
click at [302, 539] on input "Unit Cost ( optional )" at bounding box center [332, 559] width 206 height 41
type textarea "x"
type input "1"
click at [601, 566] on input "1296.40" at bounding box center [592, 559] width 206 height 41
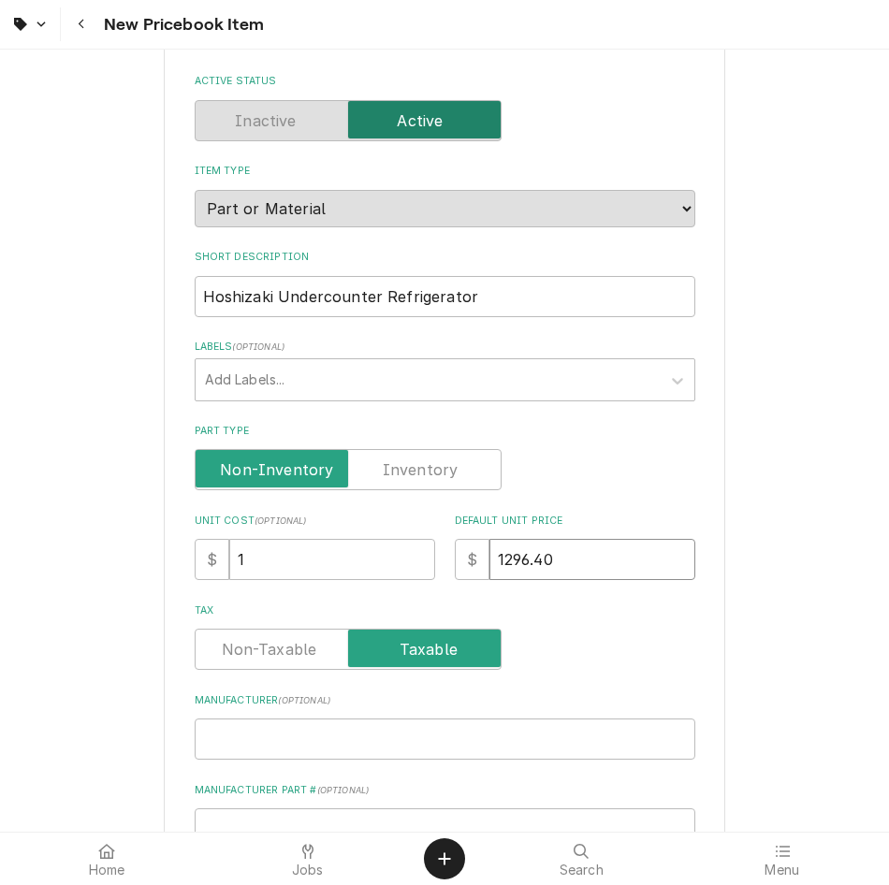
click at [601, 566] on input "1296.40" at bounding box center [592, 559] width 206 height 41
click at [566, 558] on input "1296.40" at bounding box center [592, 559] width 206 height 41
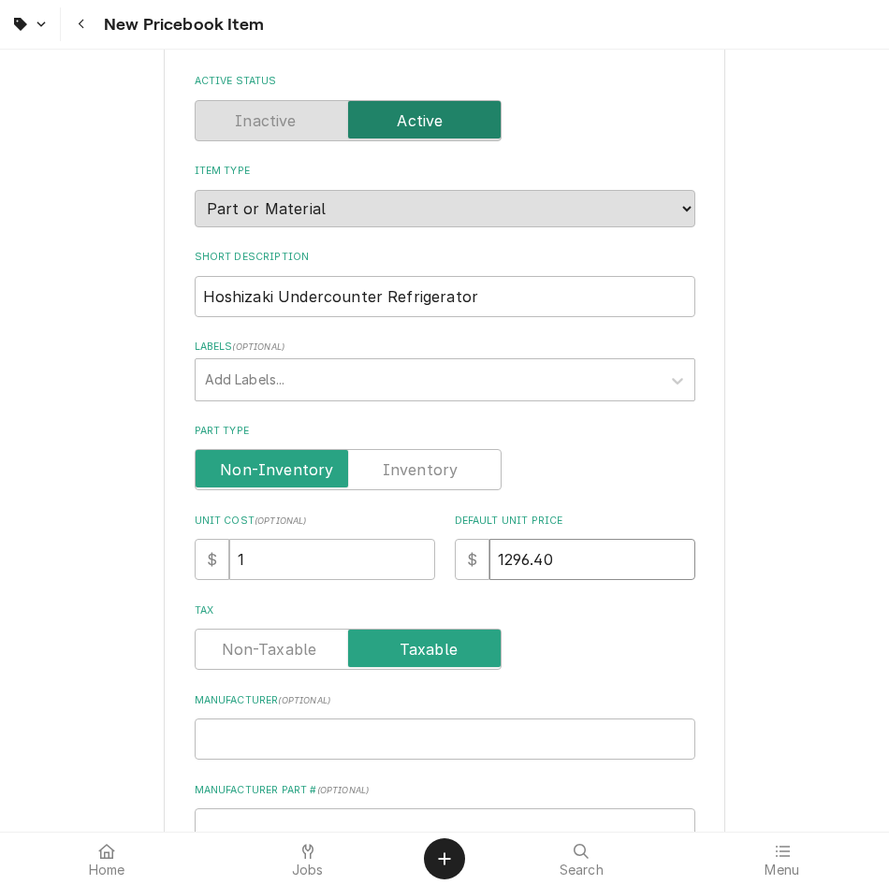
click at [566, 558] on input "1296.40" at bounding box center [592, 559] width 206 height 41
type textarea "x"
click at [279, 551] on input "1" at bounding box center [332, 559] width 206 height 41
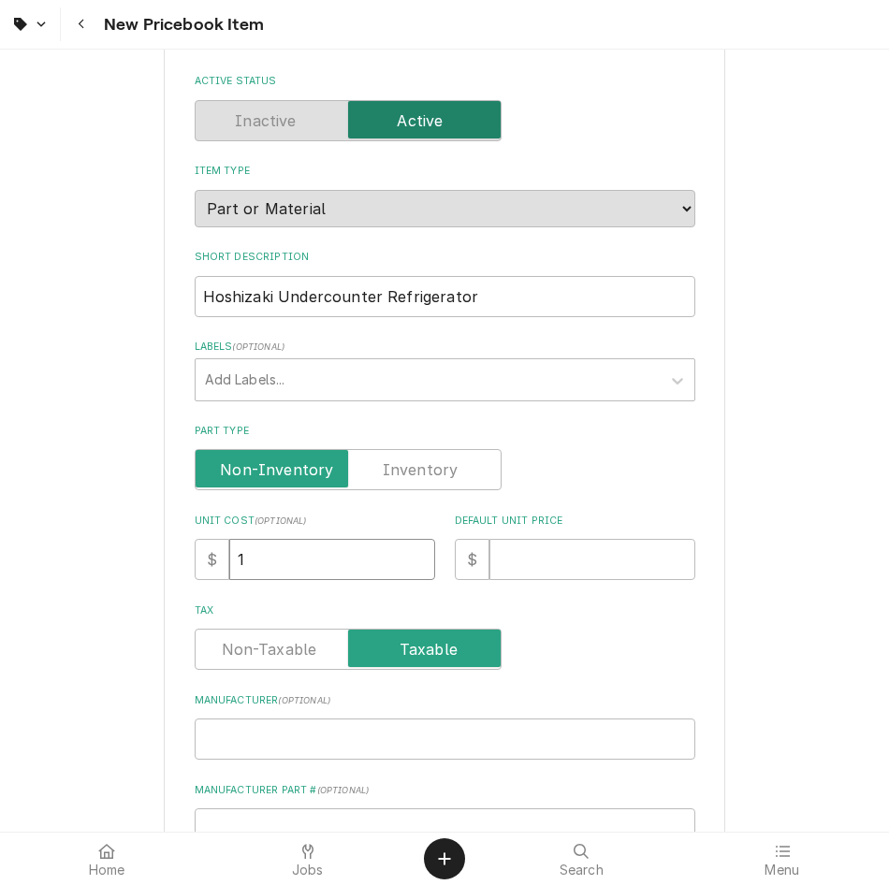
paste input "296.40"
type textarea "x"
type input "1296.40"
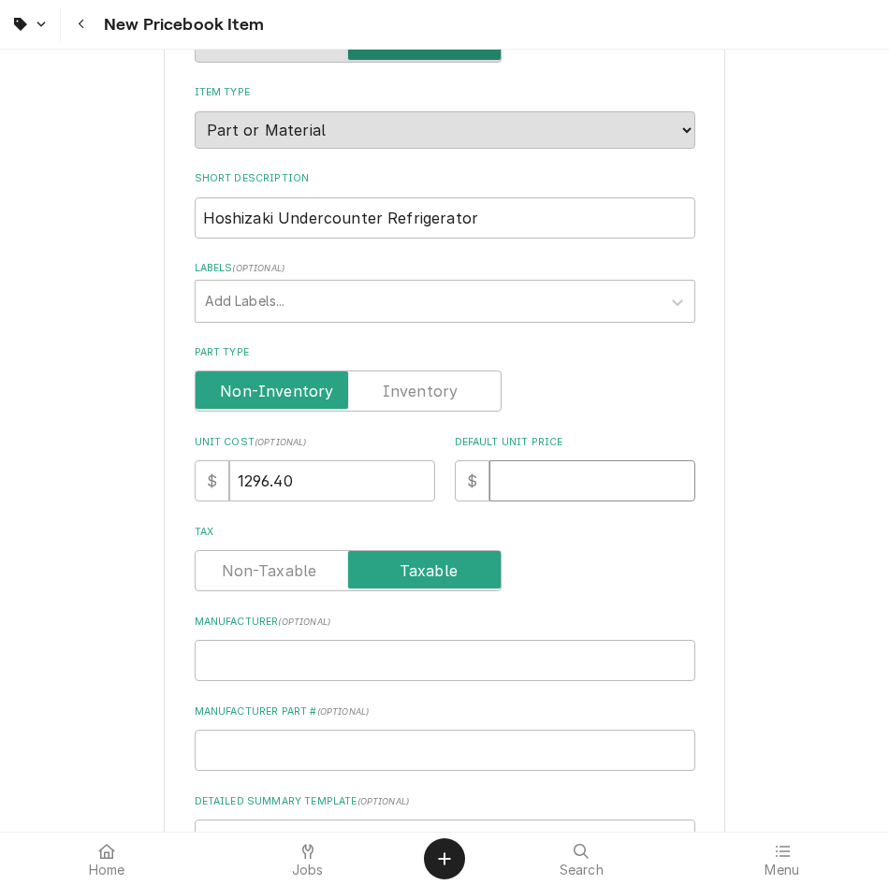
click at [576, 475] on input "Default Unit Price" at bounding box center [592, 480] width 206 height 41
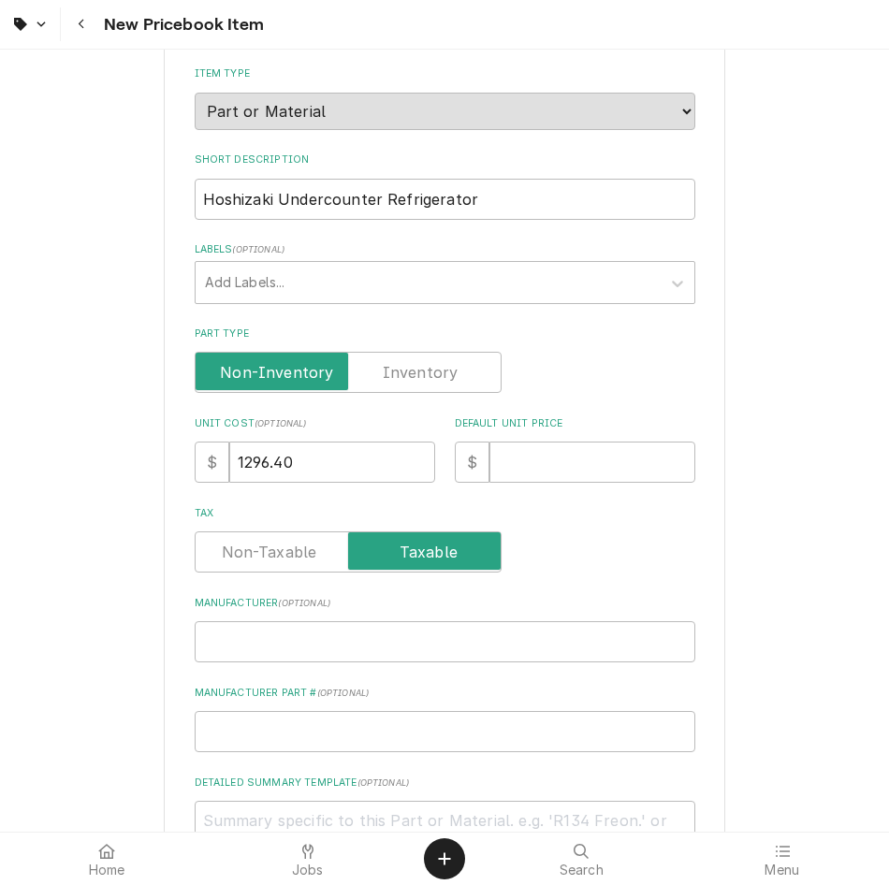
scroll to position [313, 0]
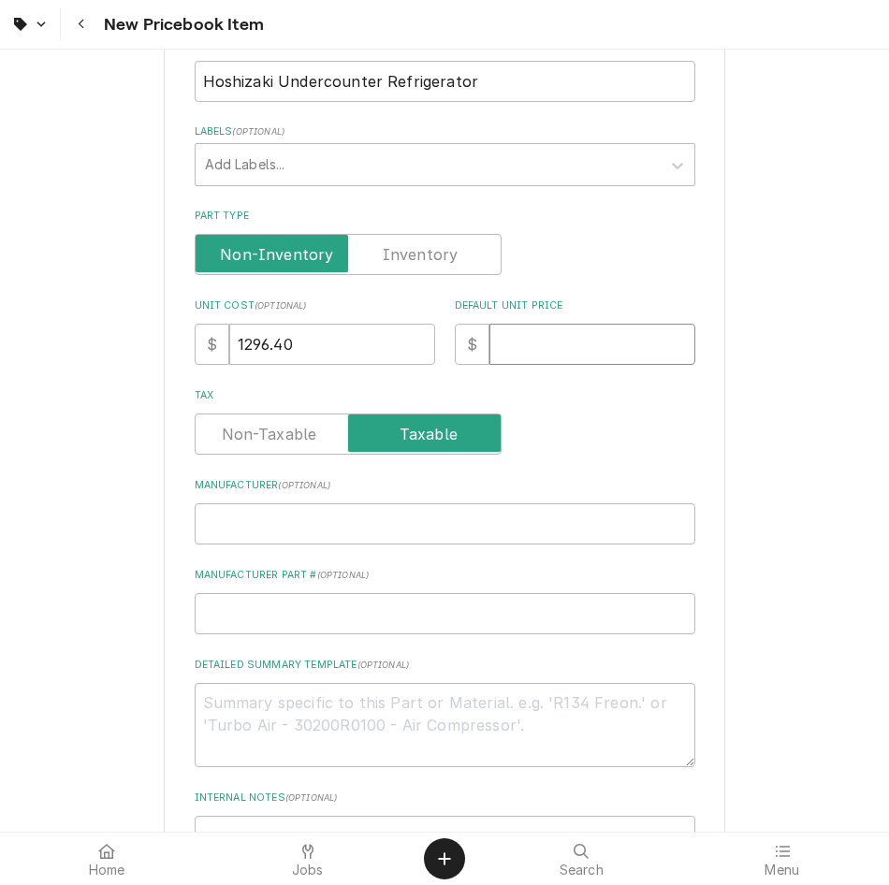
click at [580, 343] on input "Default Unit Price" at bounding box center [592, 344] width 206 height 41
type textarea "x"
type input "1"
type textarea "x"
type input "15"
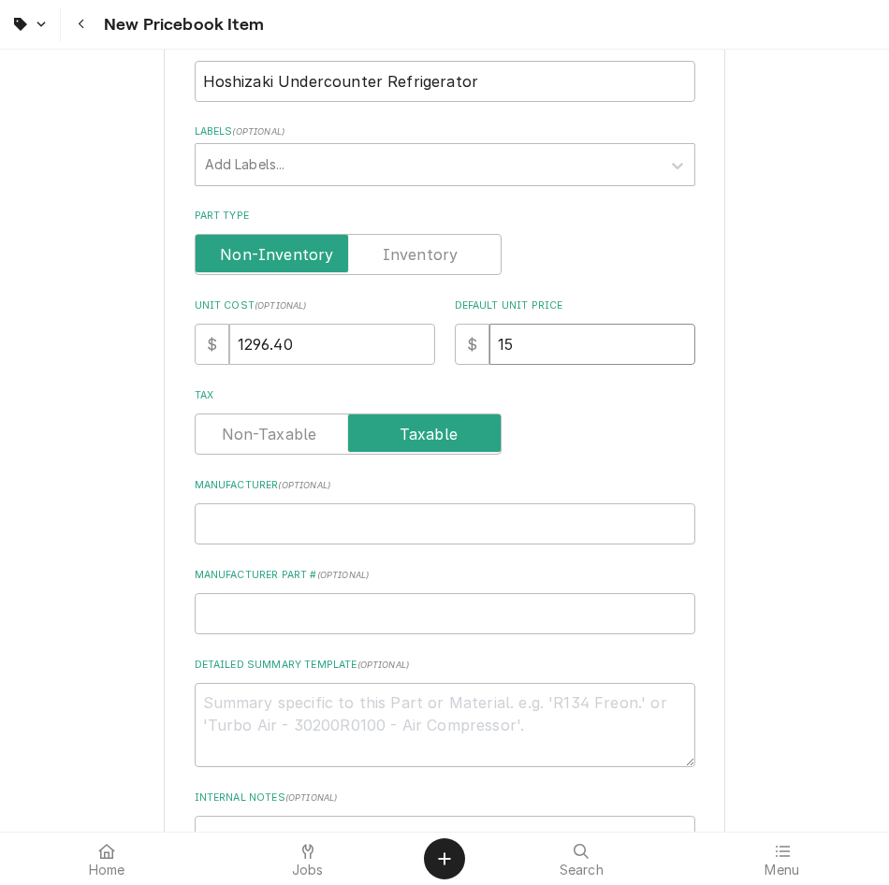
type textarea "x"
type input "155"
type textarea "x"
type input "1555"
type textarea "x"
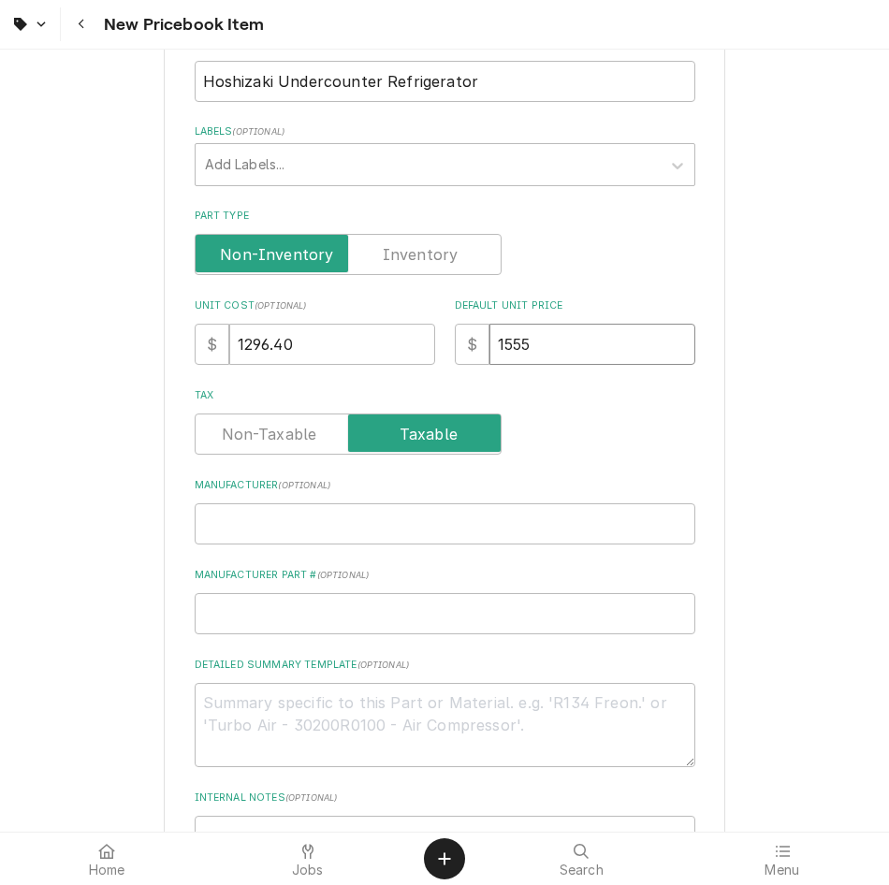
type input "1555.6"
type textarea "x"
type input "1555.68"
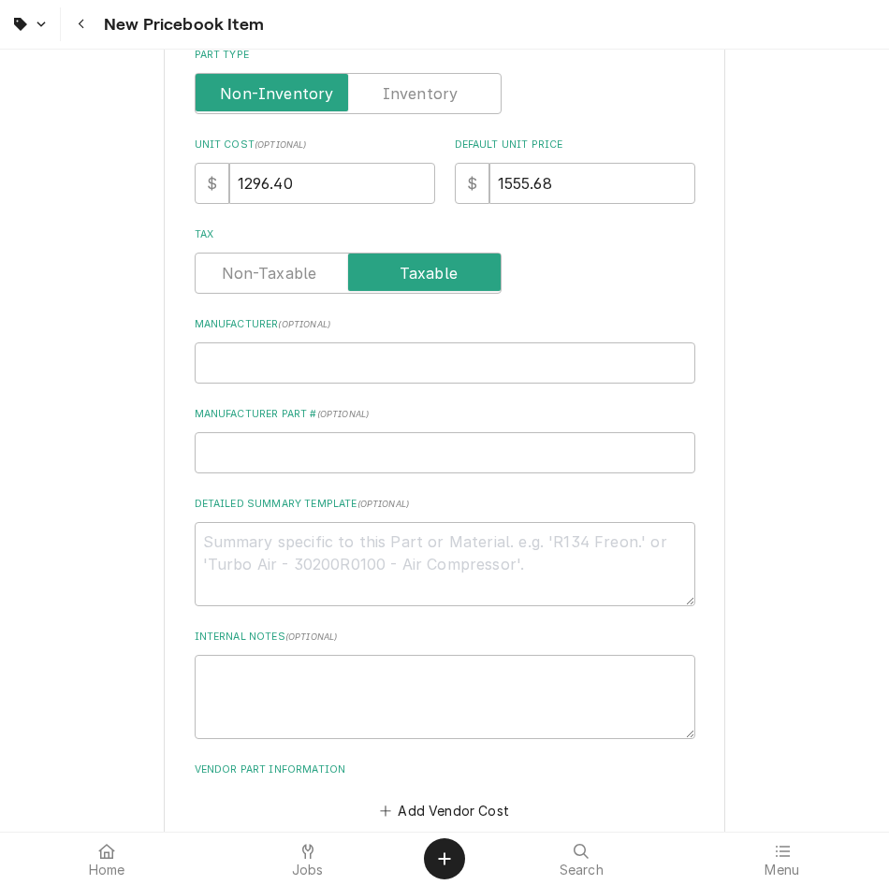
scroll to position [499, 0]
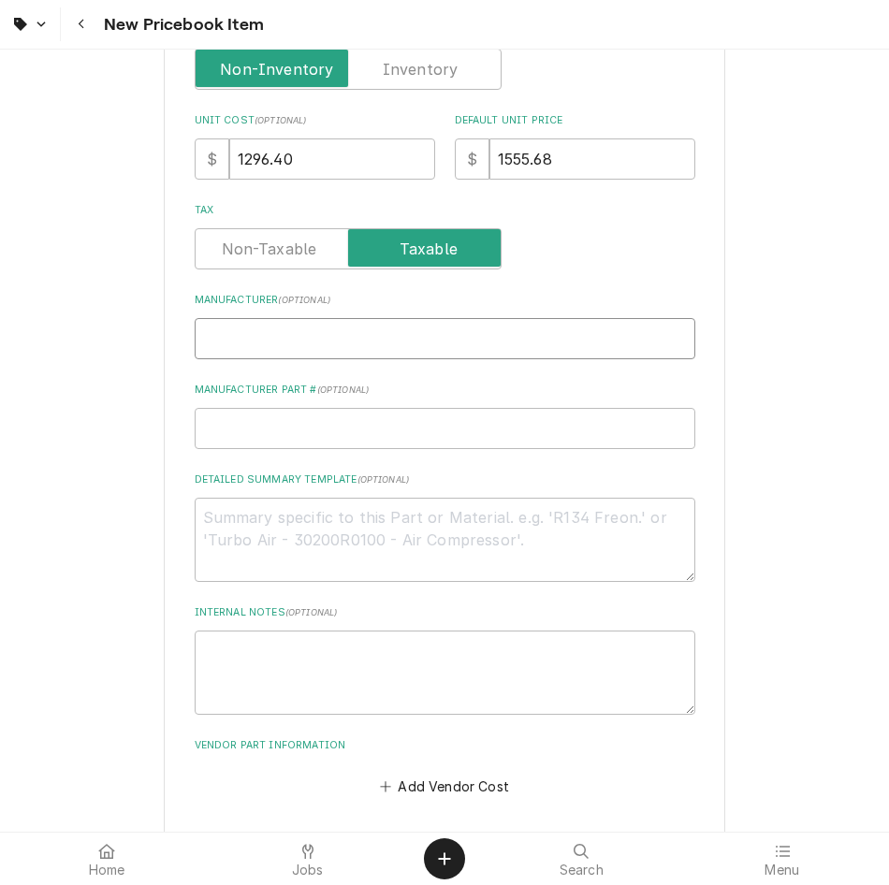
click at [364, 326] on input "Manufacturer ( optional )" at bounding box center [445, 338] width 501 height 41
type textarea "x"
type input "H"
type textarea "x"
type input "Ho"
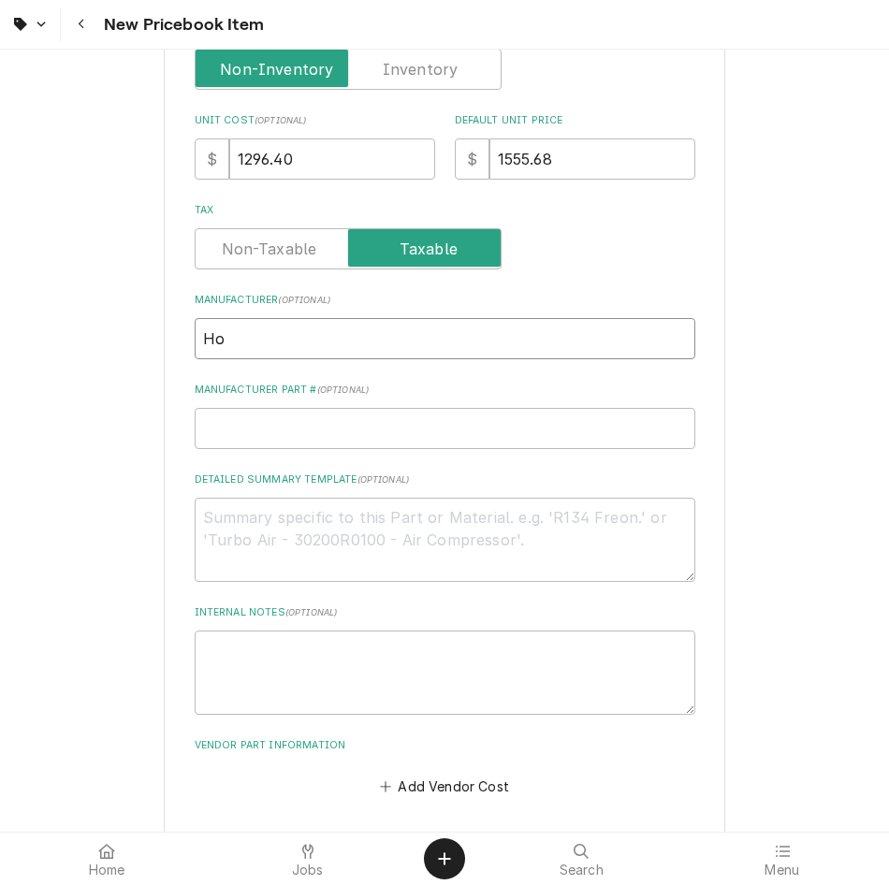
type textarea "x"
type input "Hos"
type textarea "x"
type input "Hosh"
type textarea "x"
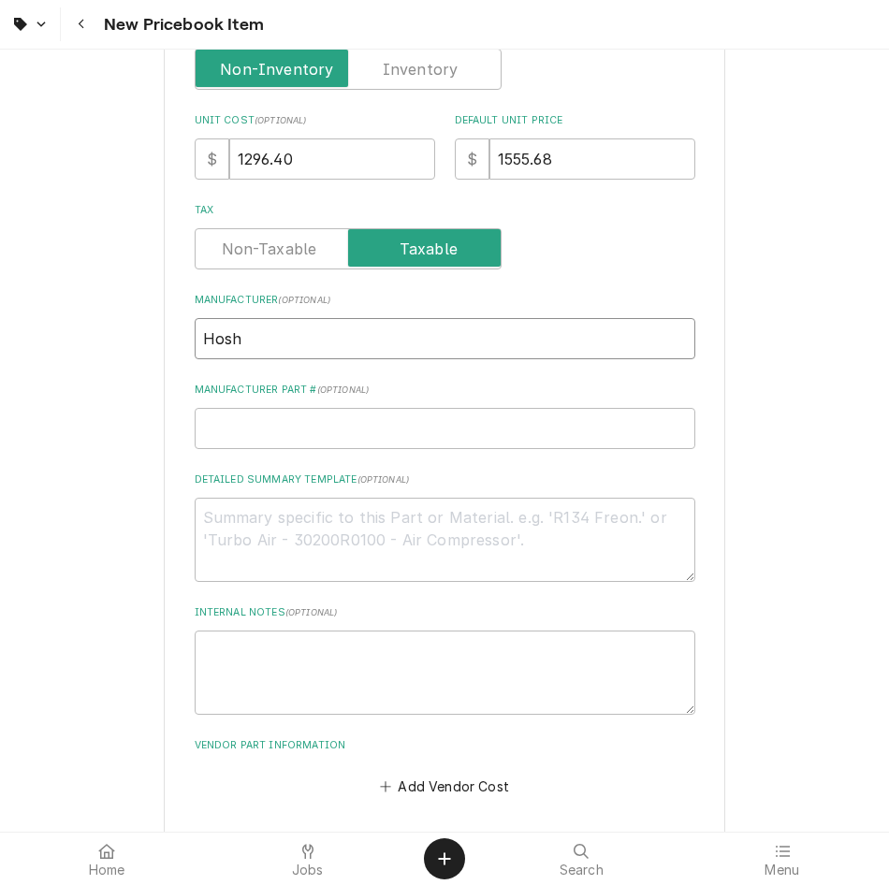
type input "Hoshi"
type textarea "x"
type input "Hoshiz"
type textarea "x"
type input "Hoshiza"
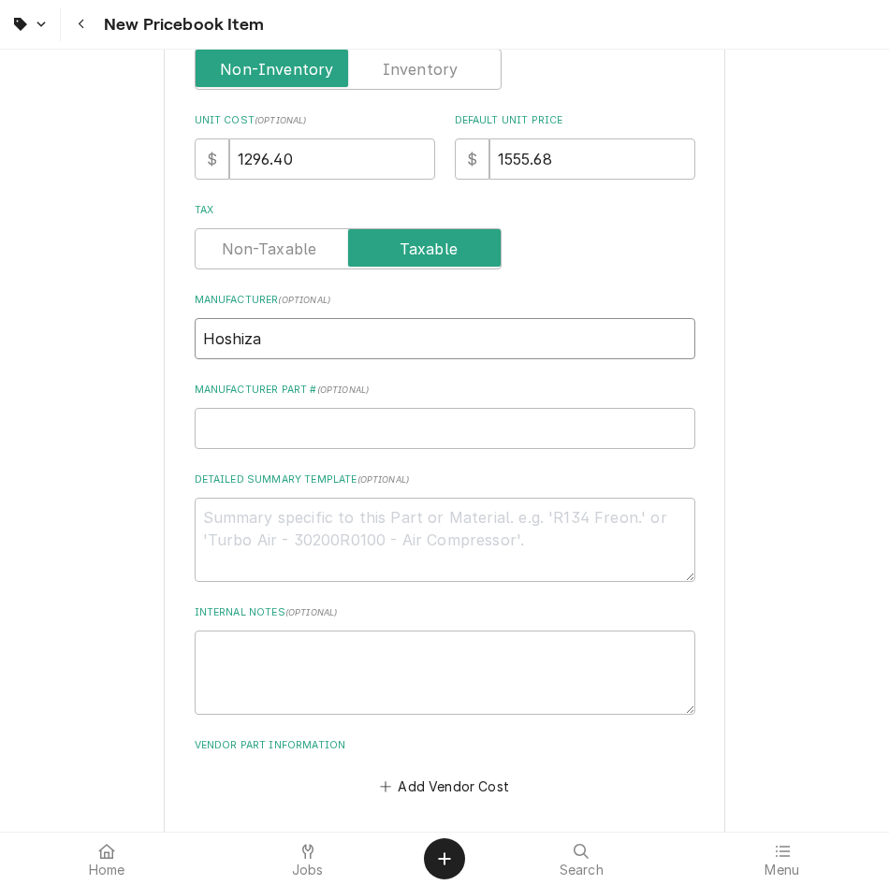
type textarea "x"
type input "Hoshizak"
type textarea "x"
type input "Hoshizaki"
type textarea "x"
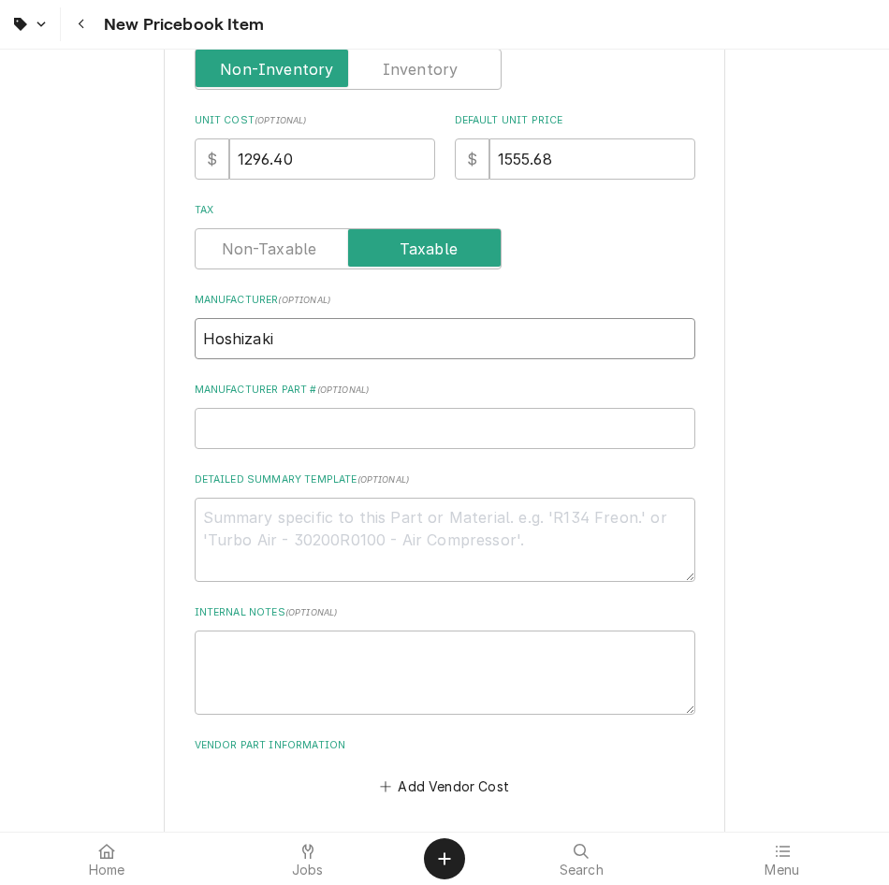
type input "Hoshizakie"
type textarea "x"
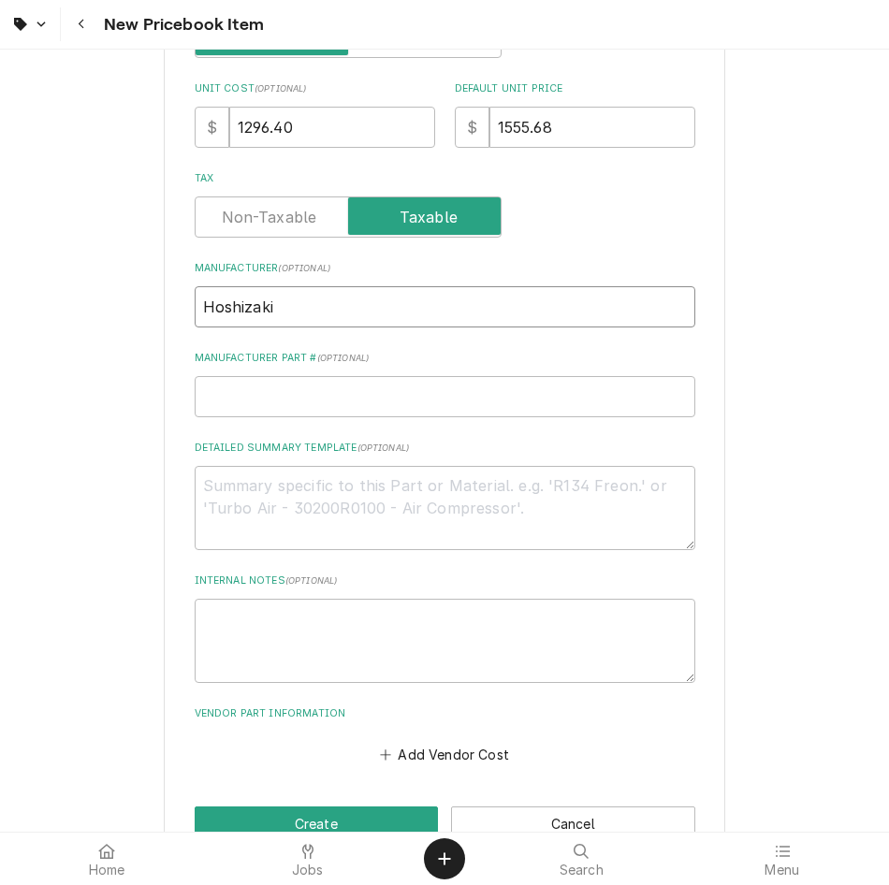
type input "Hoshizaki"
click at [403, 367] on div "Manufacturer Part # ( optional )" at bounding box center [445, 384] width 501 height 66
click at [397, 384] on input "Manufacturer Part # ( optional )" at bounding box center [445, 396] width 501 height 41
click at [314, 390] on input "Manufacturer Part # ( optional )" at bounding box center [445, 396] width 501 height 41
paste input "HOSH VUR27B"
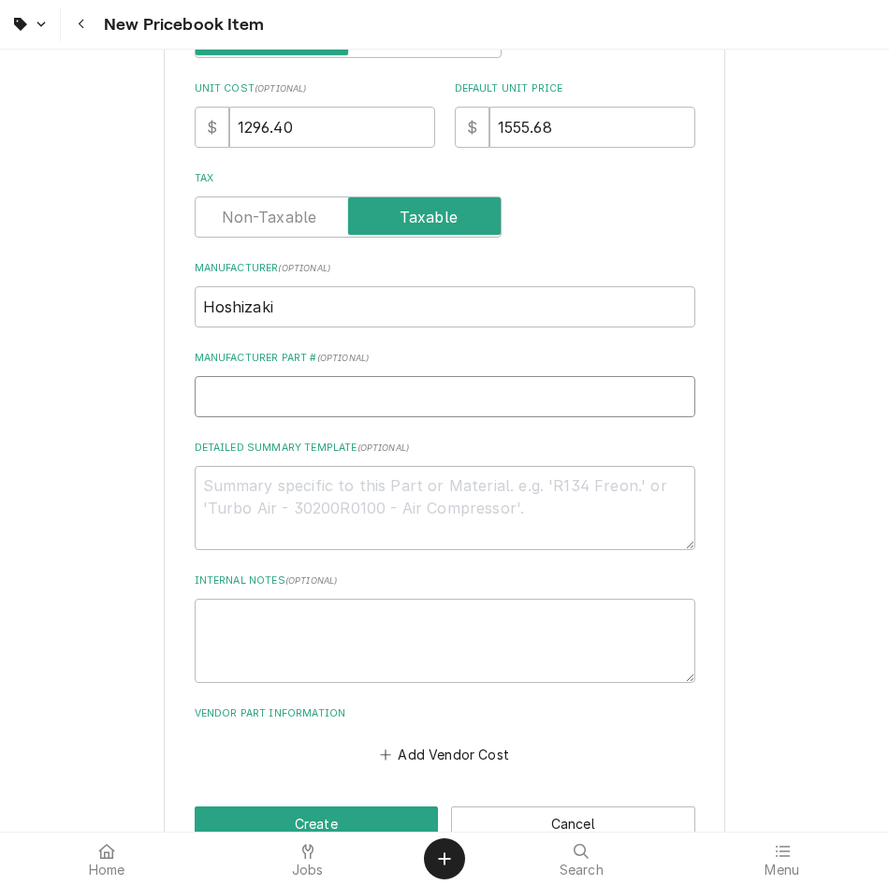
type textarea "x"
click at [314, 390] on input "HOSH VUR27B" at bounding box center [445, 396] width 501 height 41
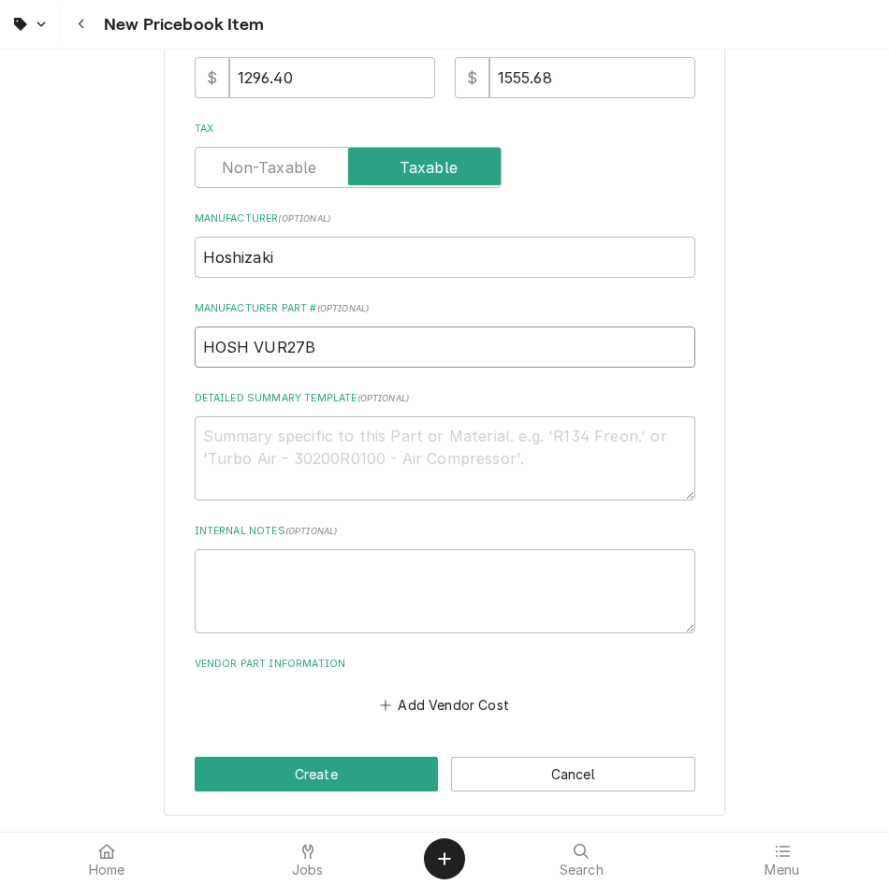
type input "HOSH VUR27B"
click at [428, 461] on textarea "Detailed Summary Template ( optional )" at bounding box center [445, 458] width 501 height 84
click at [265, 440] on textarea "Detailed Summary Template ( optional )" at bounding box center [445, 458] width 501 height 84
paste textarea "Refrigerator, Single Section Undercounter, Stainless Door 27″ W X 30″ D X 33.75…"
type textarea "x"
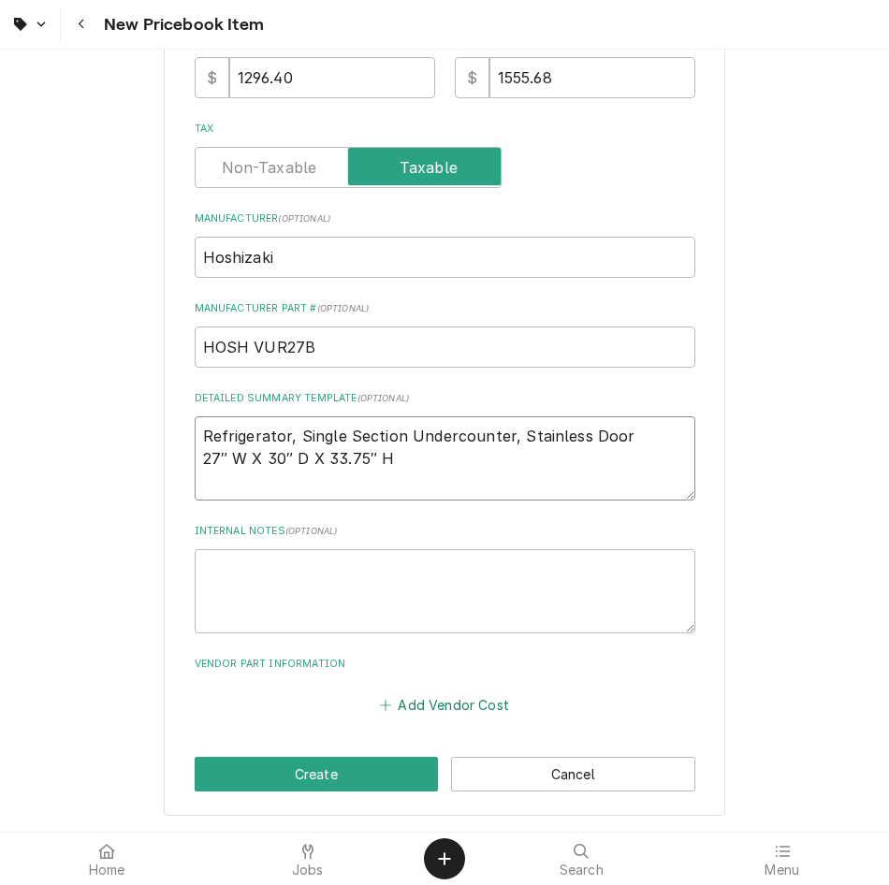
type textarea "Refrigerator, Single Section Undercounter, Stainless Door 27″ W X 30″ D X 33.75…"
click at [404, 711] on button "Add Vendor Cost" at bounding box center [445, 704] width 136 height 26
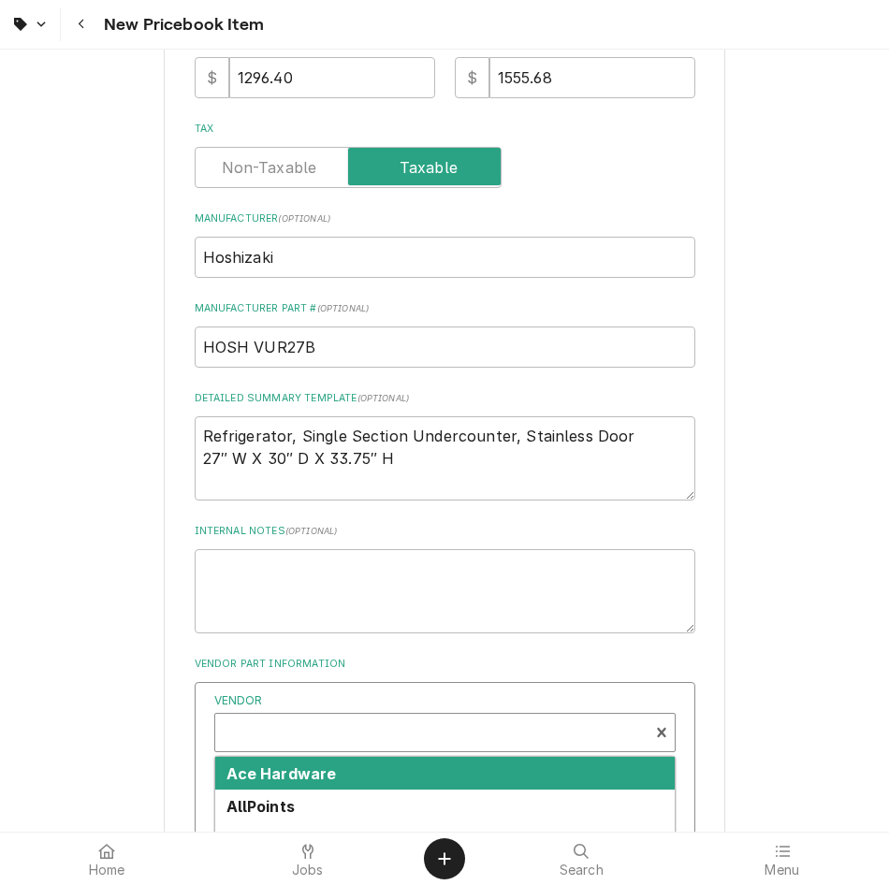
type textarea "x"
click at [351, 720] on div "Vendor" at bounding box center [432, 740] width 414 height 45
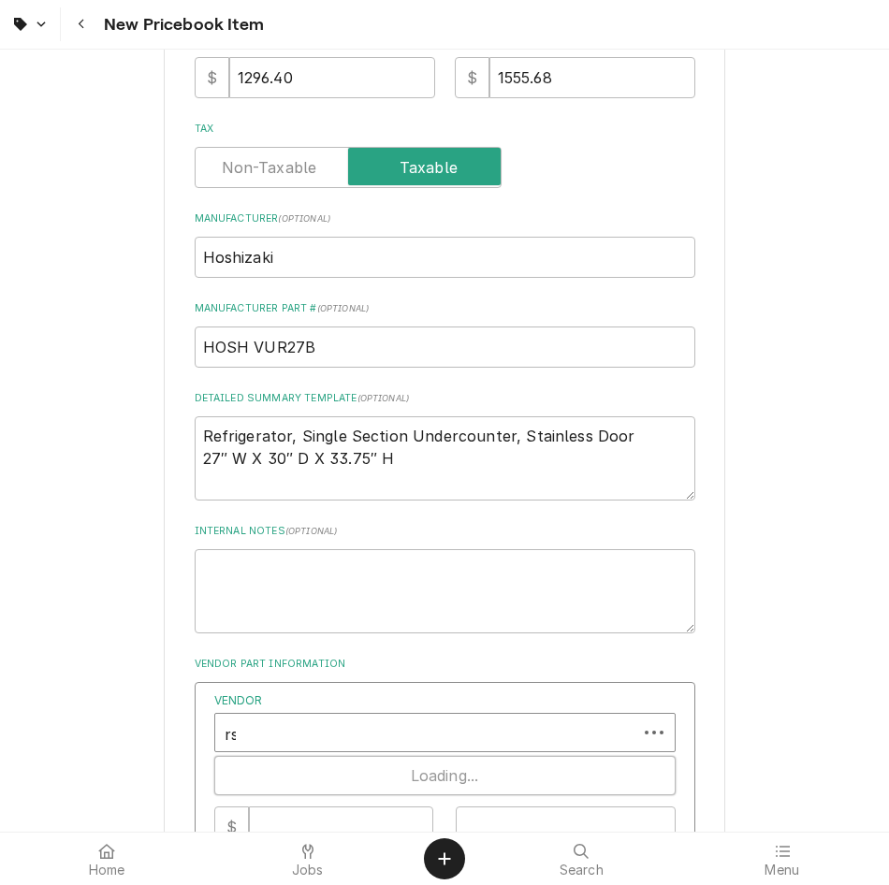
type input "rsd"
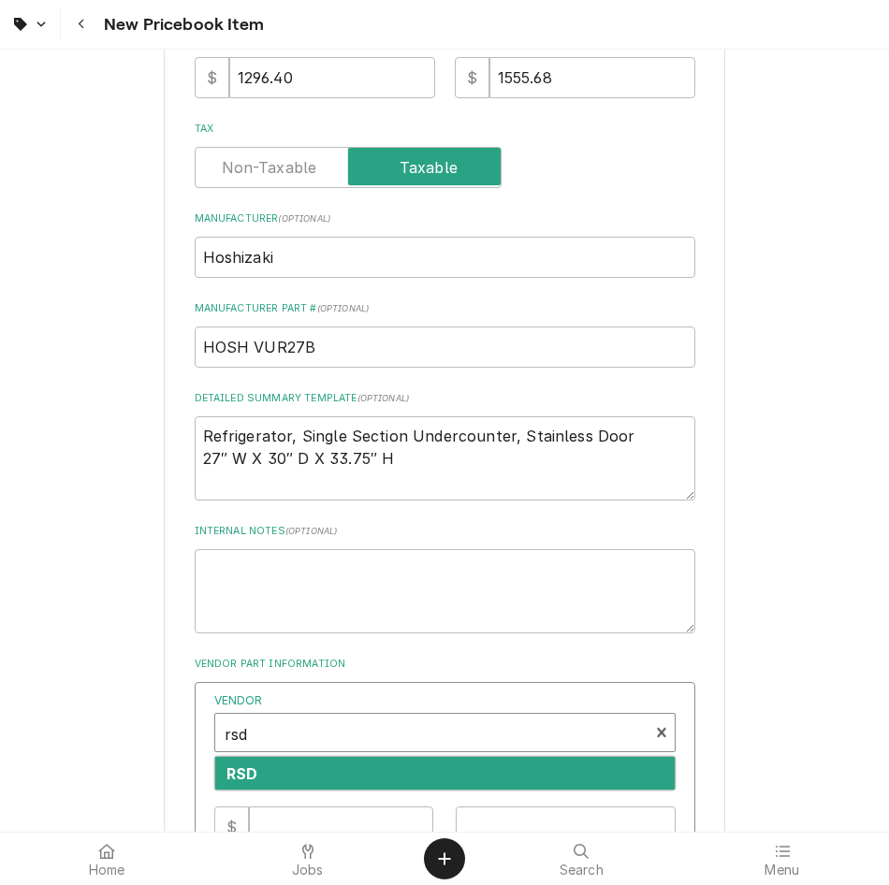
click at [345, 764] on div "RSD" at bounding box center [444, 773] width 459 height 33
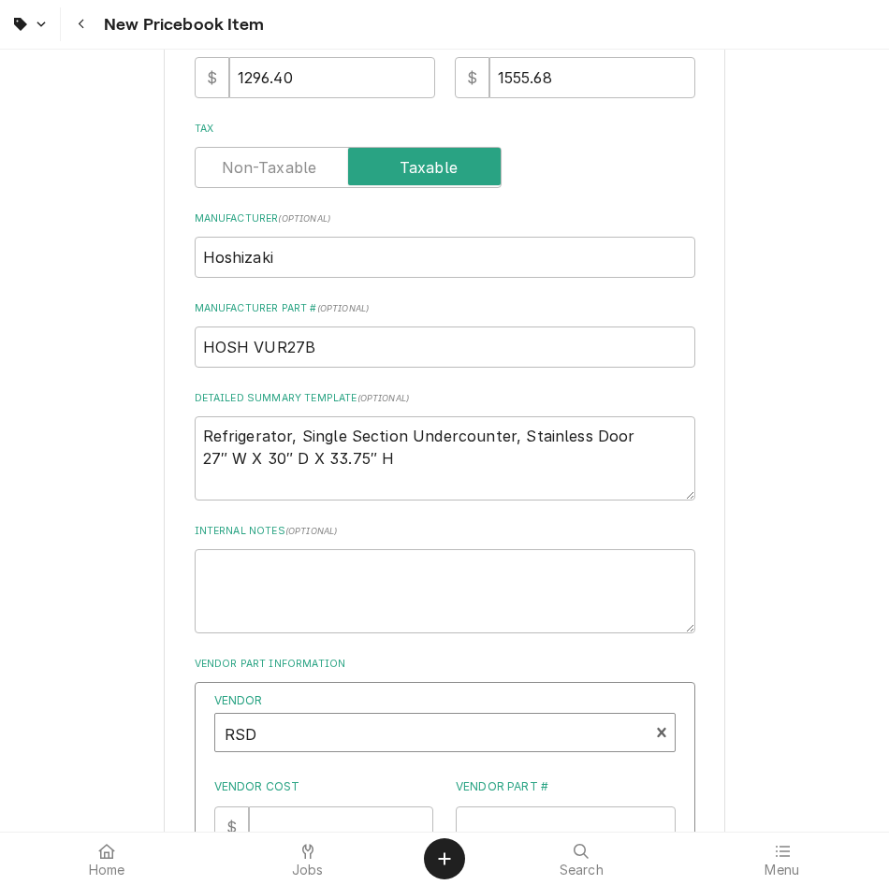
scroll to position [923, 0]
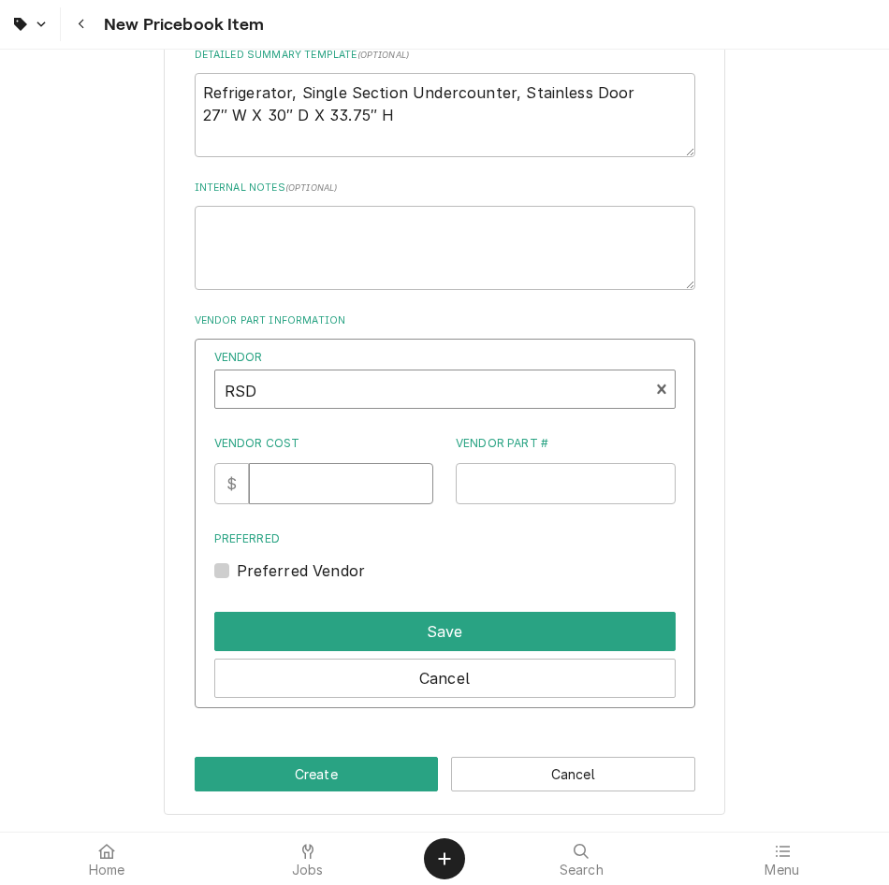
click at [371, 471] on input "Vendor Cost" at bounding box center [341, 483] width 184 height 41
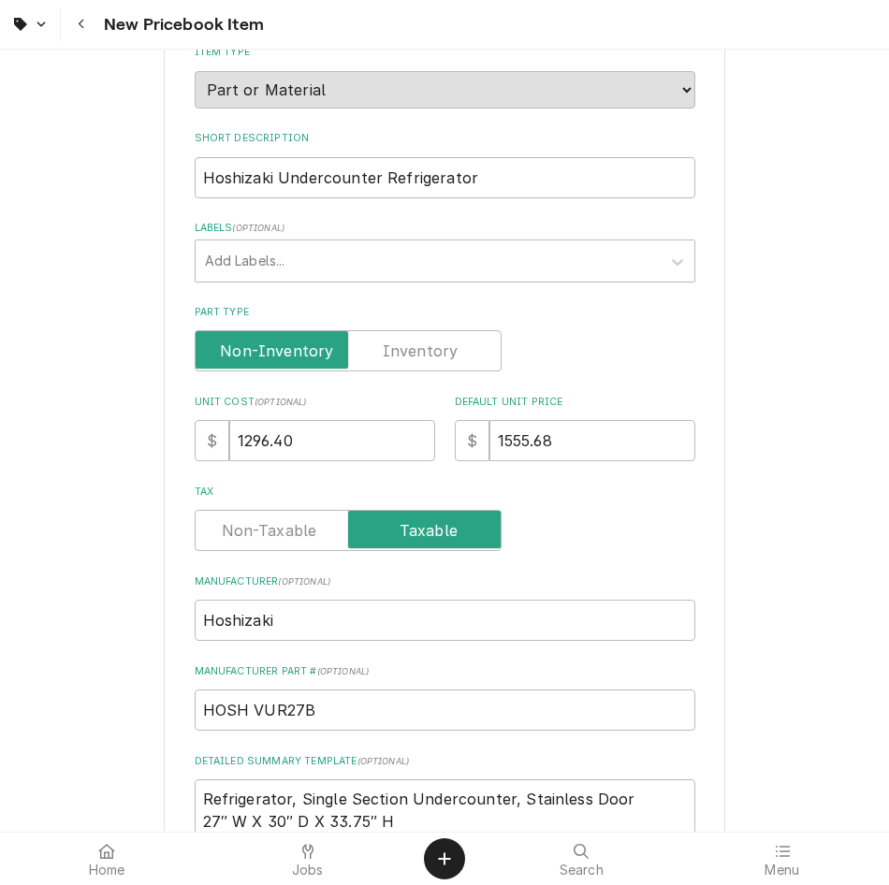
scroll to position [205, 0]
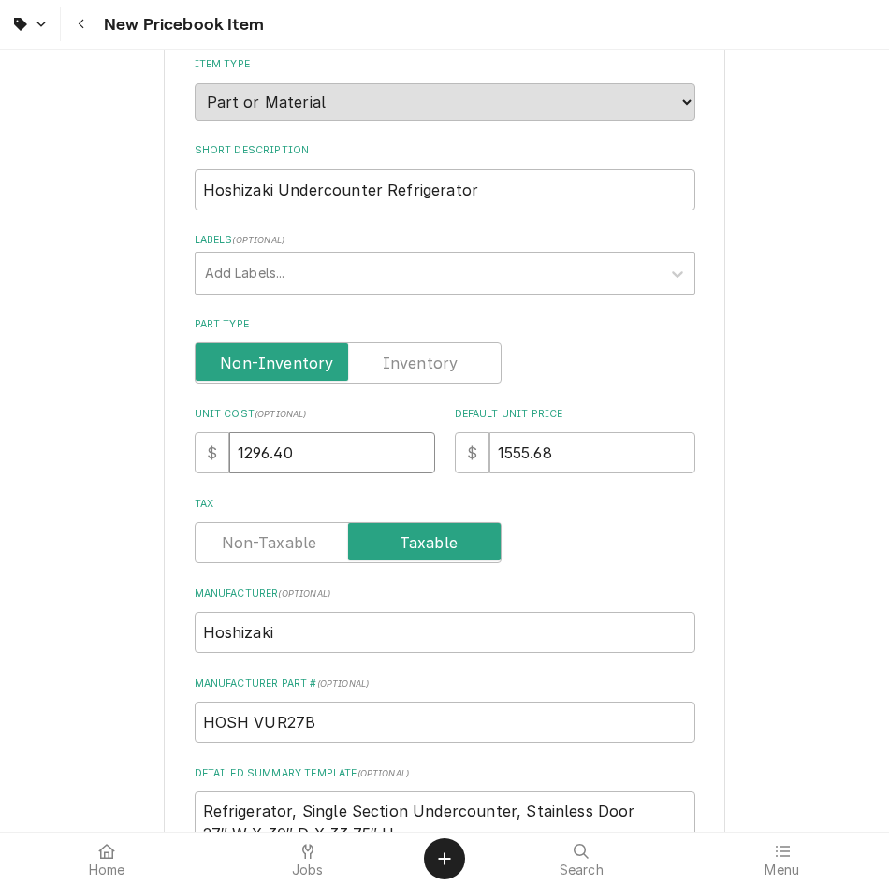
click at [354, 458] on input "1296.40" at bounding box center [332, 452] width 206 height 41
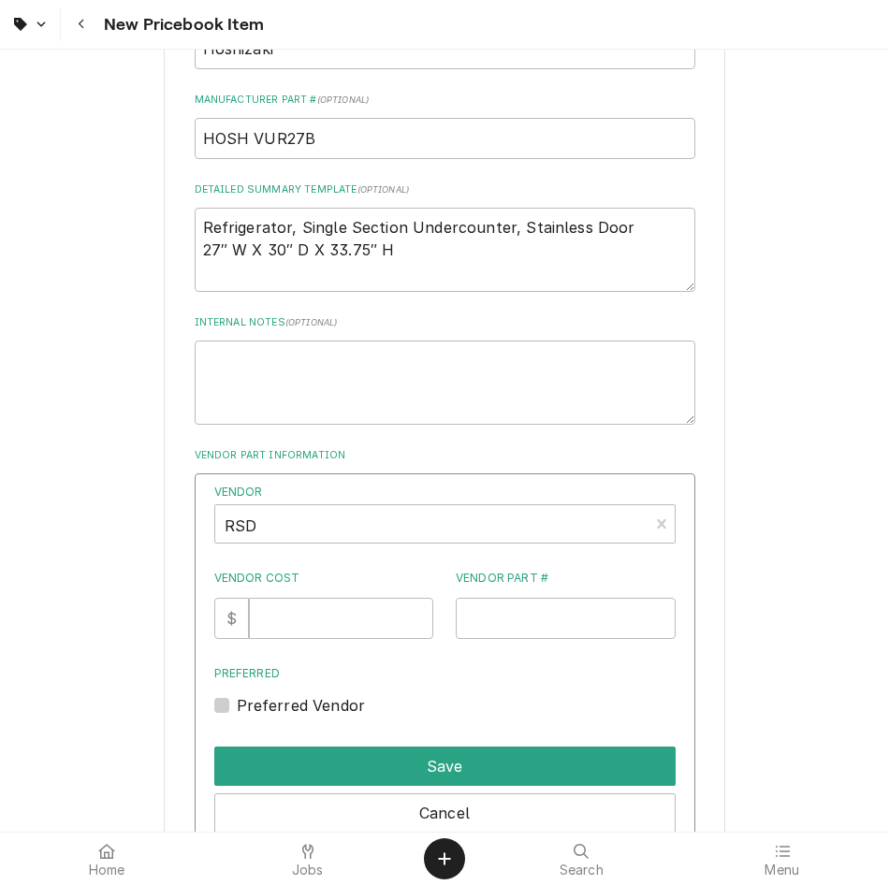
scroll to position [923, 0]
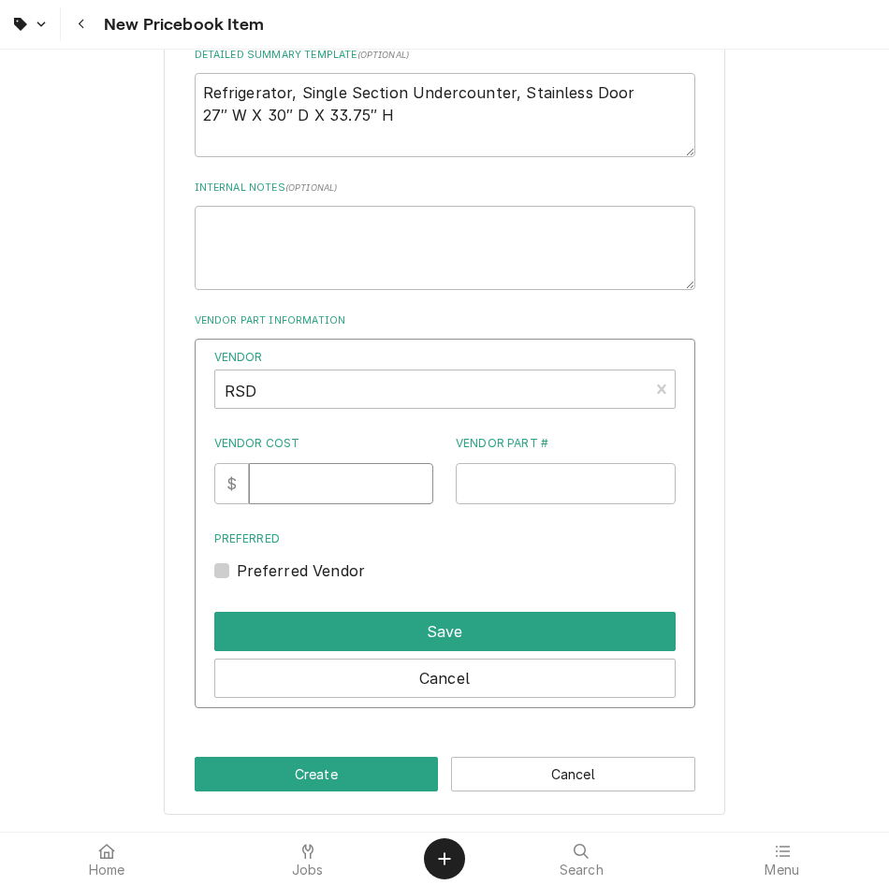
click at [322, 485] on input "Vendor Cost" at bounding box center [341, 483] width 184 height 41
paste input "1296.40"
type input "1296.40"
click at [558, 477] on input "Vendor Part #" at bounding box center [566, 483] width 220 height 41
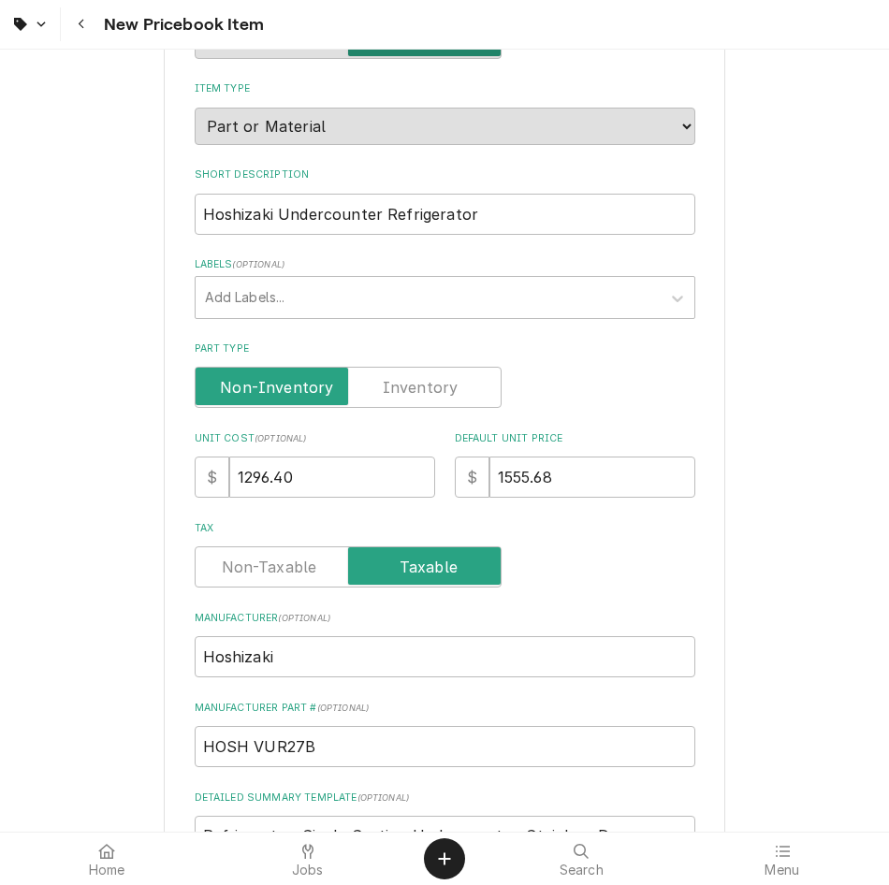
scroll to position [178, 0]
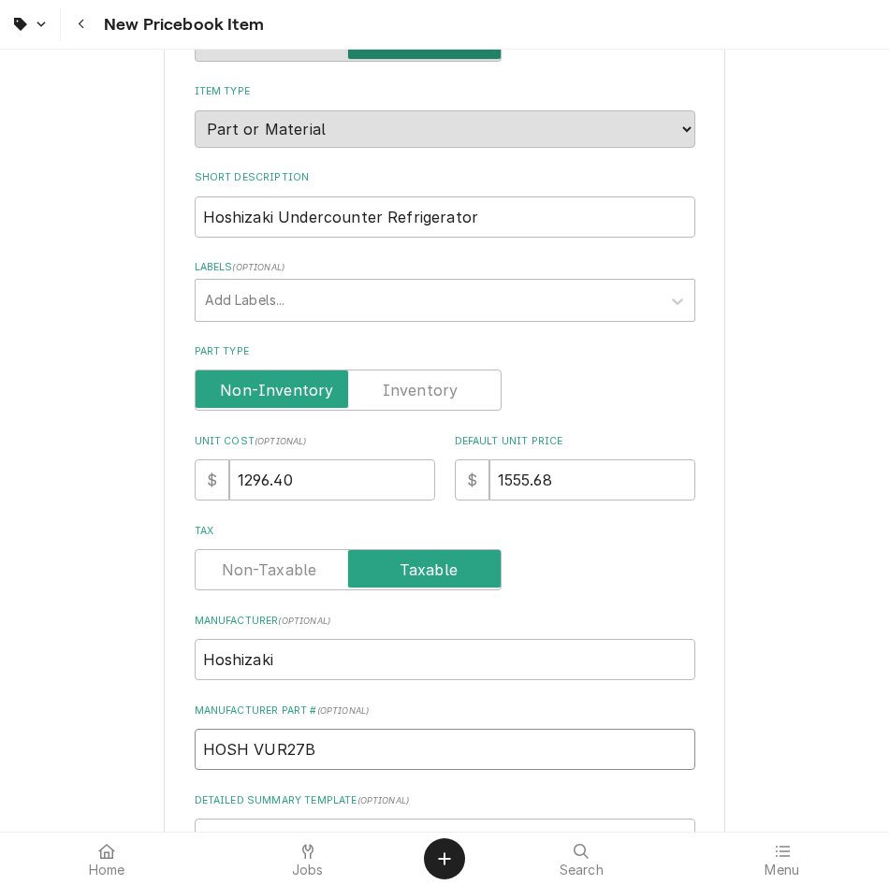
click at [410, 755] on input "HOSH VUR27B" at bounding box center [445, 749] width 501 height 41
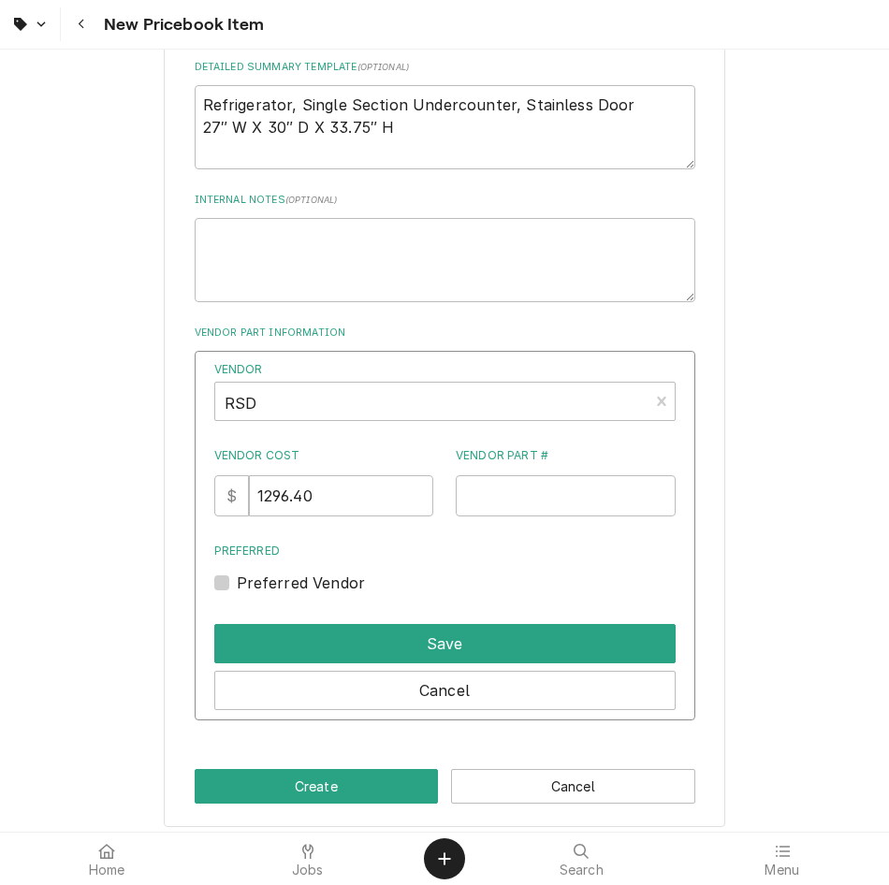
scroll to position [923, 0]
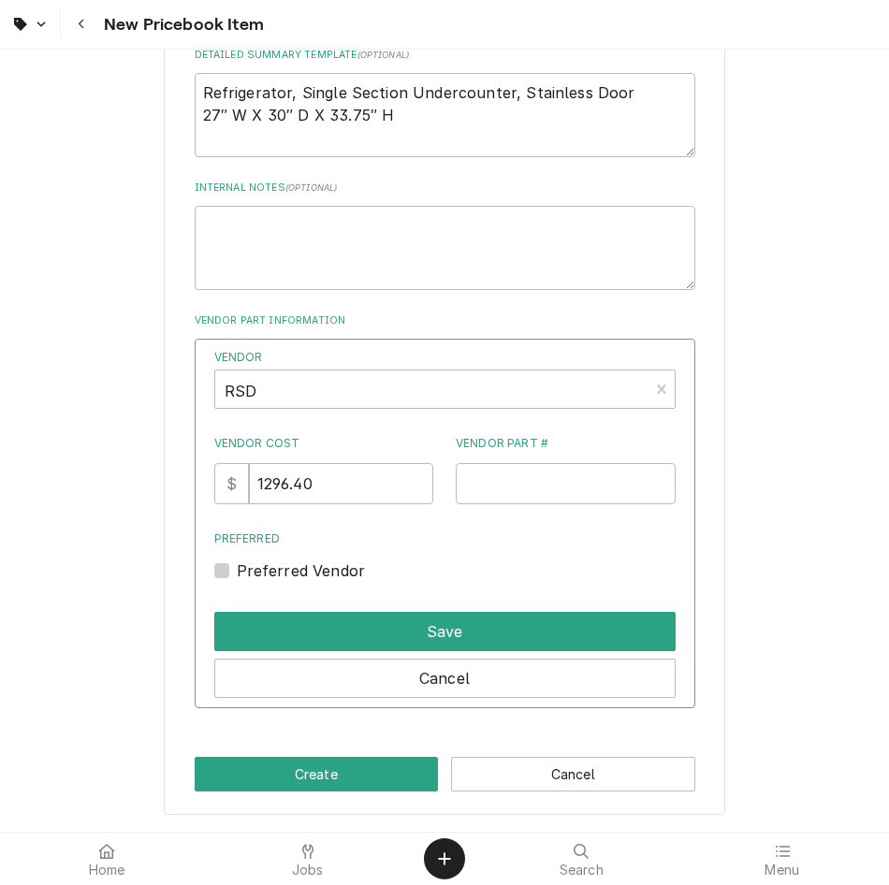
click at [530, 510] on div "Vendor RSD Vendor Cost $ 1296.40 Vendor Part # Preferred Preferred Vendor" at bounding box center [444, 465] width 461 height 233
click at [544, 465] on input "Vendor Part #" at bounding box center [566, 483] width 220 height 41
paste input "HOSH VUR27B"
click at [229, 560] on div "Preferred Vendor" at bounding box center [444, 570] width 461 height 22
click at [237, 574] on label "Preferred Vendor" at bounding box center [301, 570] width 129 height 22
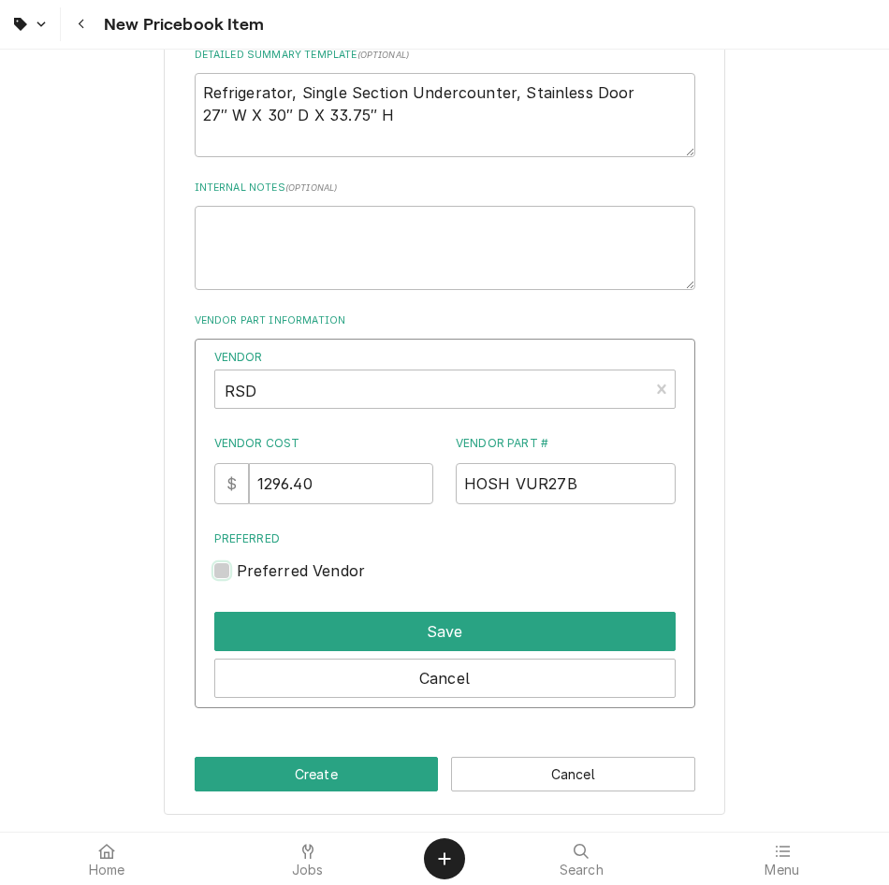
click at [237, 574] on input "Preferred" at bounding box center [467, 579] width 461 height 41
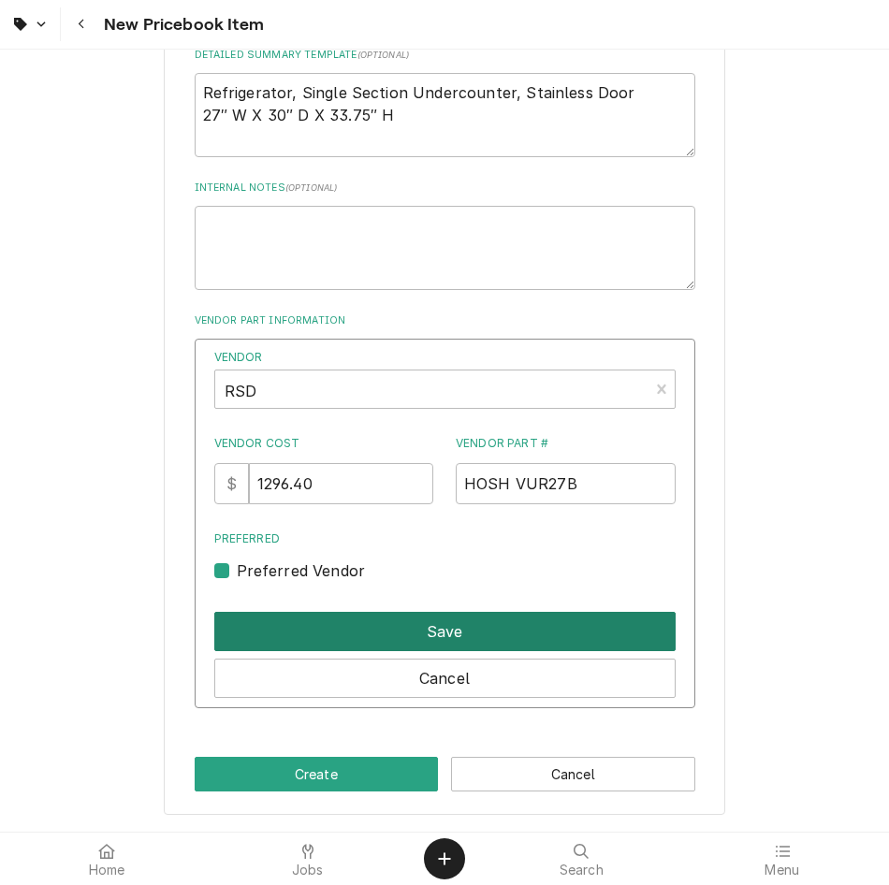
click at [291, 622] on button "Save" at bounding box center [444, 631] width 461 height 39
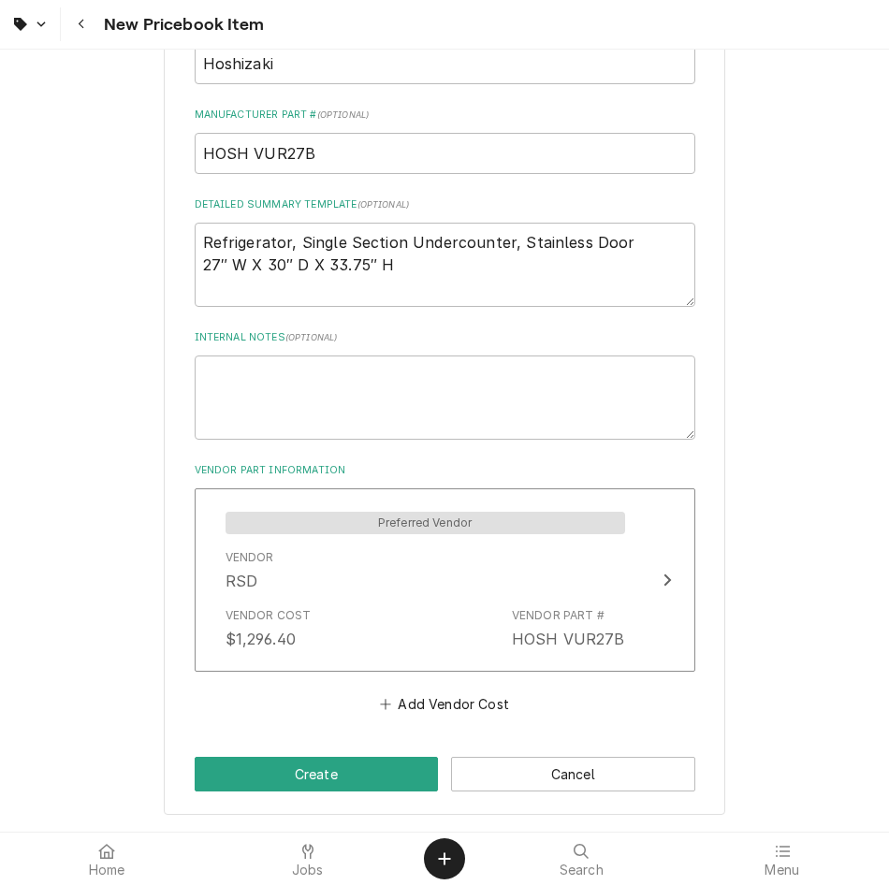
scroll to position [774, 0]
click at [288, 789] on button "Create" at bounding box center [317, 774] width 244 height 35
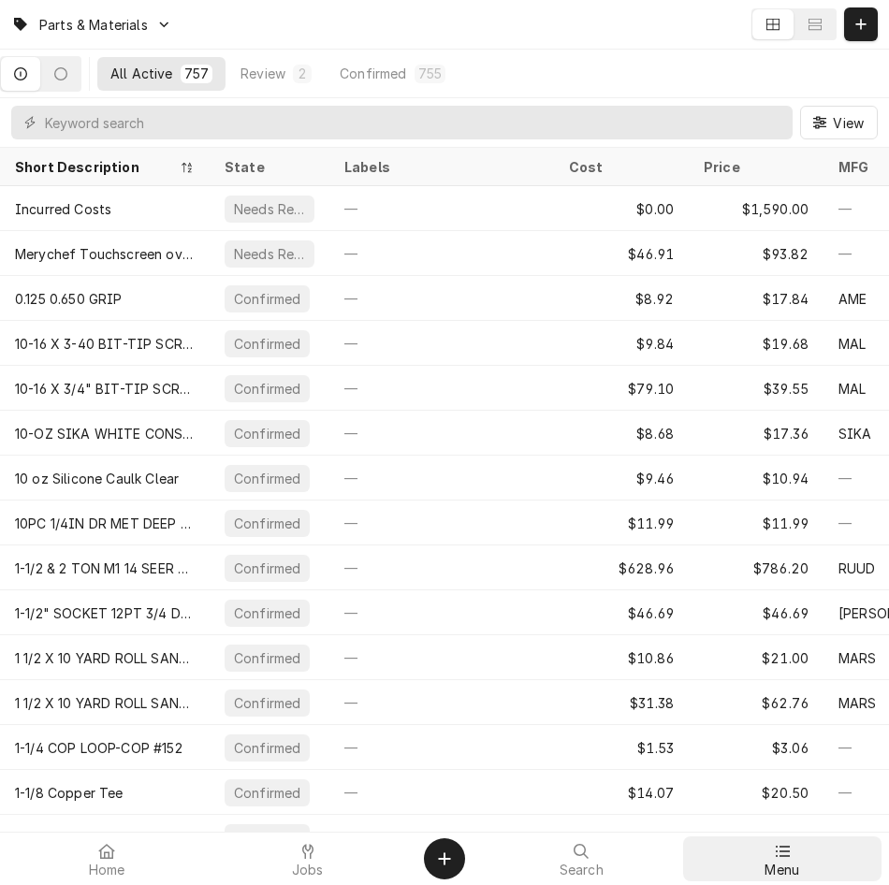
click at [786, 873] on span "Menu" at bounding box center [781, 870] width 35 height 15
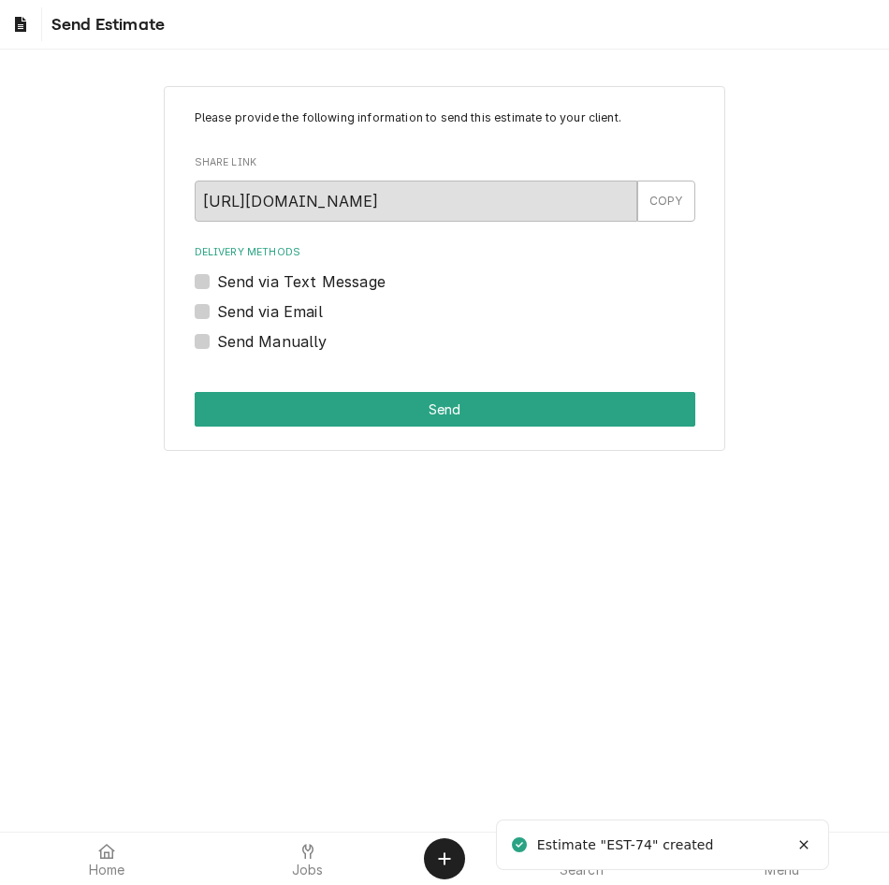
click at [217, 338] on label "Send Manually" at bounding box center [272, 341] width 110 height 22
click at [217, 338] on input "Send Manually" at bounding box center [467, 350] width 501 height 41
checkbox input "true"
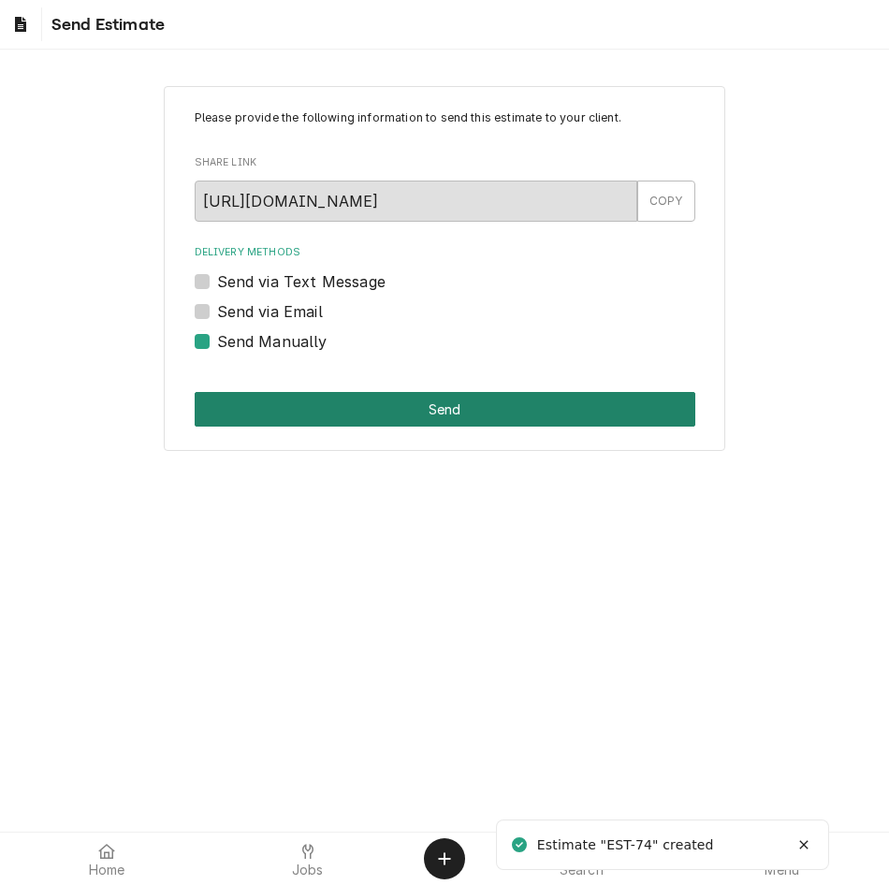
click at [318, 406] on button "Send" at bounding box center [445, 409] width 501 height 35
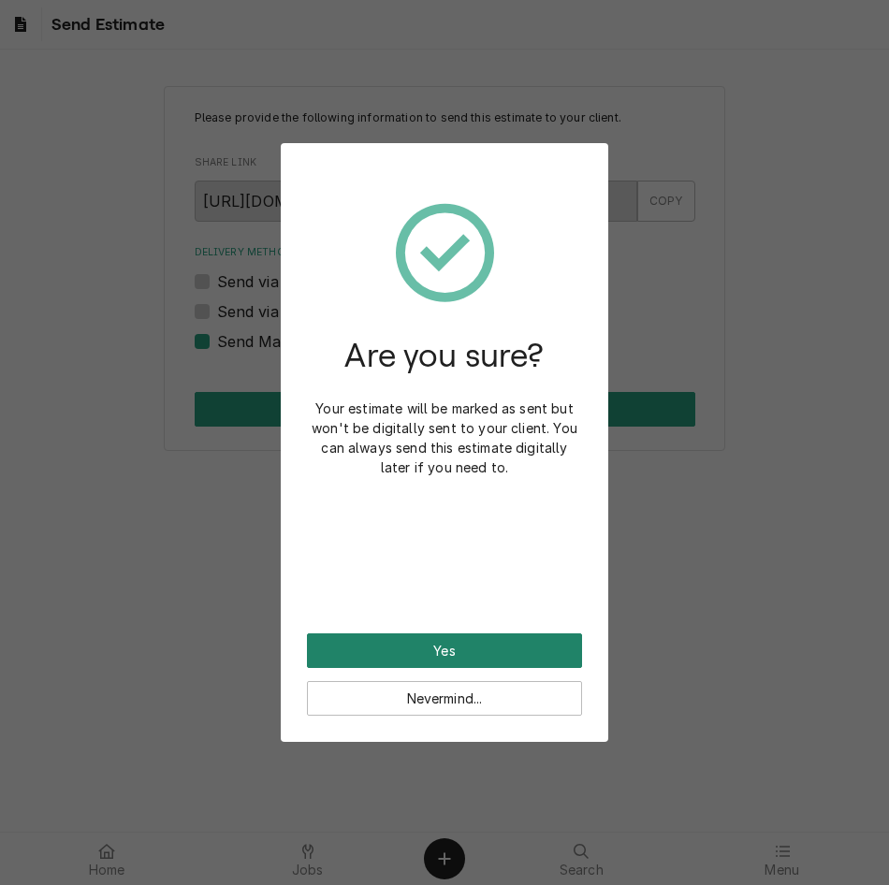
click at [436, 642] on button "Yes" at bounding box center [444, 650] width 275 height 35
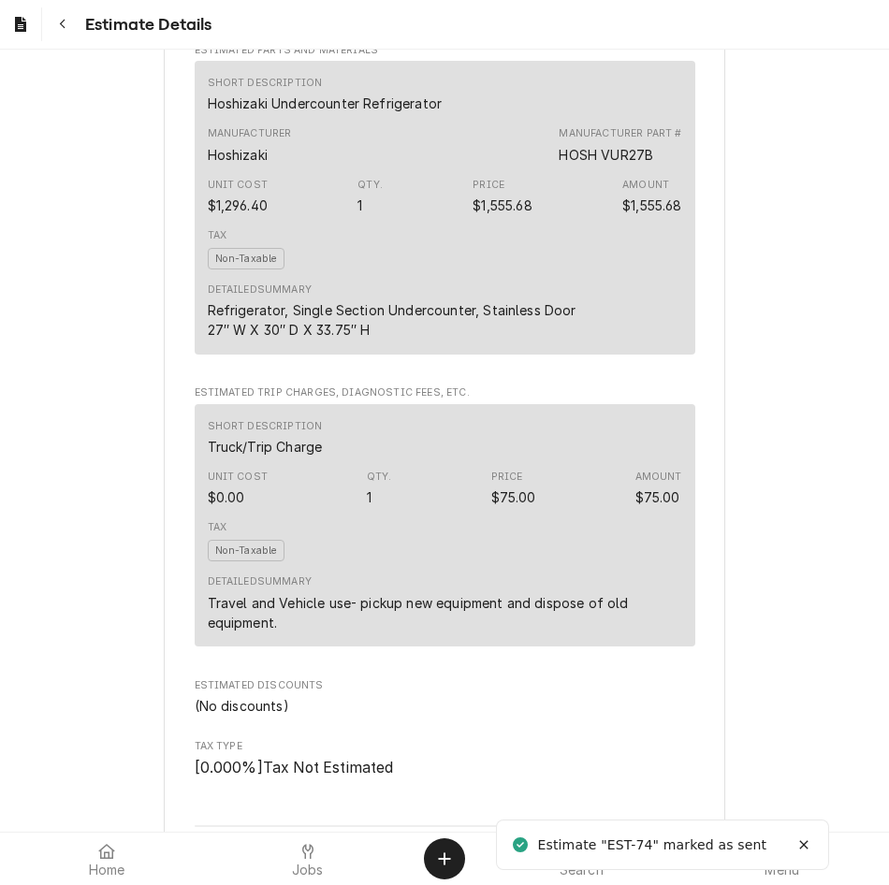
scroll to position [2146, 0]
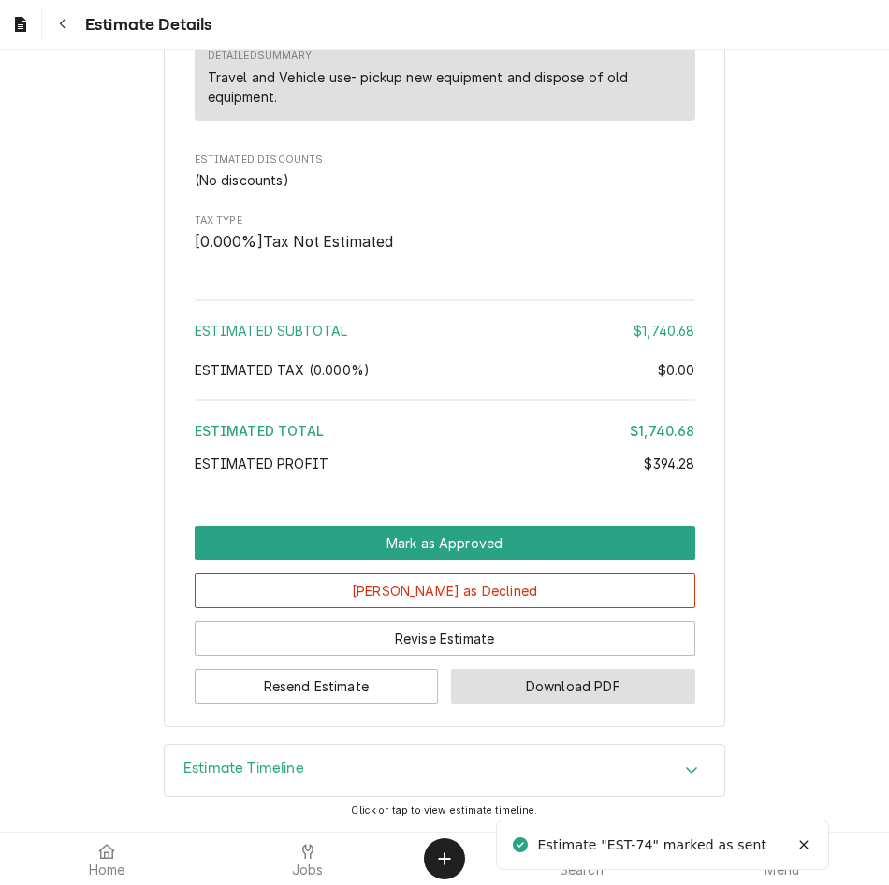
click at [527, 680] on button "Download PDF" at bounding box center [573, 686] width 244 height 35
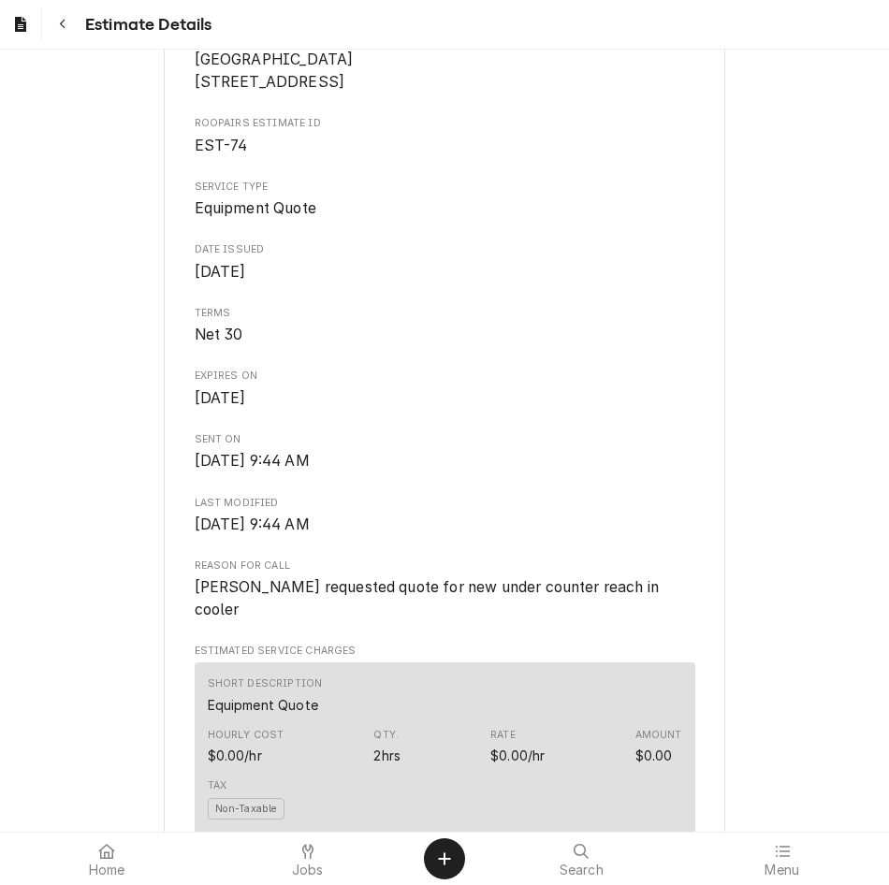
scroll to position [0, 0]
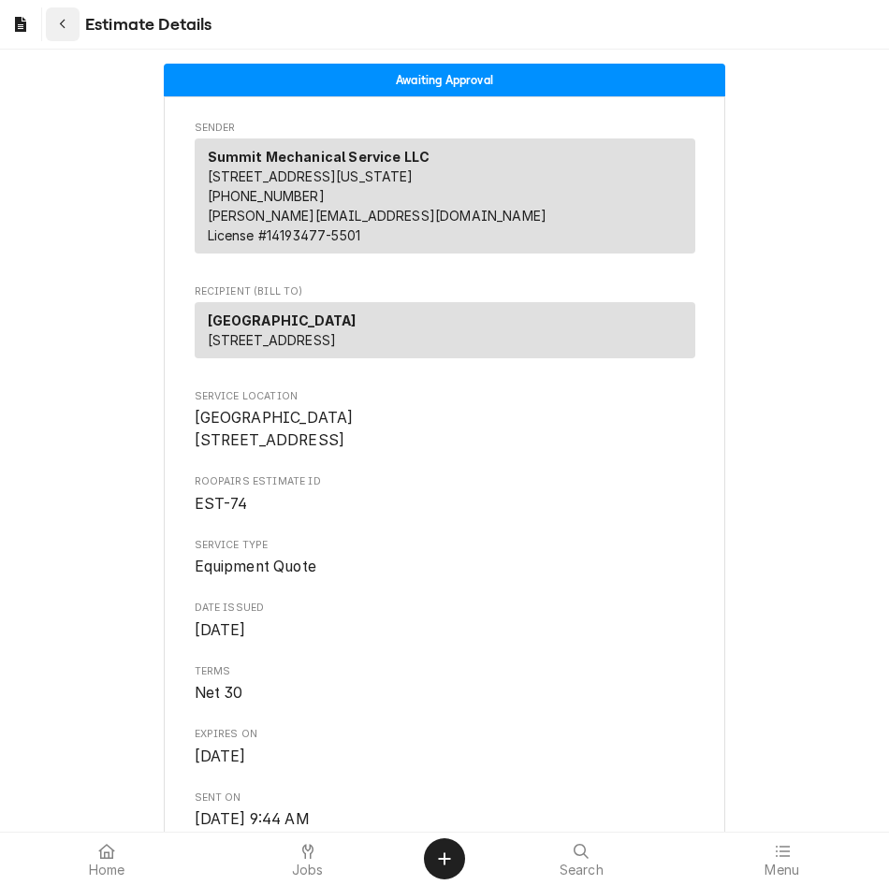
click at [51, 28] on button "Navigate back" at bounding box center [63, 24] width 34 height 34
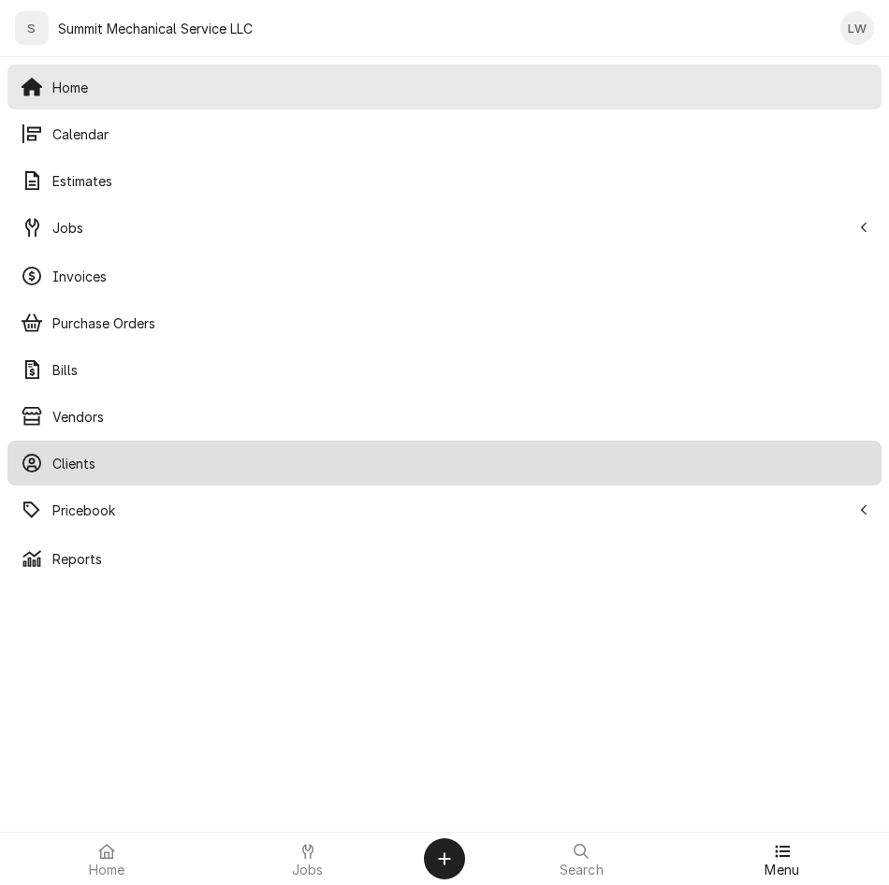
click at [132, 470] on span "Clients" at bounding box center [460, 464] width 816 height 20
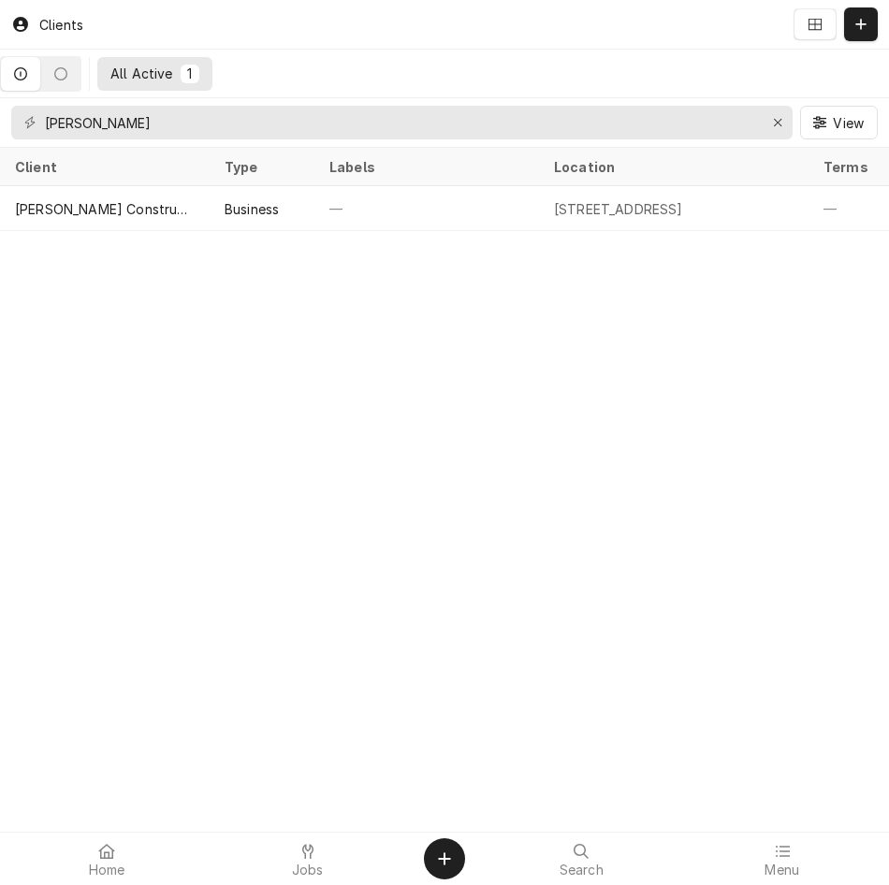
click at [298, 104] on div "[PERSON_NAME] View" at bounding box center [444, 122] width 889 height 49
click at [300, 107] on input "[PERSON_NAME]" at bounding box center [401, 123] width 712 height 34
click at [300, 107] on input "mason" at bounding box center [401, 123] width 712 height 34
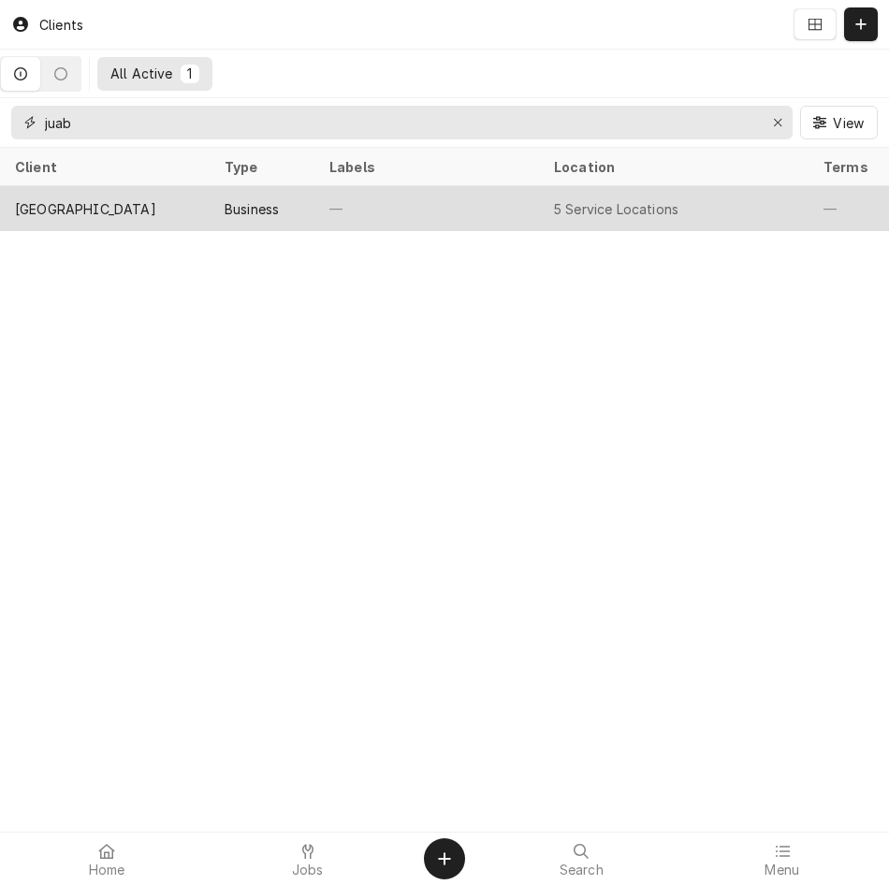
type input "juab"
click at [163, 207] on div "[GEOGRAPHIC_DATA]" at bounding box center [105, 208] width 210 height 45
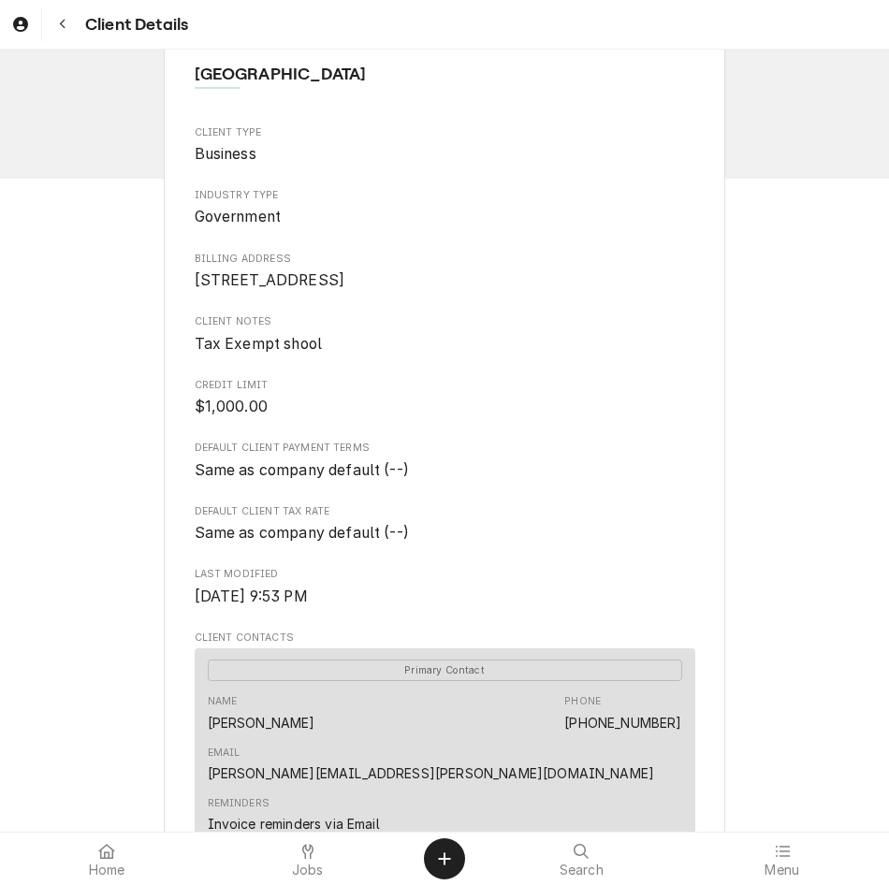
scroll to position [1167, 0]
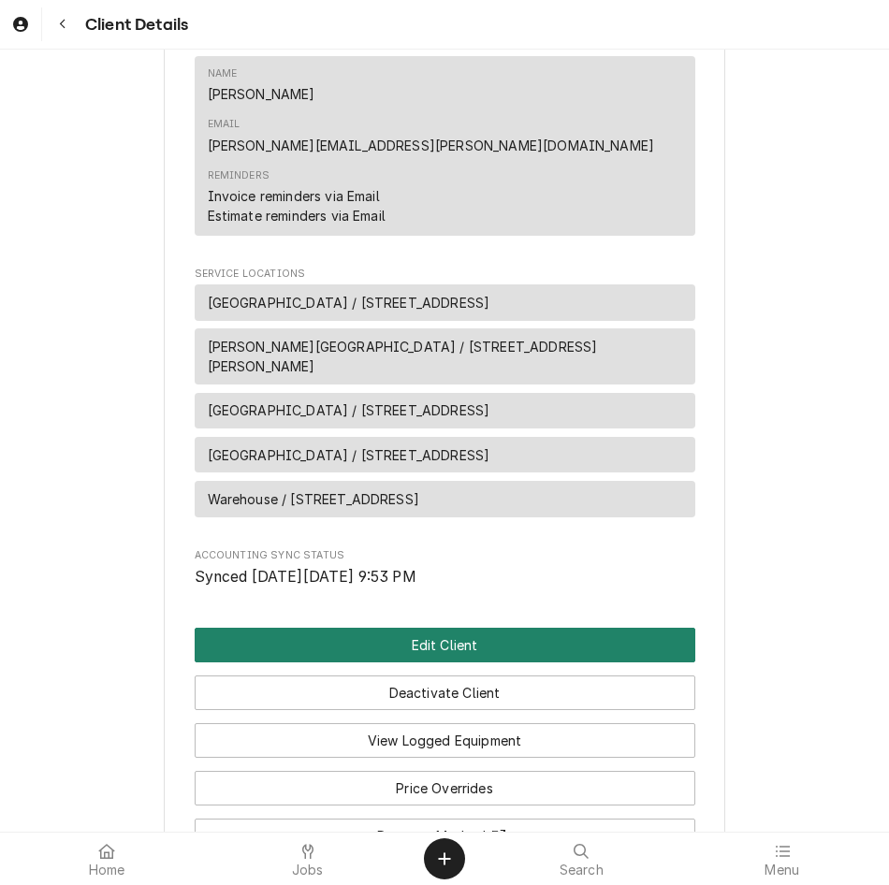
click at [403, 628] on button "Edit Client" at bounding box center [445, 645] width 501 height 35
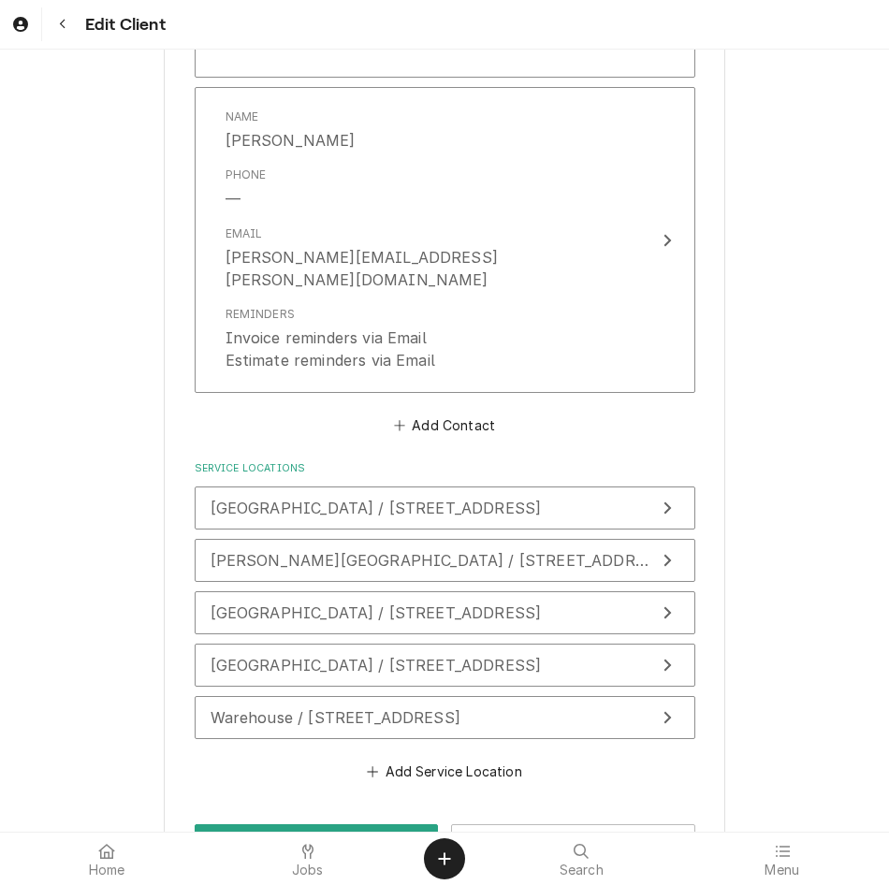
scroll to position [2312, 0]
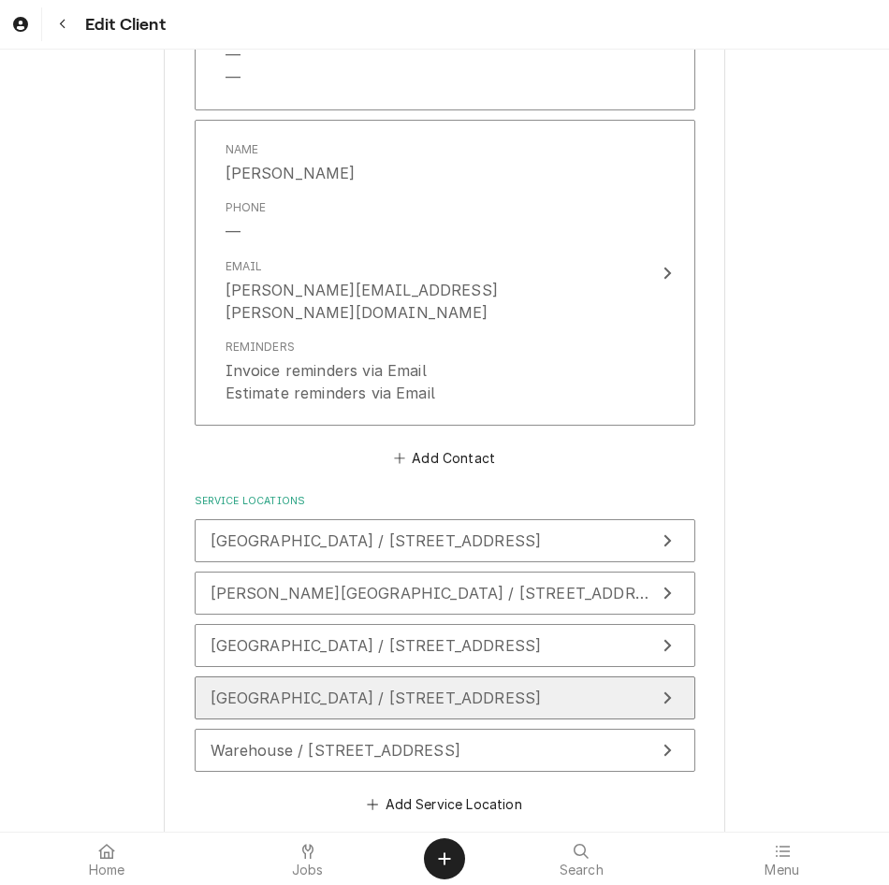
click at [320, 687] on div "[GEOGRAPHIC_DATA] / [STREET_ADDRESS]" at bounding box center [376, 698] width 331 height 22
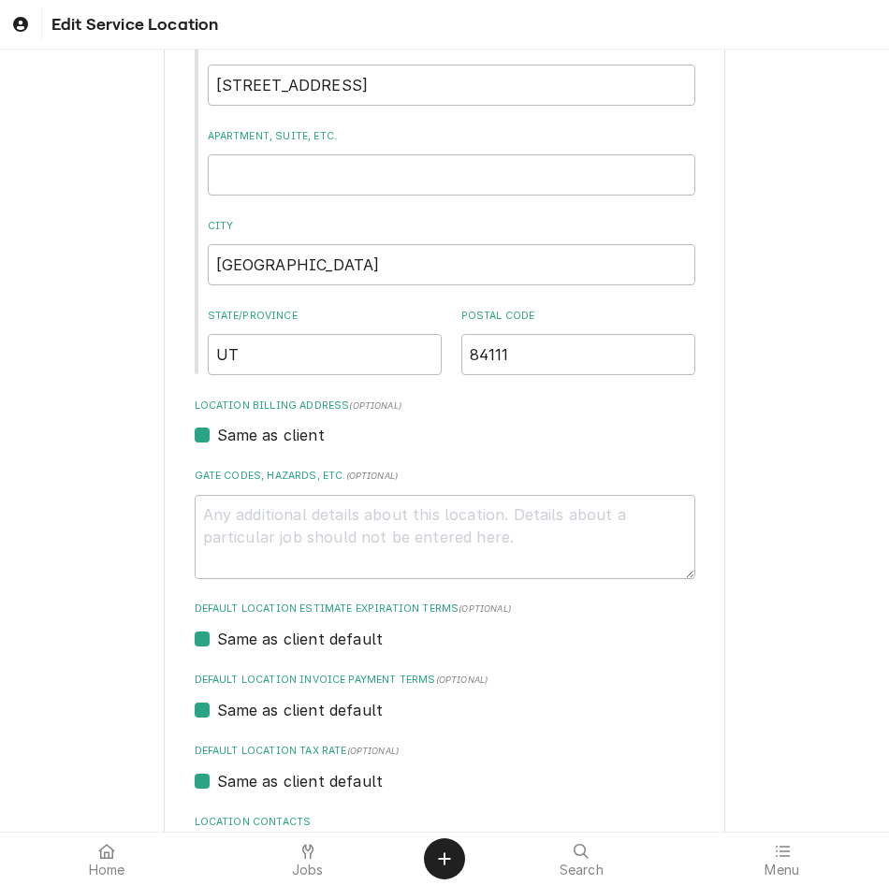
scroll to position [227, 0]
click at [425, 240] on div "City [GEOGRAPHIC_DATA]" at bounding box center [451, 252] width 487 height 66
click at [428, 270] on input "[GEOGRAPHIC_DATA]" at bounding box center [451, 264] width 487 height 41
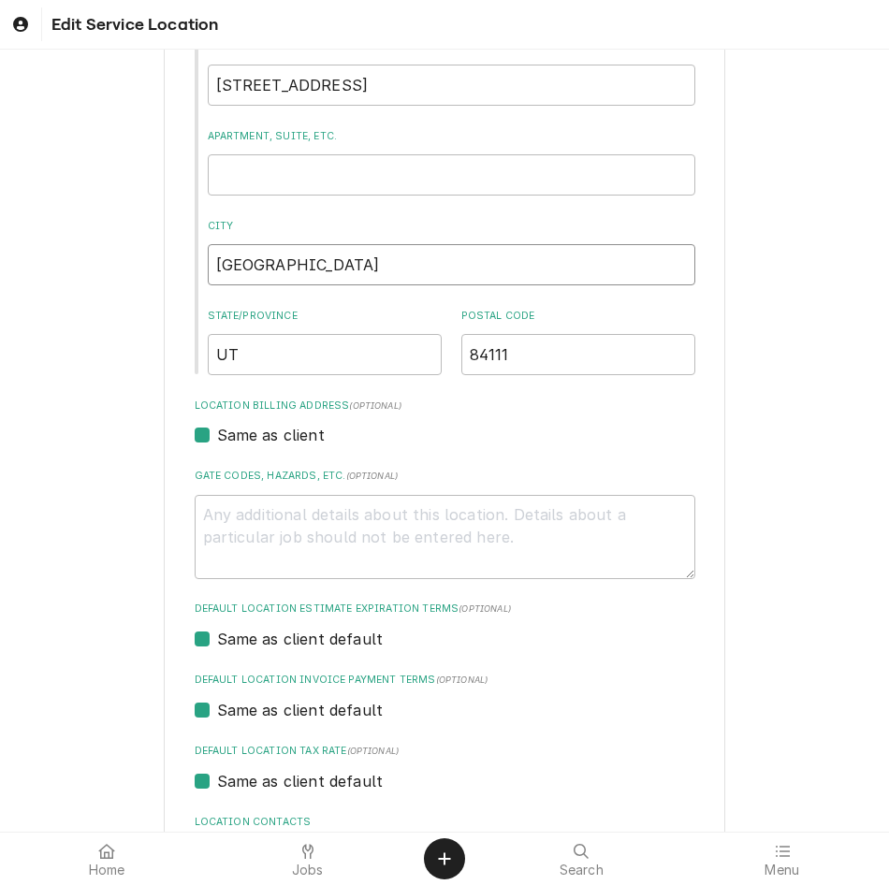
click at [428, 270] on input "[GEOGRAPHIC_DATA]" at bounding box center [451, 264] width 487 height 41
type textarea "x"
type input "n"
type textarea "x"
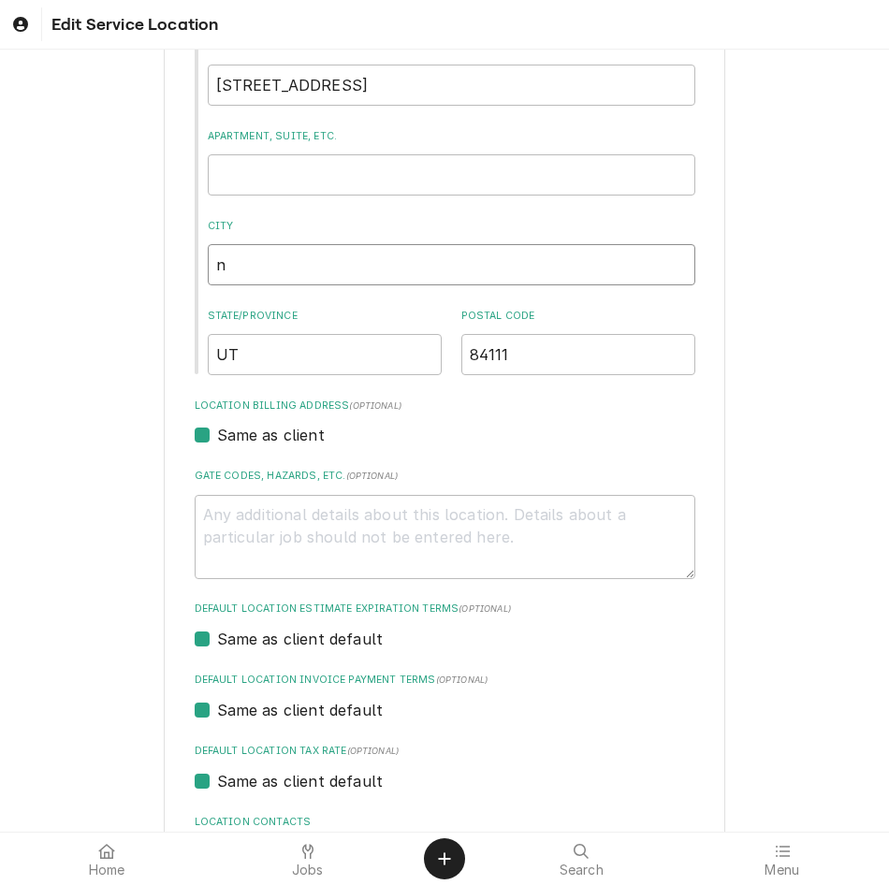
type input "ne"
type textarea "x"
type input "nep"
type textarea "x"
type input "neph"
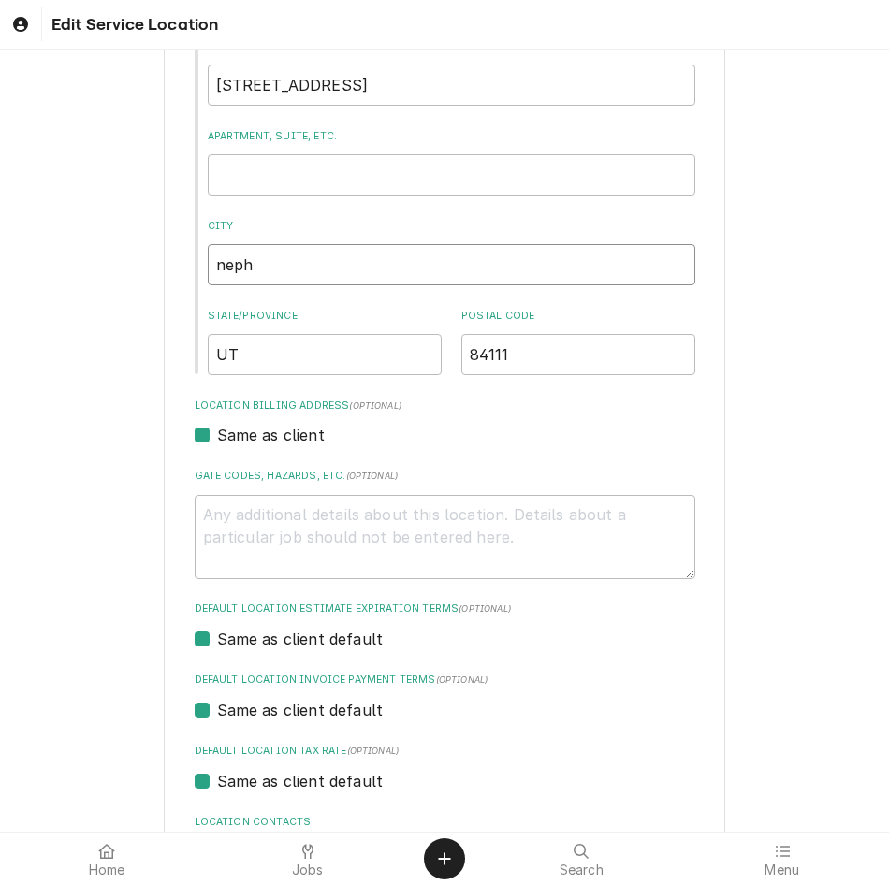
type textarea "x"
type input "nephi"
type textarea "x"
type input "neph"
type textarea "x"
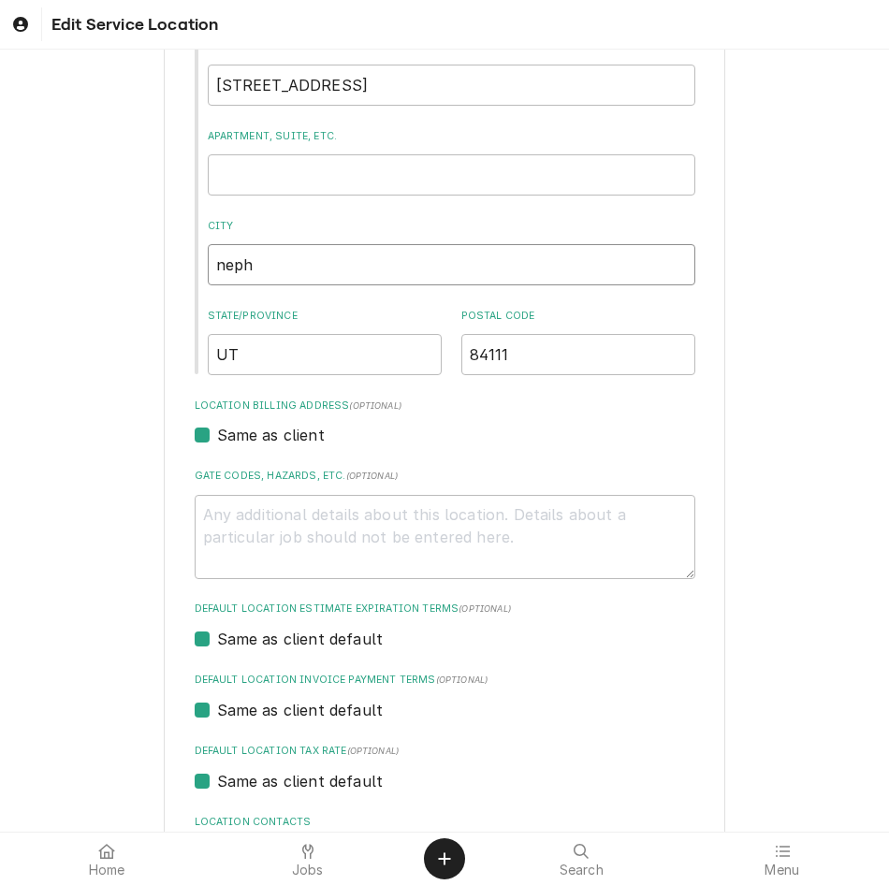
type input "nep"
type textarea "x"
type input "ne"
type textarea "x"
type input "n"
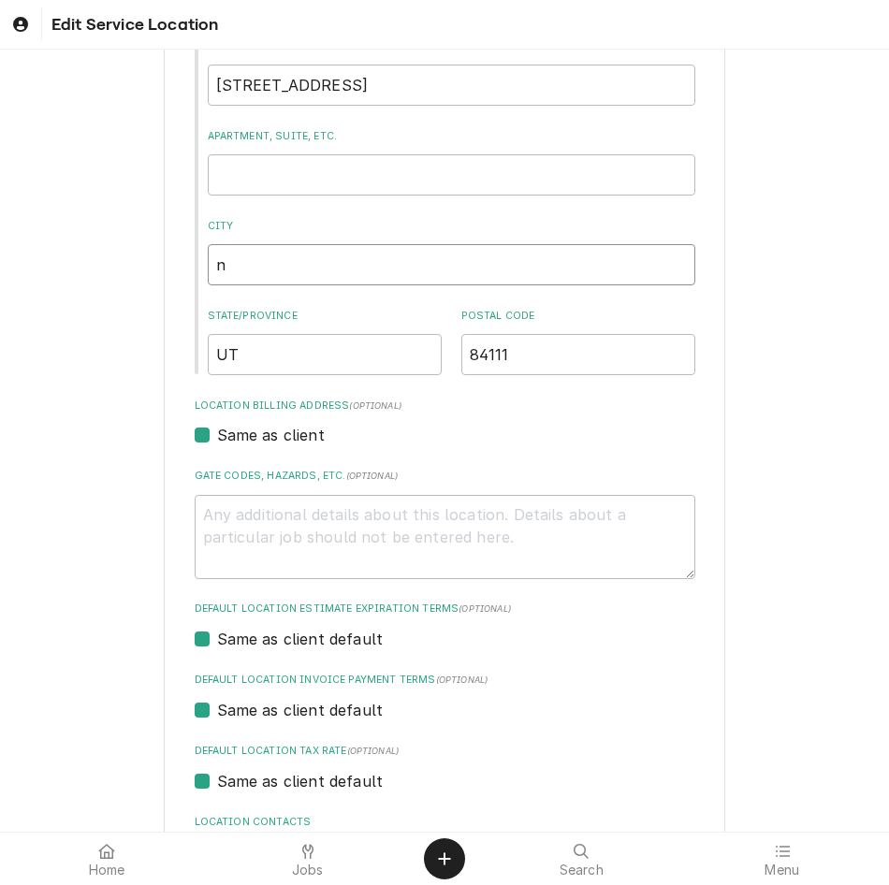
type textarea "x"
type input "N"
type textarea "x"
type input "Ne"
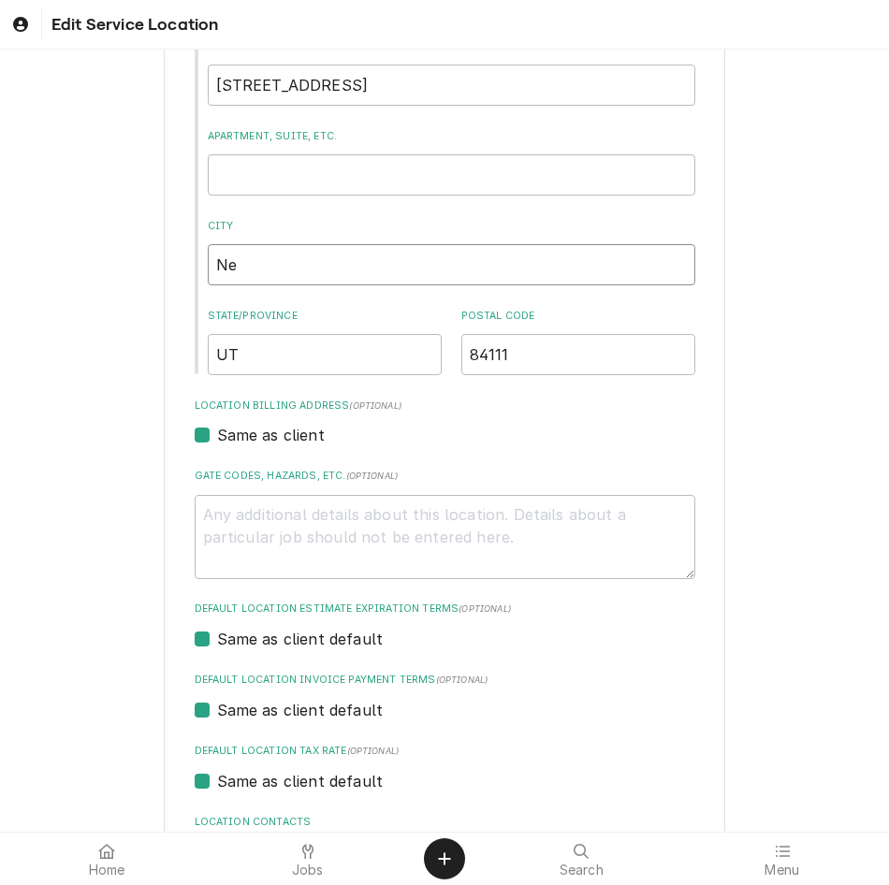
type textarea "x"
type input "Neph"
type textarea "x"
type input "Nephi"
click at [594, 307] on div "Street Address 199 S Main St Apartment, Suite, etc. City Nephi State/Province U…" at bounding box center [445, 207] width 501 height 336
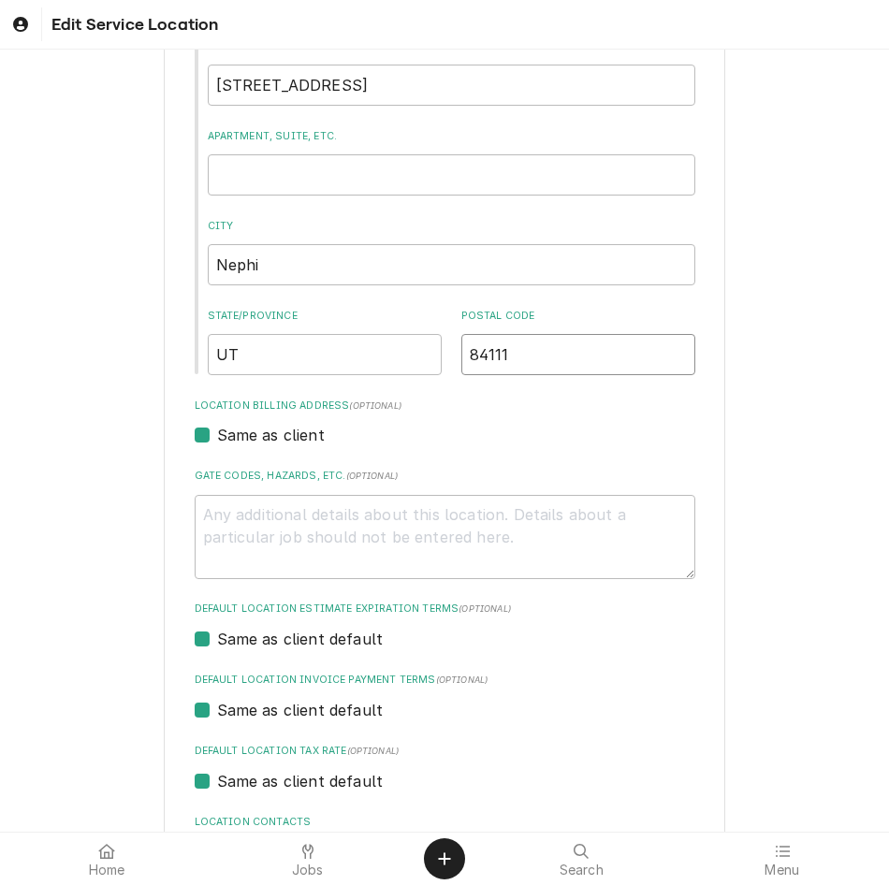
click at [527, 335] on input "84111" at bounding box center [578, 354] width 234 height 41
click at [525, 340] on input "84111" at bounding box center [578, 354] width 234 height 41
type textarea "x"
type input "8411"
type textarea "x"
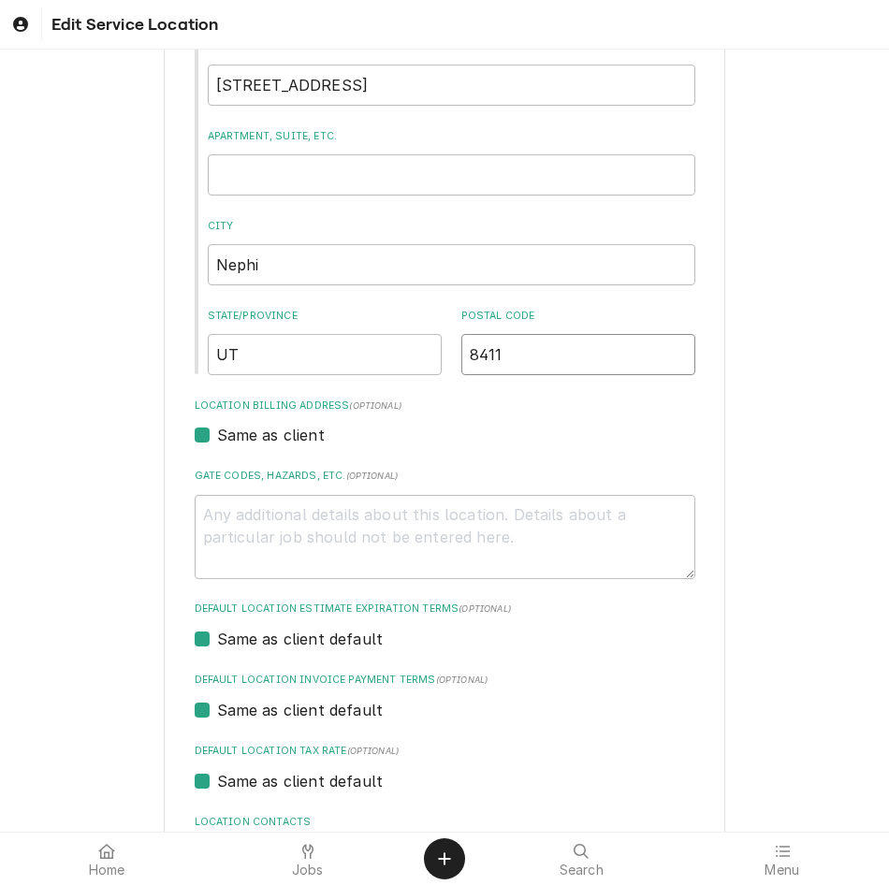
type input "841"
type textarea "x"
type input "84"
type textarea "x"
type input "846"
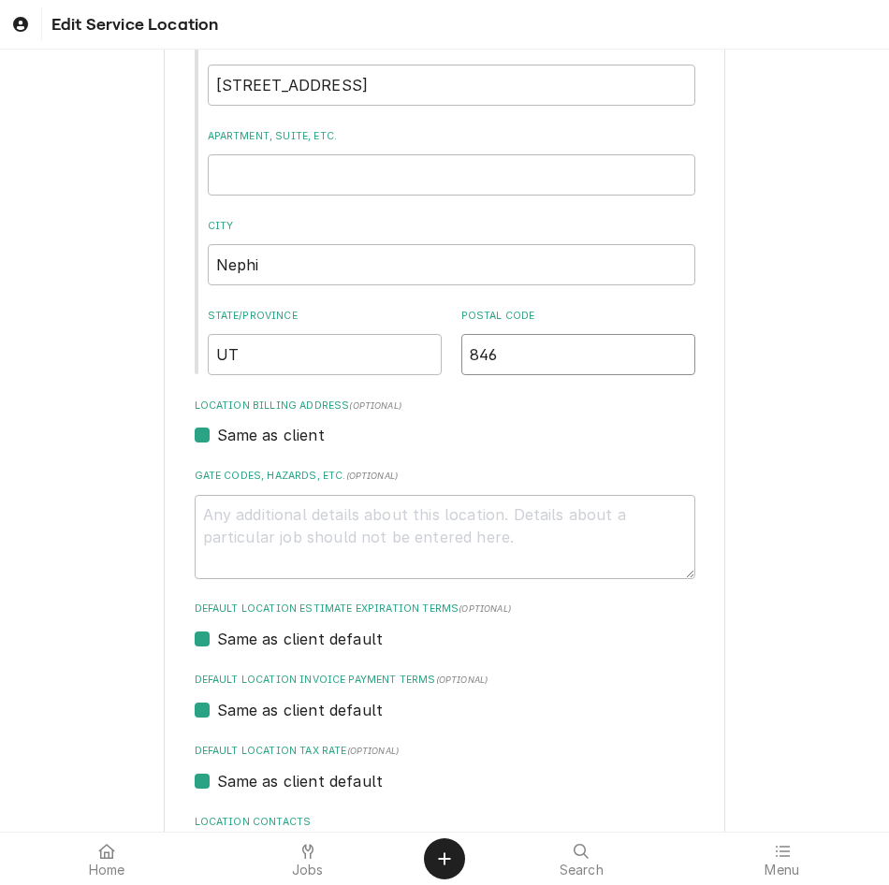
type textarea "x"
type input "8464"
type textarea "x"
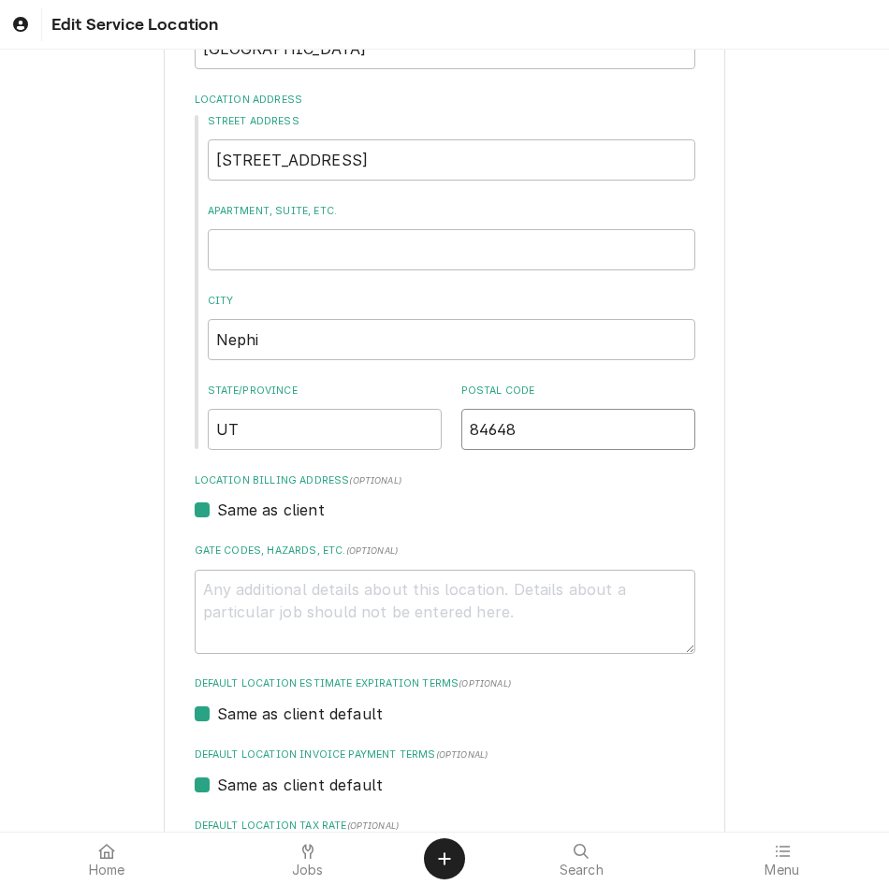
scroll to position [679, 0]
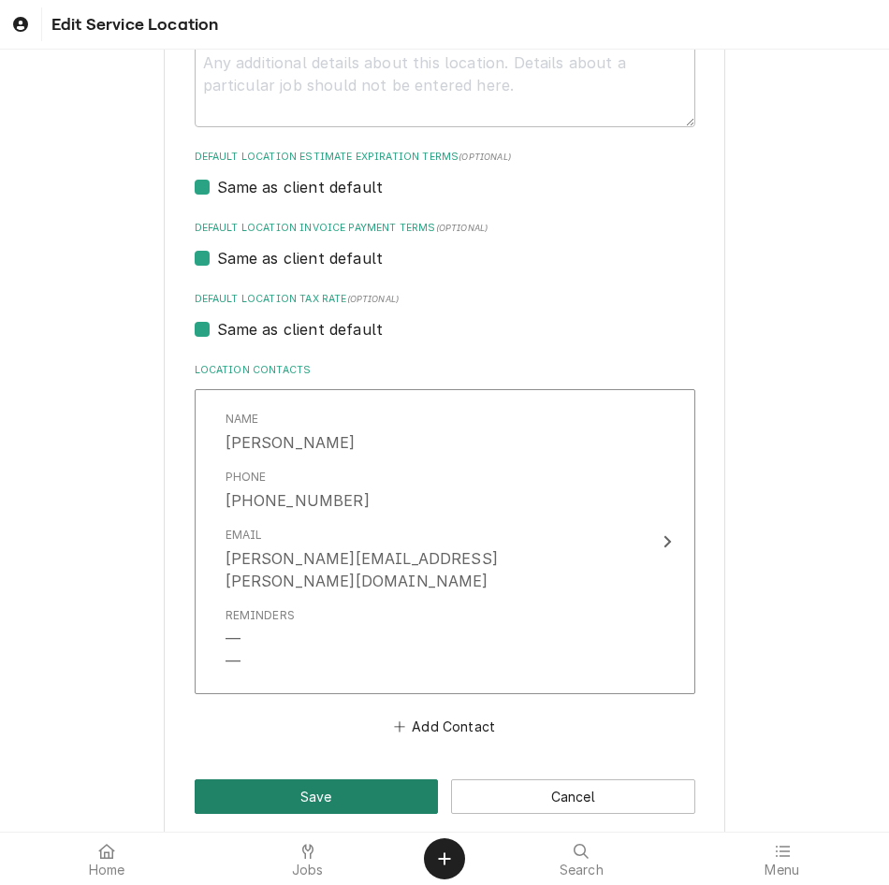
type input "84648"
click at [280, 779] on button "Save" at bounding box center [317, 796] width 244 height 35
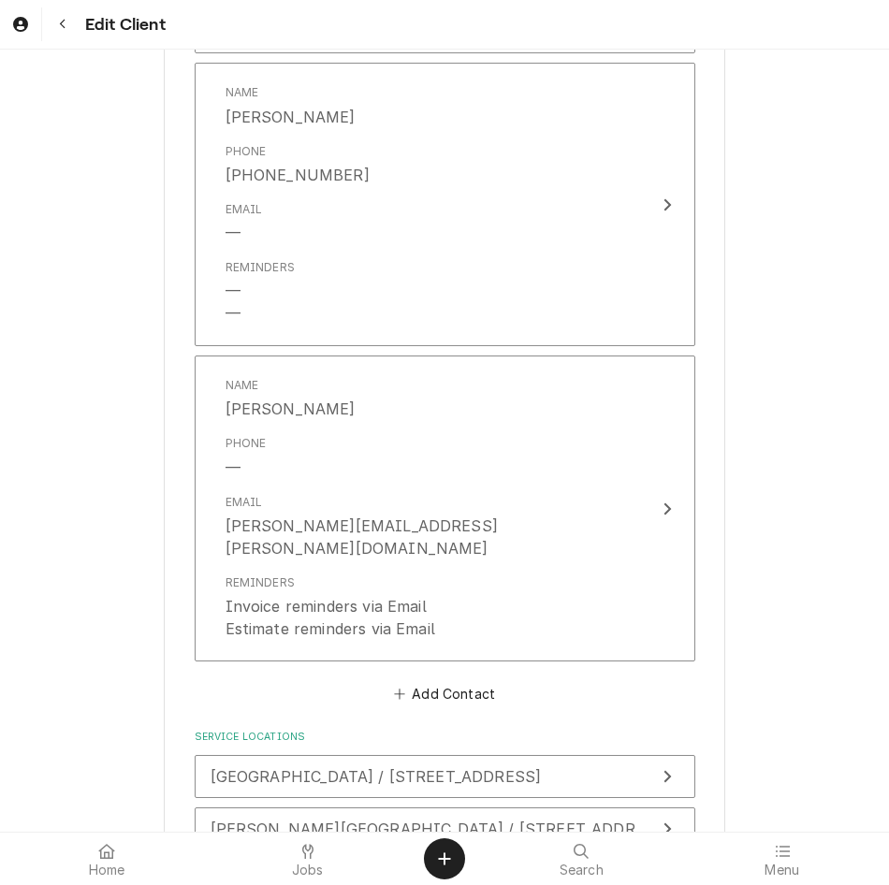
scroll to position [2345, 0]
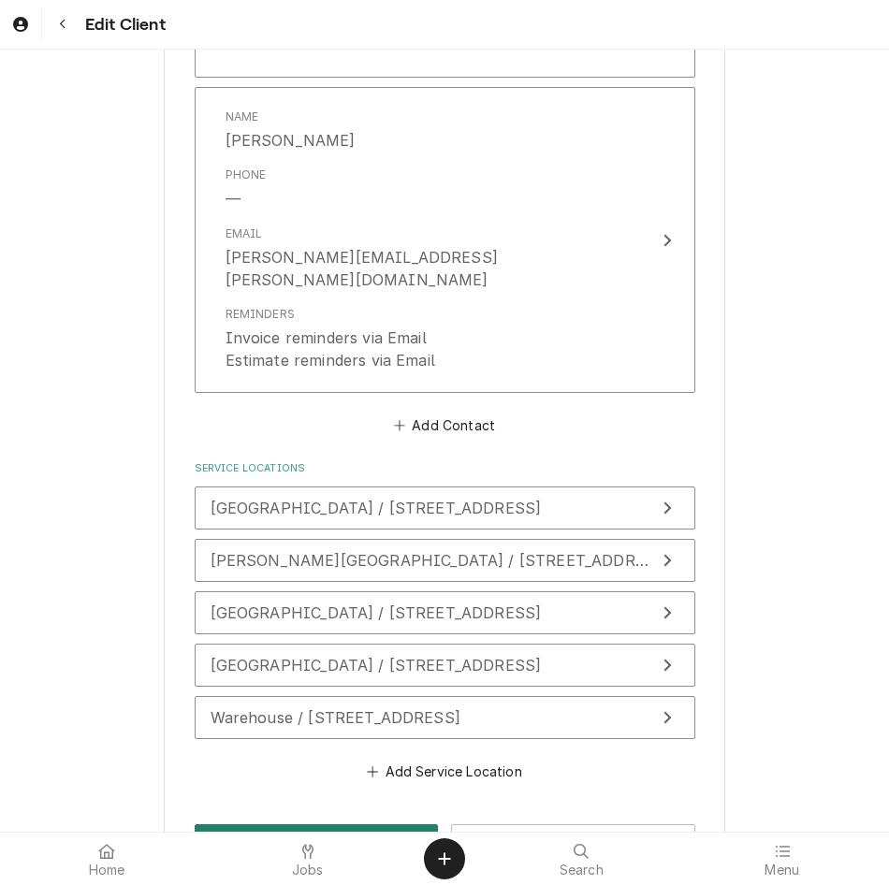
click at [309, 824] on button "Save" at bounding box center [317, 841] width 244 height 35
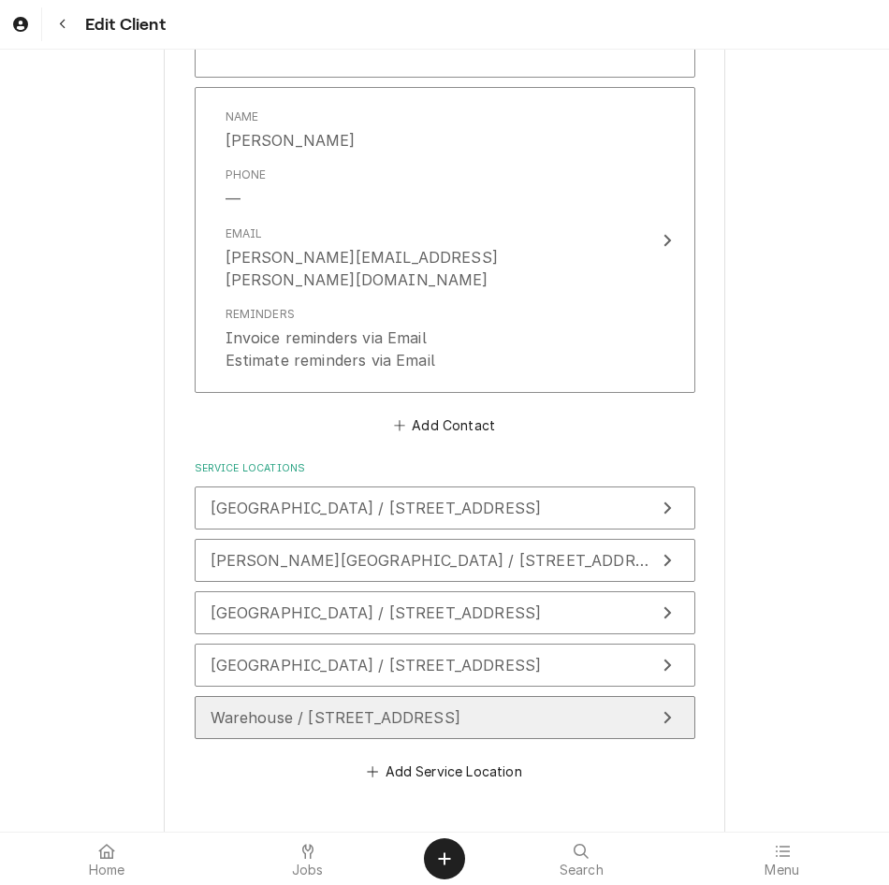
type textarea "x"
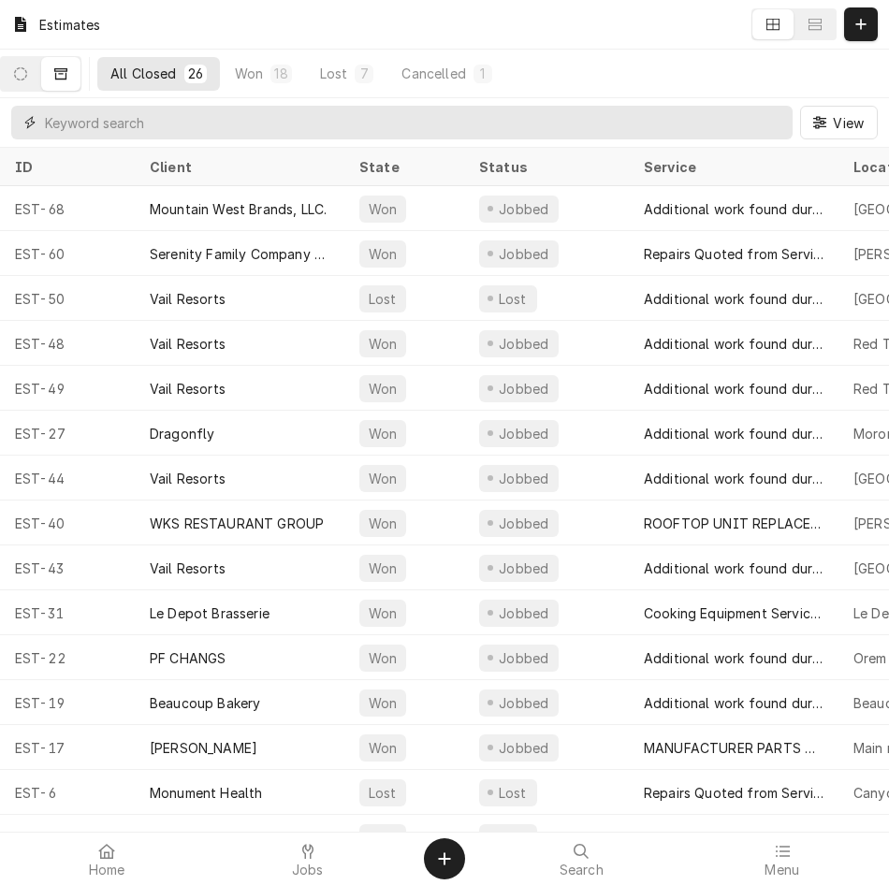
click at [410, 107] on input "Dynamic Content Wrapper" at bounding box center [414, 123] width 738 height 34
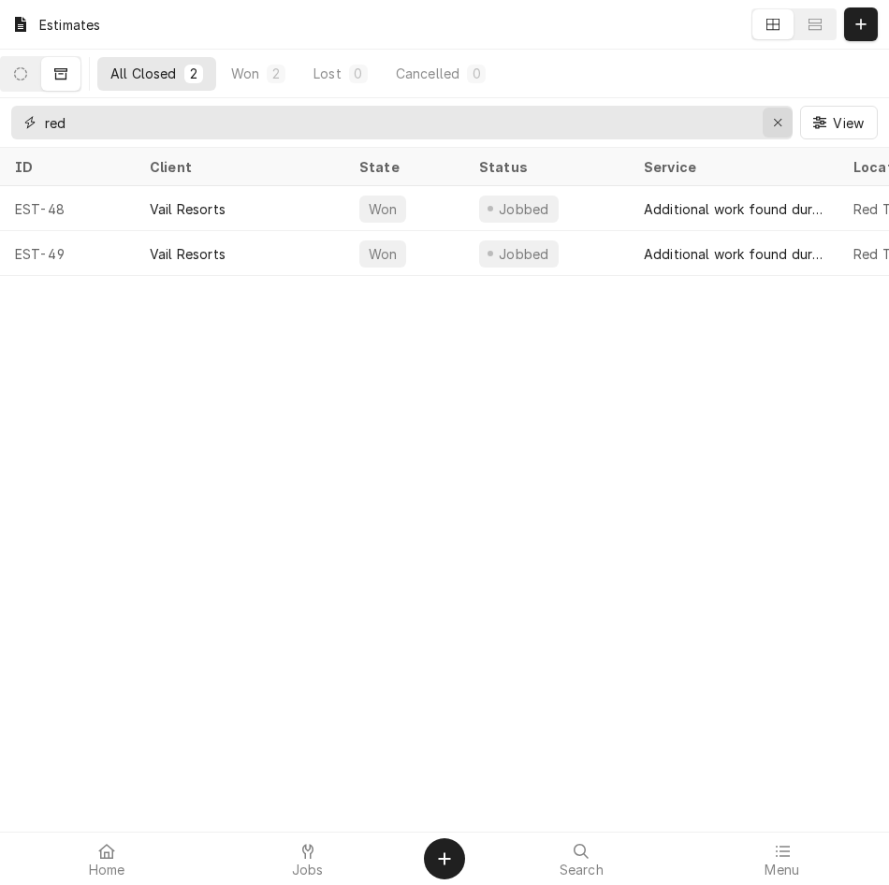
type input "red"
click at [773, 124] on icon "Erase input" at bounding box center [778, 122] width 10 height 13
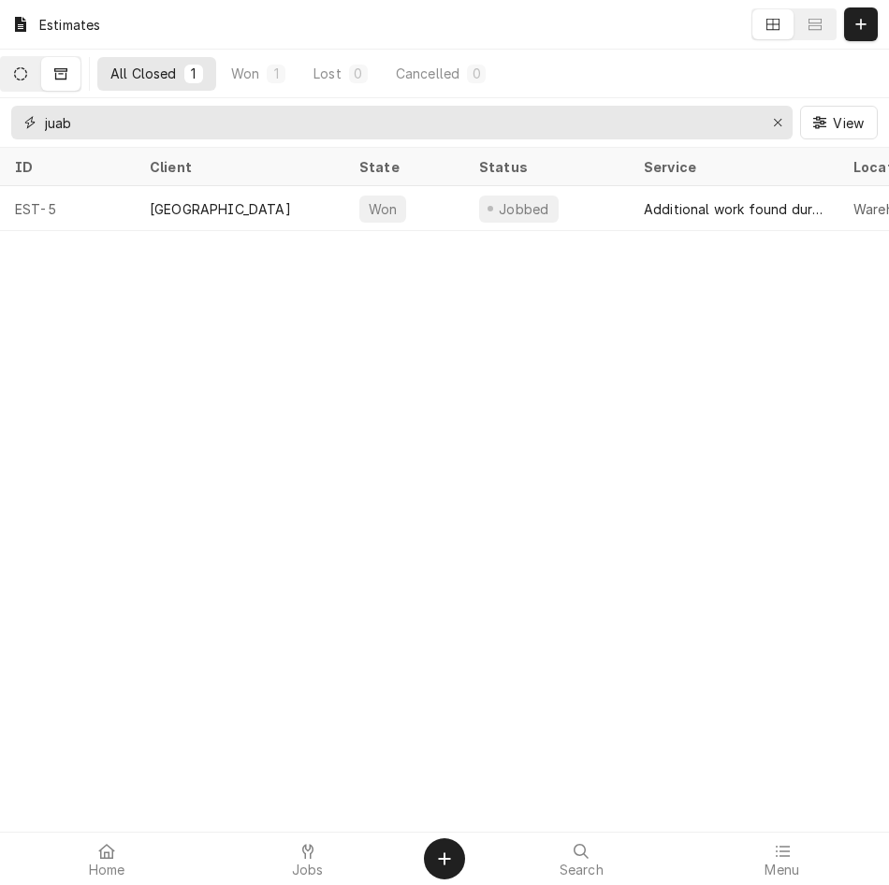
type input "juab"
click at [40, 75] on button "Dynamic Content Wrapper" at bounding box center [20, 74] width 39 height 34
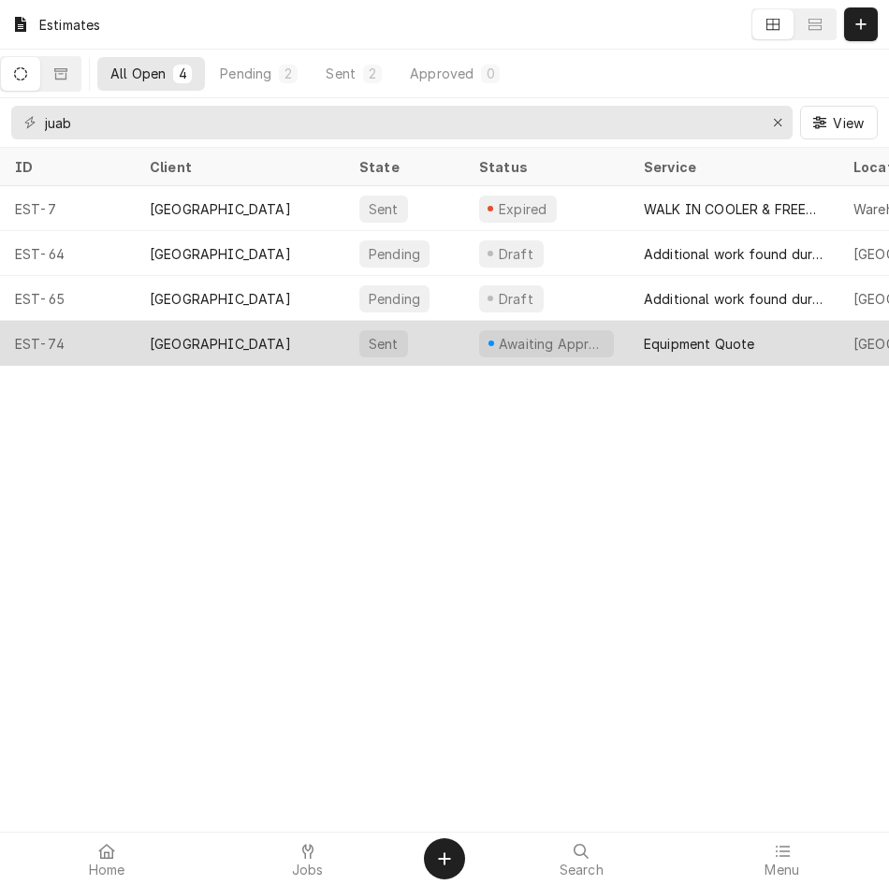
click at [205, 336] on div "[GEOGRAPHIC_DATA]" at bounding box center [220, 344] width 141 height 20
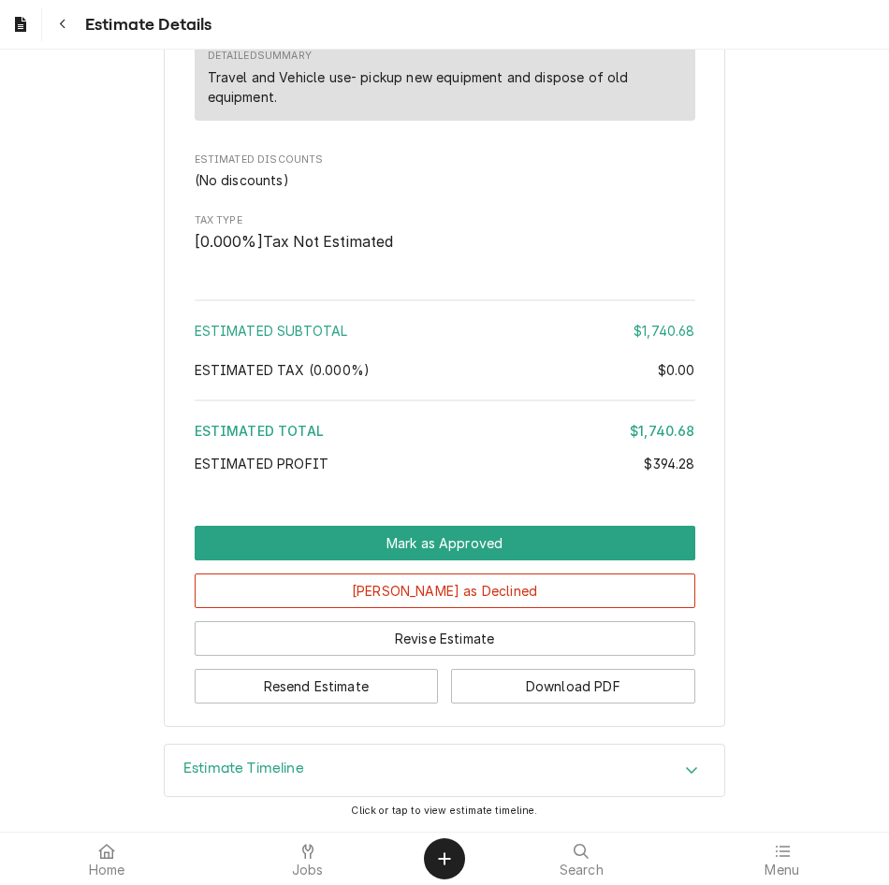
scroll to position [2146, 0]
click at [345, 693] on button "Resend Estimate" at bounding box center [317, 686] width 244 height 35
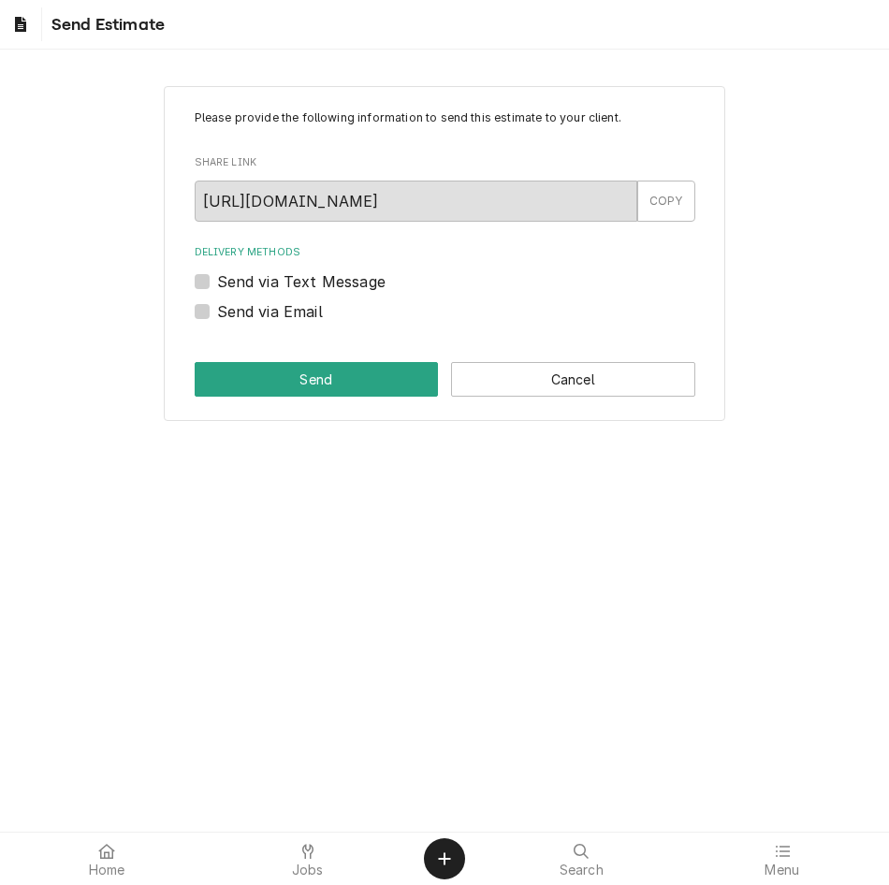
click at [197, 303] on div "Send via Email" at bounding box center [445, 311] width 501 height 22
click at [217, 310] on label "Send via Email" at bounding box center [270, 311] width 106 height 22
click at [217, 310] on input "Send via Email" at bounding box center [467, 320] width 501 height 41
checkbox input "true"
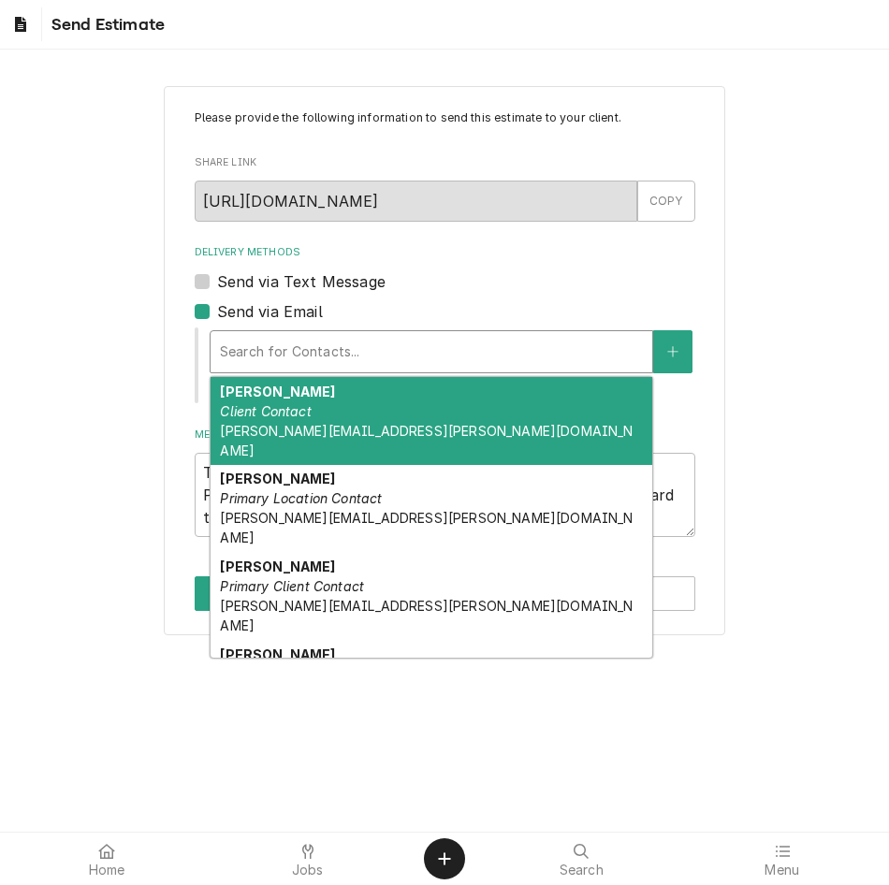
click at [254, 351] on div "Delivery Methods" at bounding box center [431, 352] width 423 height 34
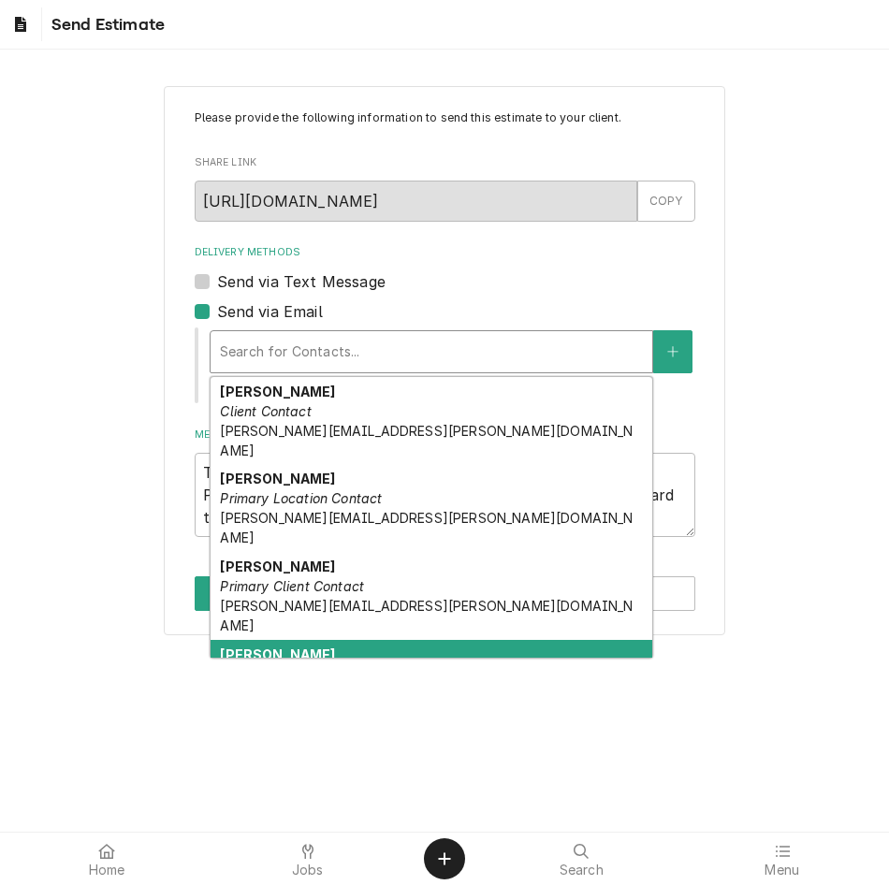
click at [302, 647] on strong "Tara Scarpino" at bounding box center [277, 655] width 115 height 16
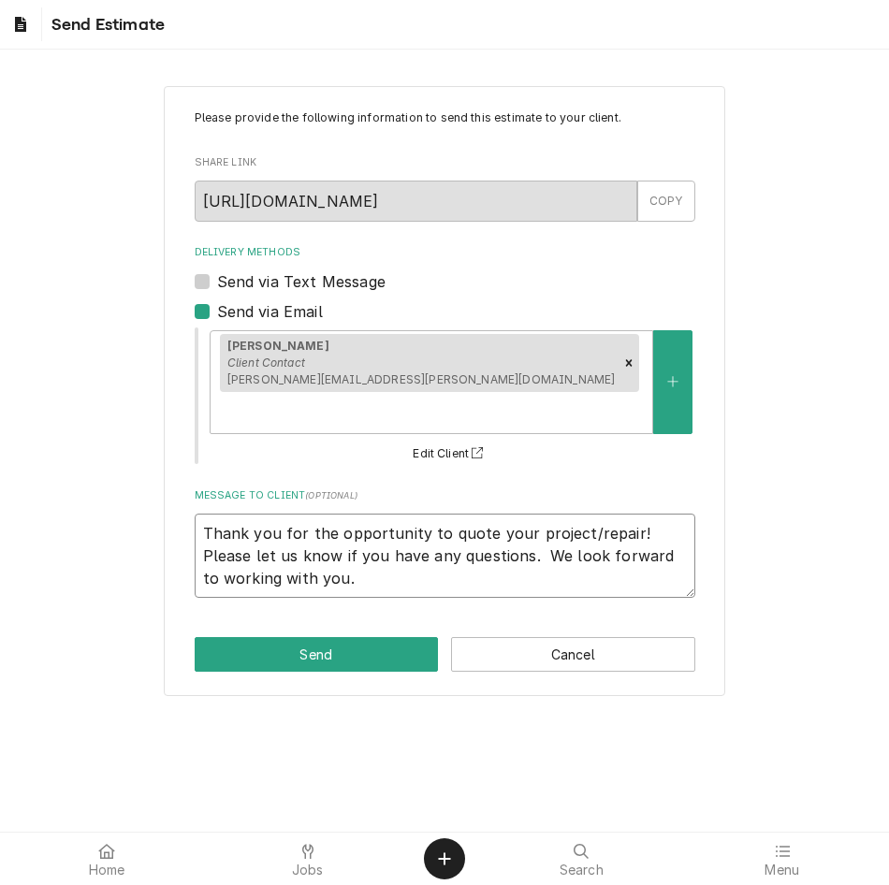
click at [214, 514] on textarea "Thank you for the opportunity to quote your project/repair! Please let us know …" at bounding box center [445, 556] width 501 height 84
click at [207, 514] on textarea "Thank you for the opportunity to quote your project/repair! Please let us know …" at bounding box center [445, 556] width 501 height 84
type textarea "x"
type textarea "RThank you for the opportunity to quote your project/repair! Please let us know…"
type textarea "x"
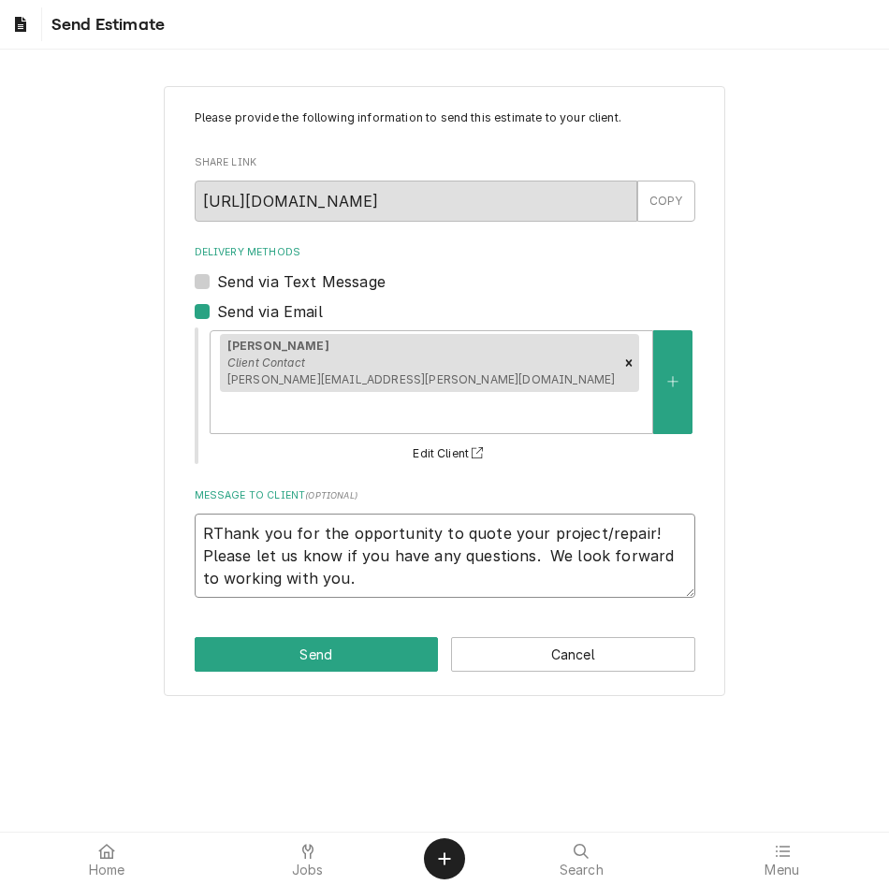
type textarea "ReThank you for the opportunity to quote your project/repair! Please let us kno…"
type textarea "x"
type textarea "RedThank you for the opportunity to quote your project/repair! Please let us kn…"
type textarea "x"
type textarea "Red Thank you for the opportunity to quote your project/repair! Please let us k…"
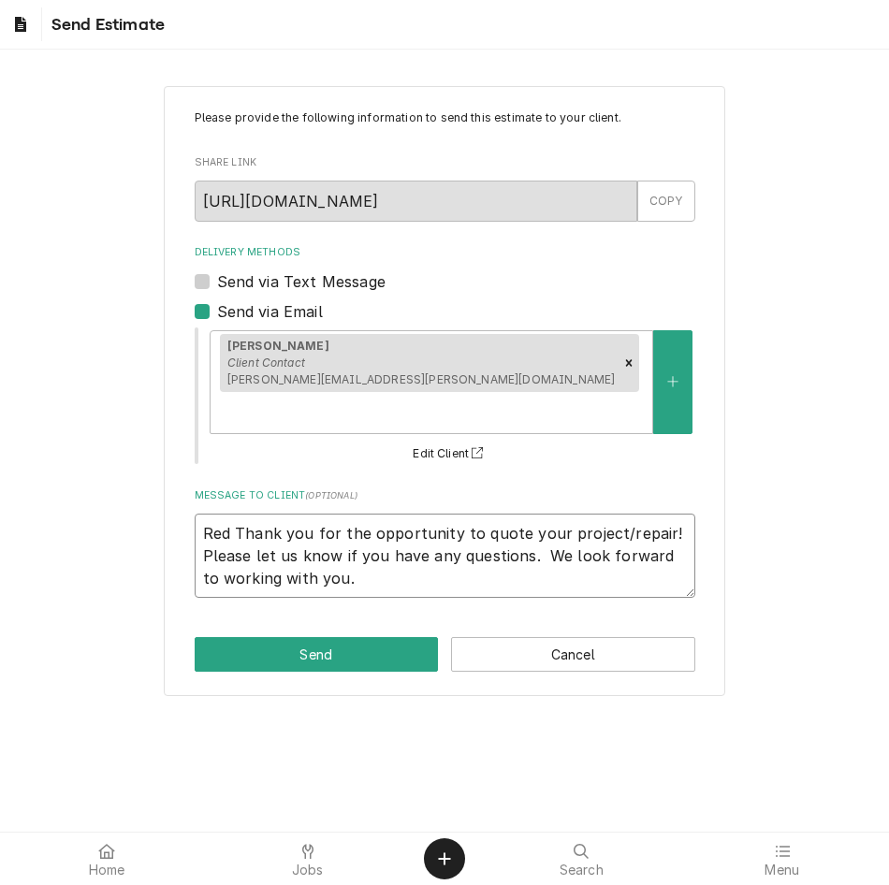
type textarea "x"
type textarea "Red CThank you for the opportunity to quote your project/repair! Please let us …"
type textarea "x"
type textarea "Red ClThank you for the opportunity to quote your project/repair! Please let us…"
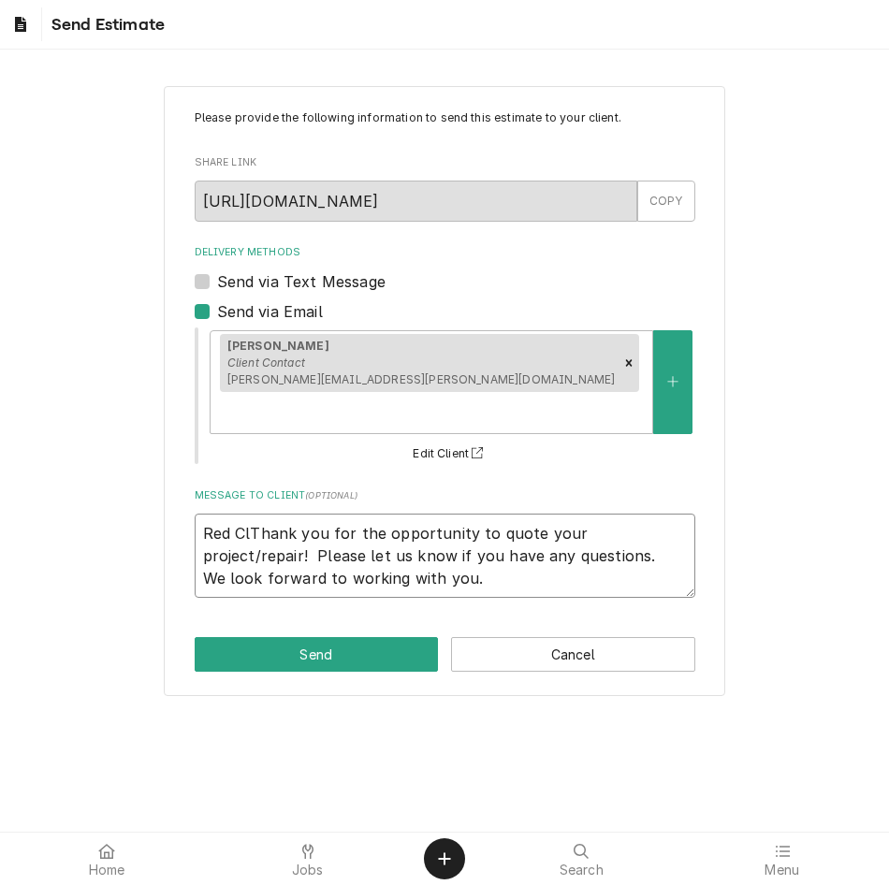
type textarea "x"
type textarea "Red CliThank you for the opportunity to quote your project/repair! Please let u…"
type textarea "x"
type textarea "Red ClifThank you for the opportunity to quote your project/repair! Please let …"
type textarea "x"
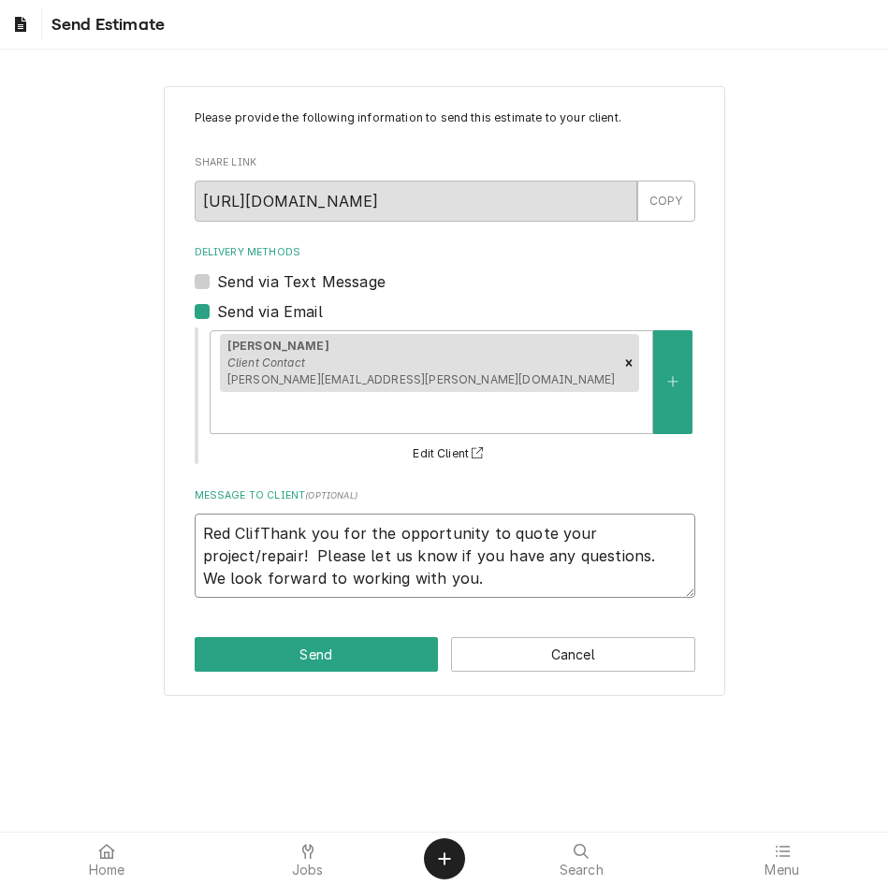
type textarea "Red CliffThank you for the opportunity to quote your project/repair! Please let…"
type textarea "x"
type textarea "Red CliffsThank you for the opportunity to quote your project/repair! Please le…"
type textarea "x"
type textarea "Red Cliffs Thank you for the opportunity to quote your project/repair! Please l…"
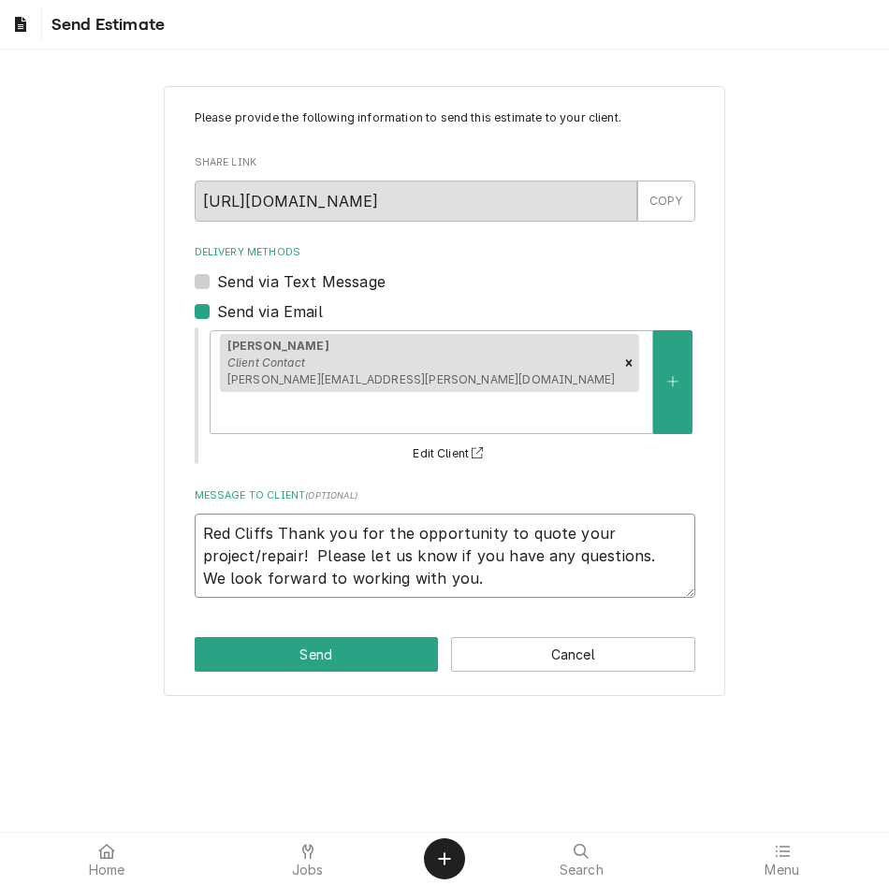
type textarea "x"
type textarea "Red Cliffs UThank you for the opportunity to quote your project/repair! Please …"
type textarea "x"
type textarea "Red Cliffs UnThank you for the opportunity to quote your project/repair! Please…"
type textarea "x"
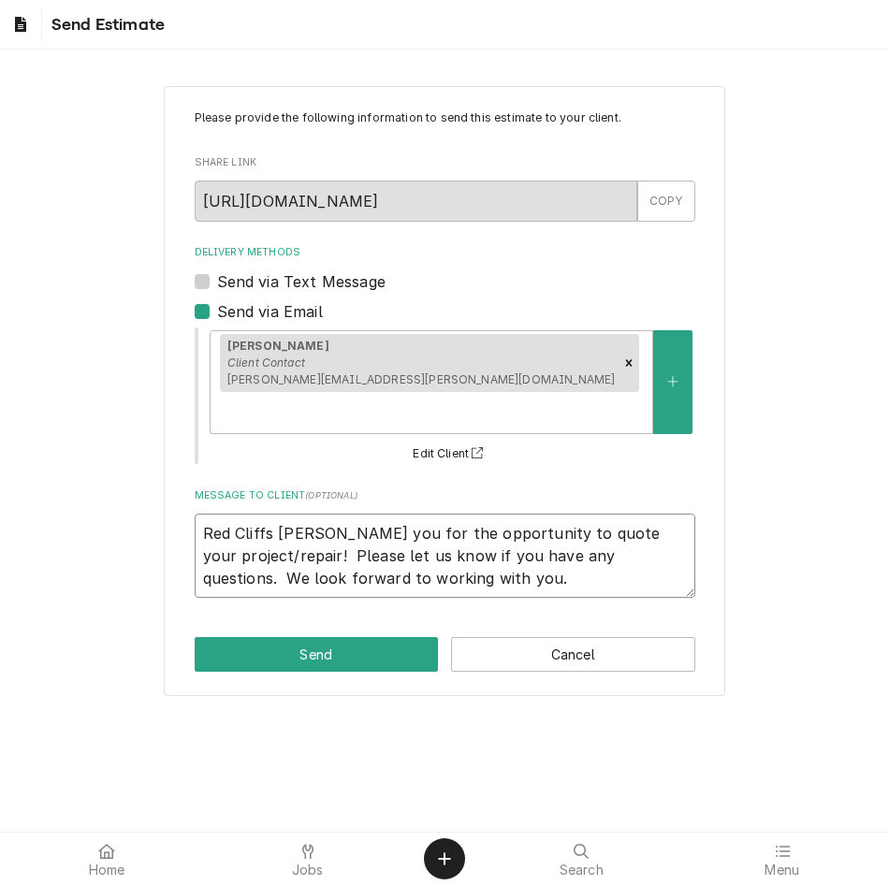
type textarea "Red Cliffs UndThank you for the opportunity to quote your project/repair! Pleas…"
type textarea "x"
type textarea "Red Cliffs UndeThank you for the opportunity to quote your project/repair! Plea…"
type textarea "x"
type textarea "Red Cliffs UnderThank you for the opportunity to quote your project/repair! Ple…"
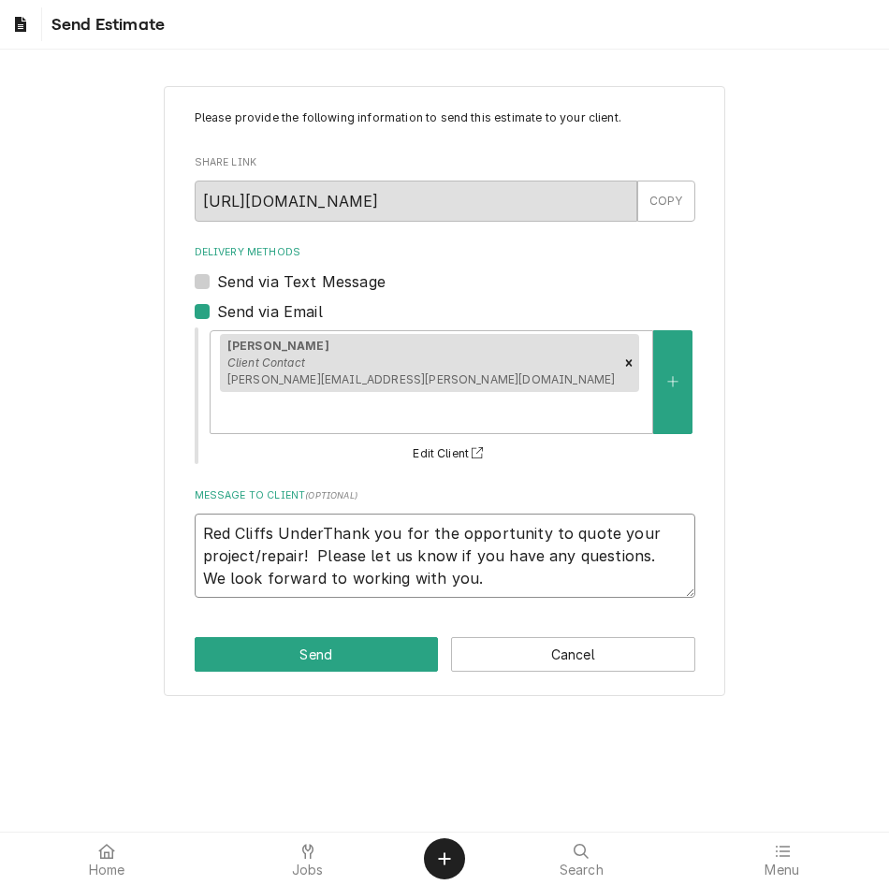
type textarea "x"
type textarea "Red Cliffs UndercThank you for the opportunity to quote your project/repair! Pl…"
type textarea "x"
type textarea "Red Cliffs UndercoThank you for the opportunity to quote your project/repair! P…"
type textarea "x"
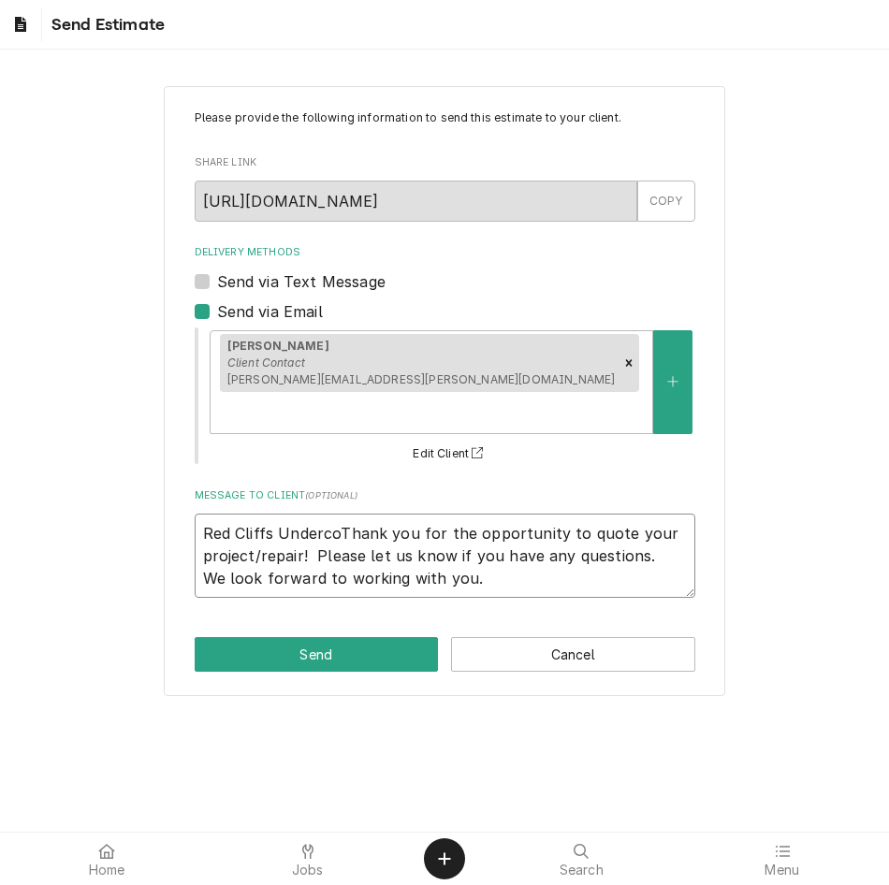
type textarea "Red Cliffs UndercouThank you for the opportunity to quote your project/repair! …"
type textarea "x"
type textarea "Red Cliffs UndercountThank you for the opportunity to quote your project/repair…"
type textarea "x"
type textarea "Red Cliffs UndercounteThank you for the opportunity to quote your project/repai…"
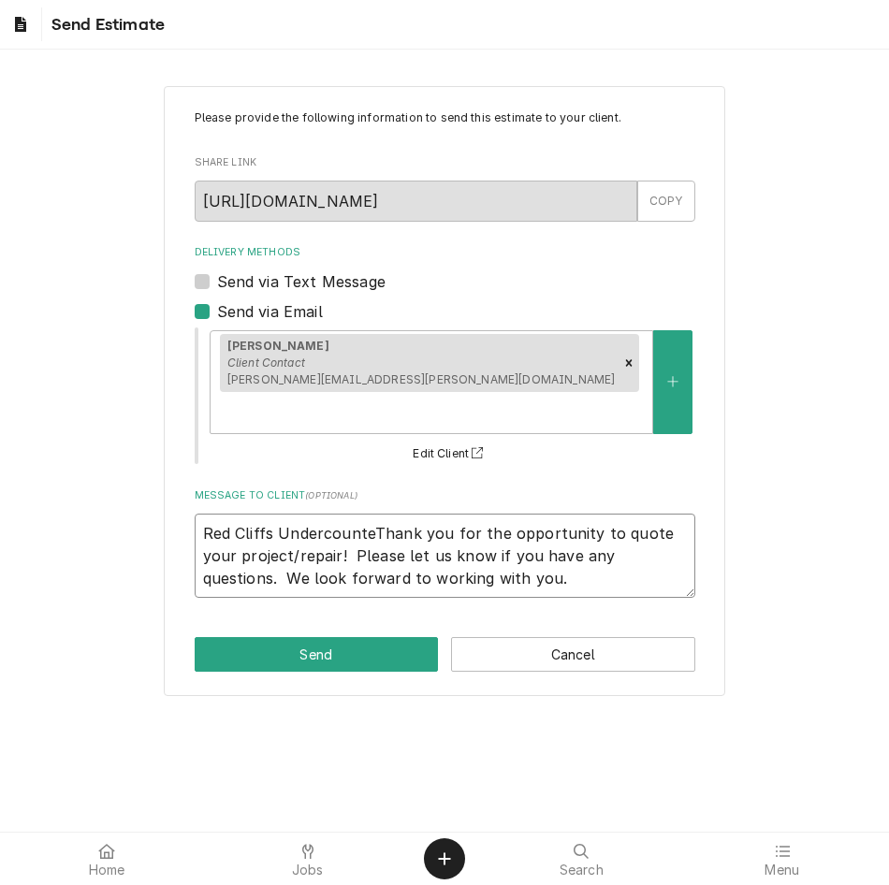
type textarea "x"
type textarea "Red Cliffs UndercounterThank you for the opportunity to quote your project/repa…"
type textarea "x"
type textarea "Red Cliffs Undercounter Thank you for the opportunity to quote your project/rep…"
type textarea "x"
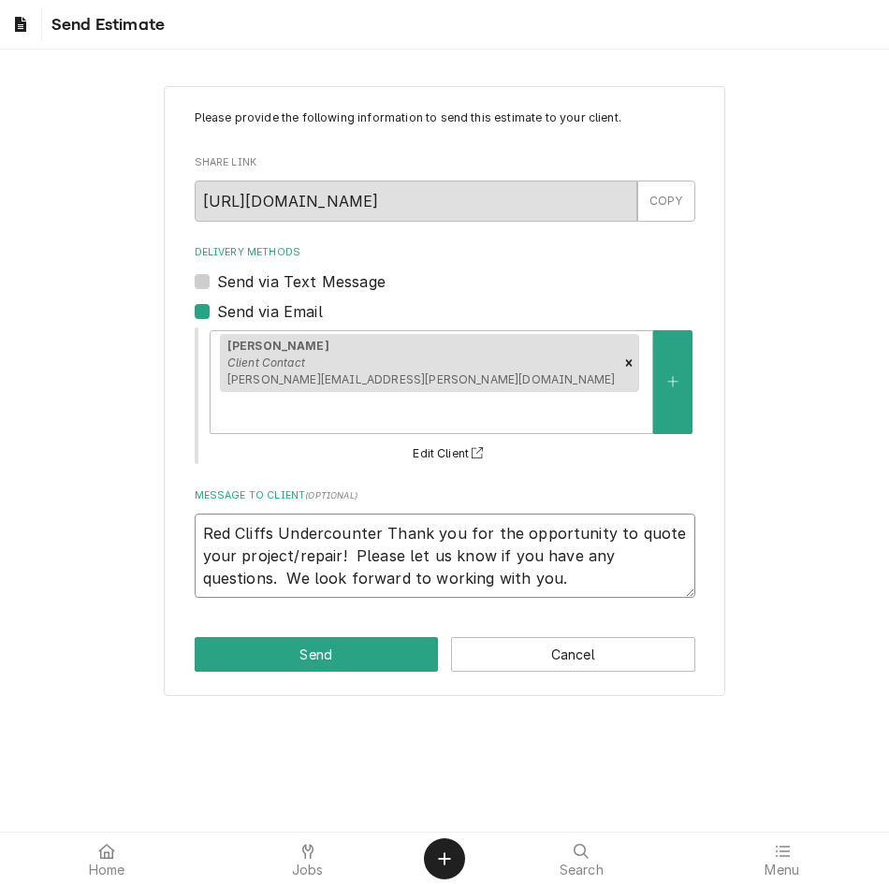
type textarea "Red Cliffs Undercounter FThank you for the opportunity to quote your project/re…"
type textarea "x"
type textarea "Red Cliffs Undercounter FriThank you for the opportunity to quote your project/…"
type textarea "x"
type textarea "Red Cliffs Undercounter FridThank you for the opportunity to quote your project…"
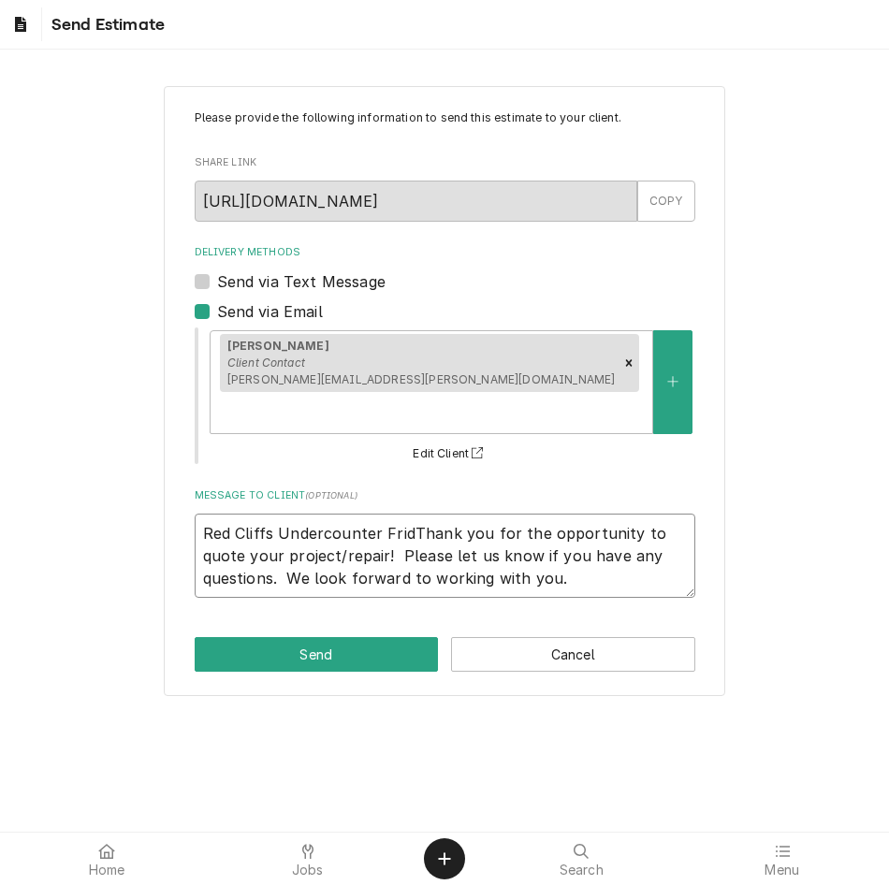
type textarea "x"
type textarea "Red Cliffs Undercounter FrideThank you for the opportunity to quote your projec…"
type textarea "x"
type textarea "Red Cliffs Undercounter FridThank you for the opportunity to quote your project…"
type textarea "x"
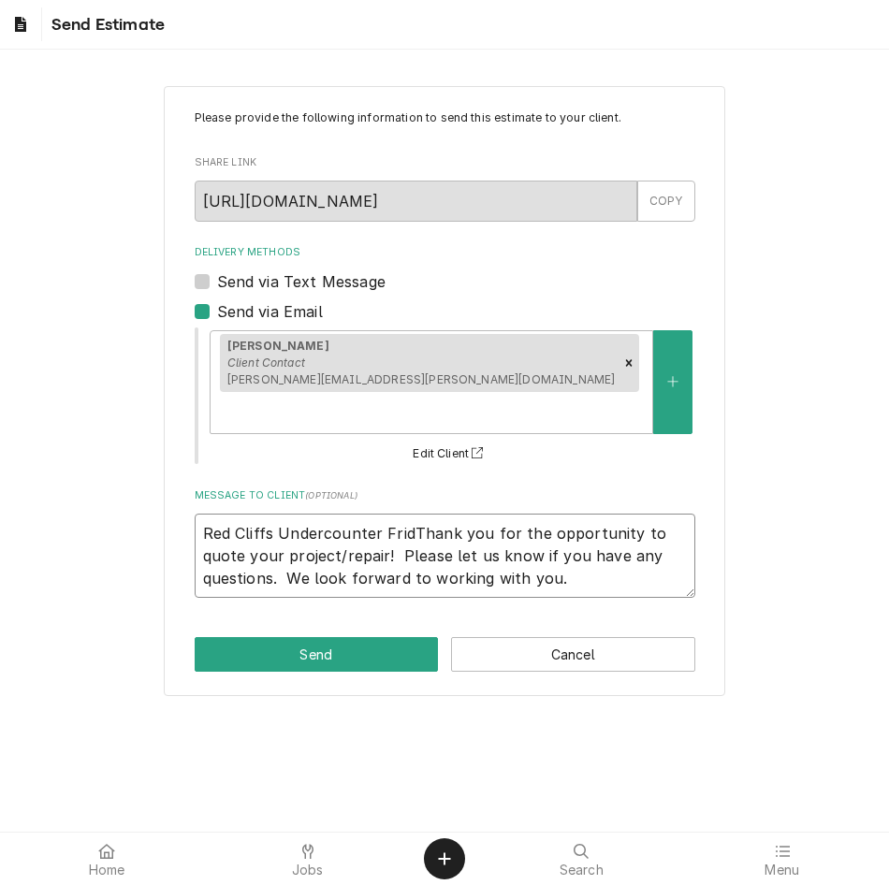
type textarea "Red Cliffs Undercounter FridgThank you for the opportunity to quote your projec…"
type textarea "x"
type textarea "Red Cliffs Undercounter Fridge Thank you for the opportunity to quote your proj…"
type textarea "x"
type textarea "Red Cliffs Undercounter Fridge qThank you for the opportunity to quote your pro…"
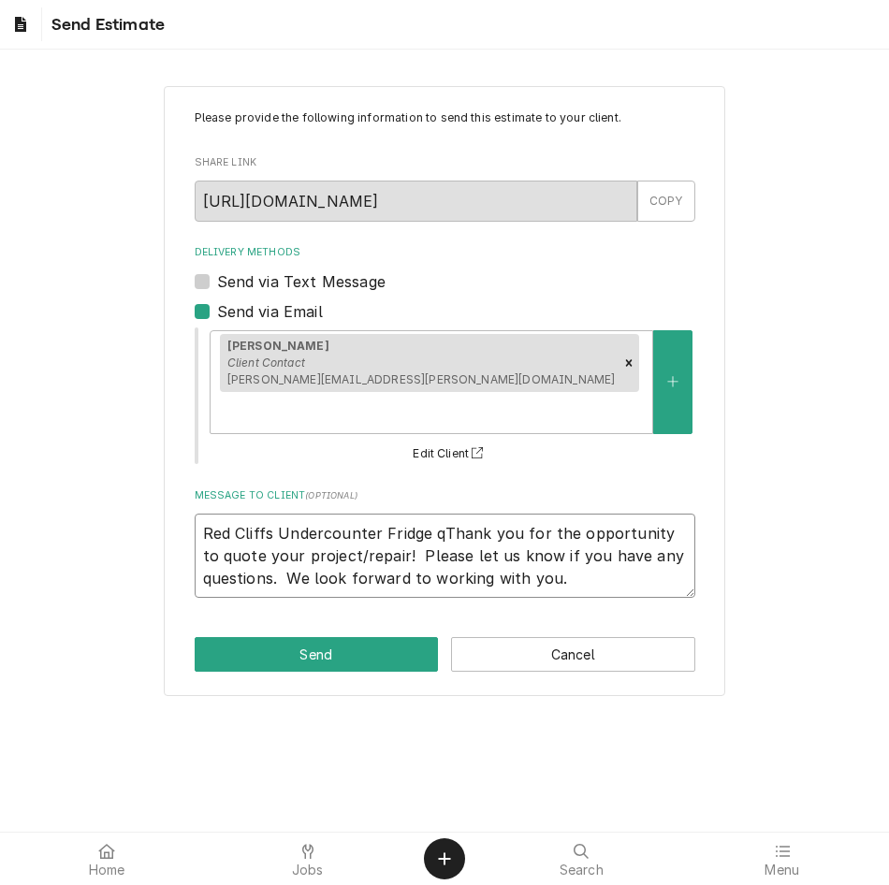
type textarea "x"
type textarea "Red Cliffs Undercounter Fridge quThank you for the opportunity to quote your pr…"
type textarea "x"
type textarea "Red Cliffs Undercounter Fridge quoThank you for the opportunity to quote your p…"
type textarea "x"
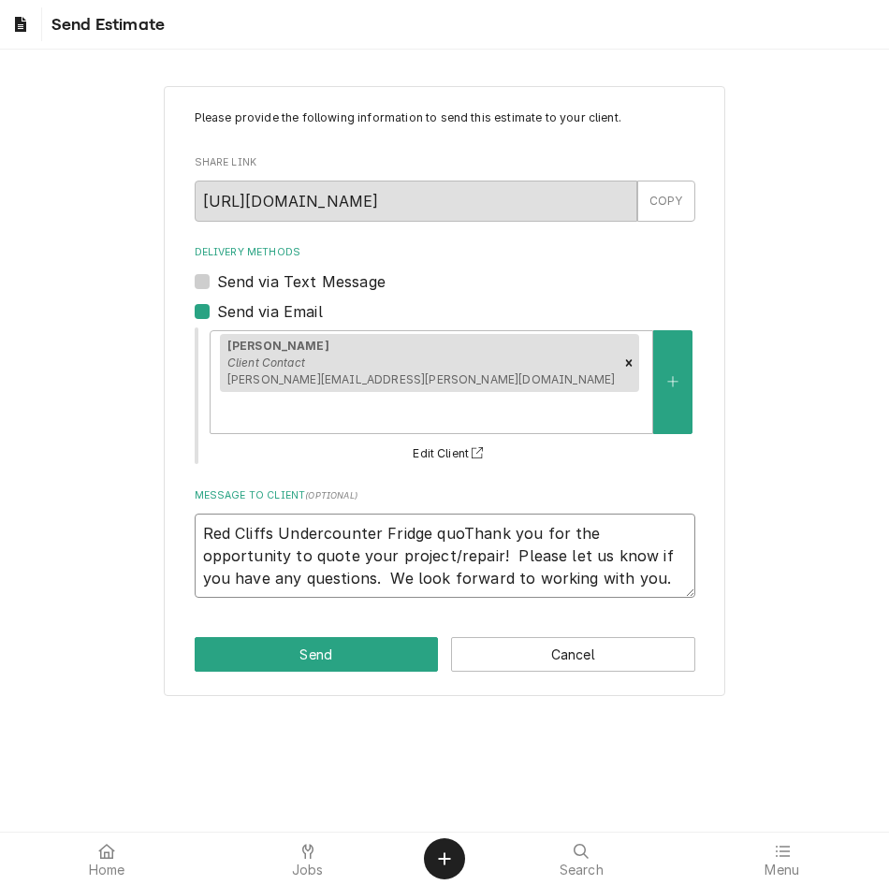
type textarea "Red Cliffs Undercounter Fridge quotThank you for the opportunity to quote your …"
type textarea "x"
type textarea "Red Cliffs Undercounter Fridge quoteThank you for the opportunity to quote your…"
type textarea "x"
type textarea "Red Cliffs Undercounter Fridge quote-Thank you for the opportunity to quote you…"
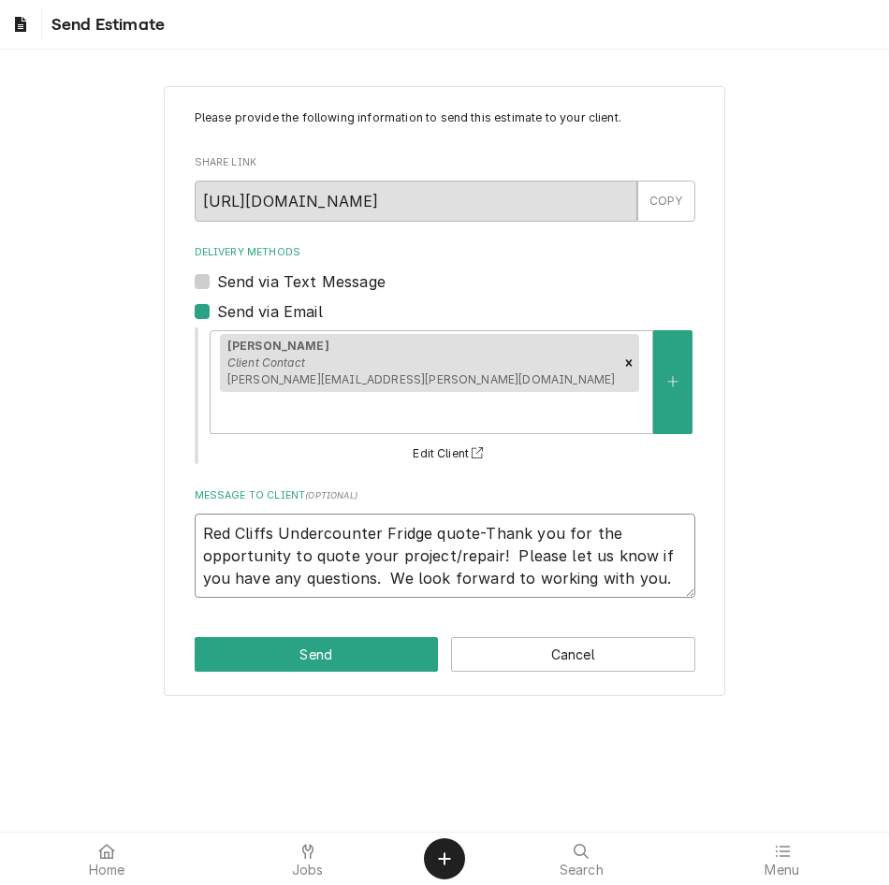
type textarea "x"
type textarea "Red Cliffs Undercounter Fridge quote- Thank you for the opportunity to quote yo…"
click at [312, 637] on button "Send" at bounding box center [317, 654] width 244 height 35
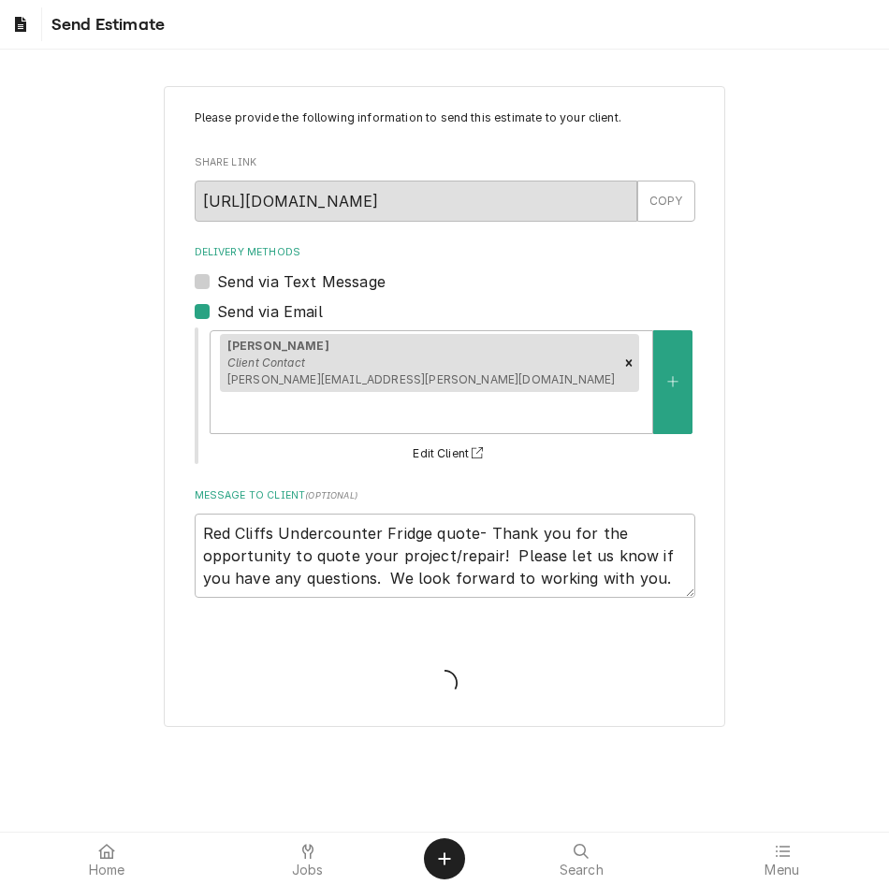
type textarea "x"
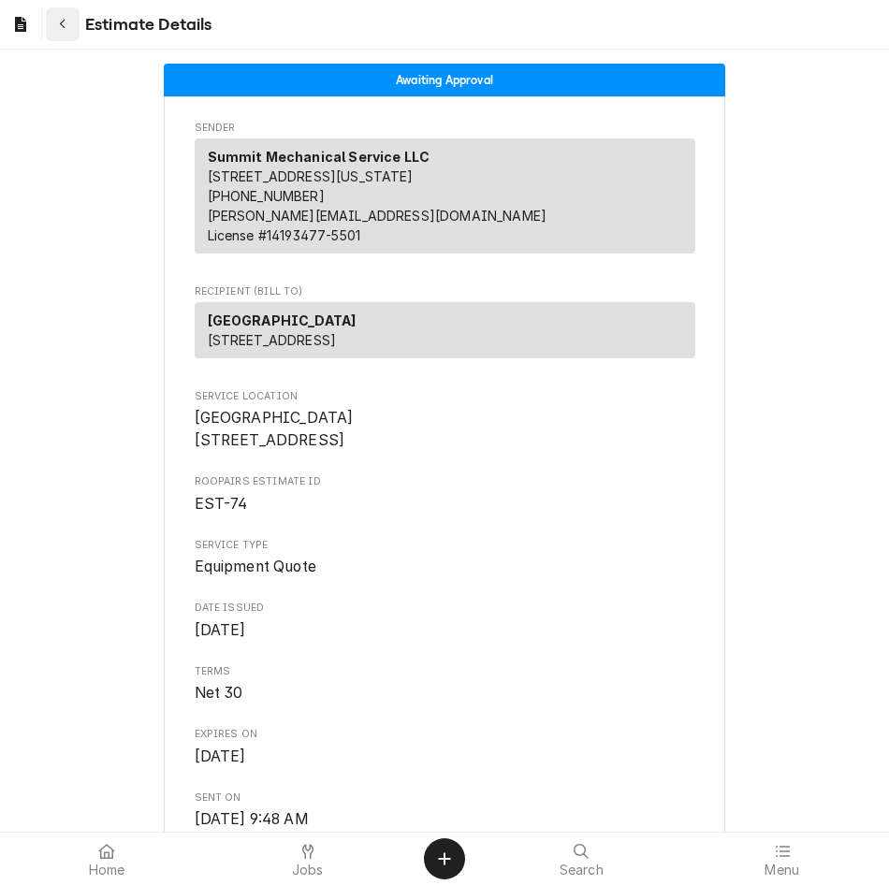
click at [70, 17] on div "Navigate back" at bounding box center [62, 24] width 19 height 19
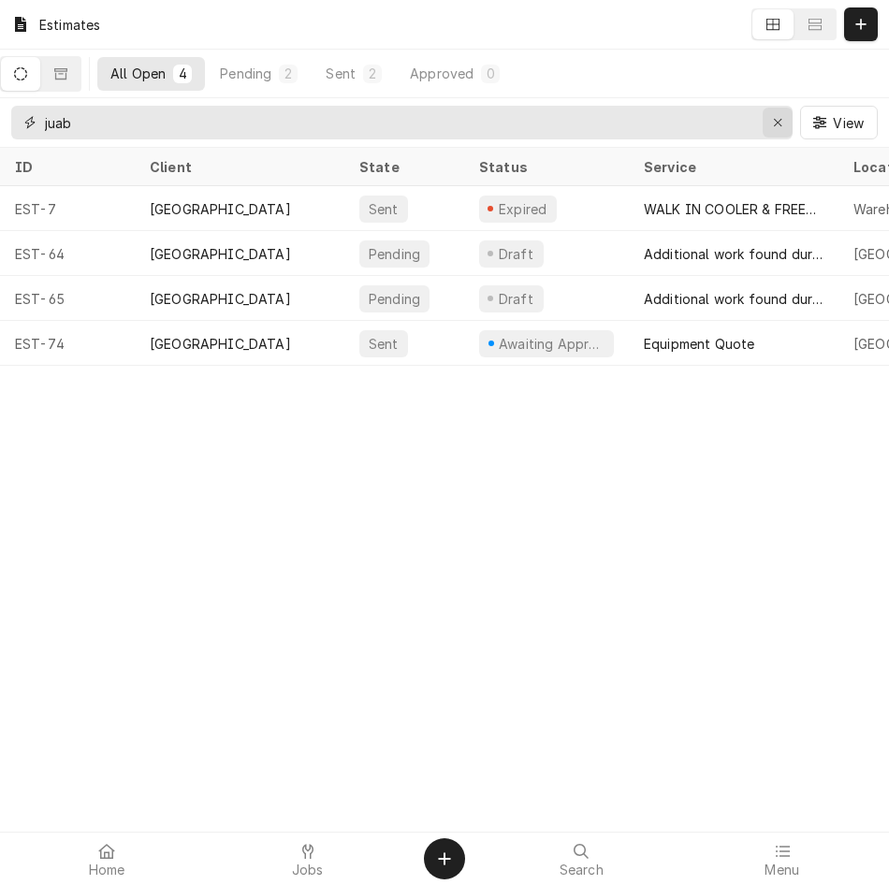
click at [780, 124] on icon "Erase input" at bounding box center [778, 122] width 10 height 13
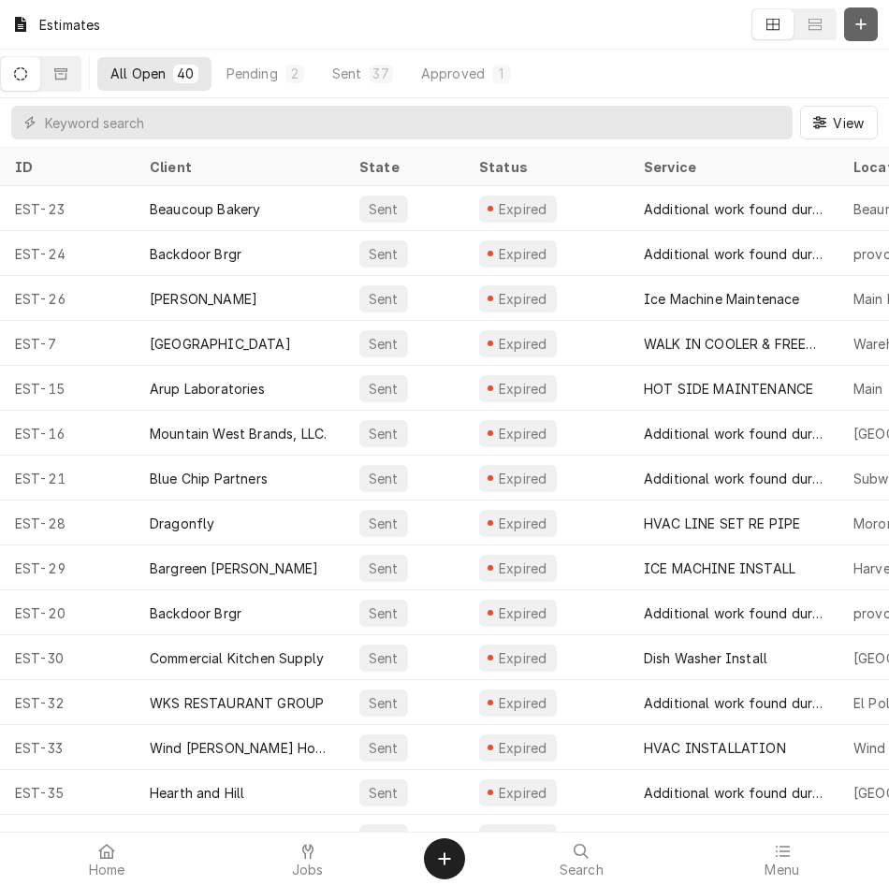
click at [873, 23] on button "Dynamic Content Wrapper" at bounding box center [861, 24] width 34 height 34
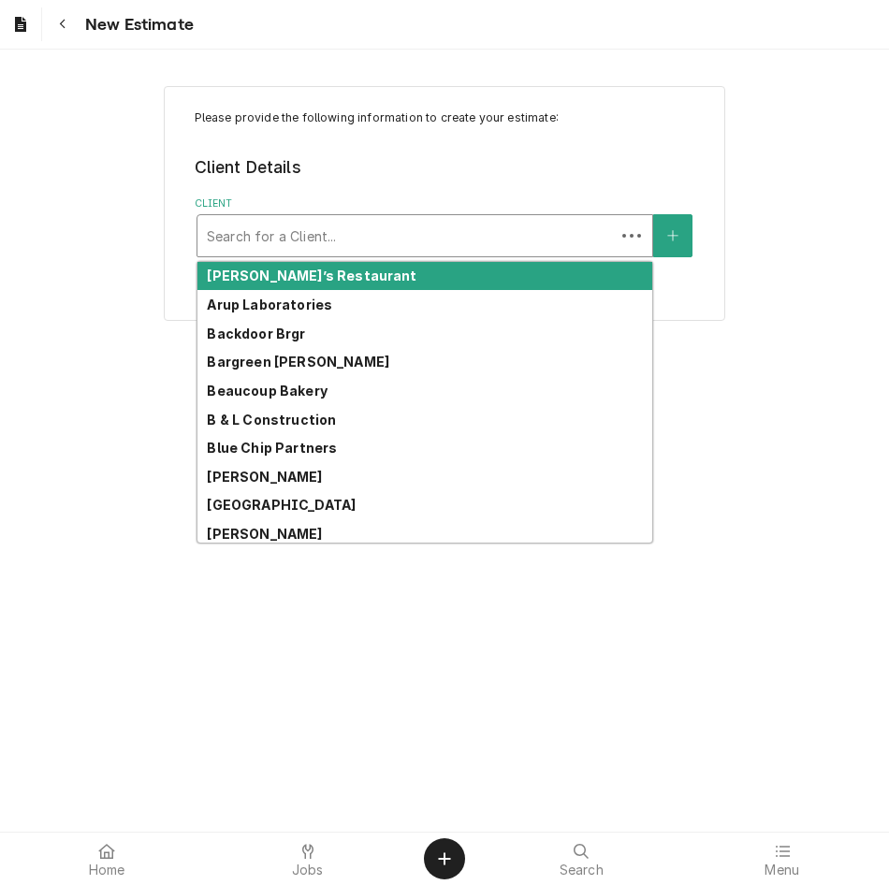
click at [405, 235] on div "Client" at bounding box center [406, 236] width 399 height 34
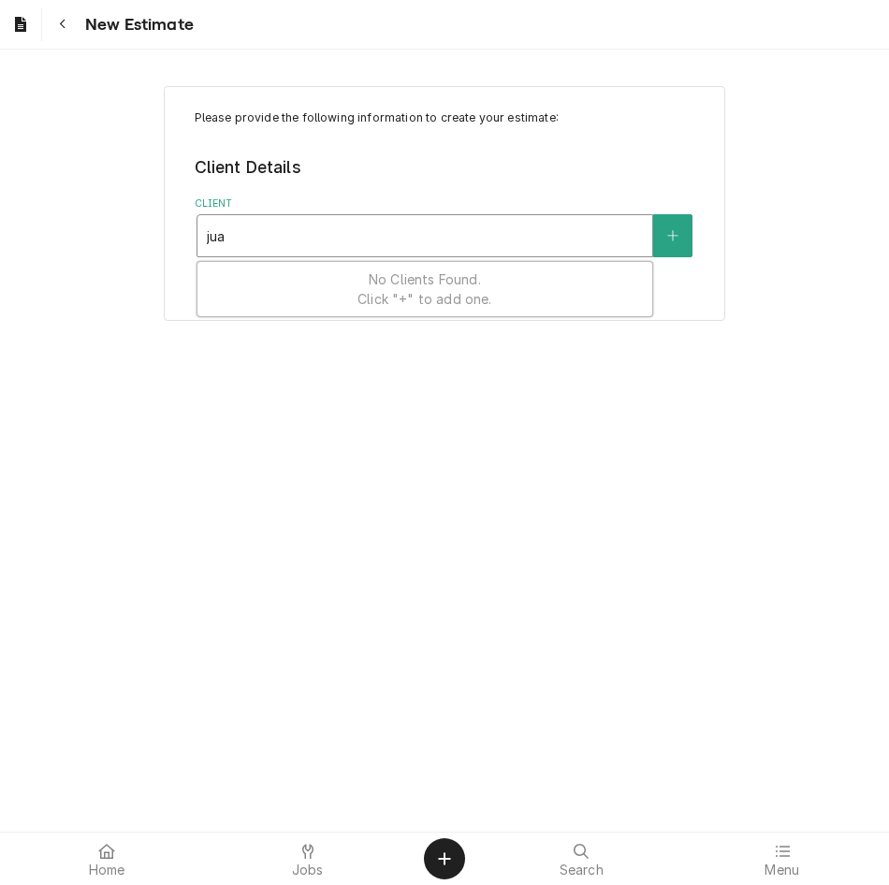
type input "juab"
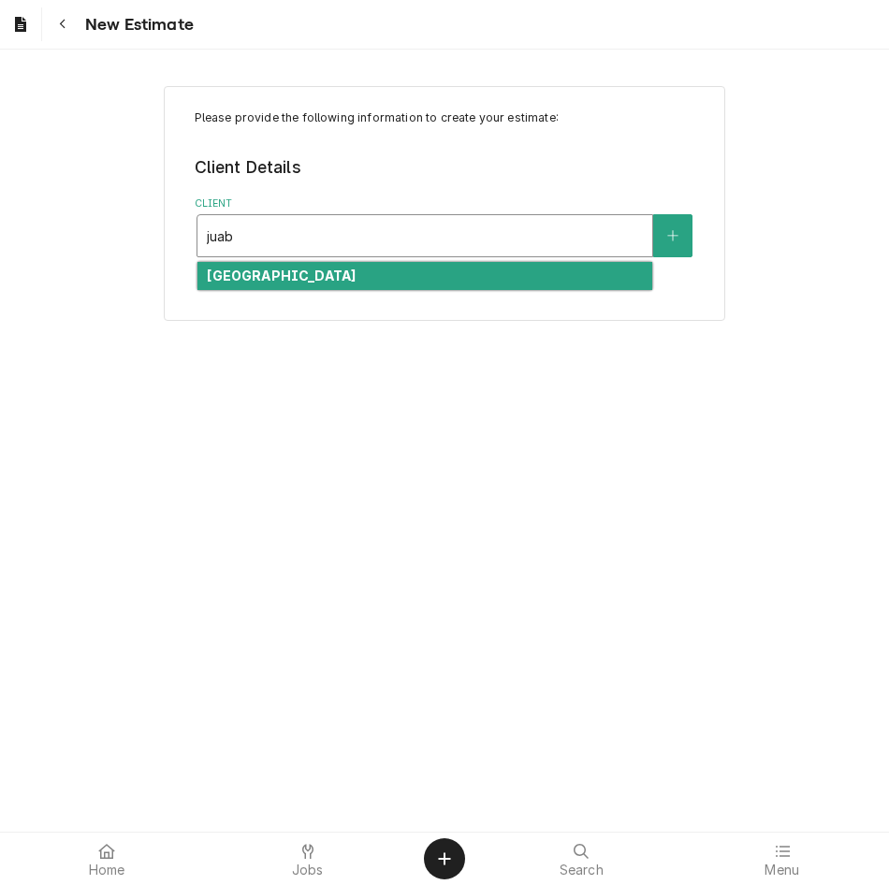
click at [367, 279] on div "[GEOGRAPHIC_DATA]" at bounding box center [424, 276] width 455 height 29
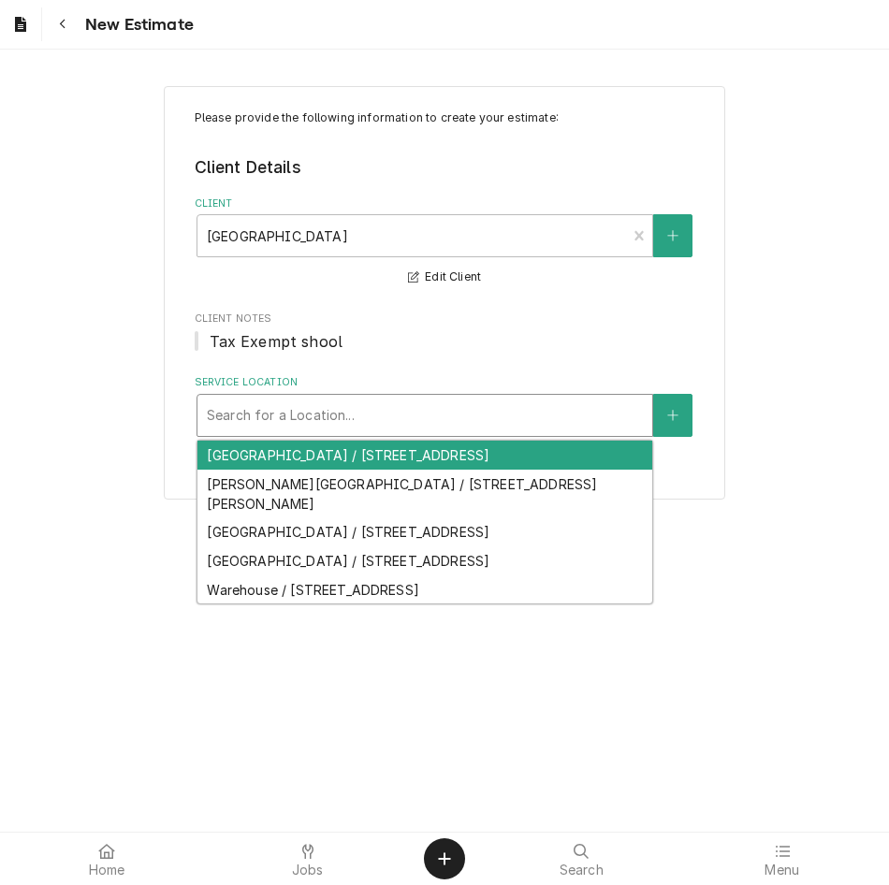
click at [294, 405] on div "Service Location" at bounding box center [425, 416] width 436 height 34
click at [287, 466] on div "[GEOGRAPHIC_DATA] / [STREET_ADDRESS]" at bounding box center [424, 455] width 455 height 29
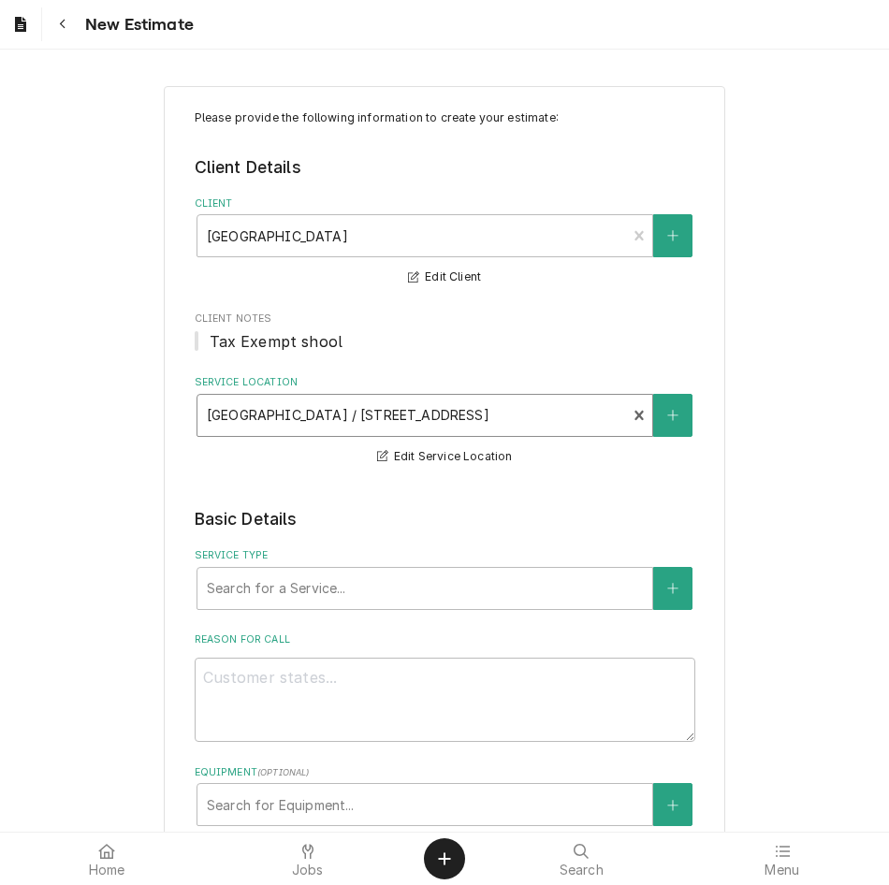
scroll to position [92, 0]
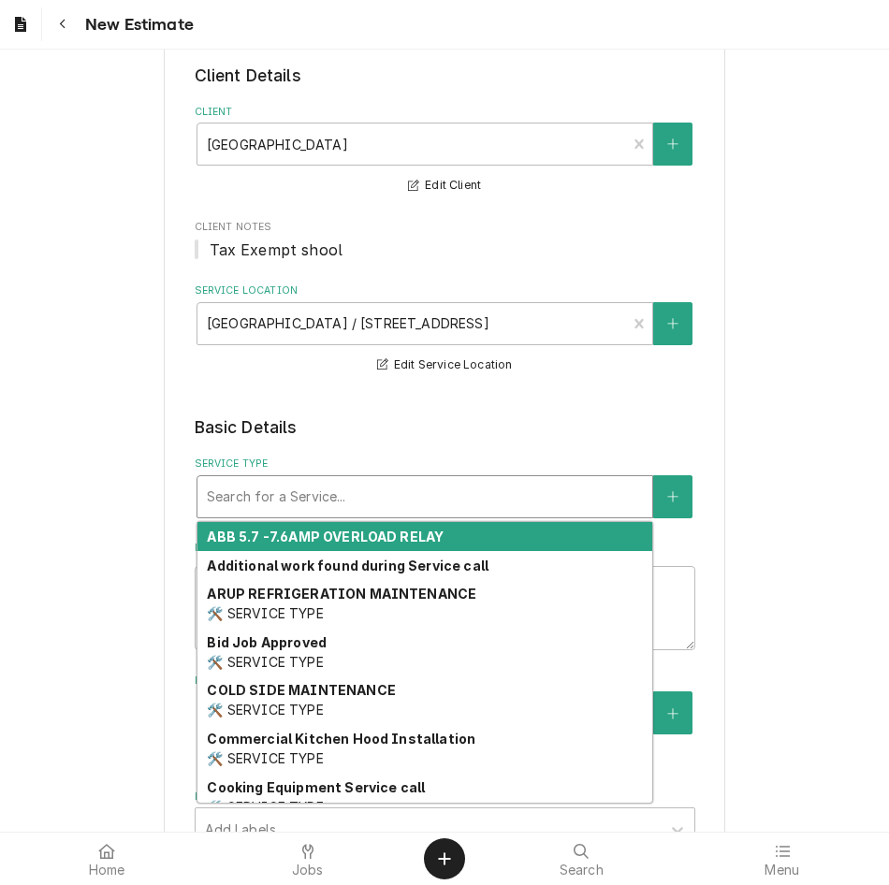
click at [305, 508] on div "Service Type" at bounding box center [425, 497] width 436 height 34
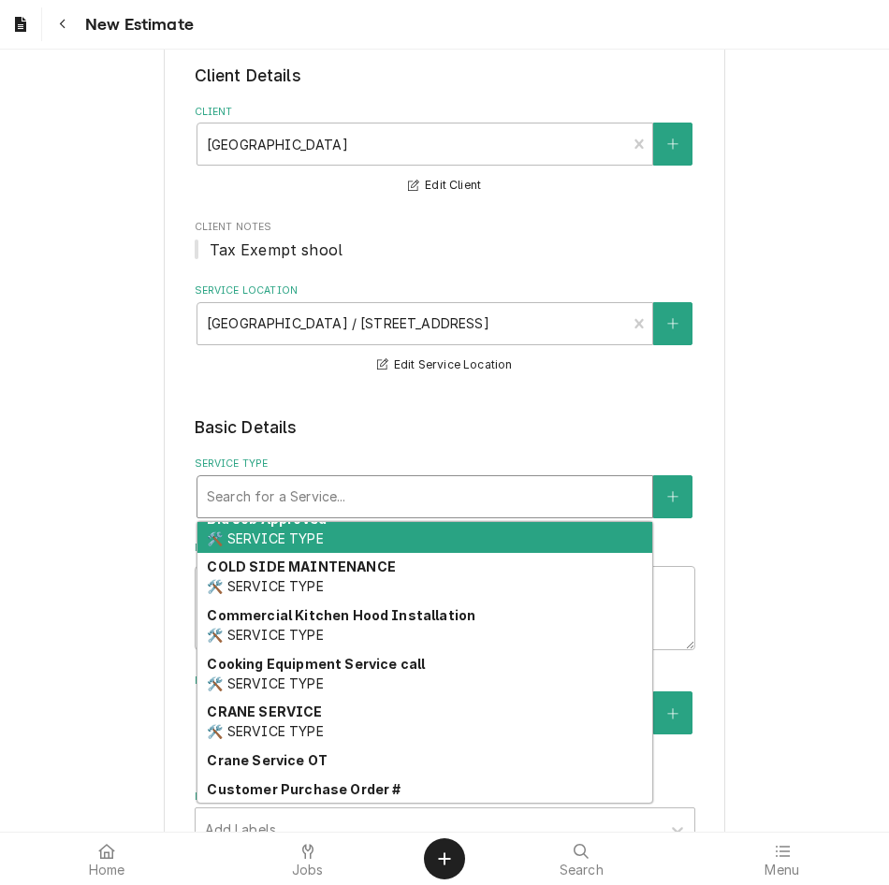
scroll to position [0, 0]
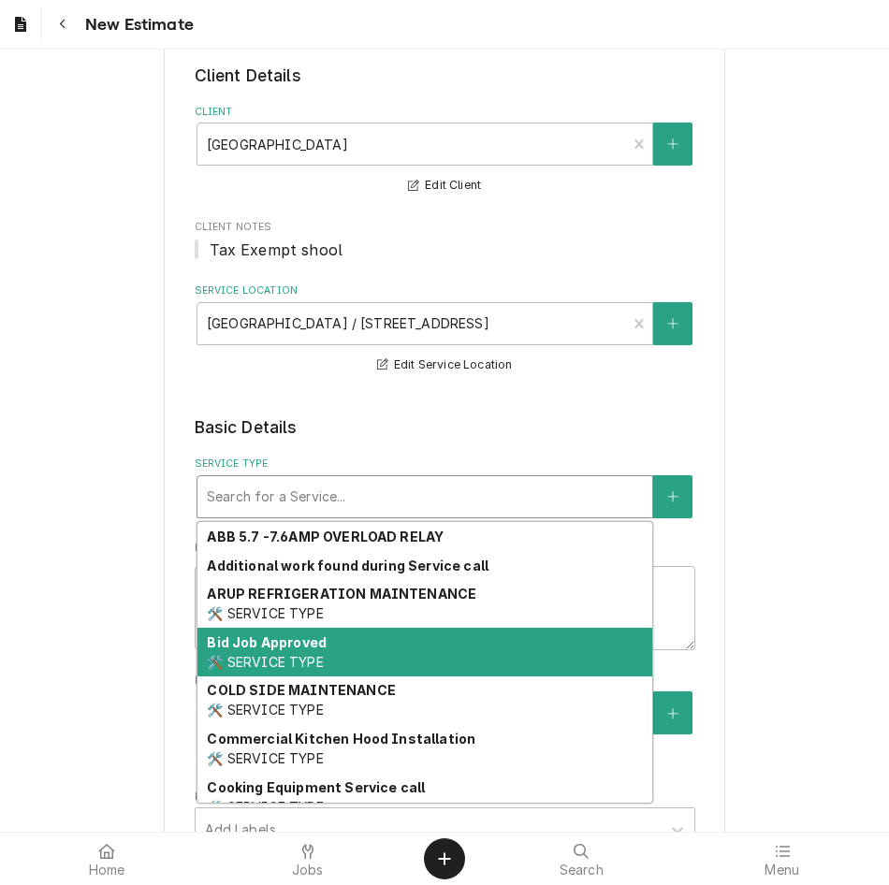
type textarea "x"
type input "e"
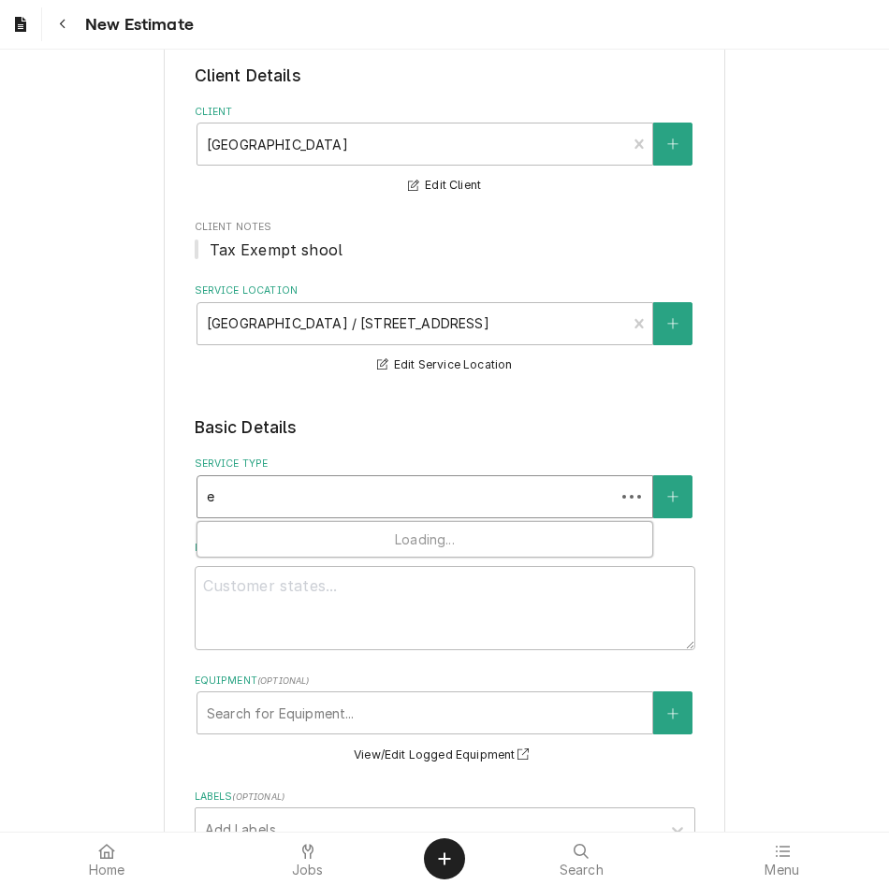
type textarea "x"
type input "eq"
type textarea "x"
type input "equ"
type textarea "x"
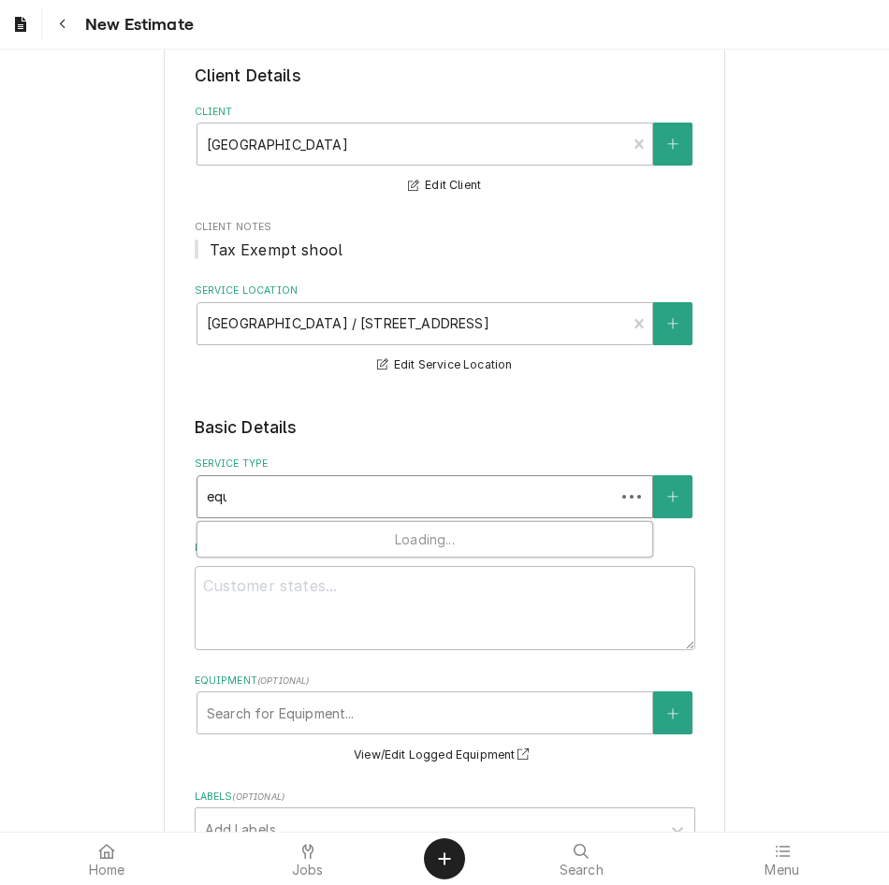
type input "equi"
type textarea "x"
type input "equip"
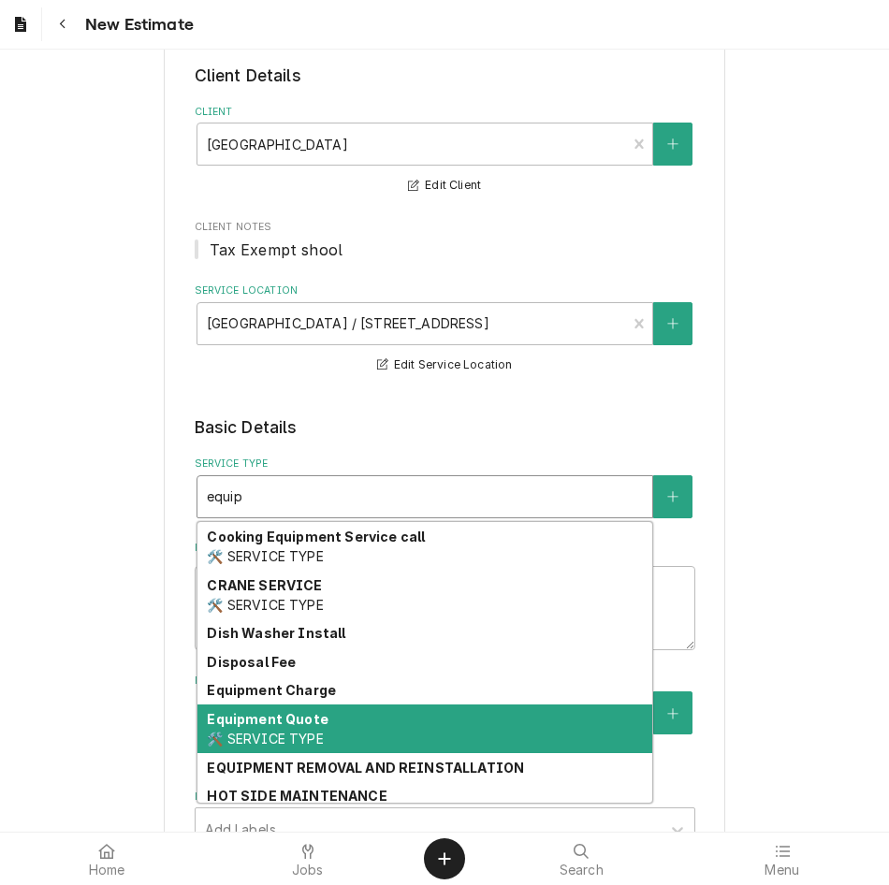
click at [310, 728] on div "Equipment Quote 🛠️ SERVICE TYPE" at bounding box center [424, 729] width 455 height 49
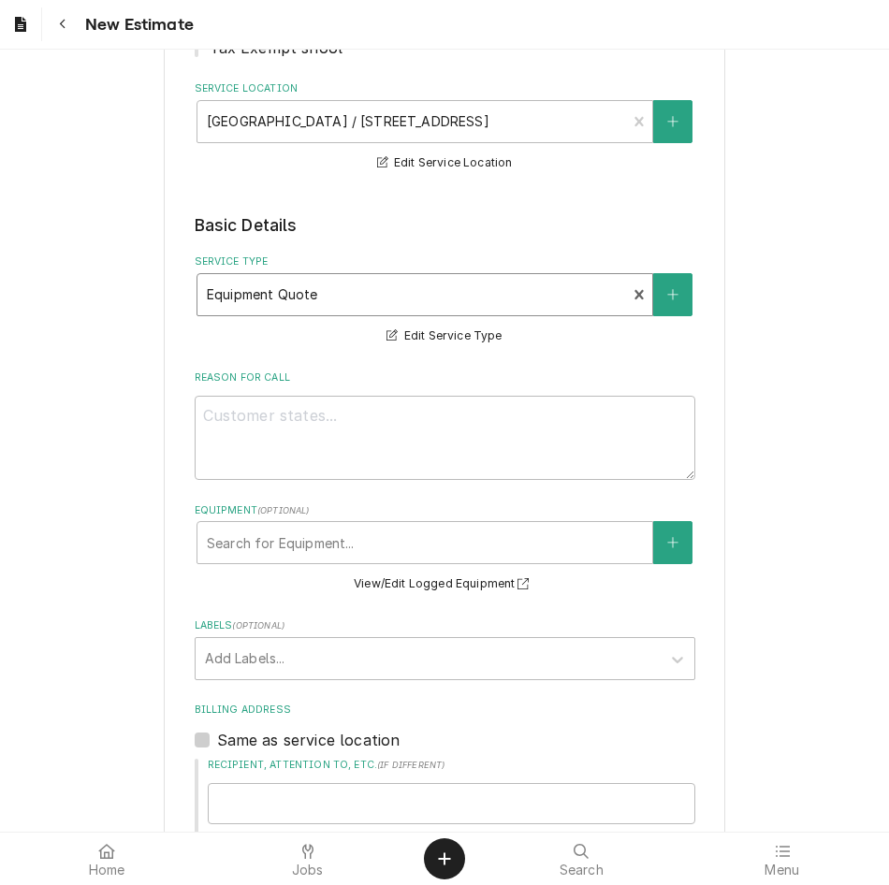
scroll to position [308, 0]
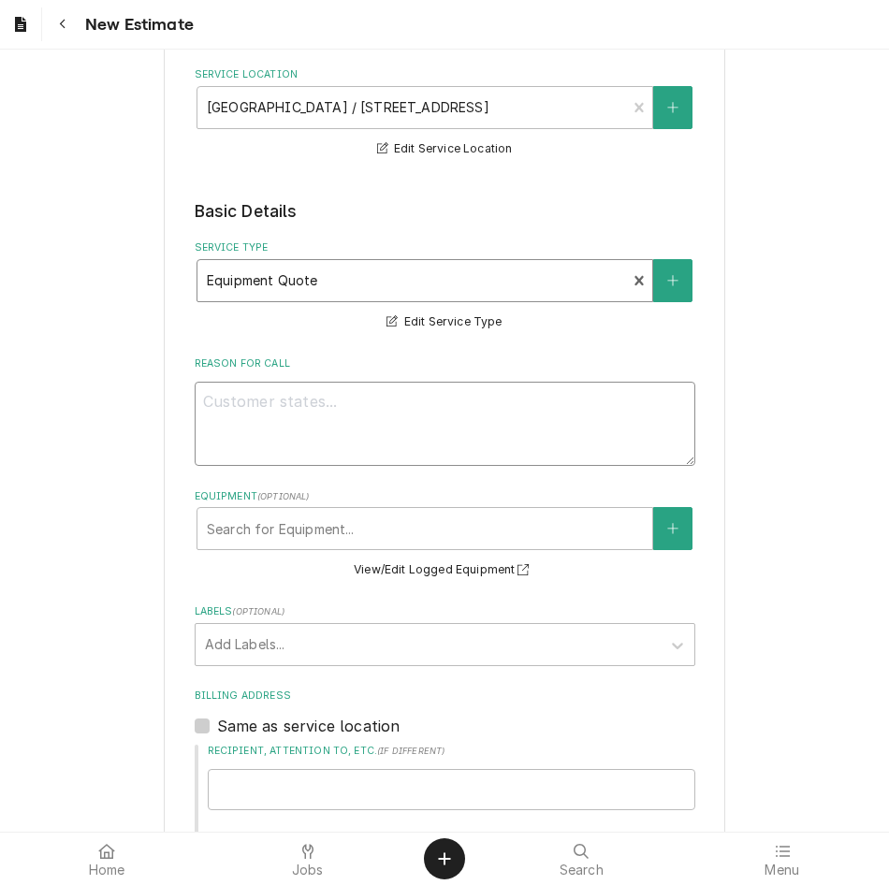
click at [325, 419] on textarea "Reason For Call" at bounding box center [445, 424] width 501 height 84
type textarea "x"
type textarea "T"
type textarea "x"
type textarea "Ta"
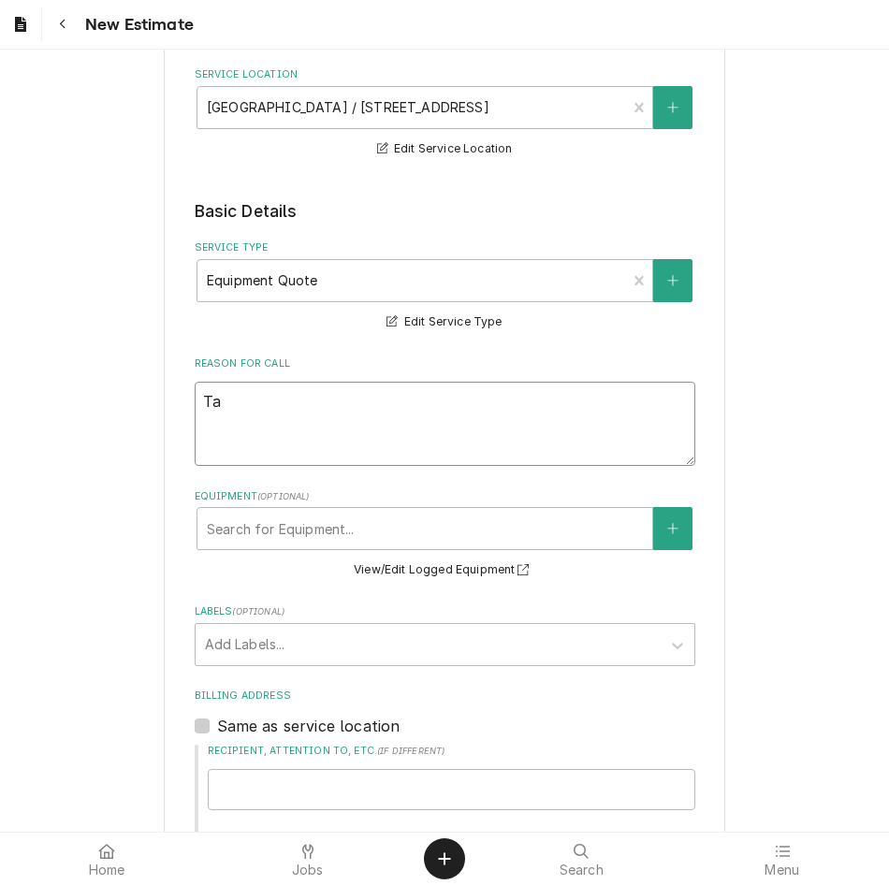
type textarea "x"
type textarea "Tar"
type textarea "x"
type textarea "[PERSON_NAME]"
type textarea "x"
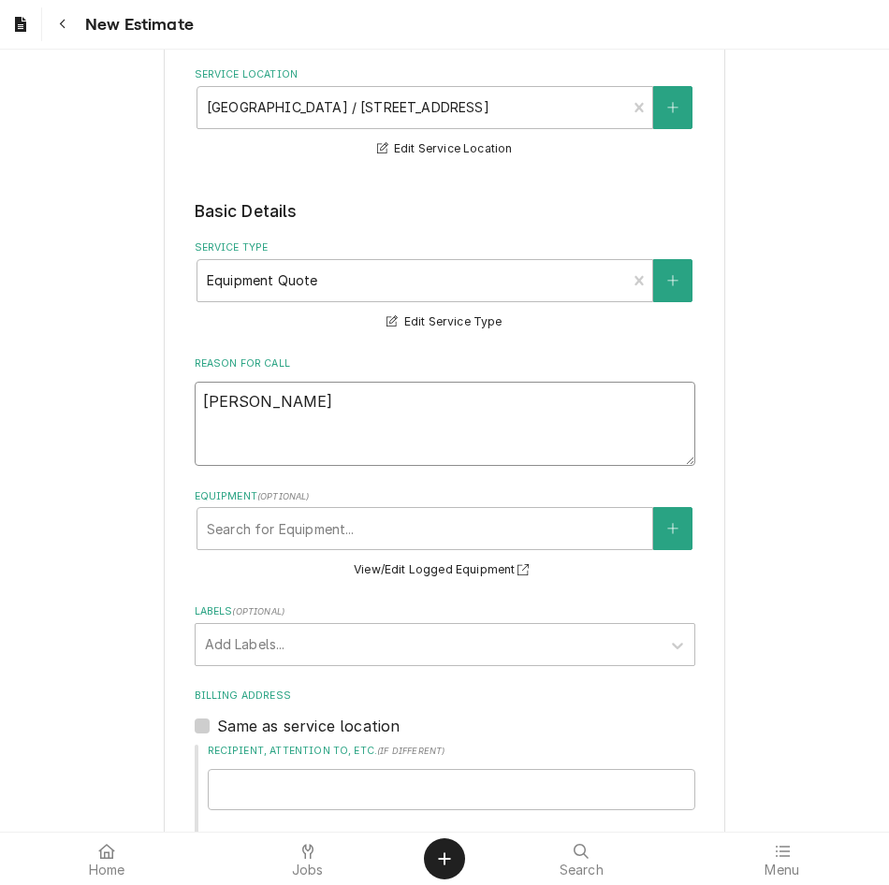
type textarea "[PERSON_NAME]"
type textarea "x"
type textarea "[PERSON_NAME] RE"
type textarea "x"
type textarea "[PERSON_NAME]"
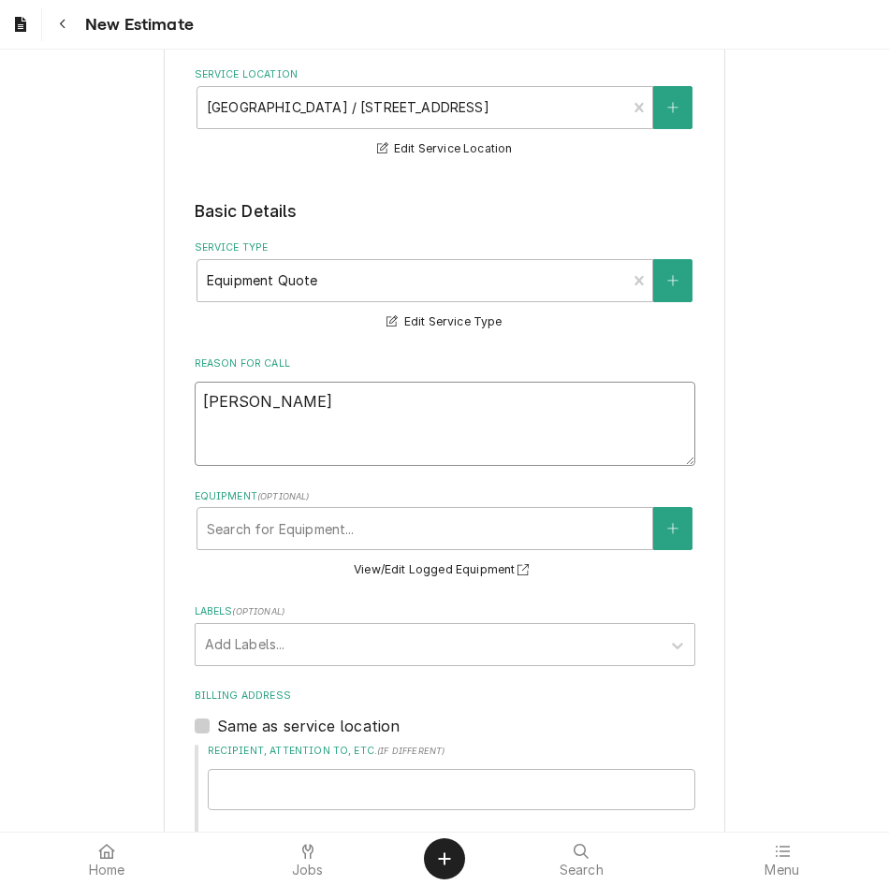
type textarea "x"
type textarea "[PERSON_NAME] RE"
type textarea "x"
type textarea "[PERSON_NAME] Re"
type textarea "x"
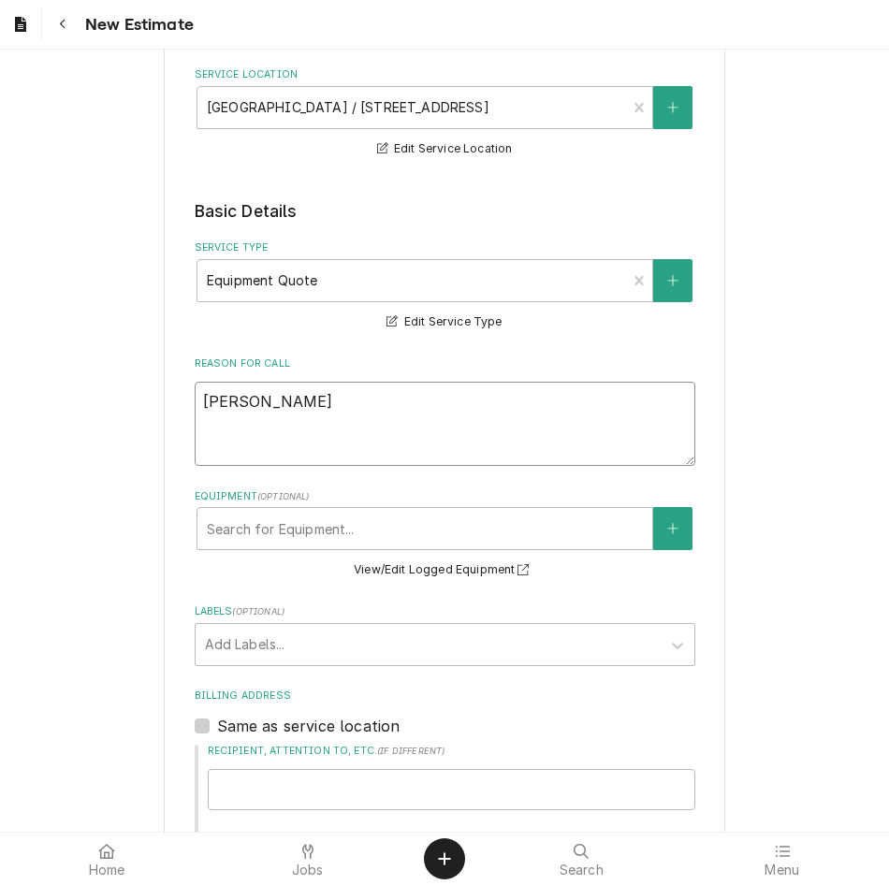
type textarea "[PERSON_NAME]"
type textarea "x"
type textarea "[PERSON_NAME]"
type textarea "x"
type textarea "[PERSON_NAME]"
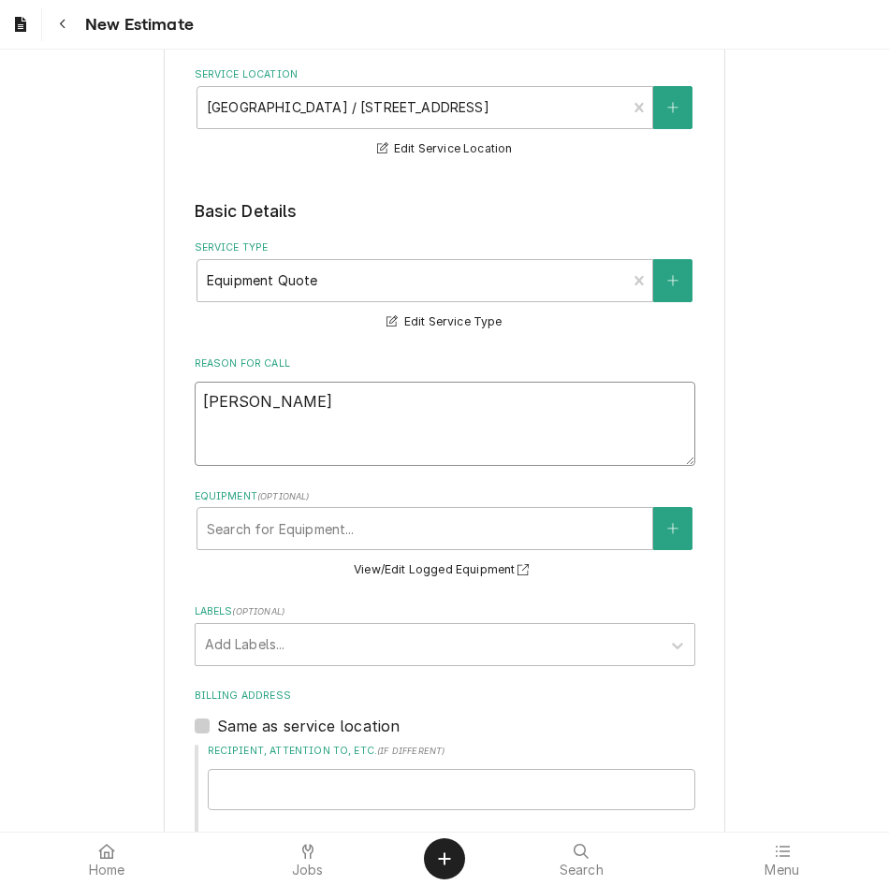
type textarea "x"
type textarea "[PERSON_NAME]"
type textarea "x"
type textarea "[PERSON_NAME]"
type textarea "x"
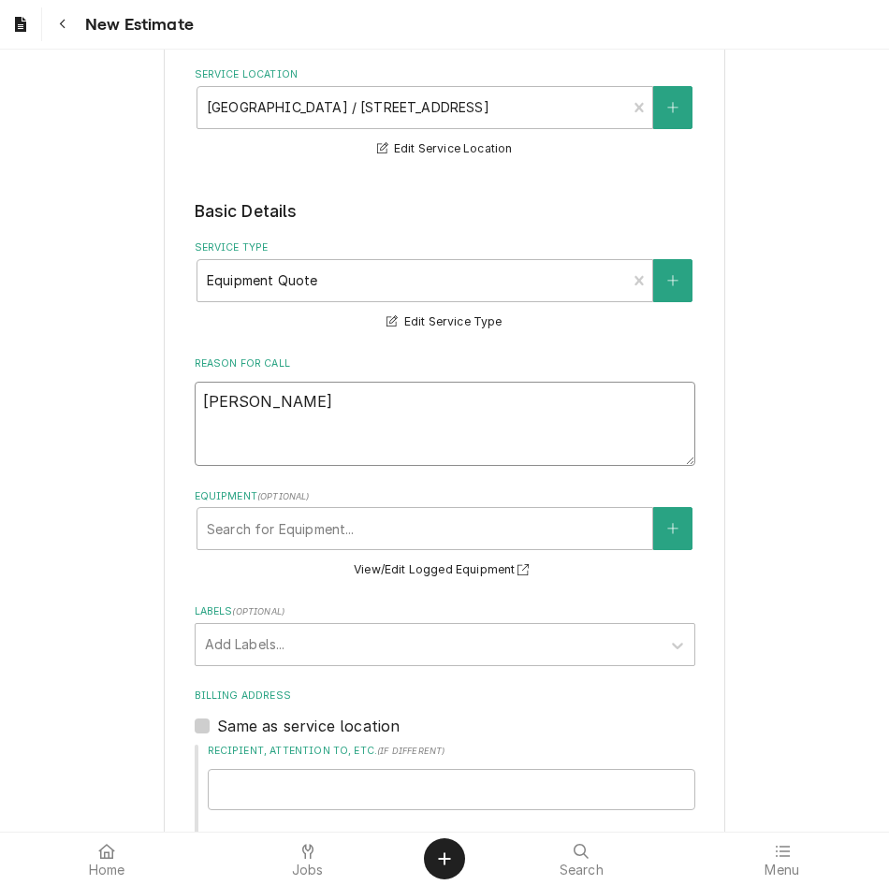
type textarea "[PERSON_NAME]"
type textarea "x"
type textarea "[PERSON_NAME] Request"
type textarea "x"
type textarea "[PERSON_NAME] Requeste"
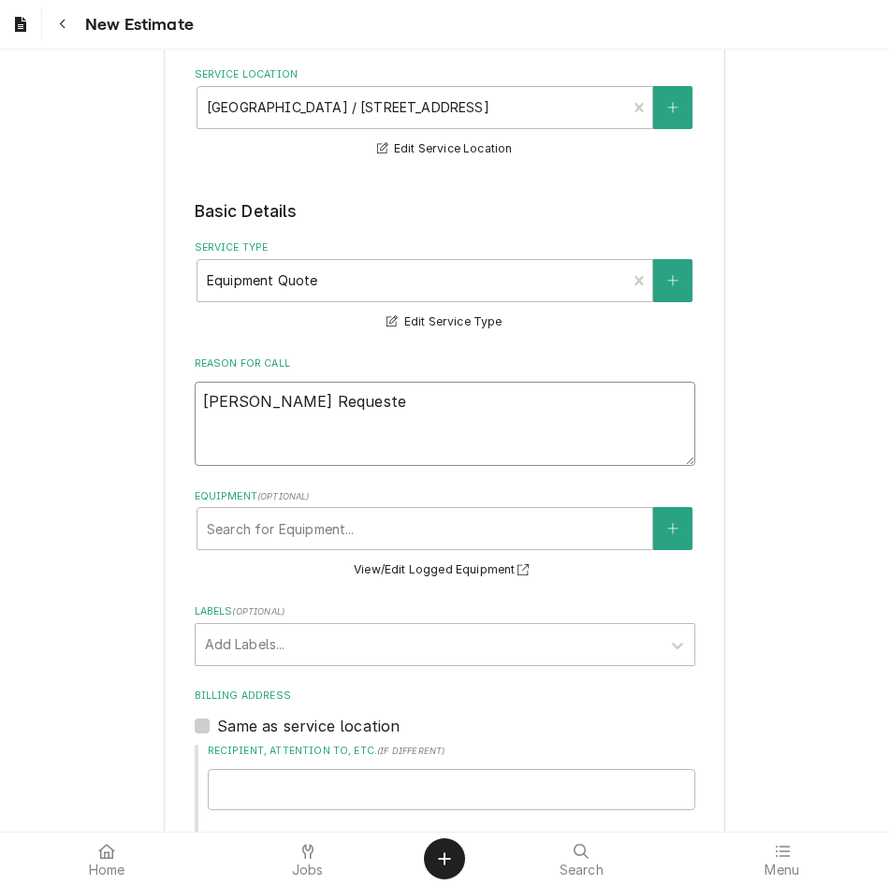
type textarea "x"
type textarea "[PERSON_NAME] Requested"
type textarea "x"
type textarea "[PERSON_NAME] Requested"
type textarea "x"
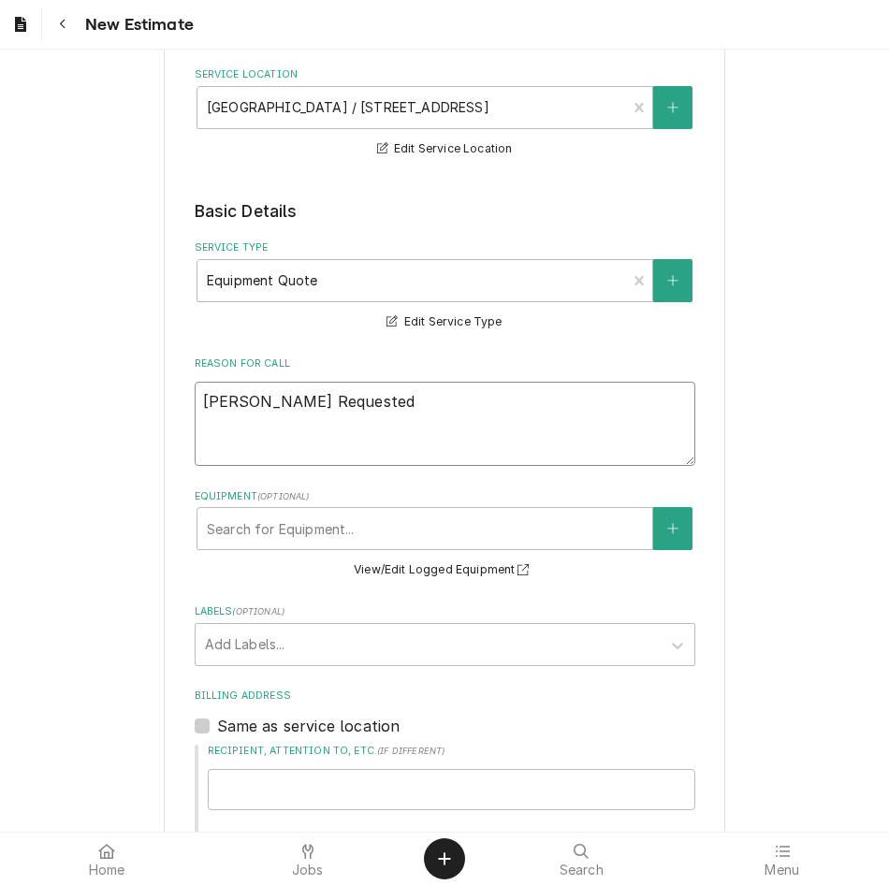
type textarea "[PERSON_NAME] Requested q"
type textarea "x"
type textarea "[PERSON_NAME] Requested qu"
type textarea "x"
type textarea "[PERSON_NAME] Requested quo"
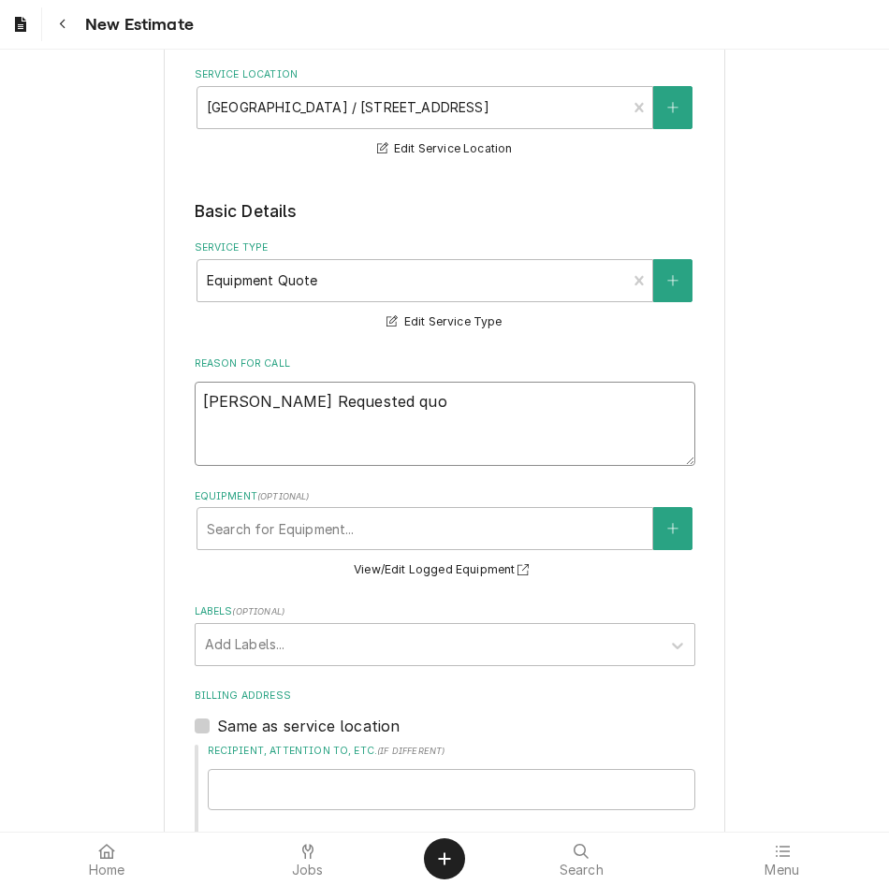
type textarea "x"
type textarea "[PERSON_NAME] Requested quot"
type textarea "x"
type textarea "[PERSON_NAME] Requested quote"
type textarea "x"
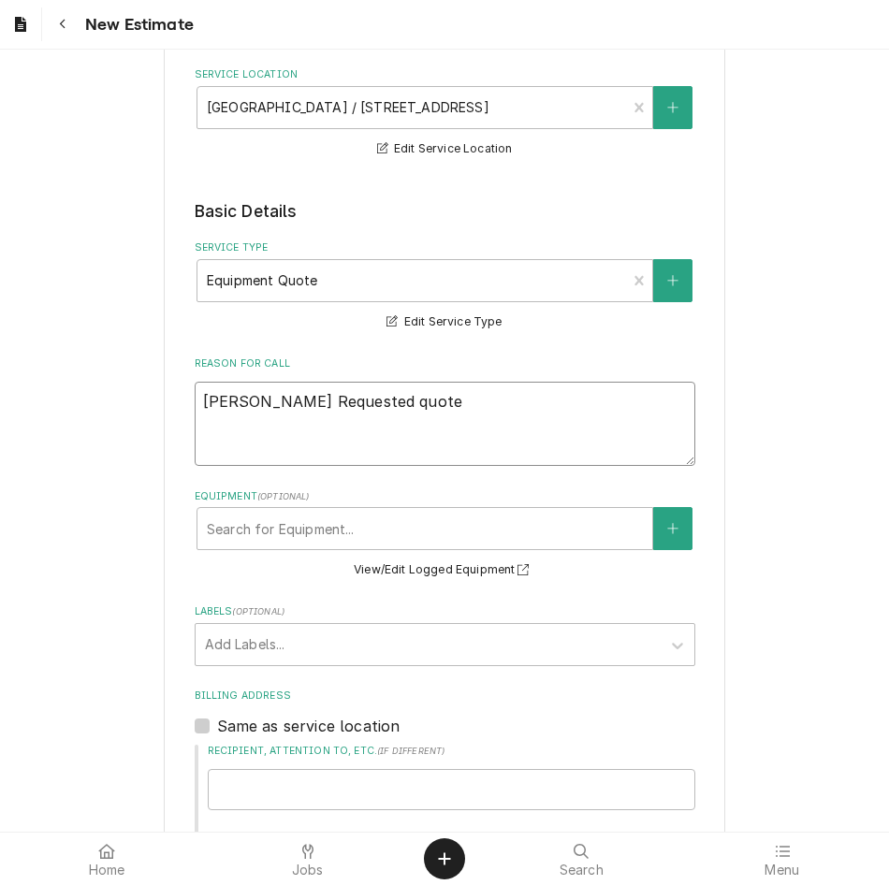
type textarea "[PERSON_NAME] Requested quote"
type textarea "x"
type textarea "[PERSON_NAME] Requested quote t"
type textarea "x"
type textarea "[PERSON_NAME] Requested quote to"
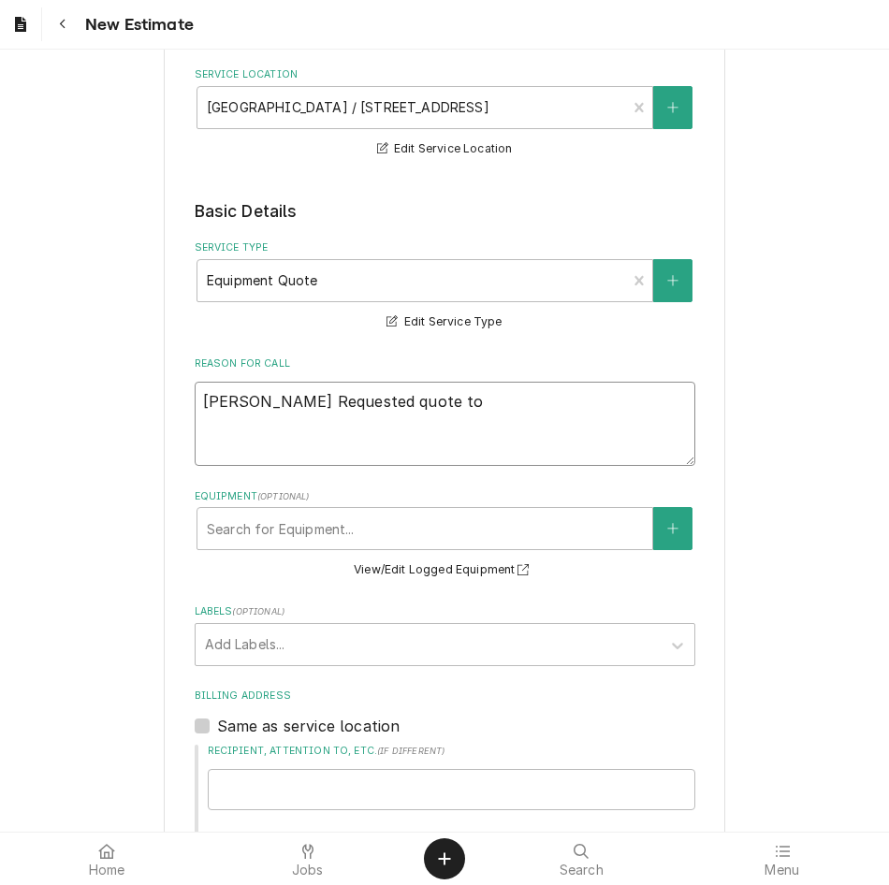
type textarea "x"
type textarea "[PERSON_NAME] Requested quote to"
type textarea "x"
type textarea "[PERSON_NAME] Requested quote to r"
type textarea "x"
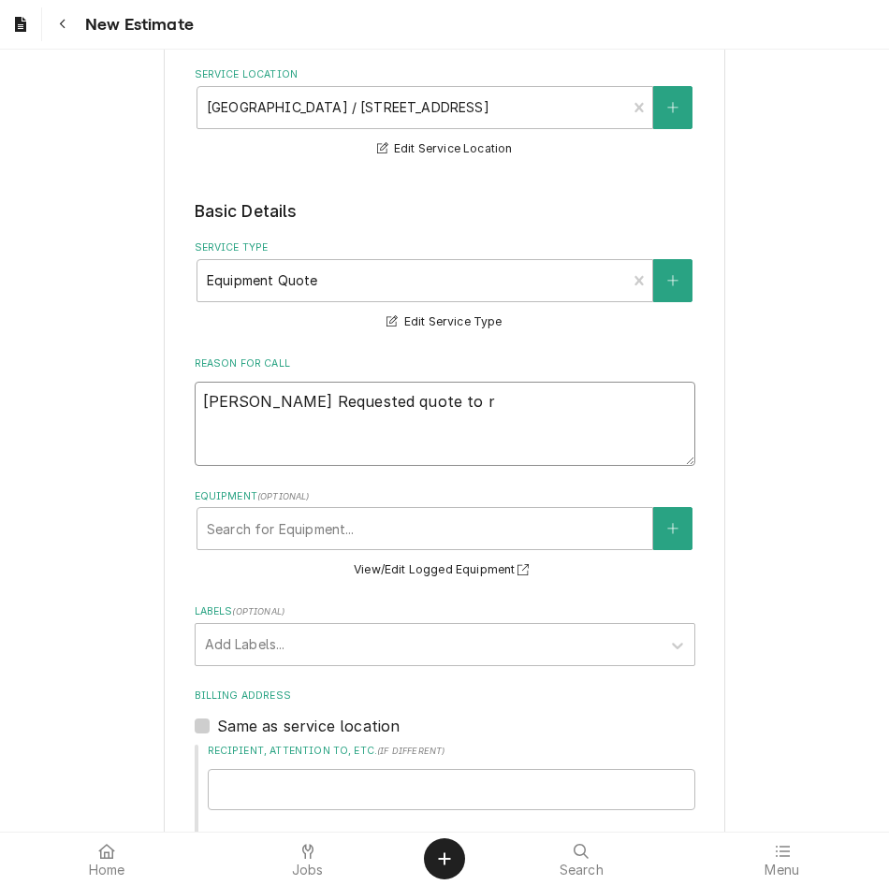
type textarea "[PERSON_NAME] Requested quote to re"
type textarea "x"
type textarea "[PERSON_NAME] Requested quote to rep"
type textarea "x"
type textarea "[PERSON_NAME] Requested quote to repl"
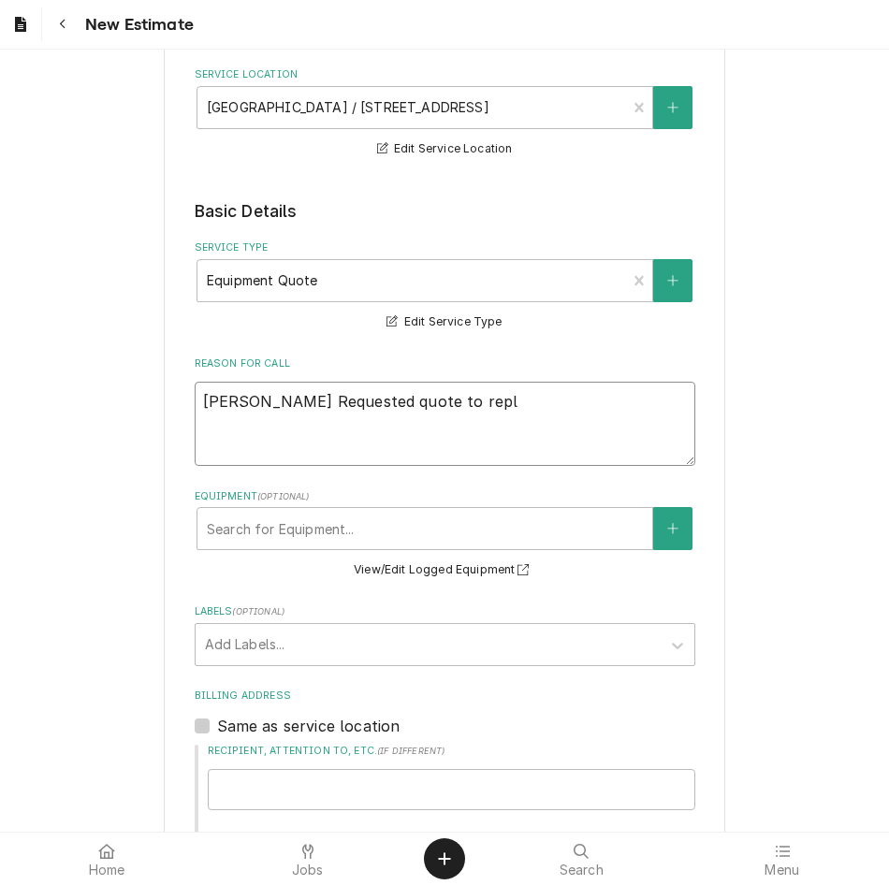
type textarea "x"
type textarea "[PERSON_NAME] Requested quote to repla"
type textarea "x"
type textarea "[PERSON_NAME] Requested quote to replac"
type textarea "x"
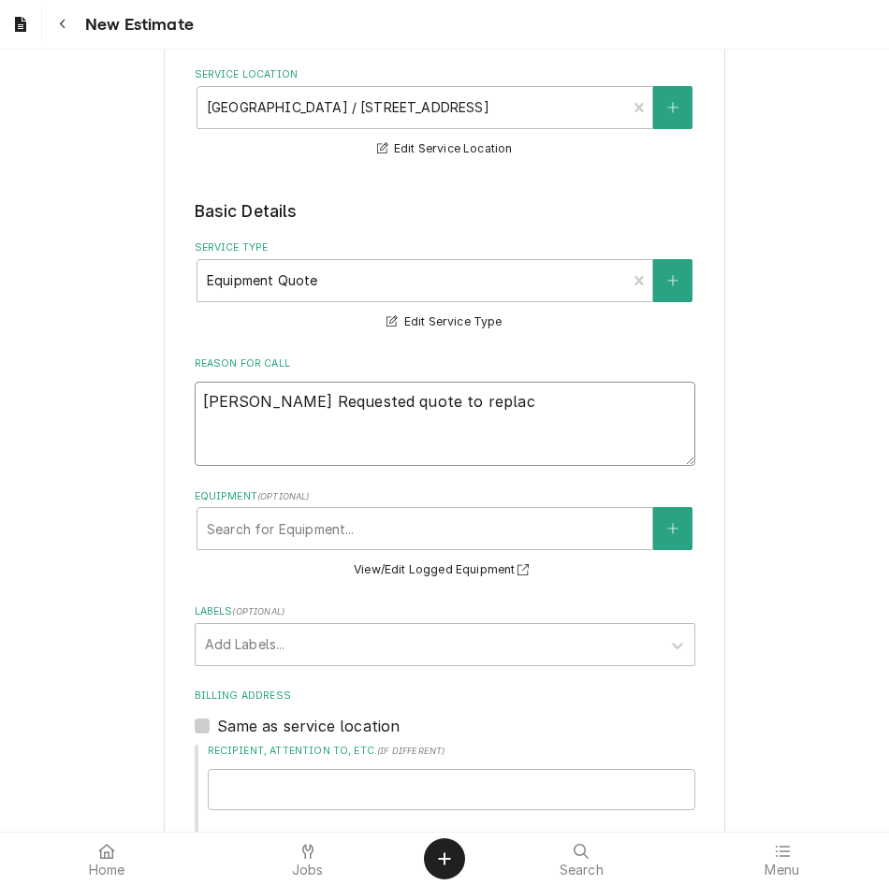
type textarea "[PERSON_NAME] Requested quote to replace"
type textarea "x"
type textarea "[PERSON_NAME] Requested quote to replace"
type textarea "x"
type textarea "[PERSON_NAME] Requested quote to replace T"
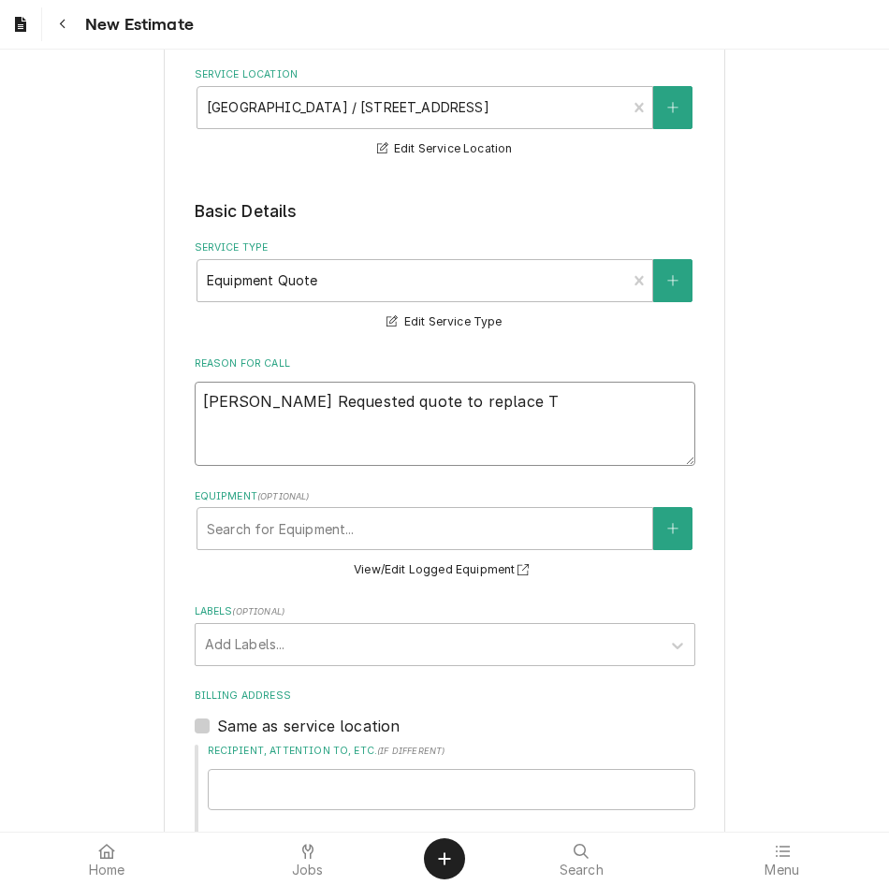
type textarea "x"
type textarea "[PERSON_NAME] Requested quote to replace [PERSON_NAME]"
type textarea "x"
type textarea "[PERSON_NAME] Requested quote to replace [PERSON_NAME]"
type textarea "x"
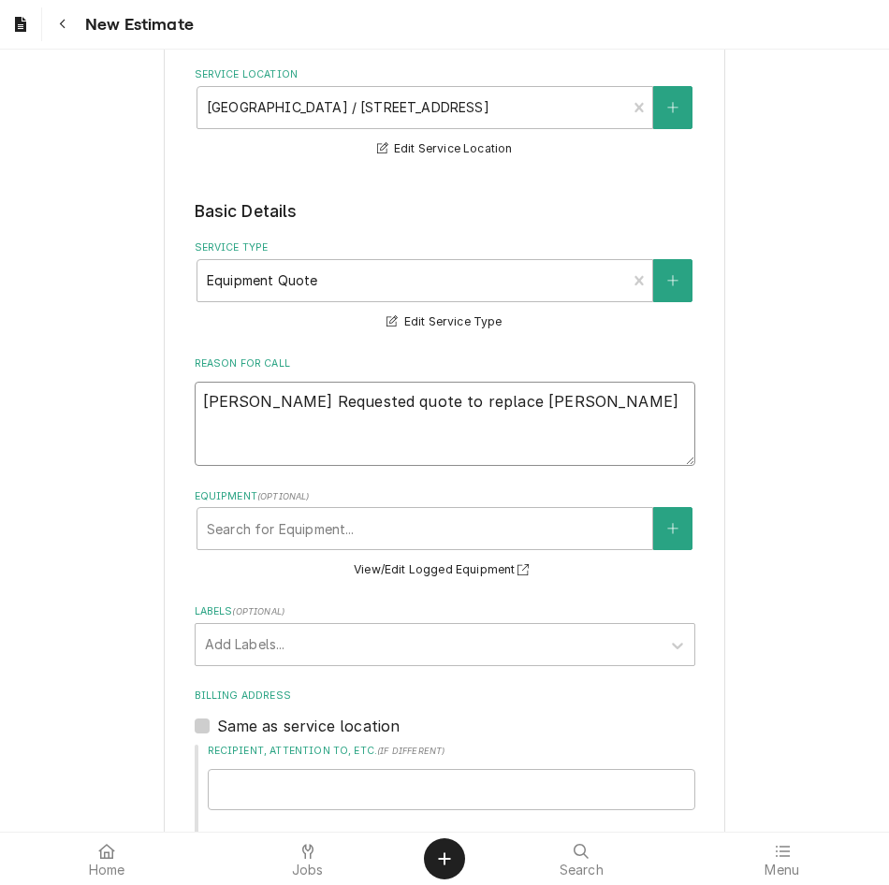
type textarea "[PERSON_NAME] Requested quote to replace Tilt"
type textarea "x"
type textarea "[PERSON_NAME] Requested quote to replace Tilt"
type textarea "x"
type textarea "[PERSON_NAME] Requested quote to replace Tilt S"
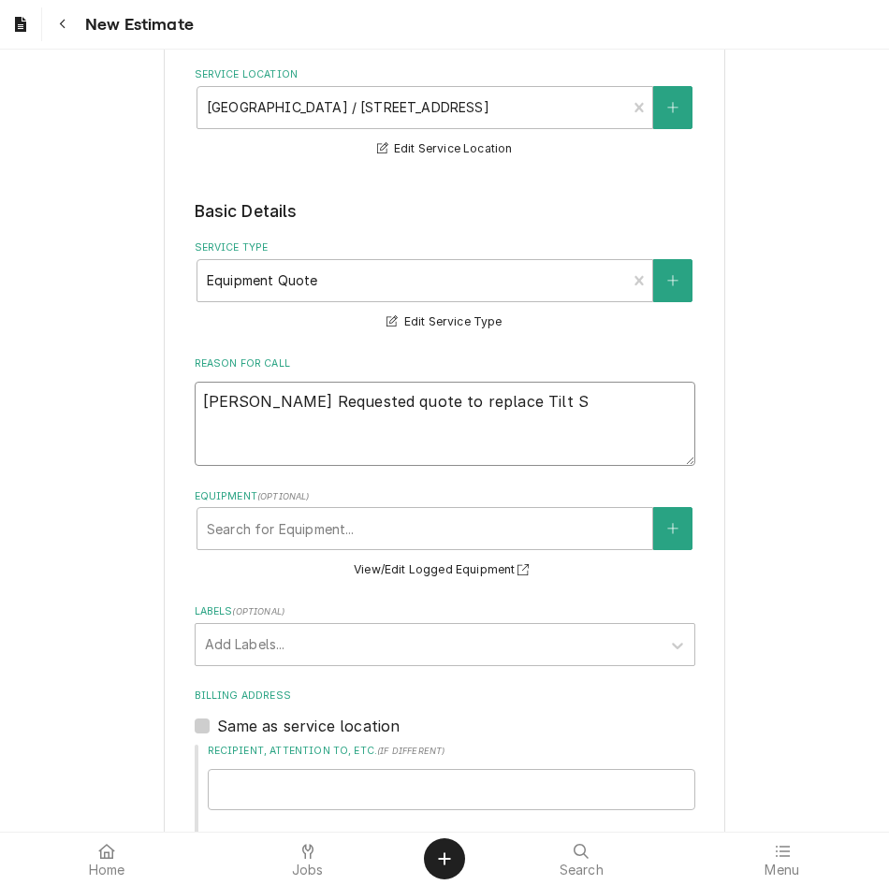
type textarea "x"
type textarea "[PERSON_NAME] Requested quote to replace [PERSON_NAME]"
type textarea "x"
type textarea "[PERSON_NAME] Requested quote to replace Tilt Ski"
type textarea "x"
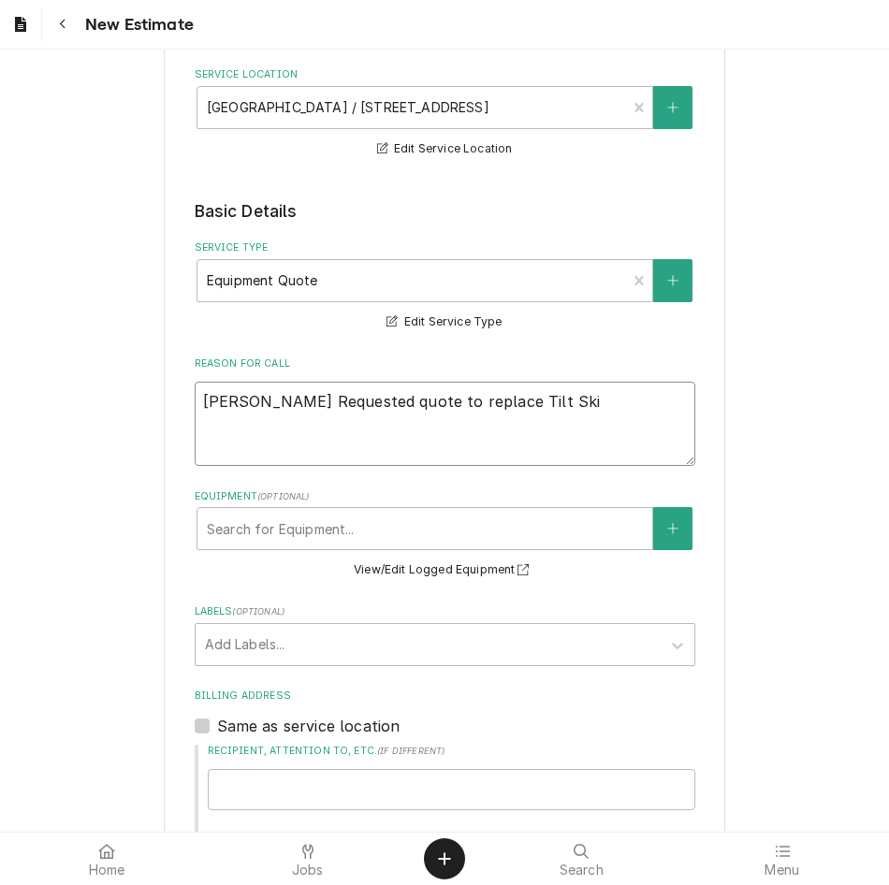
type textarea "[PERSON_NAME] Requested quote to replace Tilt Skil"
type textarea "x"
type textarea "[PERSON_NAME] Requested quote to replace Tilt Skille"
type textarea "x"
type textarea "[PERSON_NAME] Requested quote to replace [PERSON_NAME]"
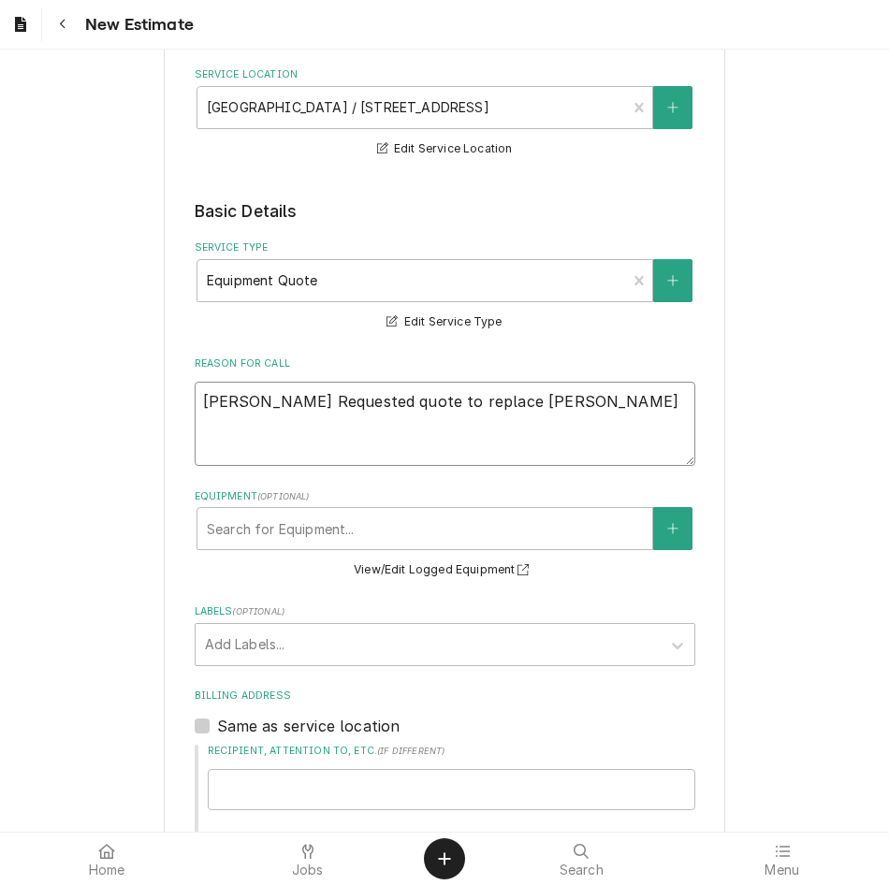
type textarea "x"
type textarea "[PERSON_NAME] Requested quote to replace [PERSON_NAME]"
type textarea "x"
type textarea "[PERSON_NAME] Requested quote to replace Tilt Skillet a"
type textarea "x"
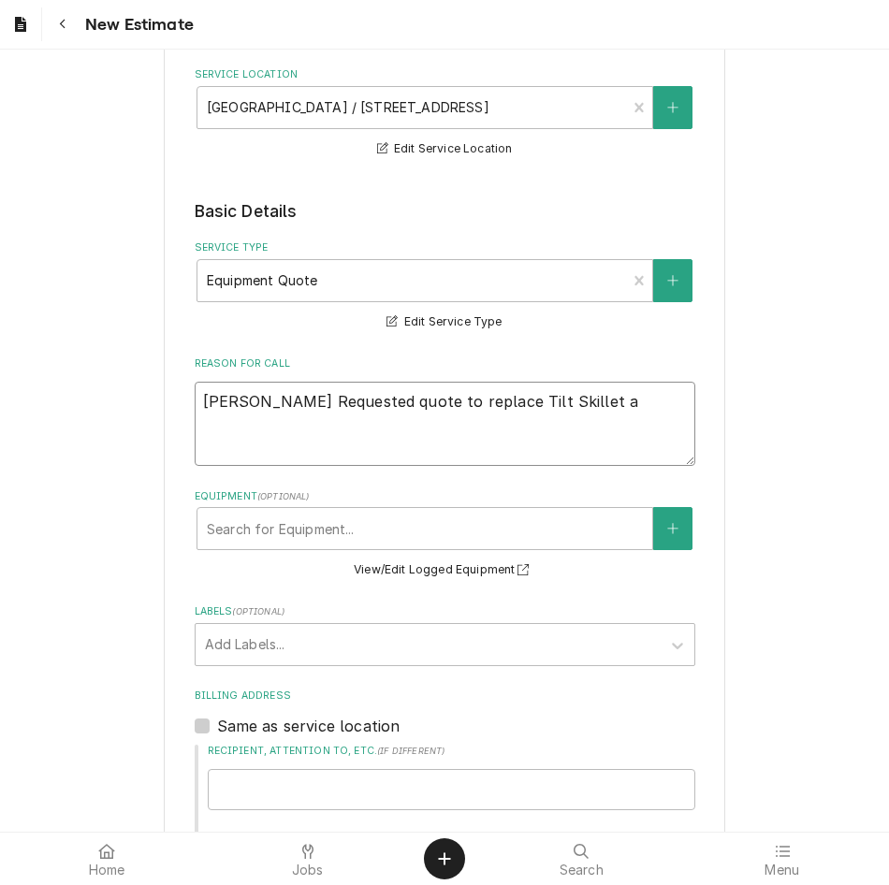
type textarea "[PERSON_NAME] Requested quote to replace Tilt Skillet at"
type textarea "x"
type textarea "[PERSON_NAME] Requested quote to replace Tilt Skillet at"
type textarea "x"
type textarea "[PERSON_NAME] Requested quote to replace [PERSON_NAME] at J"
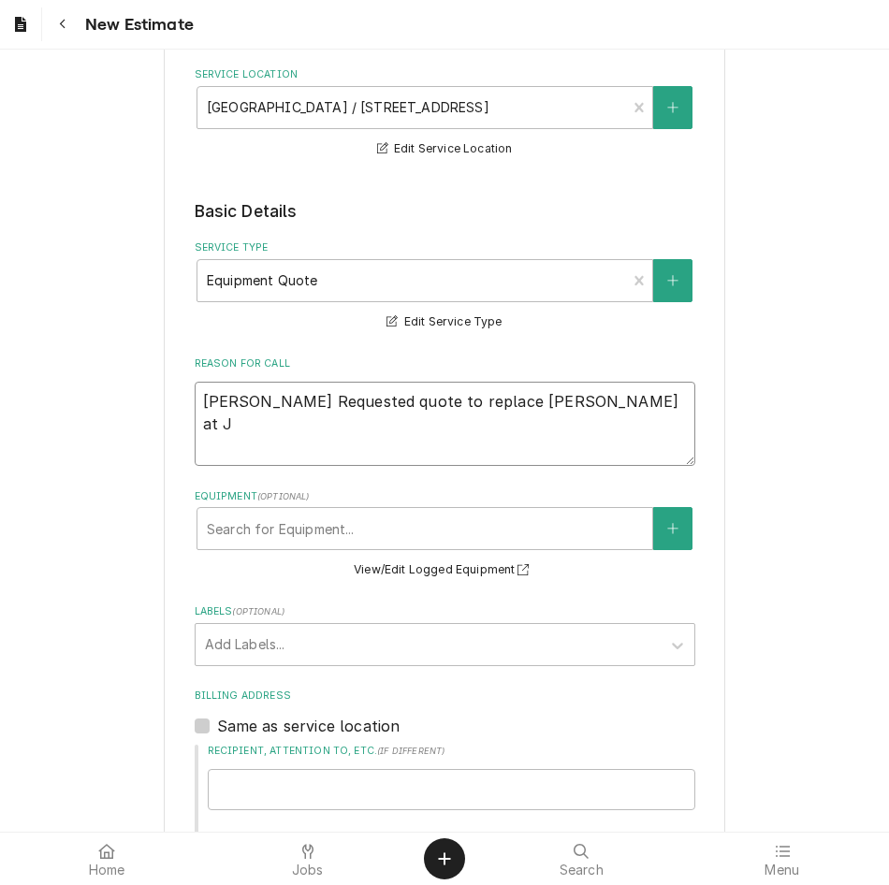
type textarea "x"
type textarea "[PERSON_NAME] Requested quote to replace Tilt Skillet at Ju"
type textarea "x"
type textarea "[PERSON_NAME] Requested quote to replace Tilt Skillet at [GEOGRAPHIC_DATA]"
type textarea "x"
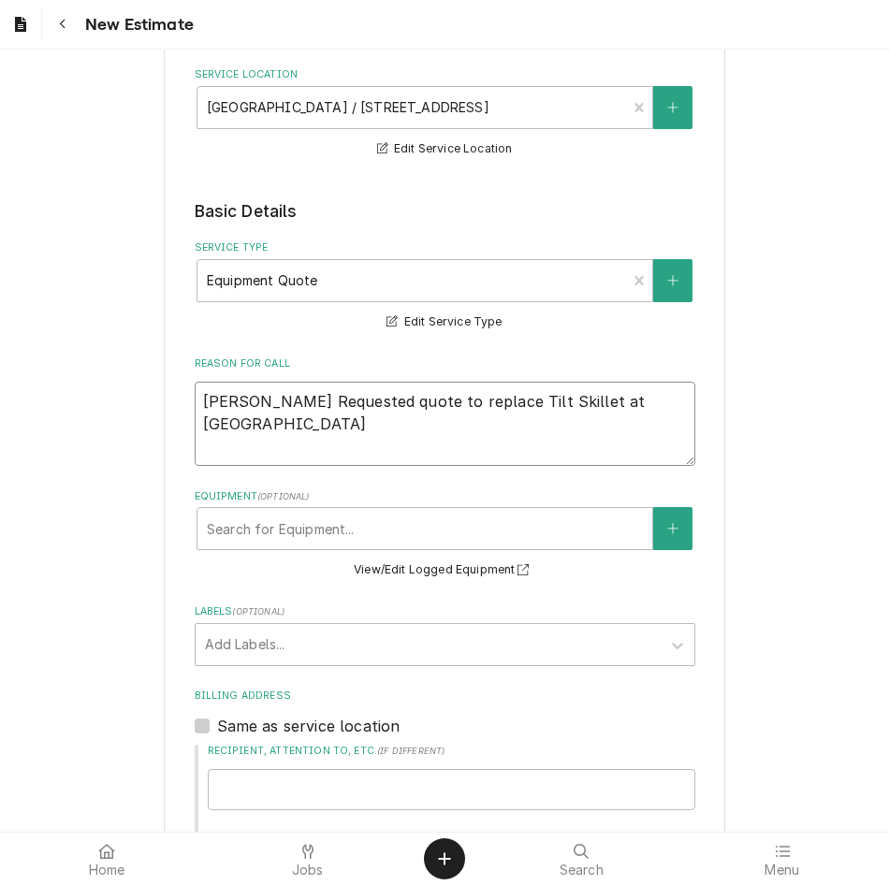
type textarea "[PERSON_NAME] Requested quote to replace Tilt Skillet at [GEOGRAPHIC_DATA]"
type textarea "x"
type textarea "[PERSON_NAME] Requested quote to replace Tilt Skillet at [GEOGRAPHIC_DATA]"
type textarea "x"
type textarea "[PERSON_NAME] Requested quote to replace Tilt Skillet at Juab H"
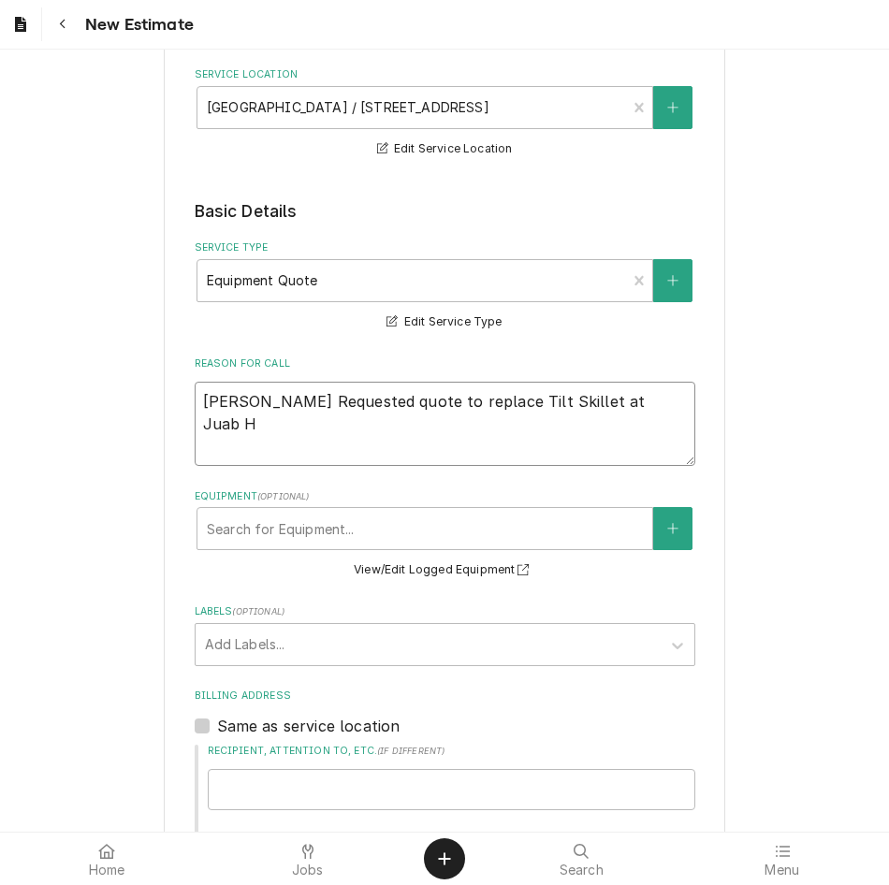
type textarea "x"
type textarea "[PERSON_NAME] Requested quote to replace Tilt Skillet at Juab Hi"
type textarea "x"
type textarea "[PERSON_NAME] Requested quote to replace Tilt Skillet at [GEOGRAPHIC_DATA]"
type textarea "x"
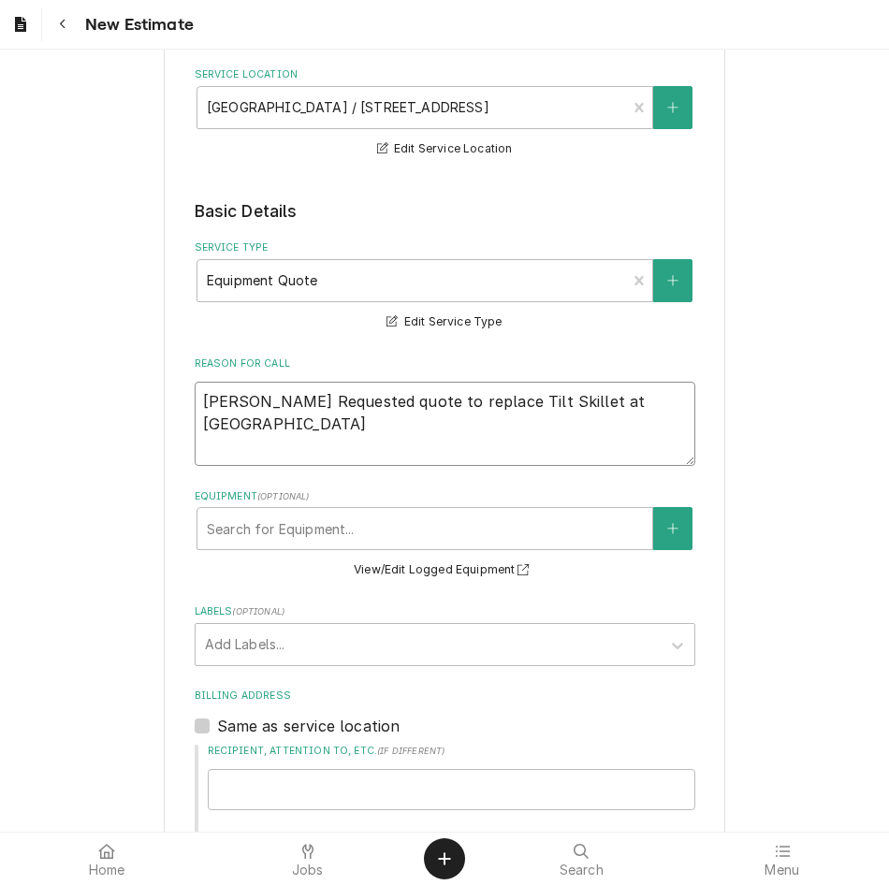
type textarea "[PERSON_NAME] Requested quote to replace Tilt Skillet at [GEOGRAPHIC_DATA]."
type textarea "x"
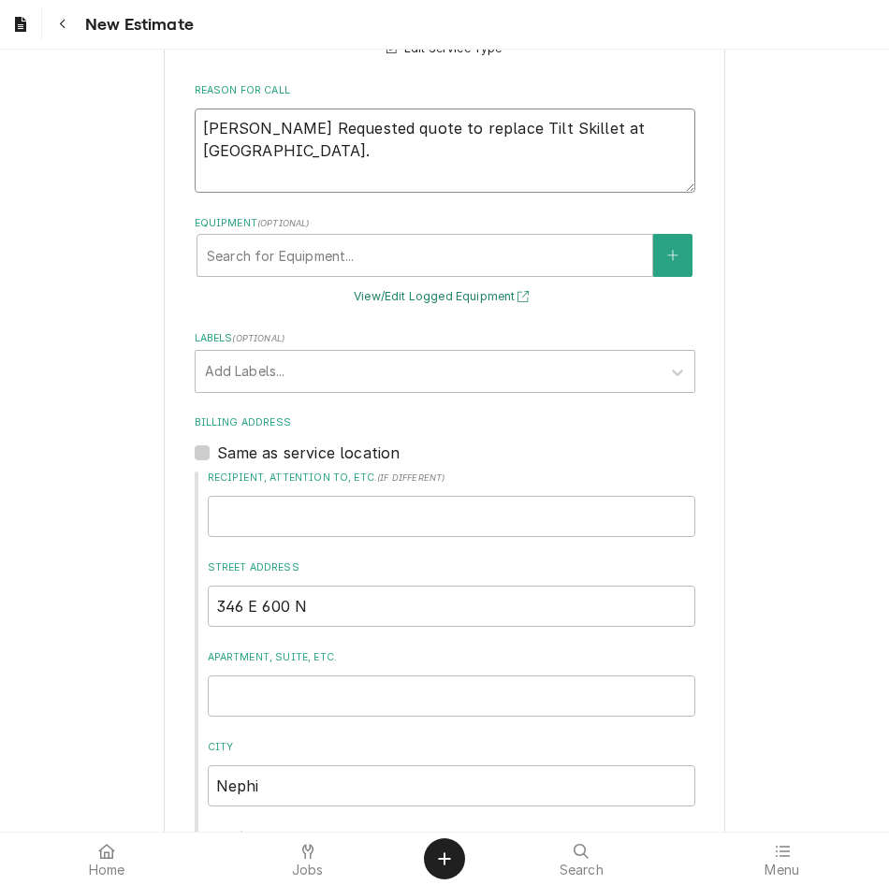
scroll to position [586, 0]
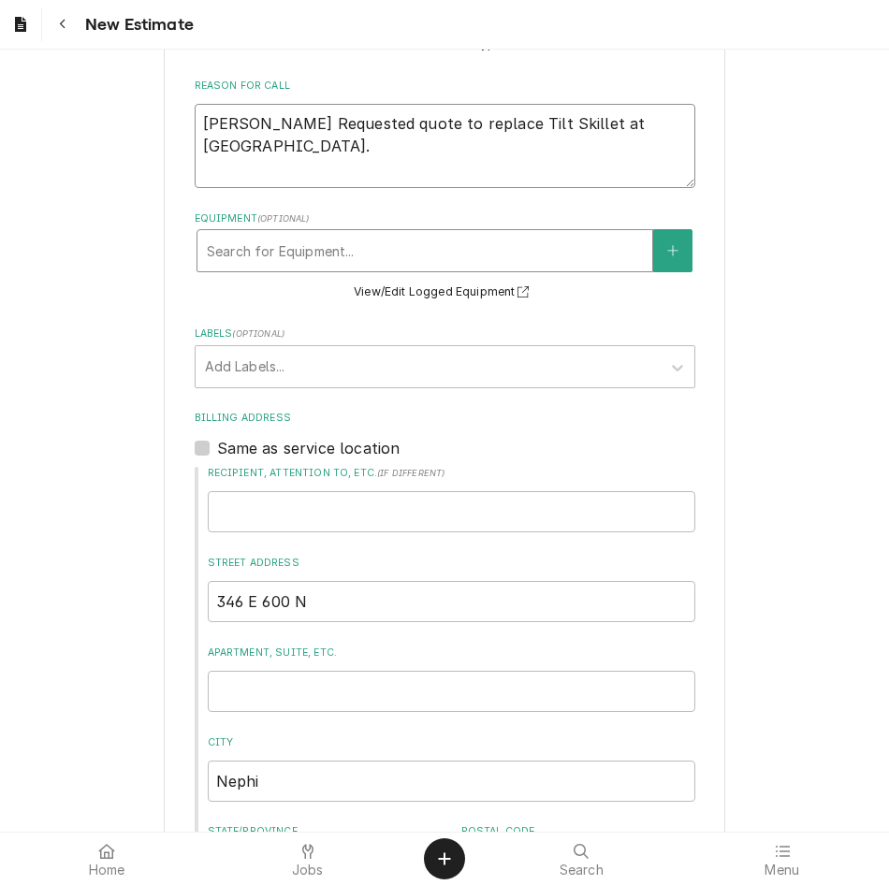
type textarea "[PERSON_NAME] Requested quote to replace Tilt Skillet at [GEOGRAPHIC_DATA]."
click at [410, 263] on div "Equipment" at bounding box center [425, 251] width 436 height 34
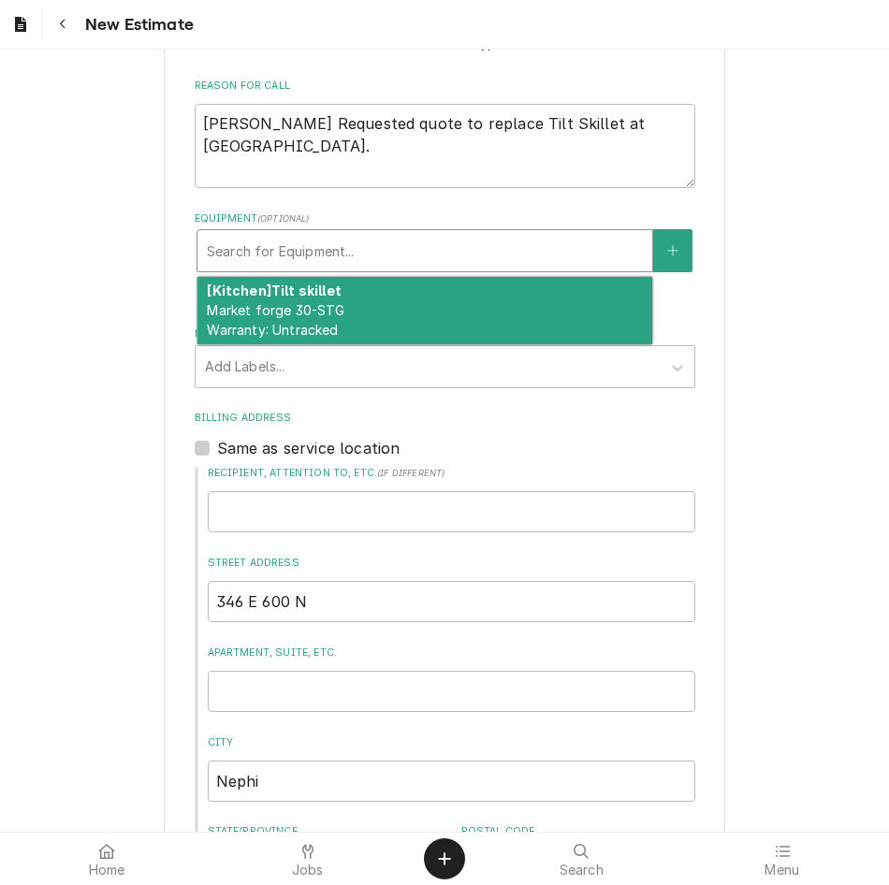
click at [383, 305] on div "[Kitchen] Tilt skillet Market forge 30-STG Warranty: Untracked" at bounding box center [424, 311] width 455 height 68
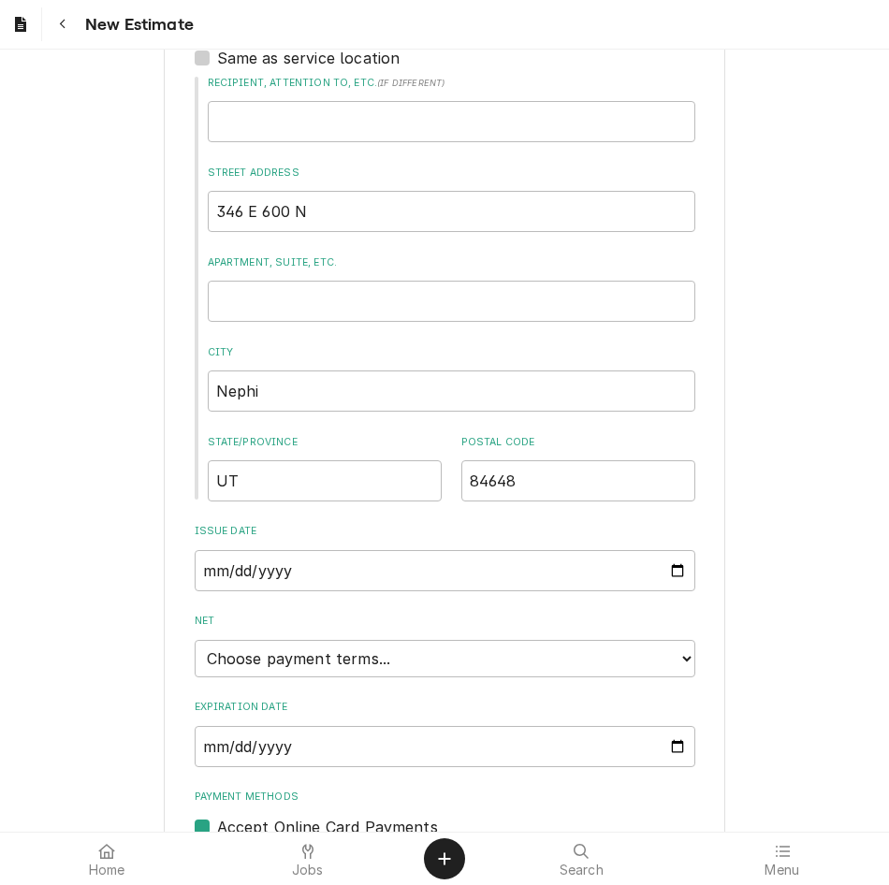
scroll to position [1085, 0]
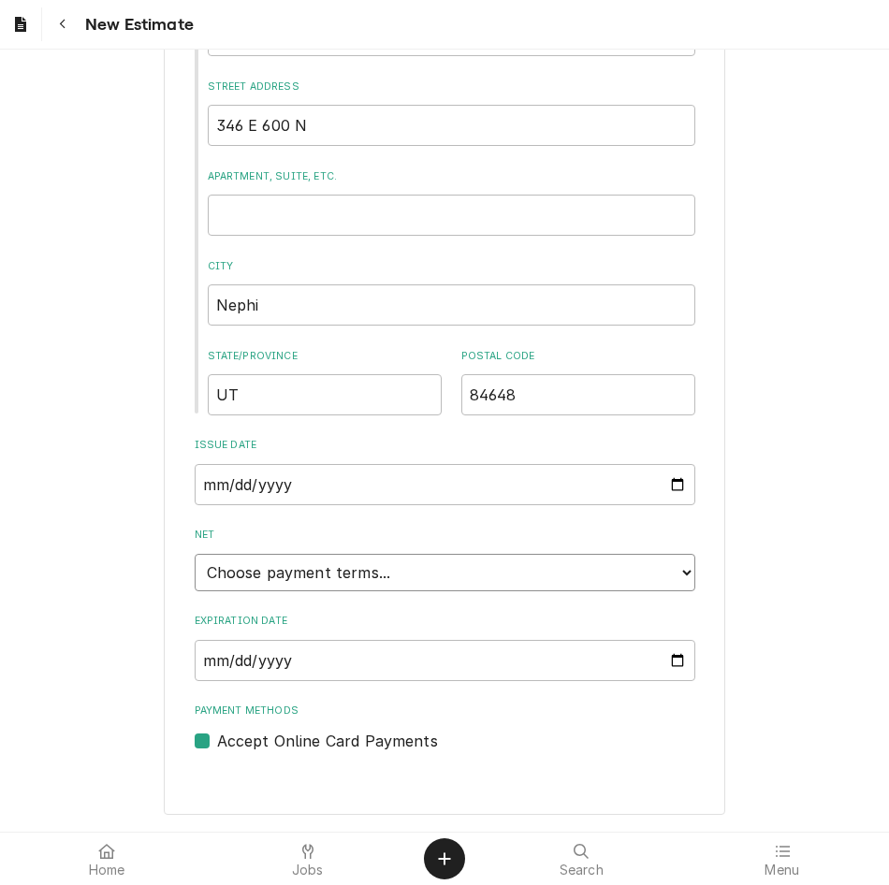
click at [398, 585] on select "Choose payment terms... Same Day Net 7 Net 14 Net 21 Net 30 Net 45 Net 60 Net 90" at bounding box center [445, 572] width 501 height 37
type textarea "x"
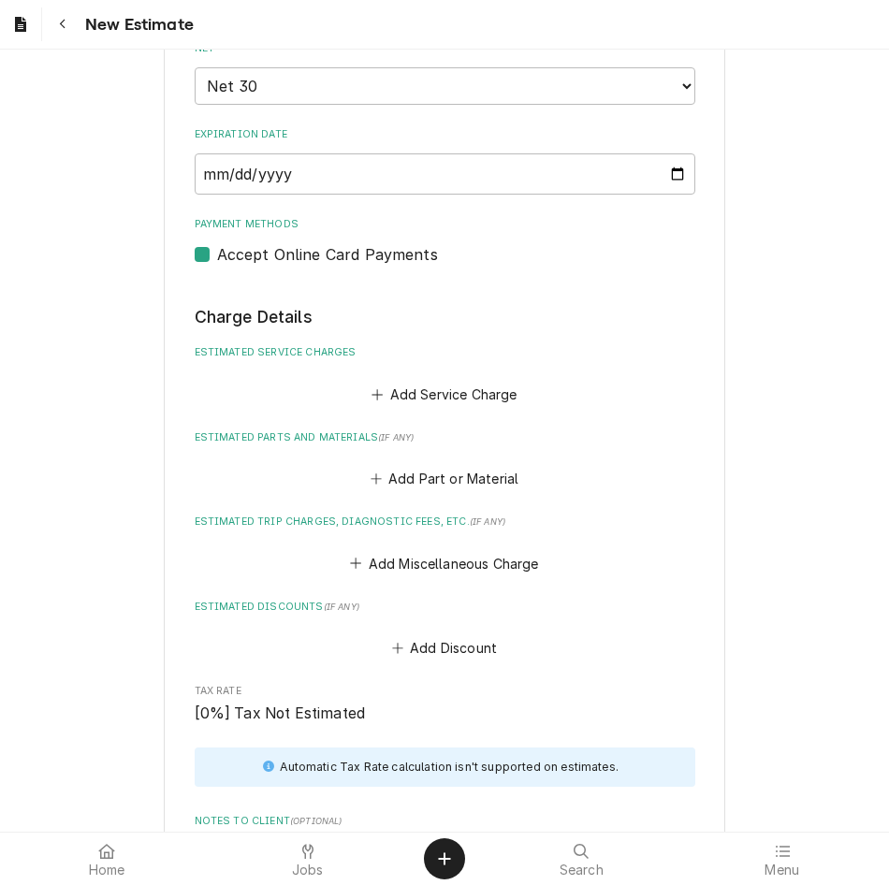
scroll to position [1573, 0]
click at [217, 248] on label "Accept Online Card Payments" at bounding box center [327, 253] width 221 height 22
click at [217, 248] on input "Payment Methods" at bounding box center [467, 262] width 501 height 41
checkbox input "false"
type textarea "x"
